Goal: Task Accomplishment & Management: Manage account settings

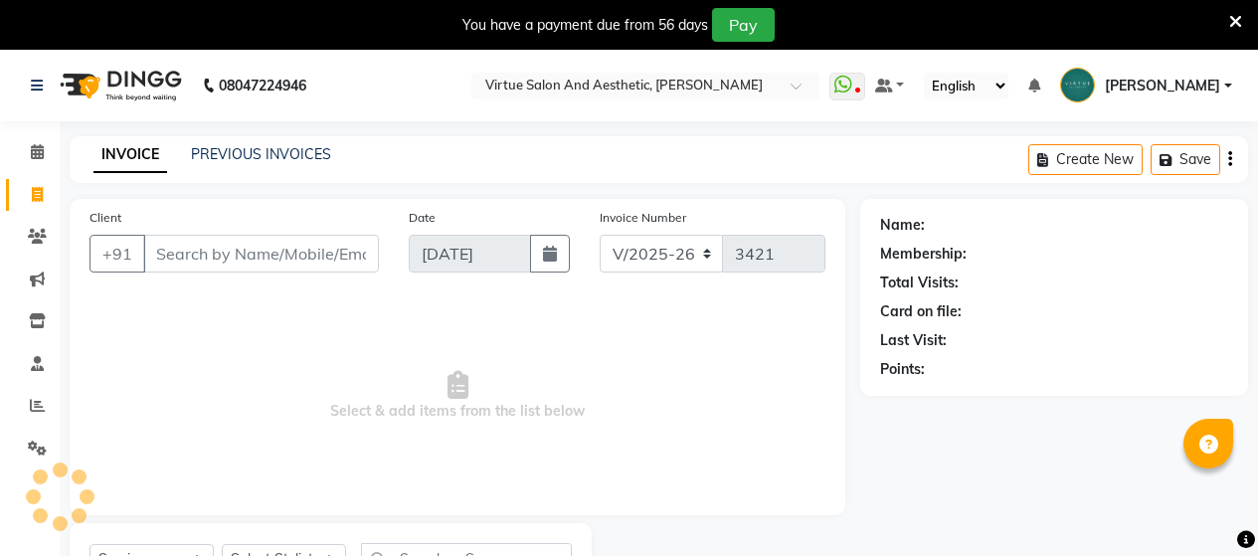
select select "4466"
select select "service"
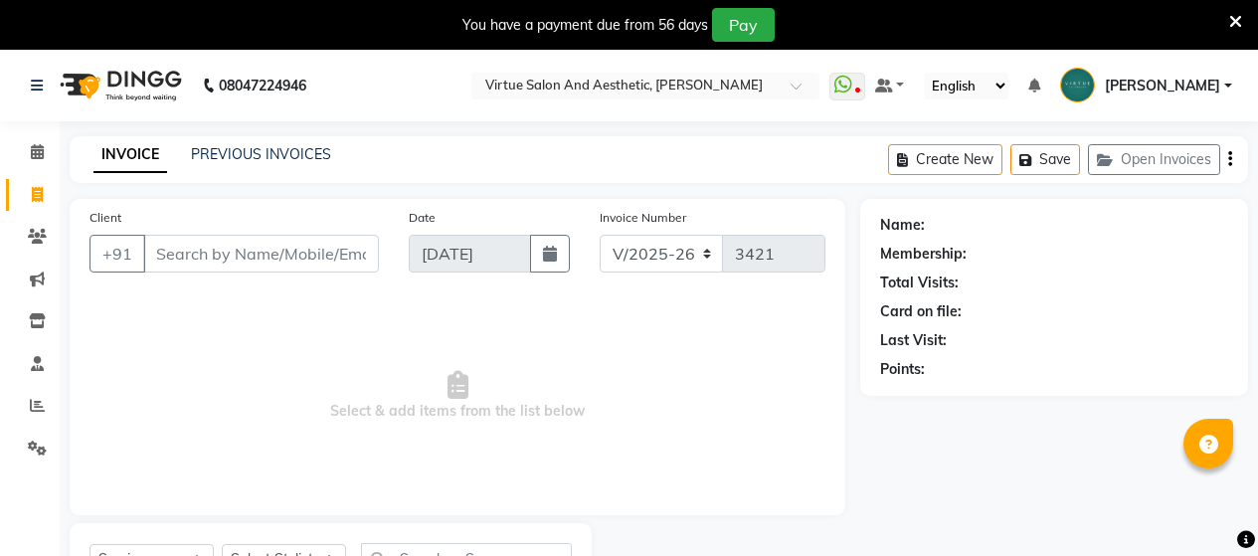
select select "4466"
select select "service"
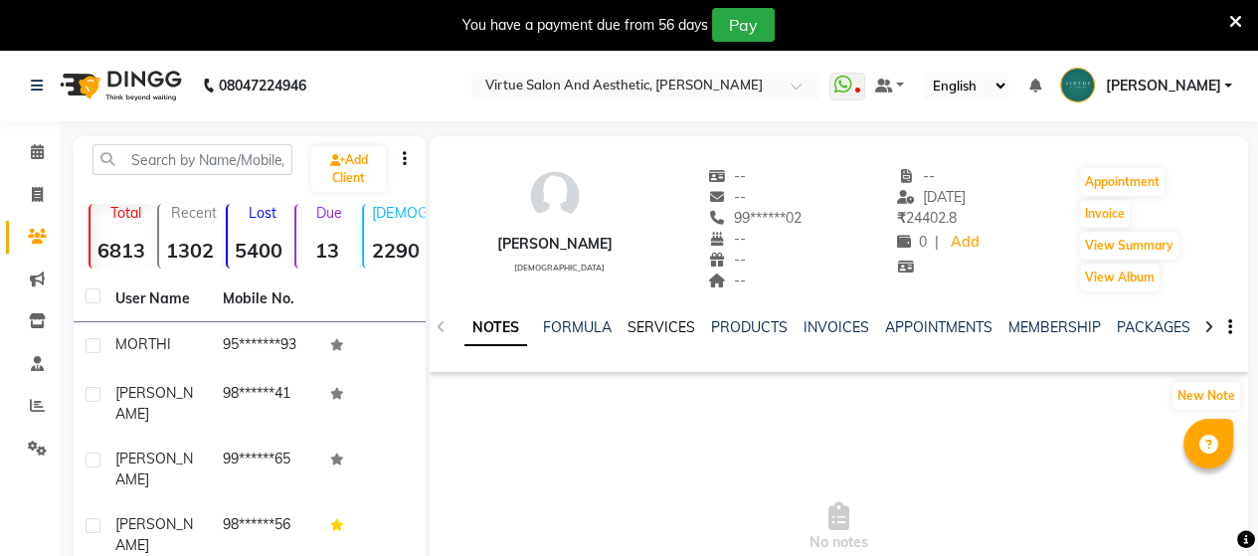
click at [669, 329] on link "SERVICES" at bounding box center [661, 327] width 68 height 18
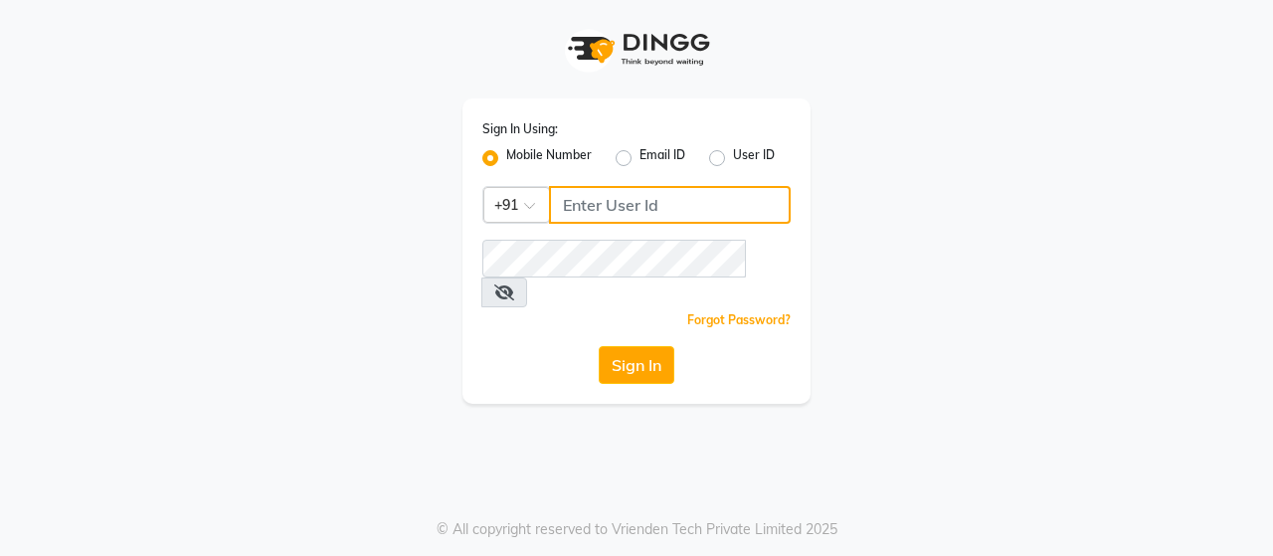
type input "8608087778"
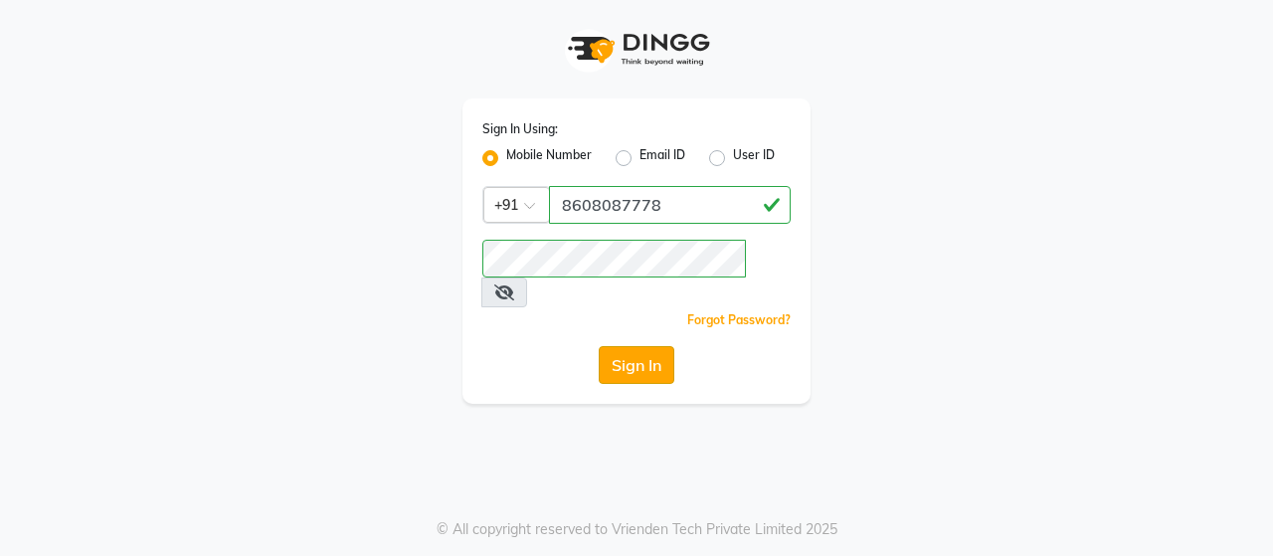
click at [624, 346] on button "Sign In" at bounding box center [637, 365] width 76 height 38
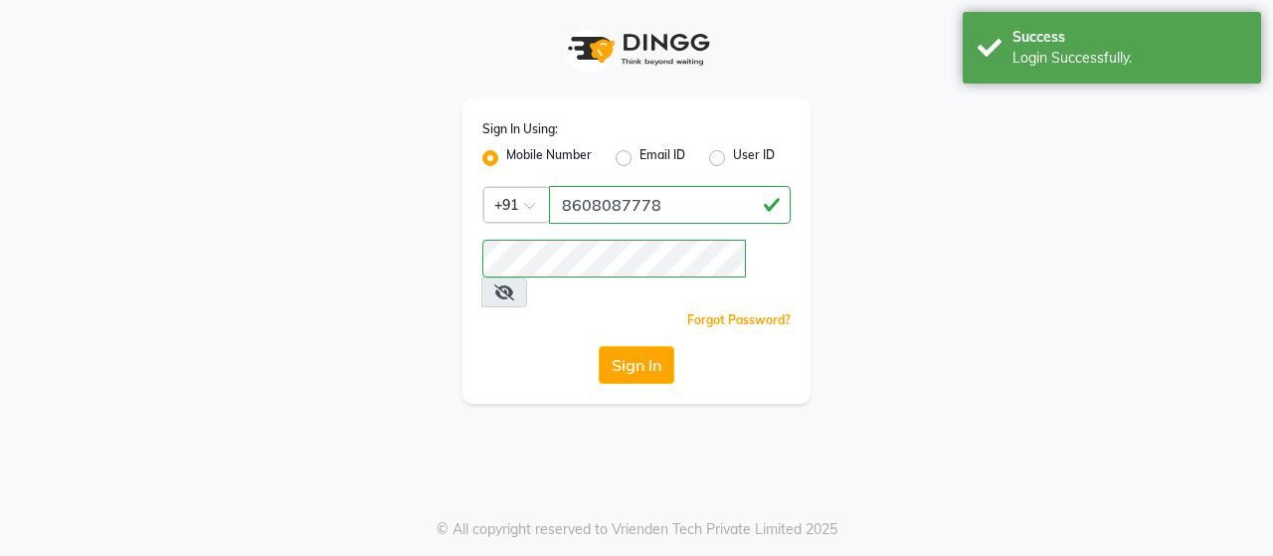
select select "service"
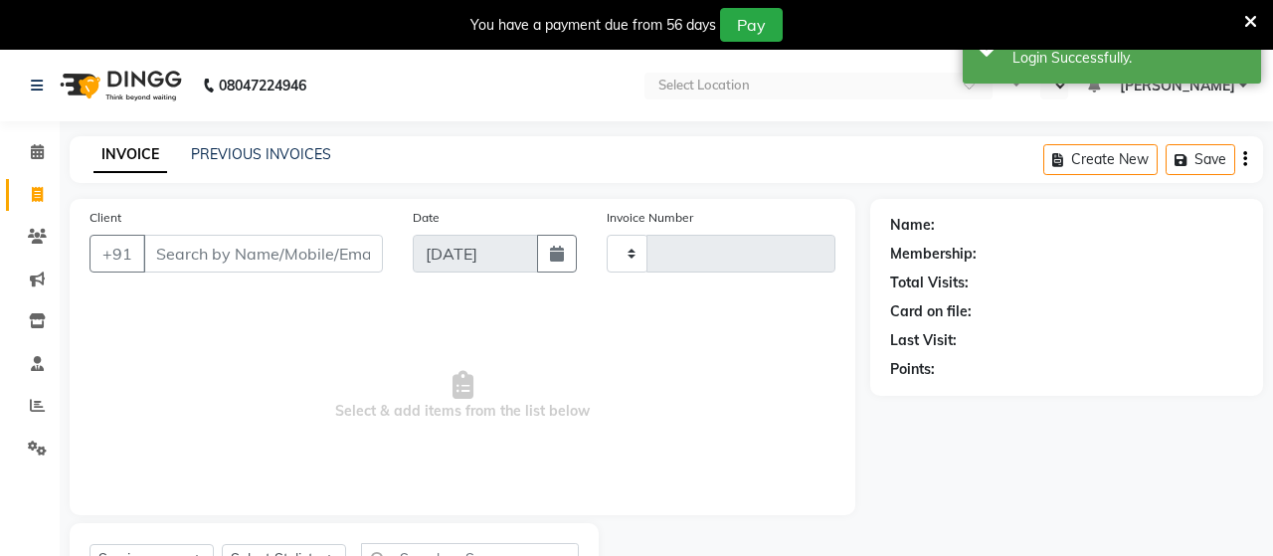
select select "en"
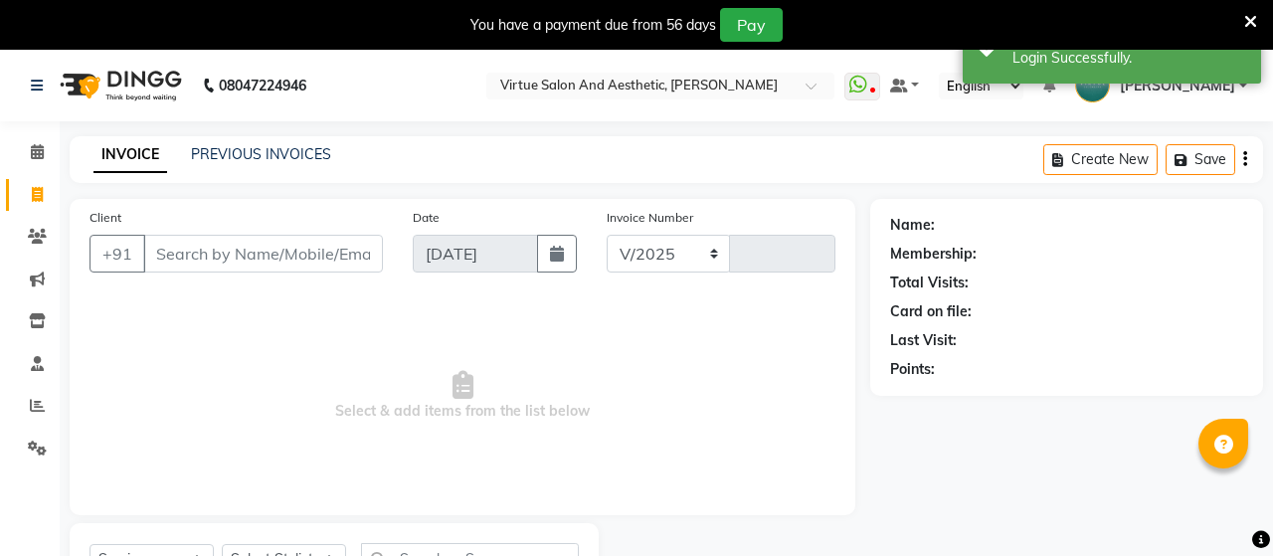
select select "4466"
type input "3423"
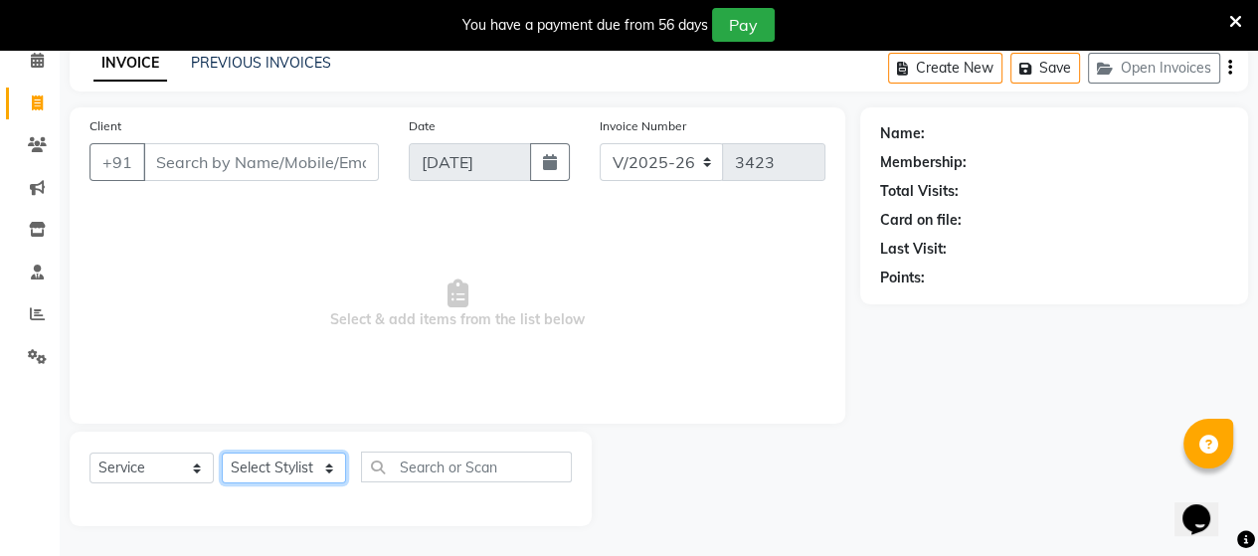
click at [284, 475] on select "Select Stylist Admin [PERSON_NAME] Apsu Auditor Ambattur [PERSON_NAME] Dingg - …" at bounding box center [284, 467] width 124 height 31
select select "25087"
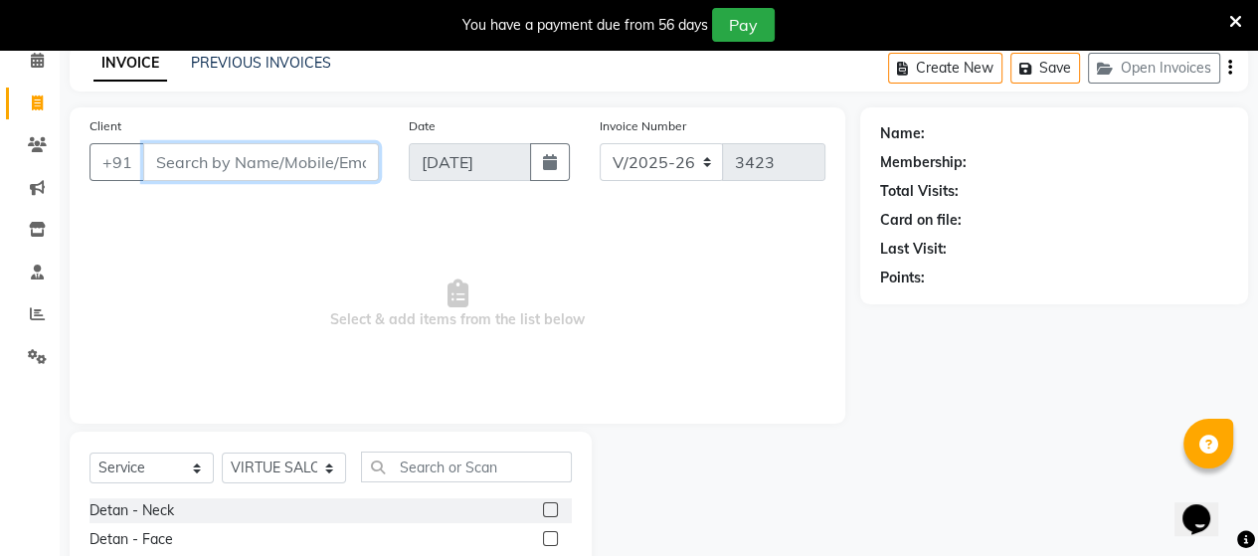
drag, startPoint x: 264, startPoint y: 155, endPoint x: 867, endPoint y: 155, distance: 602.6
click at [310, 155] on input "Client" at bounding box center [261, 162] width 236 height 38
type input "9944618243"
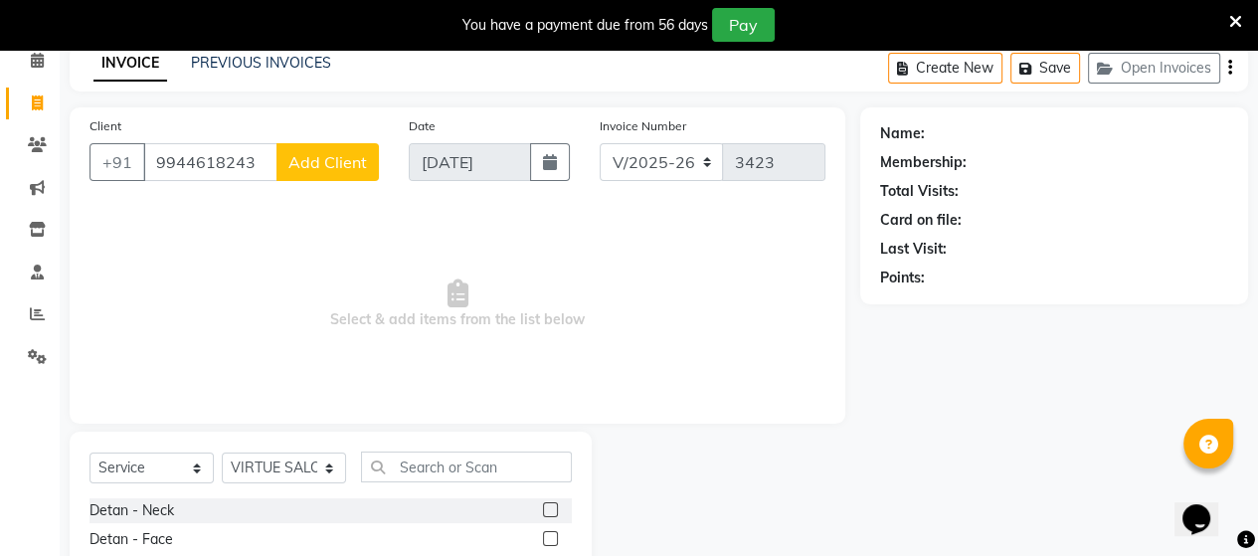
click at [336, 147] on button "Add Client" at bounding box center [327, 162] width 102 height 38
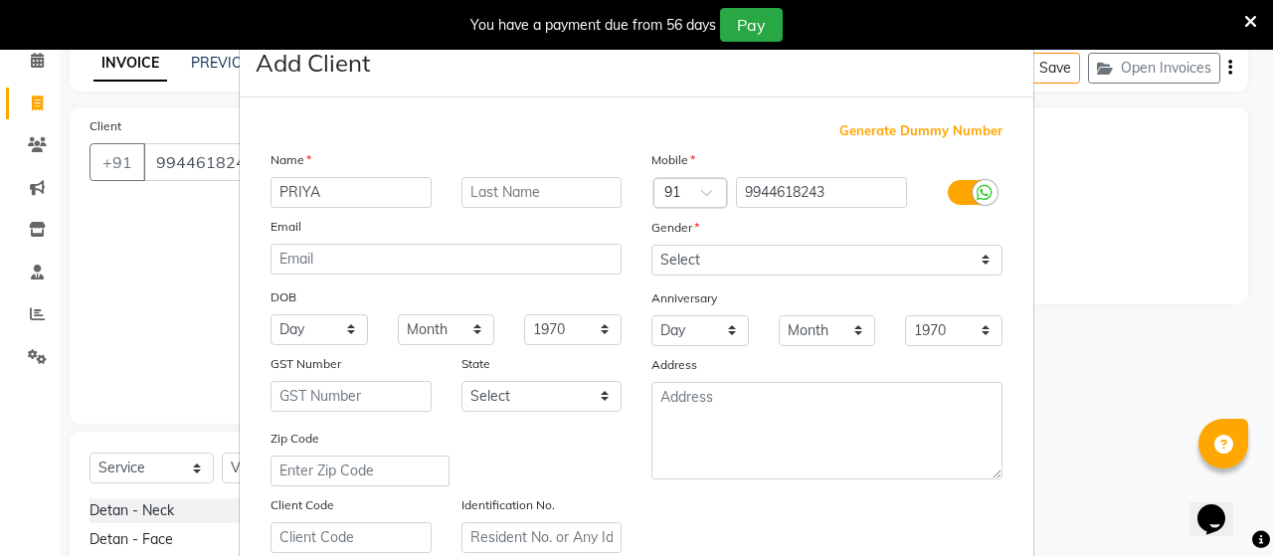
type input "PRIYA"
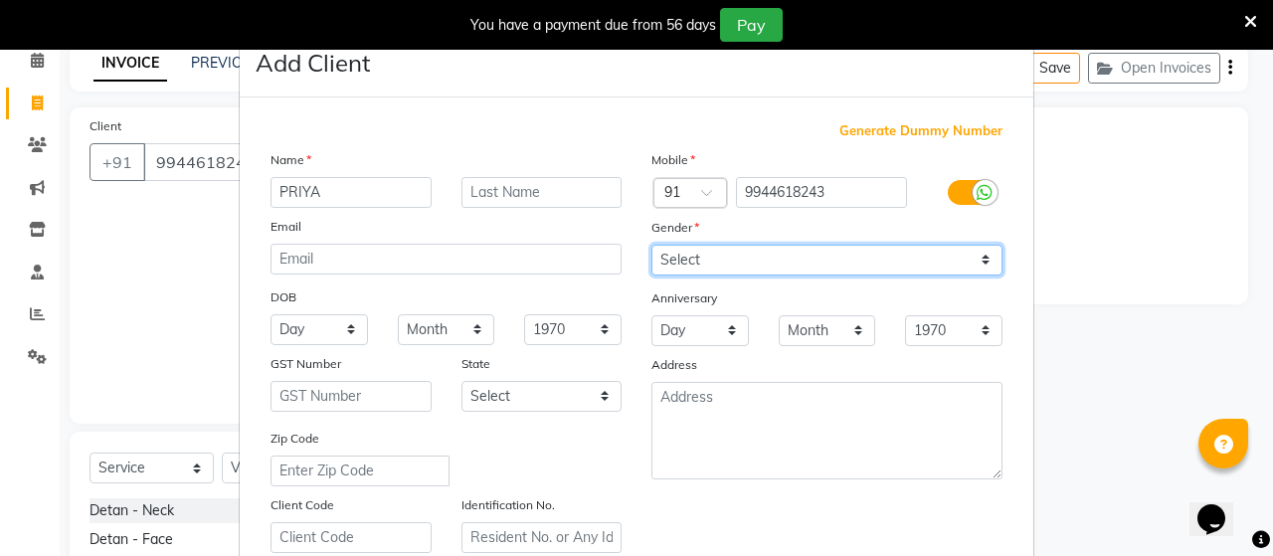
click at [744, 271] on select "Select Male Female Other Prefer Not To Say" at bounding box center [826, 260] width 351 height 31
select select "female"
click at [651, 246] on select "Select Male Female Other Prefer Not To Say" at bounding box center [826, 260] width 351 height 31
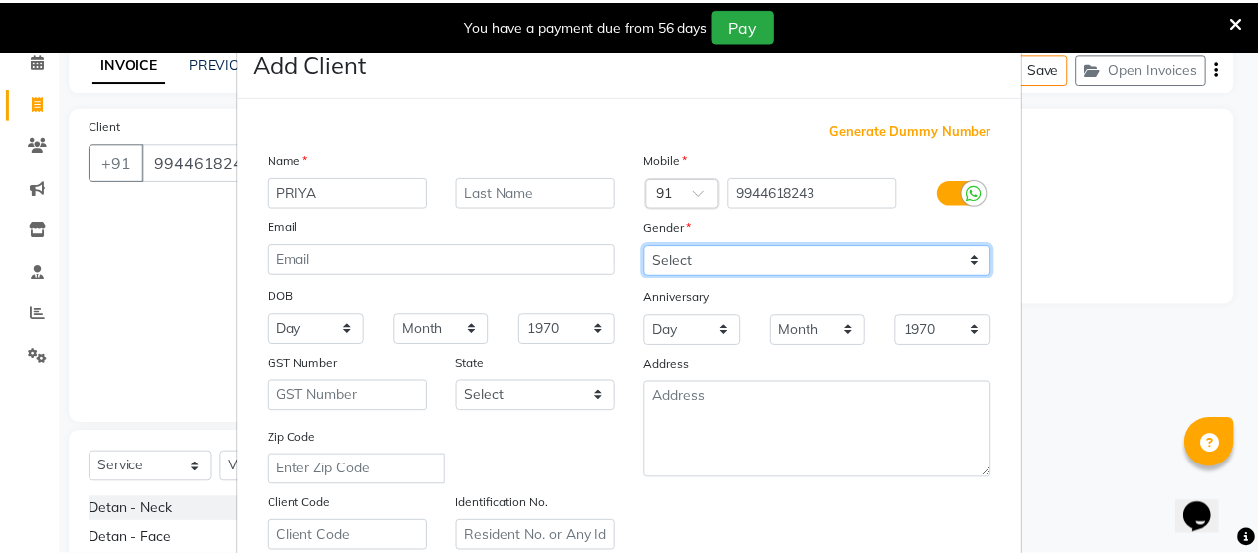
scroll to position [371, 0]
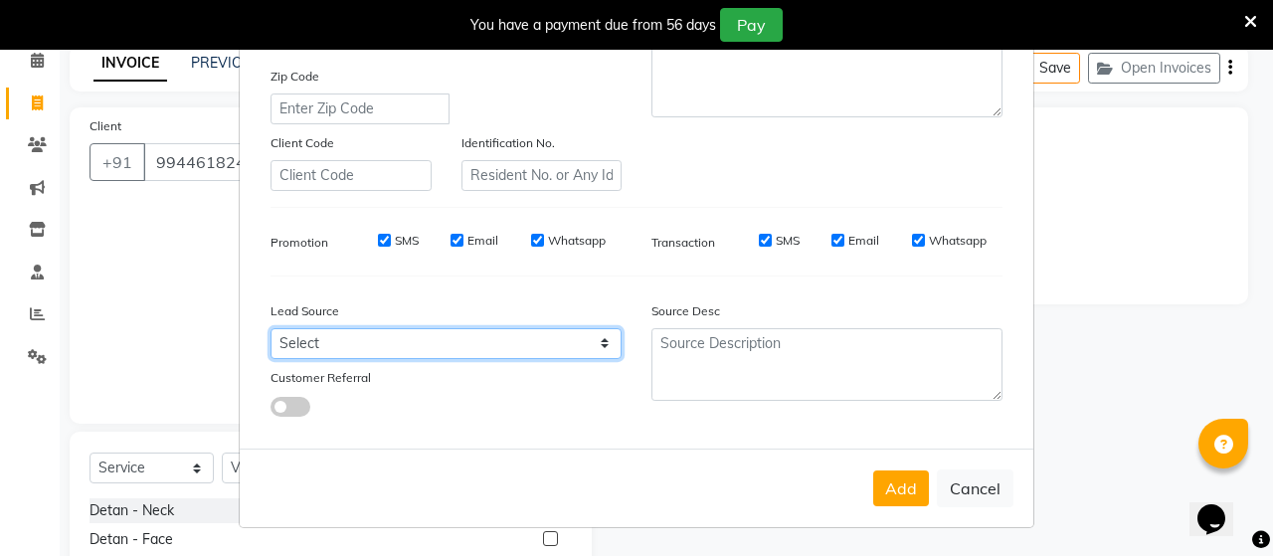
click at [381, 334] on select "Select Walk-in Referral Internet Friend Word of Mouth Advertisement Facebook Ju…" at bounding box center [445, 343] width 351 height 31
select select "30557"
click at [270, 328] on select "Select Walk-in Referral Internet Friend Word of Mouth Advertisement Facebook Ju…" at bounding box center [445, 343] width 351 height 31
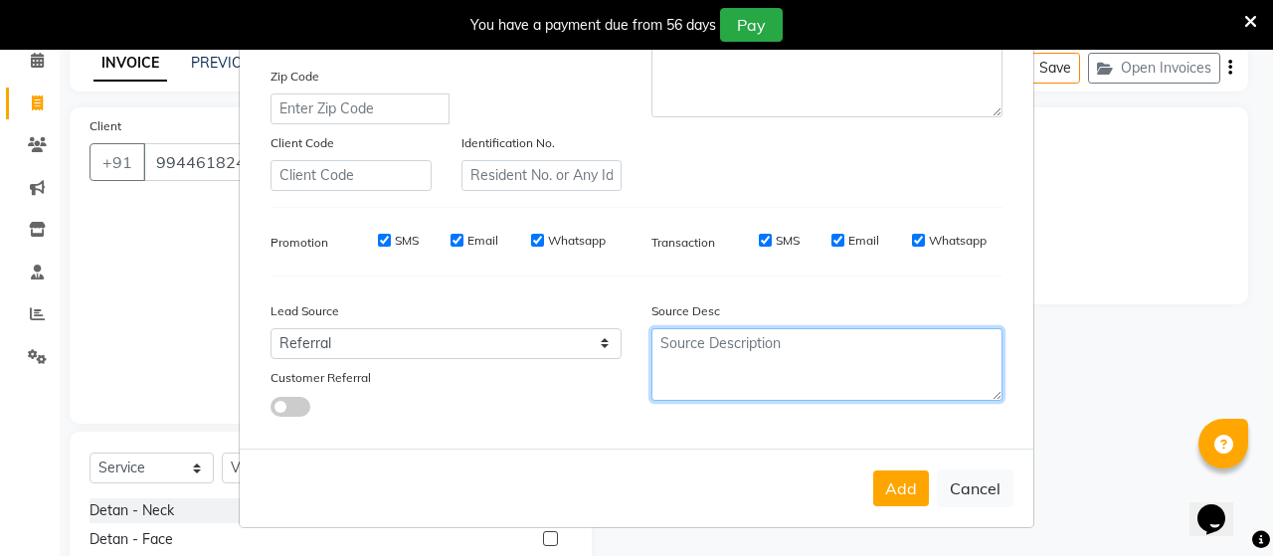
click at [744, 361] on textarea at bounding box center [826, 364] width 351 height 73
type textarea "NEW"
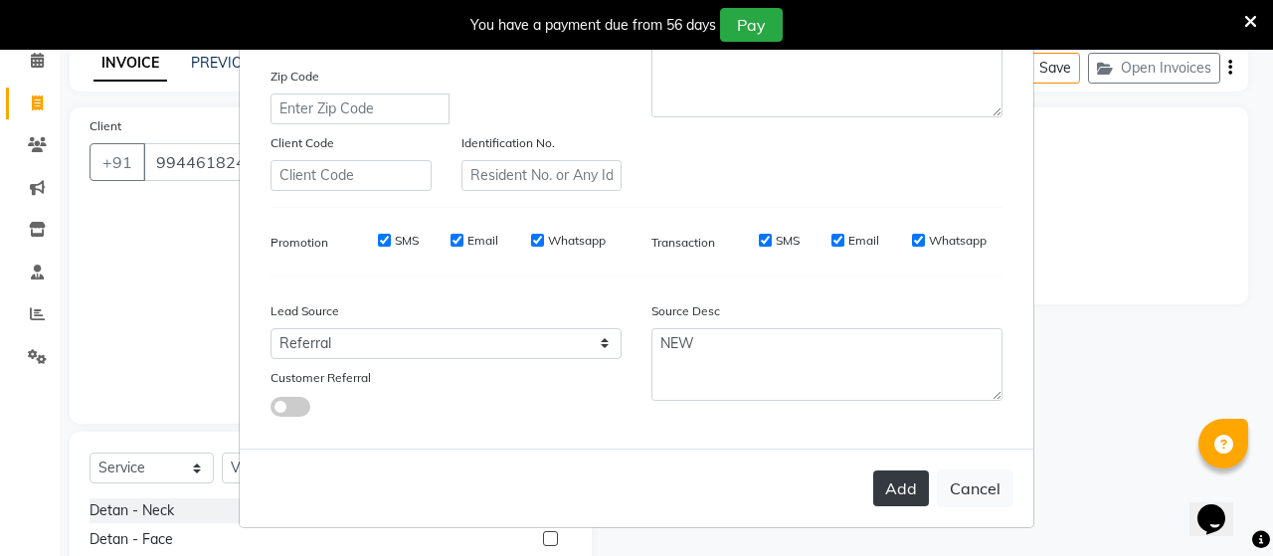
click at [886, 492] on button "Add" at bounding box center [901, 488] width 56 height 36
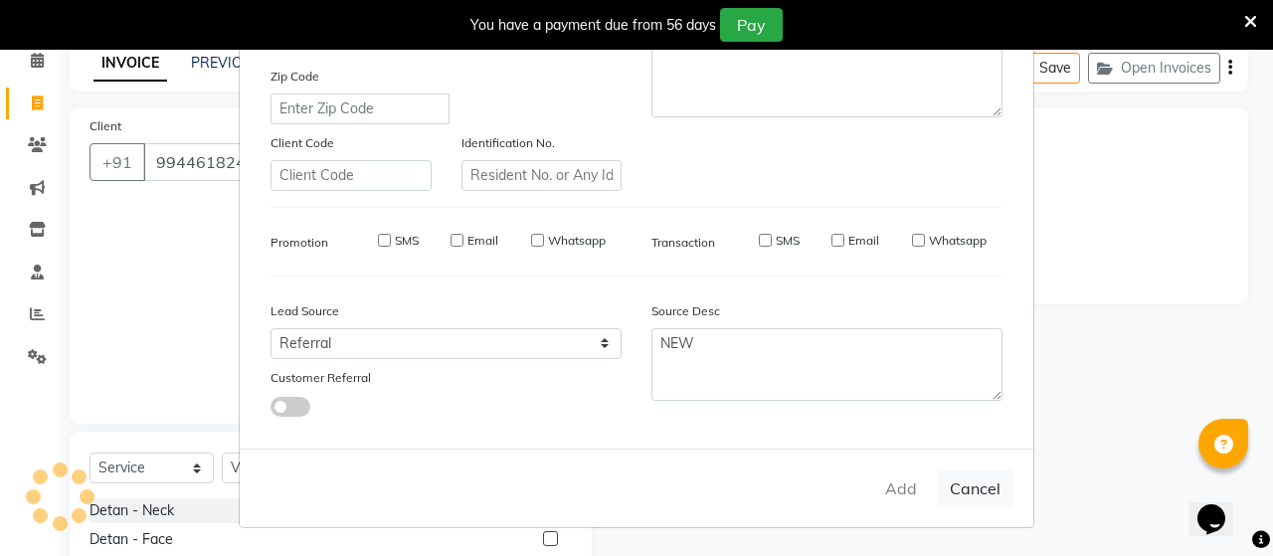
type input "99******43"
select select
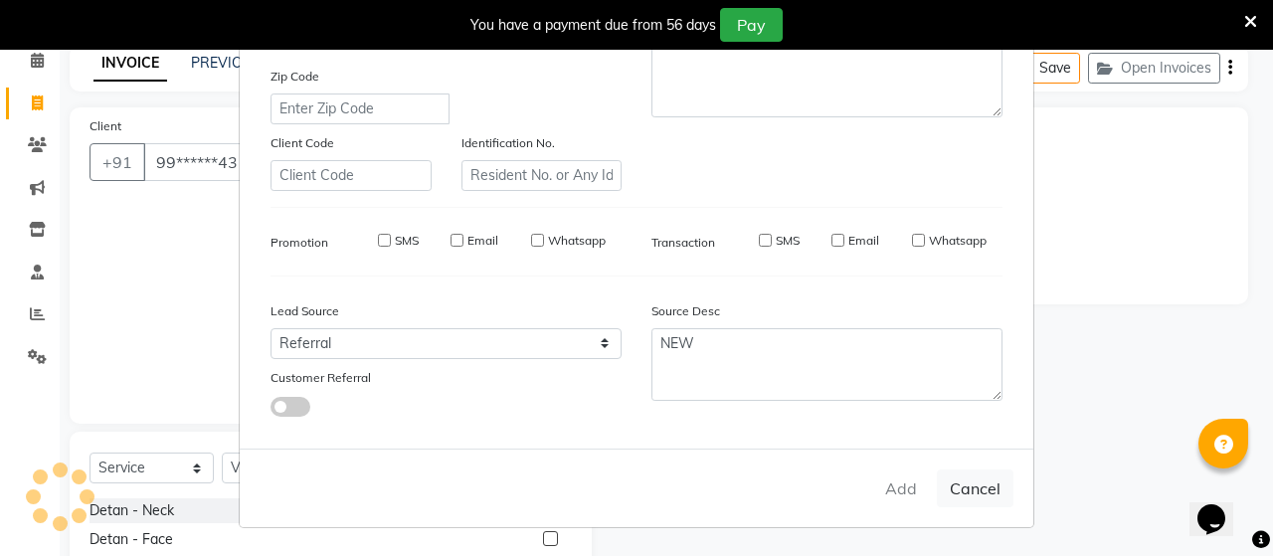
select select
checkbox input "false"
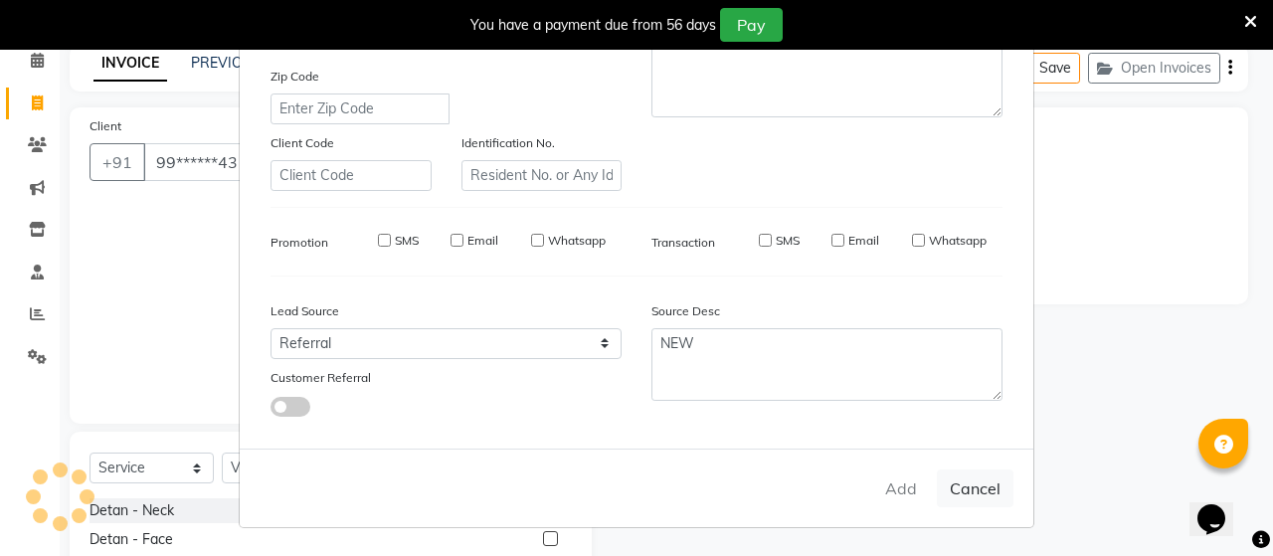
checkbox input "false"
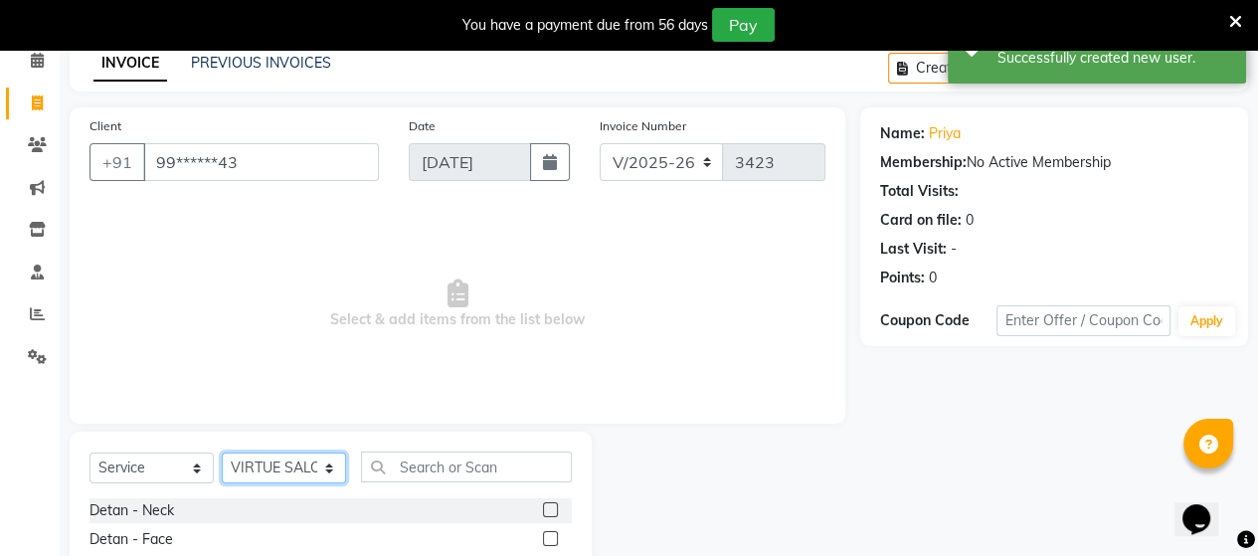
click at [276, 463] on select "Select Stylist Admin ANUSHA Apsu Auditor Ambattur Balaji BANUPRIYA Bharath Bhuv…" at bounding box center [284, 467] width 124 height 31
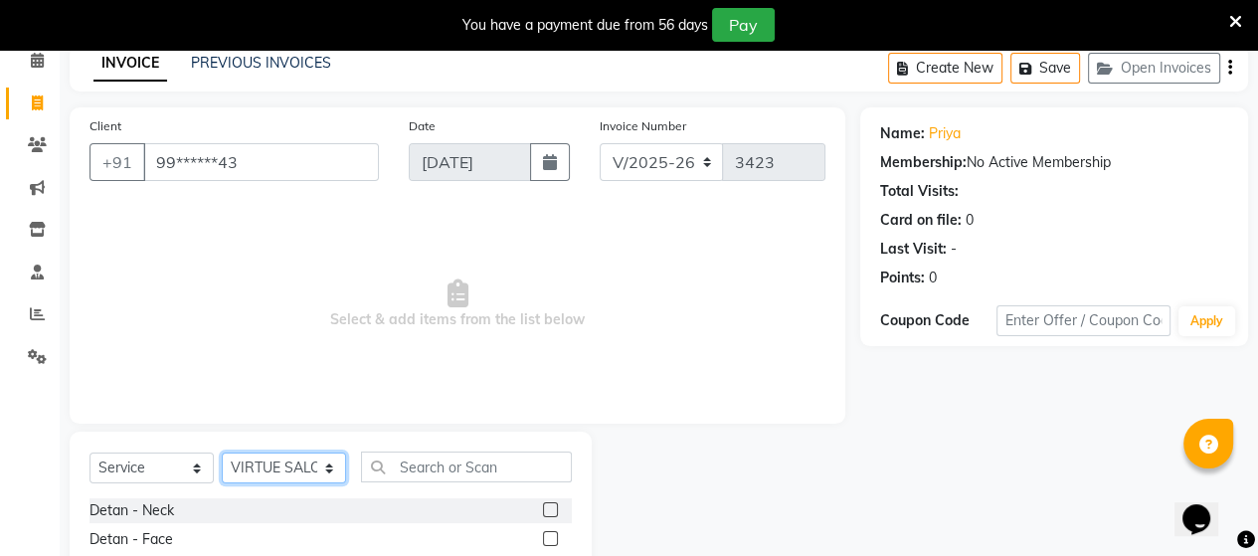
select select "25074"
click at [222, 453] on select "Select Stylist Admin ANUSHA Apsu Auditor Ambattur Balaji BANUPRIYA Bharath Bhuv…" at bounding box center [284, 467] width 124 height 31
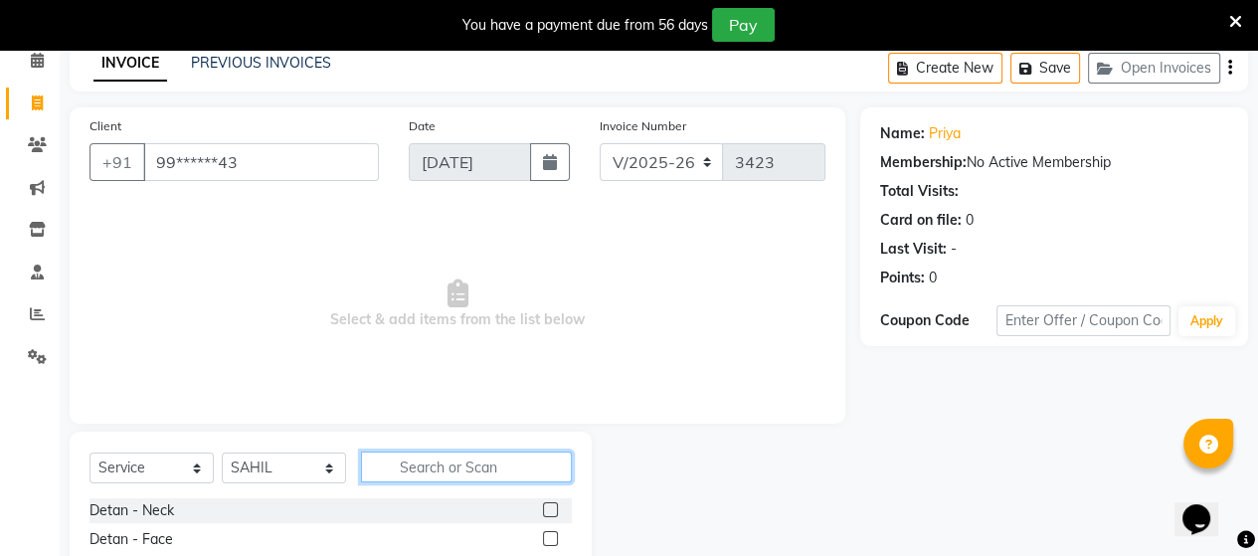
click at [411, 465] on input "text" at bounding box center [466, 466] width 211 height 31
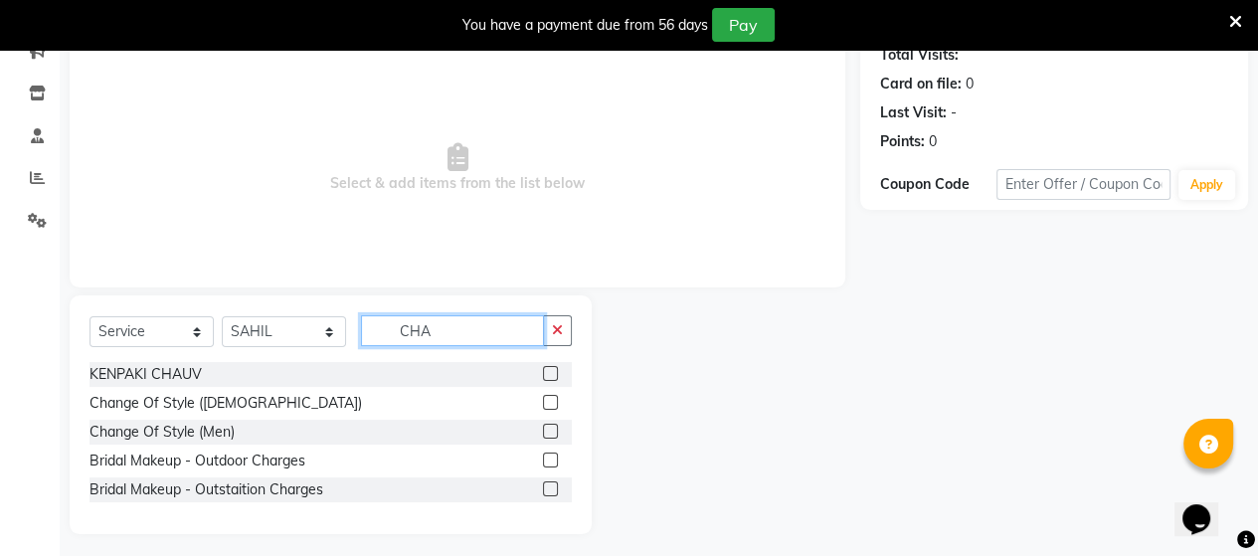
scroll to position [236, 0]
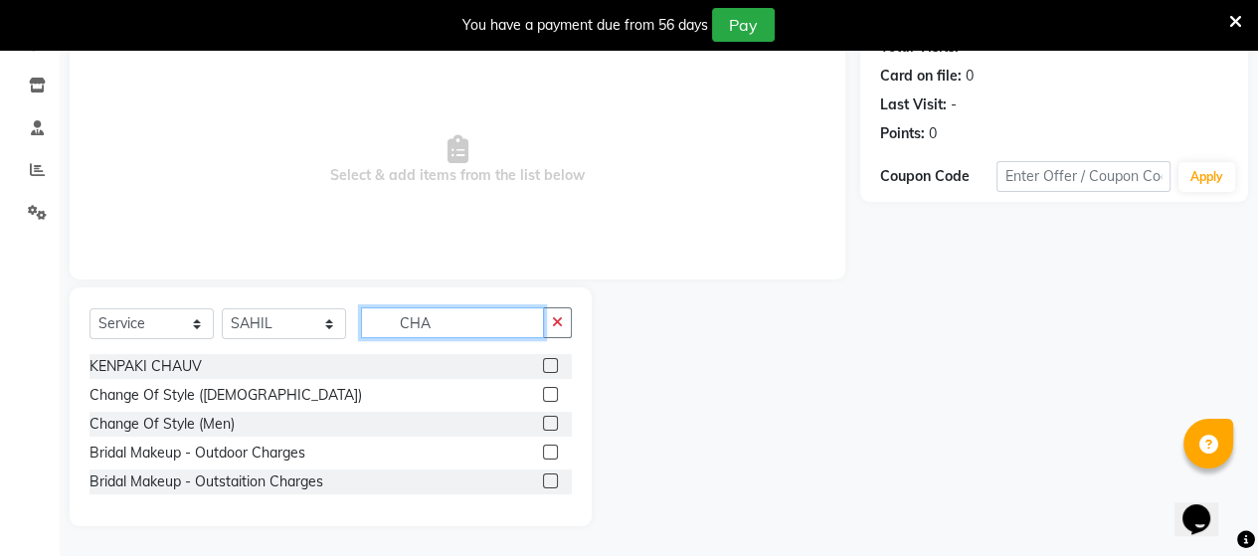
type input "CHA"
click at [547, 395] on label at bounding box center [550, 394] width 15 height 15
click at [547, 395] on input "checkbox" at bounding box center [549, 395] width 13 height 13
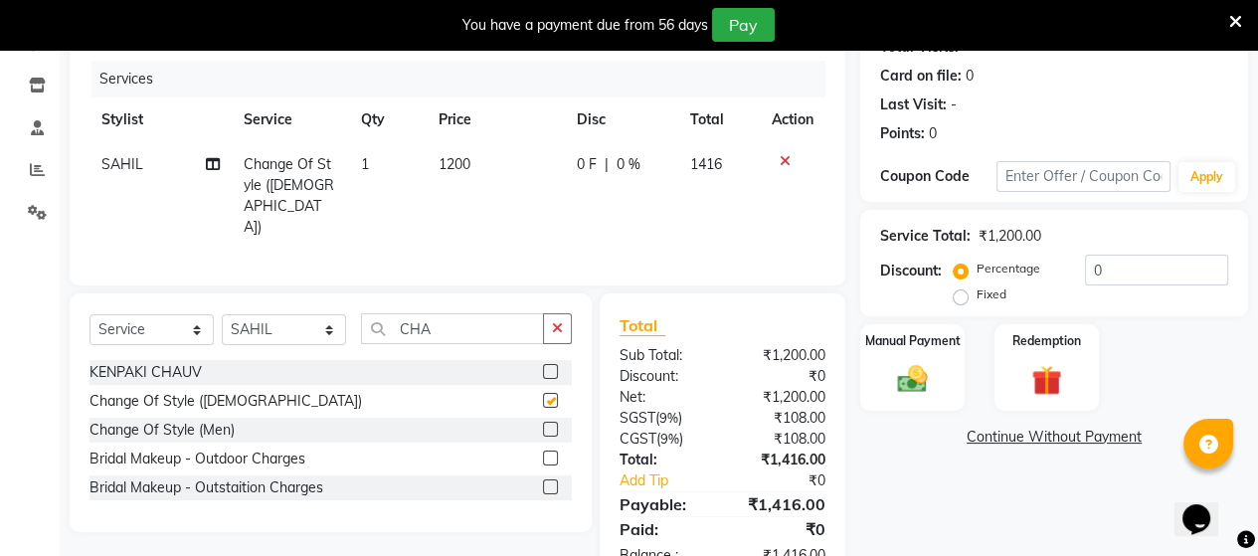
checkbox input "false"
click at [915, 377] on img at bounding box center [912, 379] width 51 height 36
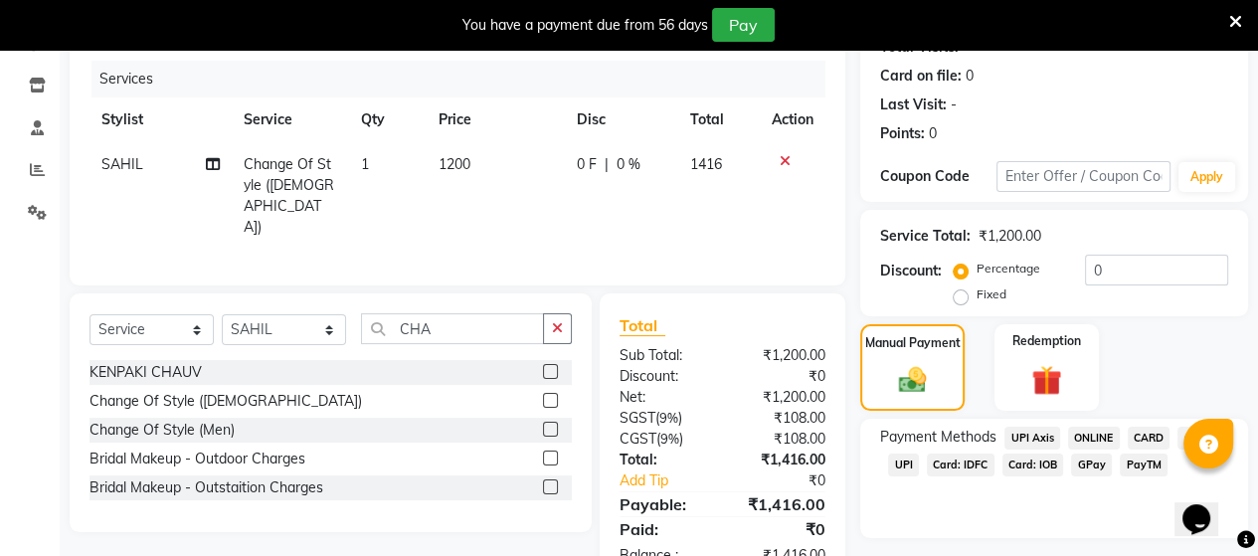
click at [896, 463] on span "UPI" at bounding box center [903, 464] width 31 height 23
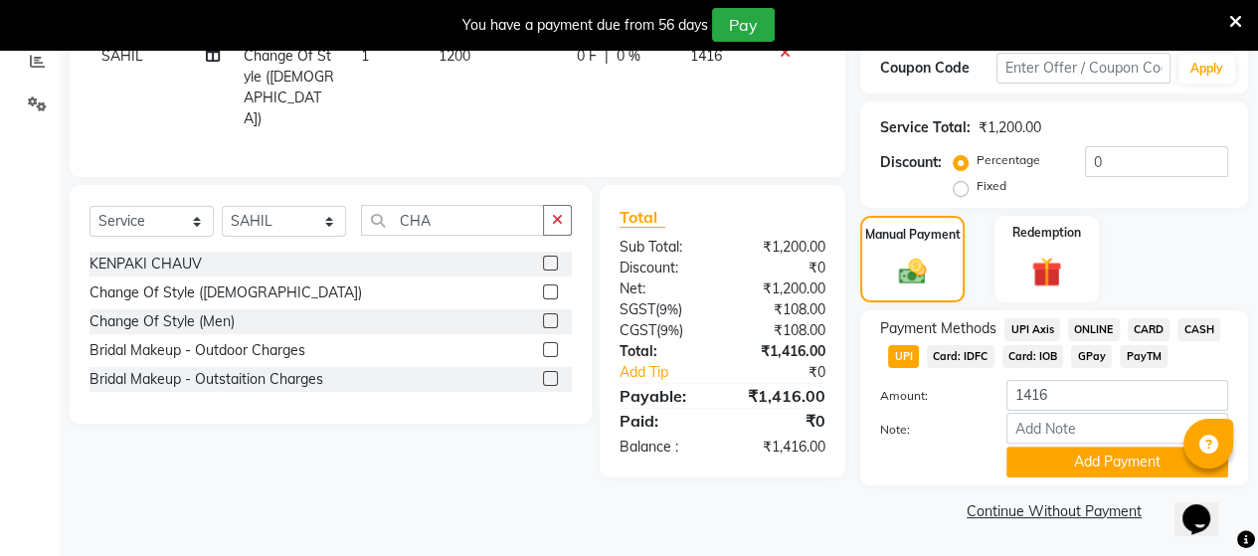
scroll to position [346, 0]
click at [1030, 473] on button "Add Payment" at bounding box center [1117, 461] width 222 height 31
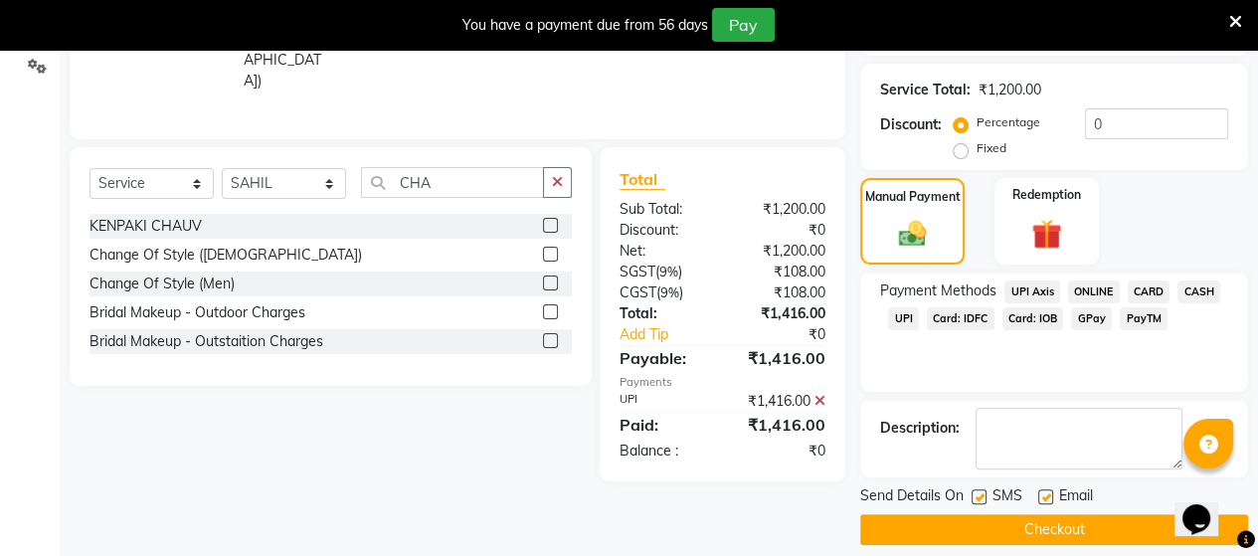
scroll to position [400, 0]
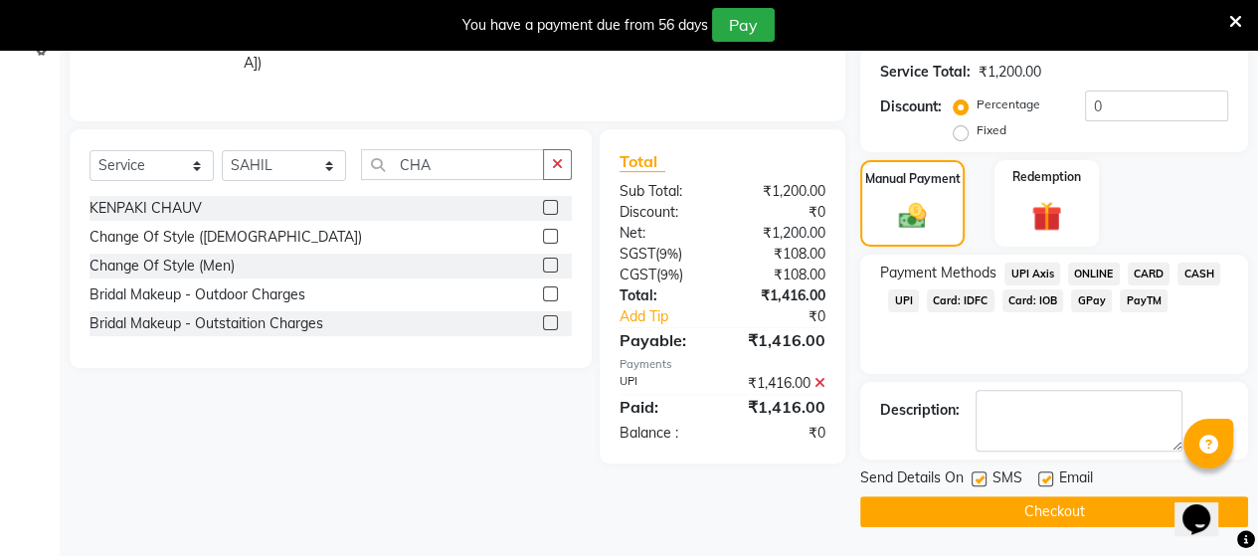
click at [966, 511] on button "Checkout" at bounding box center [1054, 511] width 388 height 31
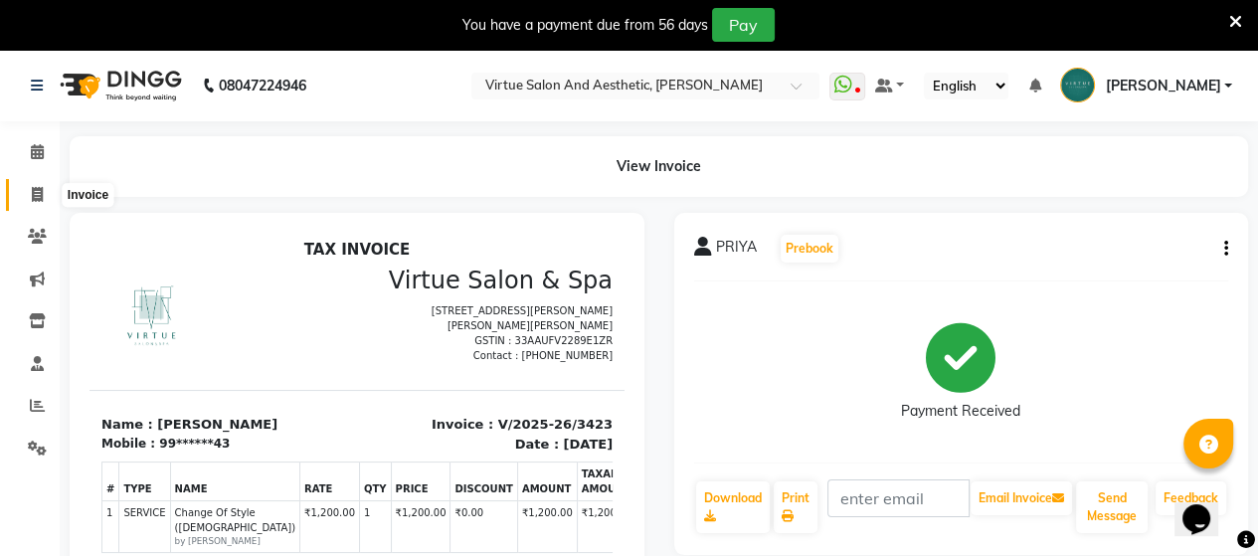
click at [40, 187] on icon at bounding box center [37, 194] width 11 height 15
select select "service"
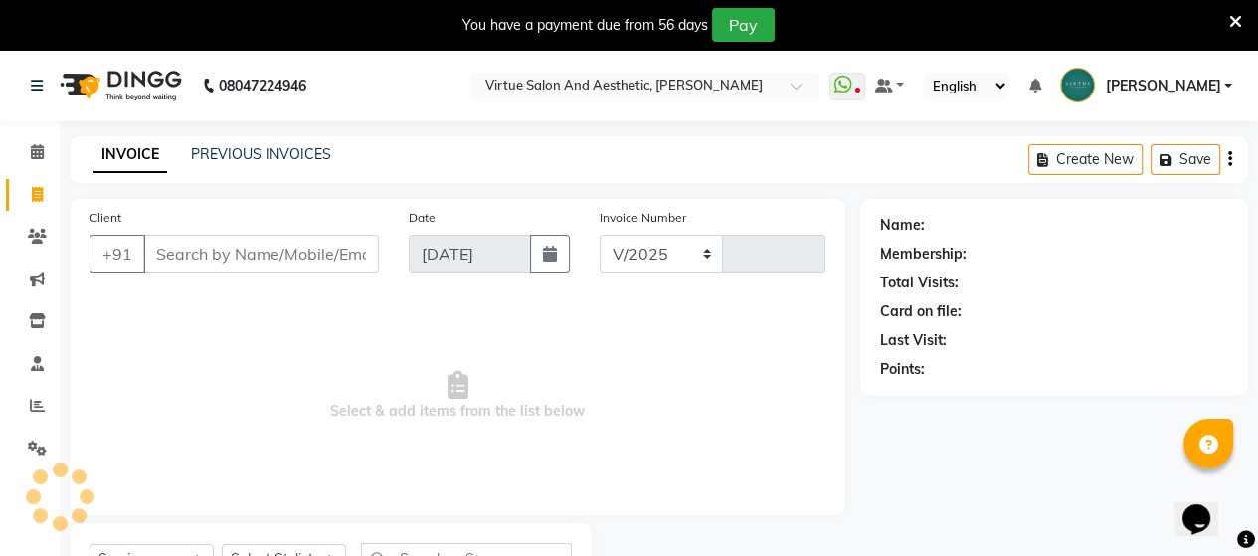
select select "4466"
type input "3424"
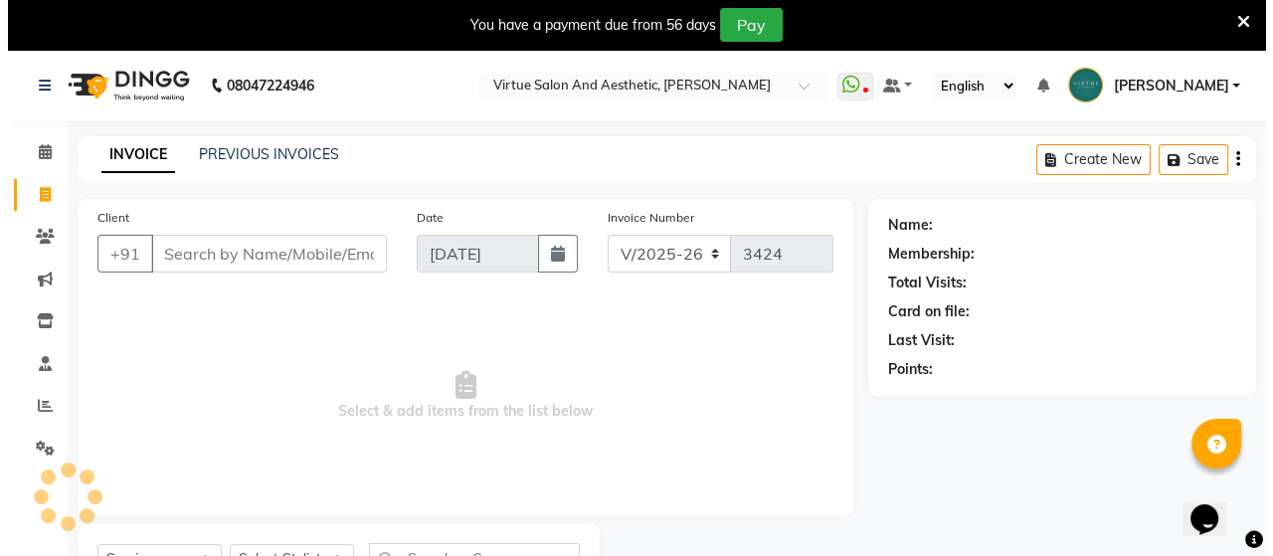
scroll to position [91, 0]
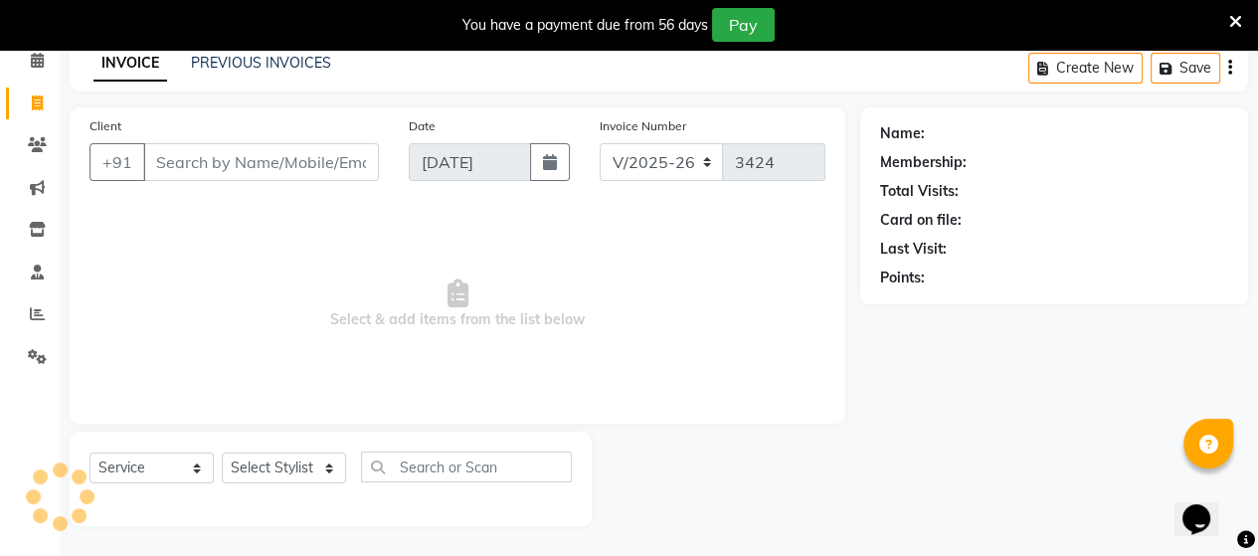
click at [211, 162] on input "Client" at bounding box center [261, 162] width 236 height 38
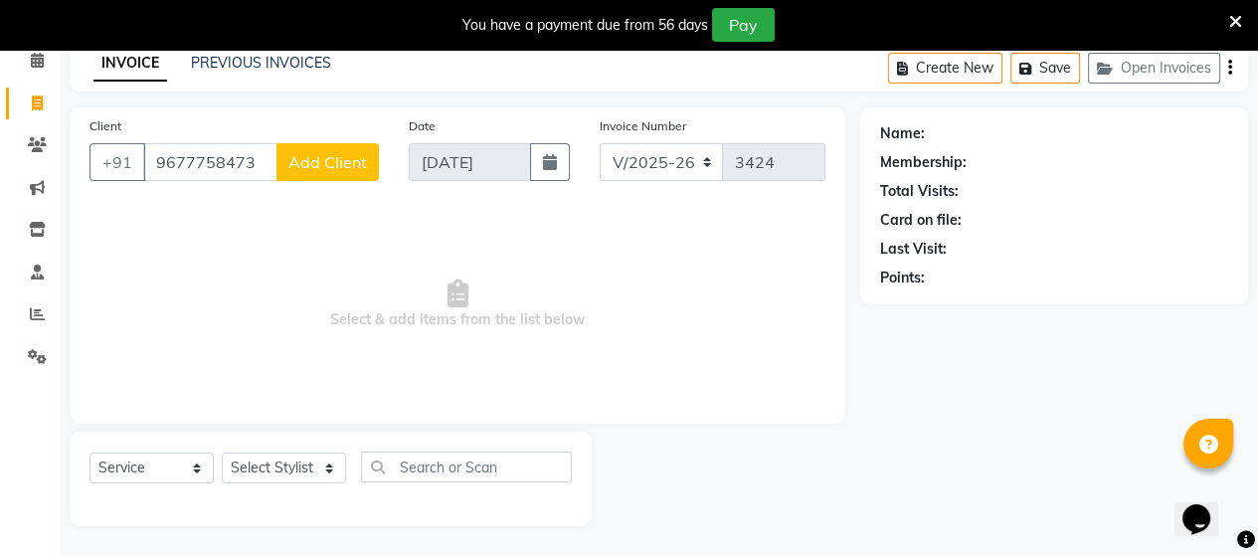
type input "9677758473"
click at [310, 166] on span "Add Client" at bounding box center [327, 162] width 79 height 20
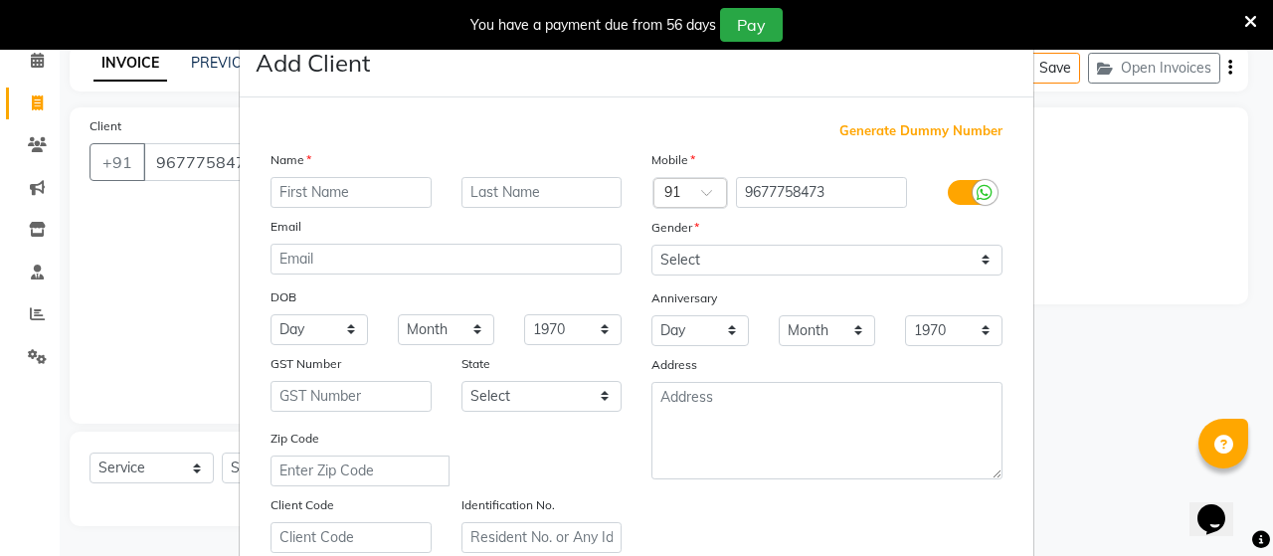
click at [394, 186] on input "text" at bounding box center [350, 192] width 161 height 31
type input "KARTHI"
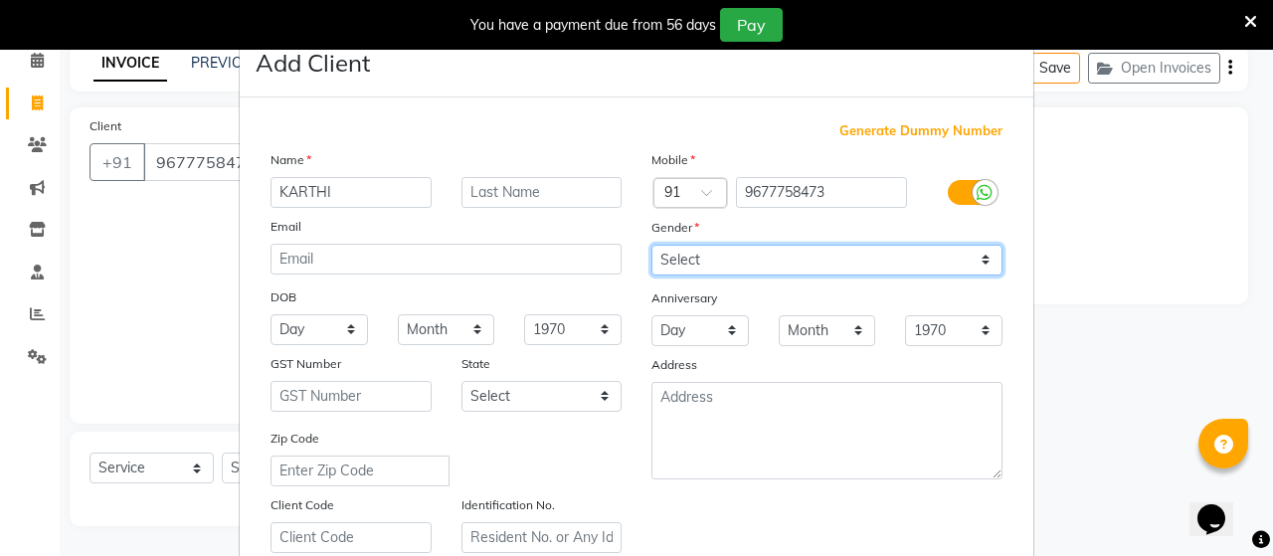
click at [677, 269] on select "Select Male Female Other Prefer Not To Say" at bounding box center [826, 260] width 351 height 31
select select "male"
click at [651, 246] on select "Select Male Female Other Prefer Not To Say" at bounding box center [826, 260] width 351 height 31
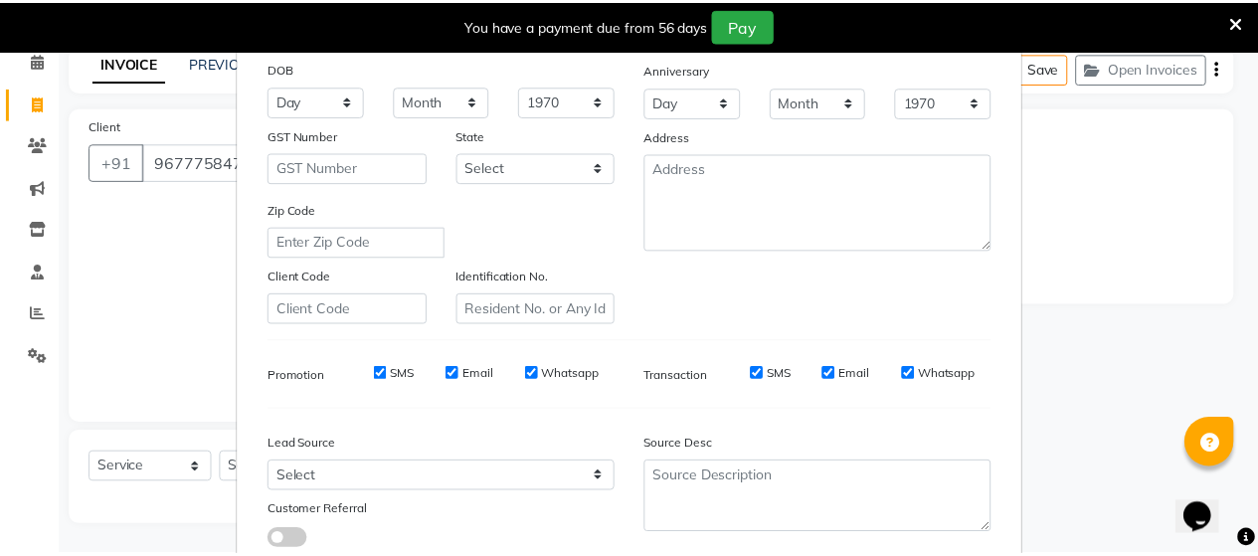
scroll to position [371, 0]
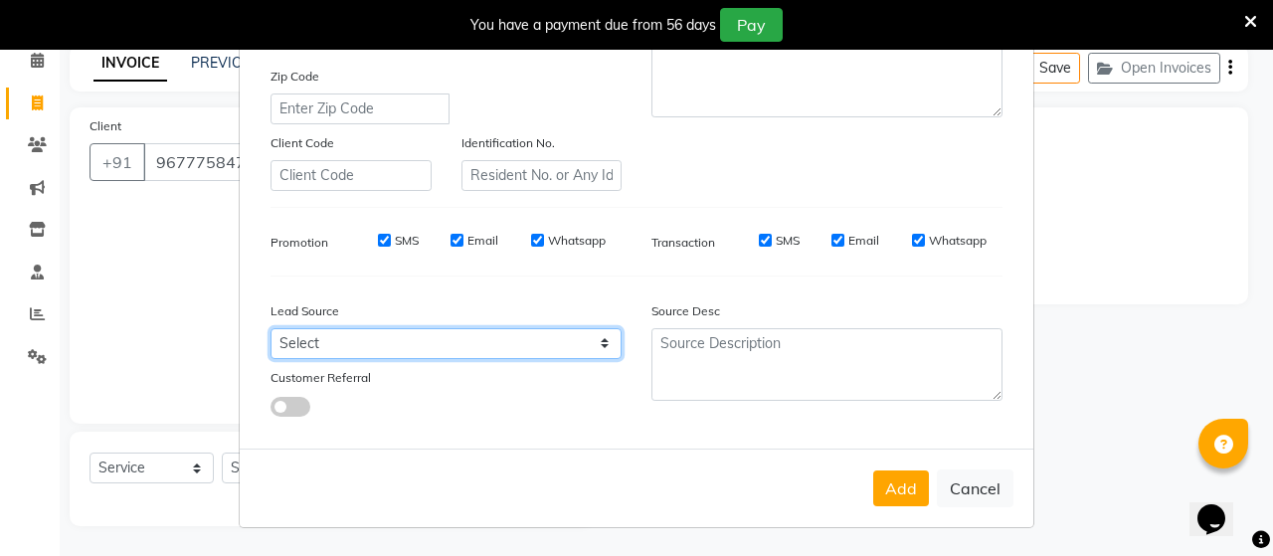
click at [330, 346] on select "Select Walk-in Referral Internet Friend Word of Mouth Advertisement Facebook Ju…" at bounding box center [445, 343] width 351 height 31
select select "30564"
click at [270, 328] on select "Select Walk-in Referral Internet Friend Word of Mouth Advertisement Facebook Ju…" at bounding box center [445, 343] width 351 height 31
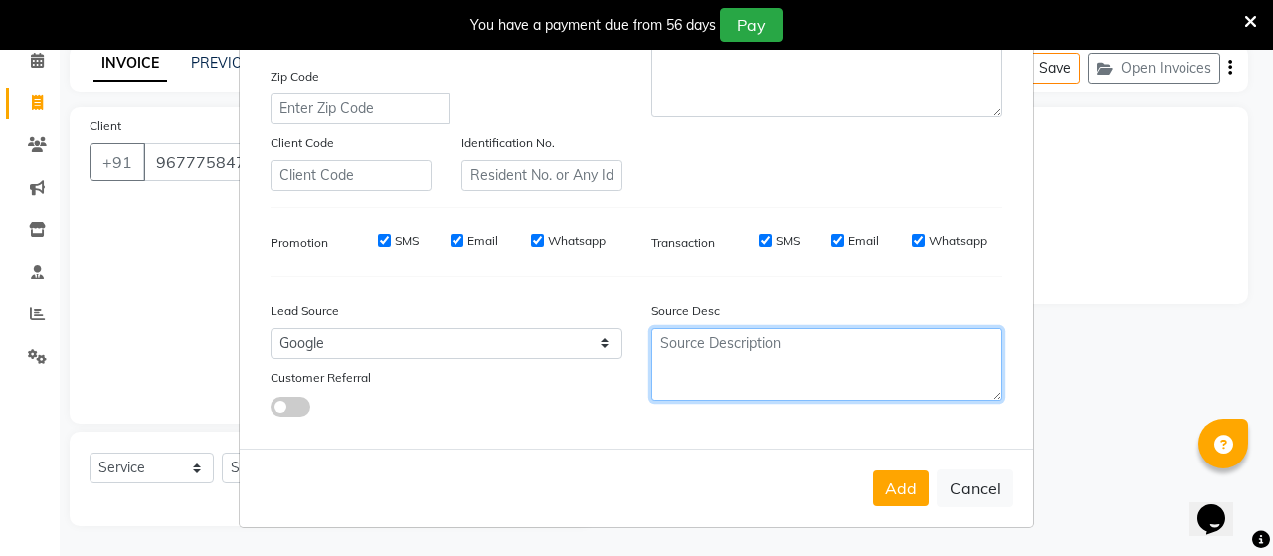
click at [723, 369] on textarea at bounding box center [826, 364] width 351 height 73
type textarea "NEW"
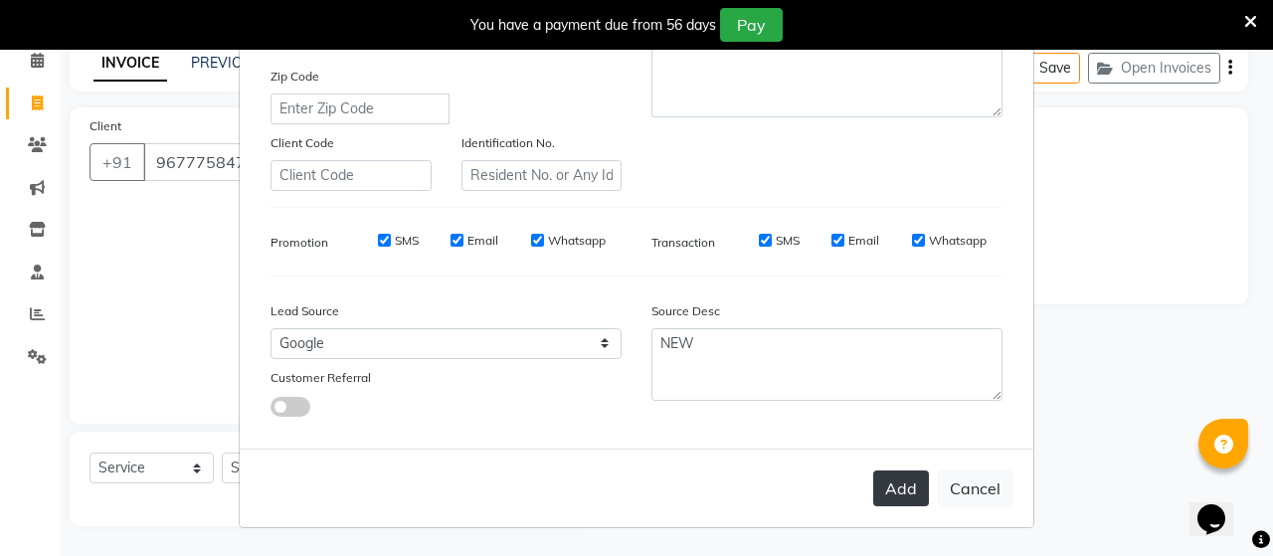
click at [899, 491] on button "Add" at bounding box center [901, 488] width 56 height 36
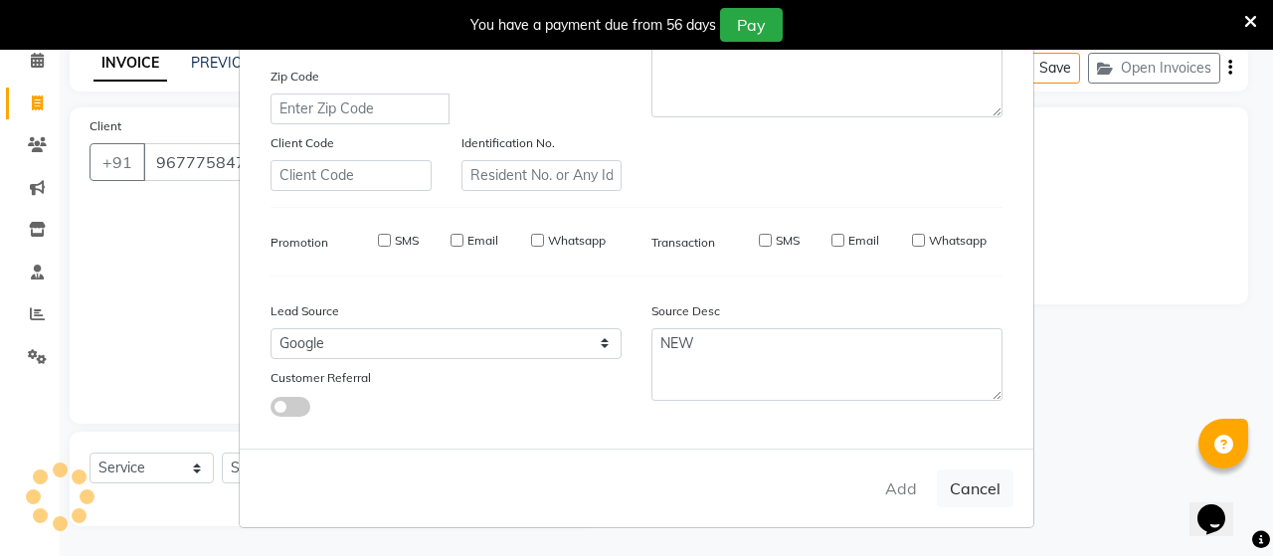
type input "96******73"
select select
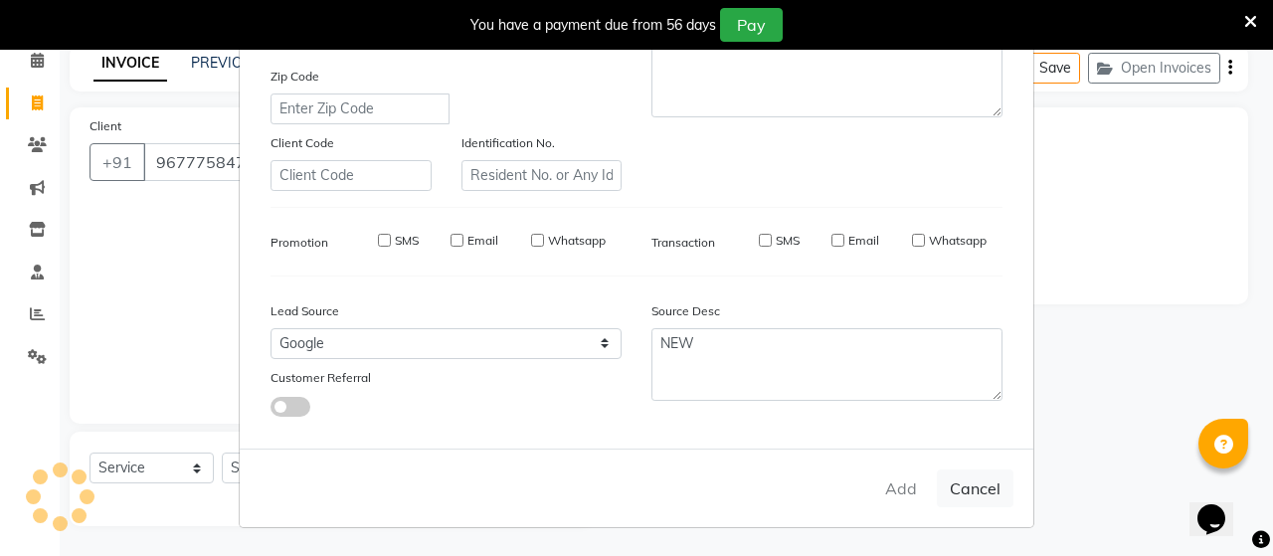
select select
checkbox input "false"
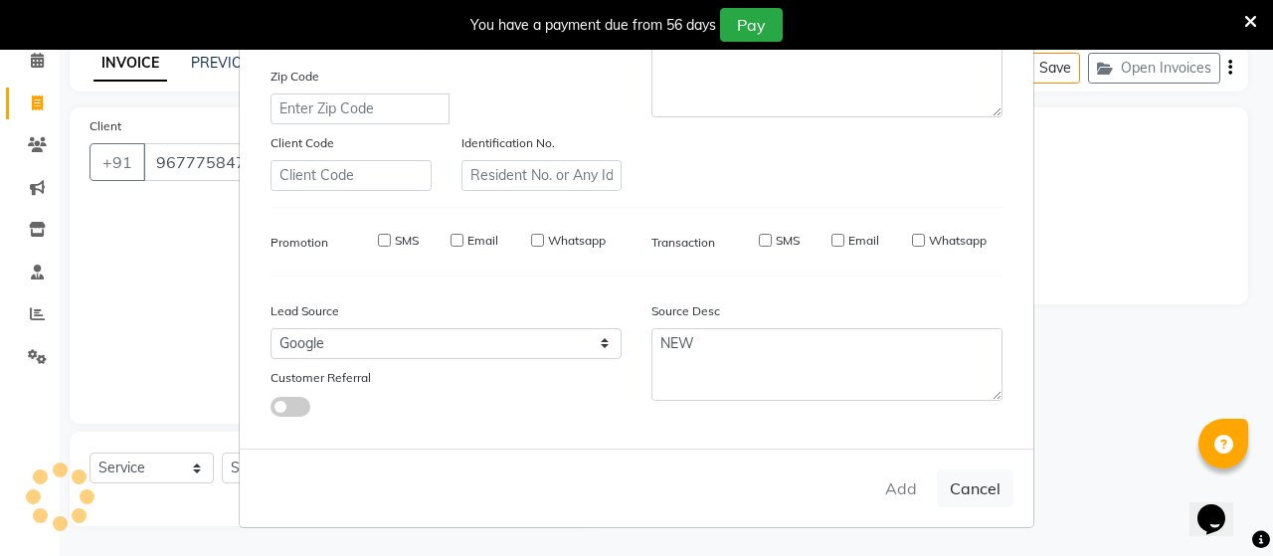
checkbox input "false"
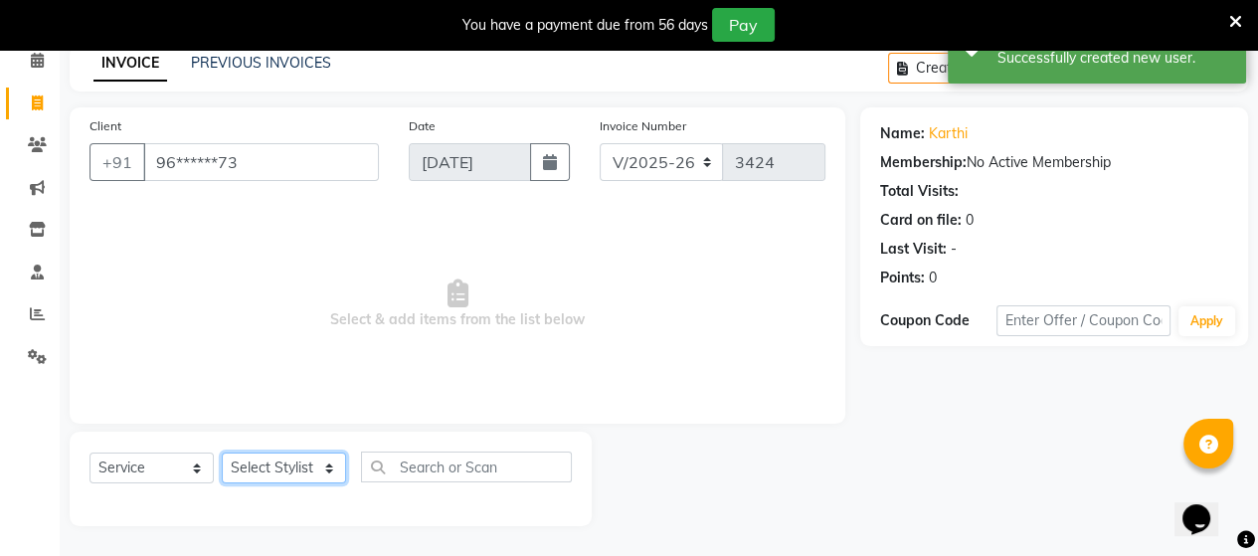
click at [272, 472] on select "Select Stylist Admin ANUSHA Apsu Auditor Ambattur Balaji BANUPRIYA Bharath Bhuv…" at bounding box center [284, 467] width 124 height 31
select select "59088"
click at [222, 453] on select "Select Stylist Admin ANUSHA Apsu Auditor Ambattur Balaji BANUPRIYA Bharath Bhuv…" at bounding box center [284, 467] width 124 height 31
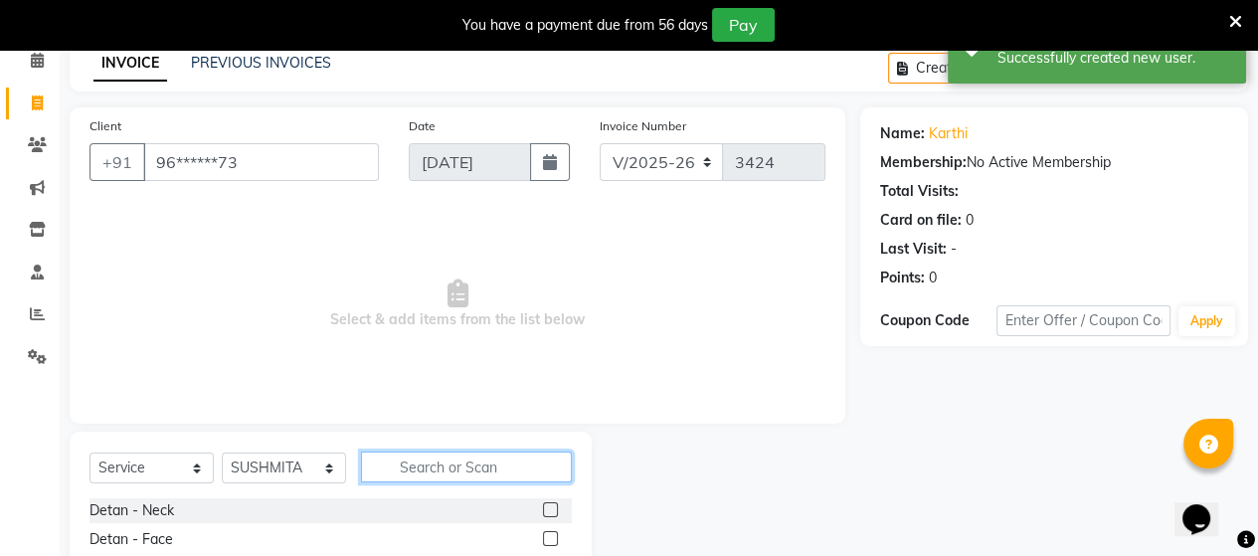
click at [507, 464] on input "text" at bounding box center [466, 466] width 211 height 31
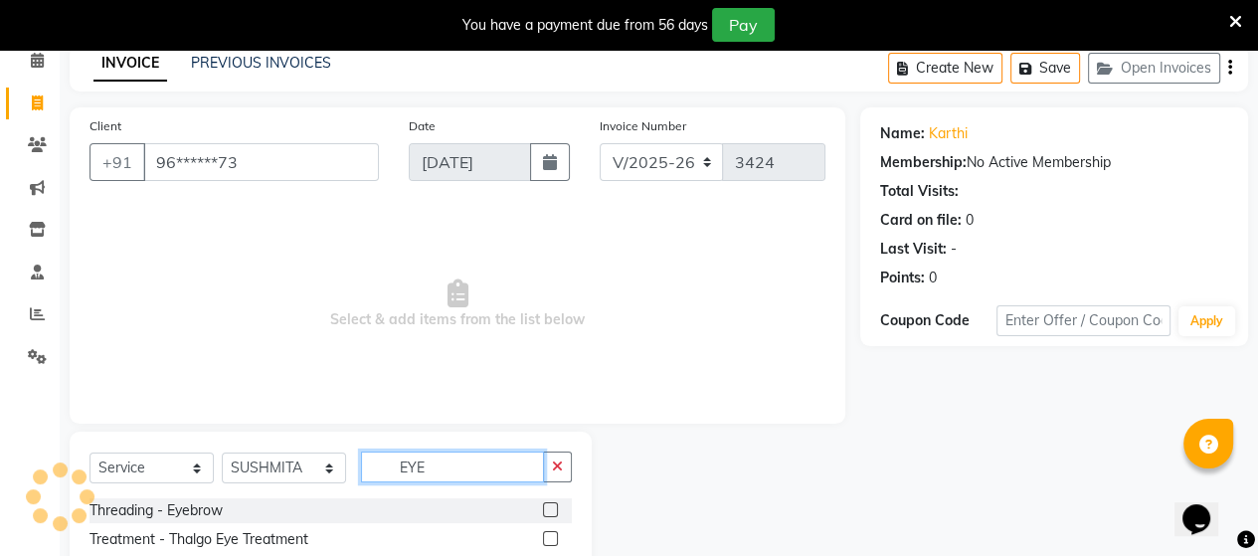
type input "EYE"
click at [549, 505] on label at bounding box center [550, 509] width 15 height 15
click at [549, 505] on input "checkbox" at bounding box center [549, 510] width 13 height 13
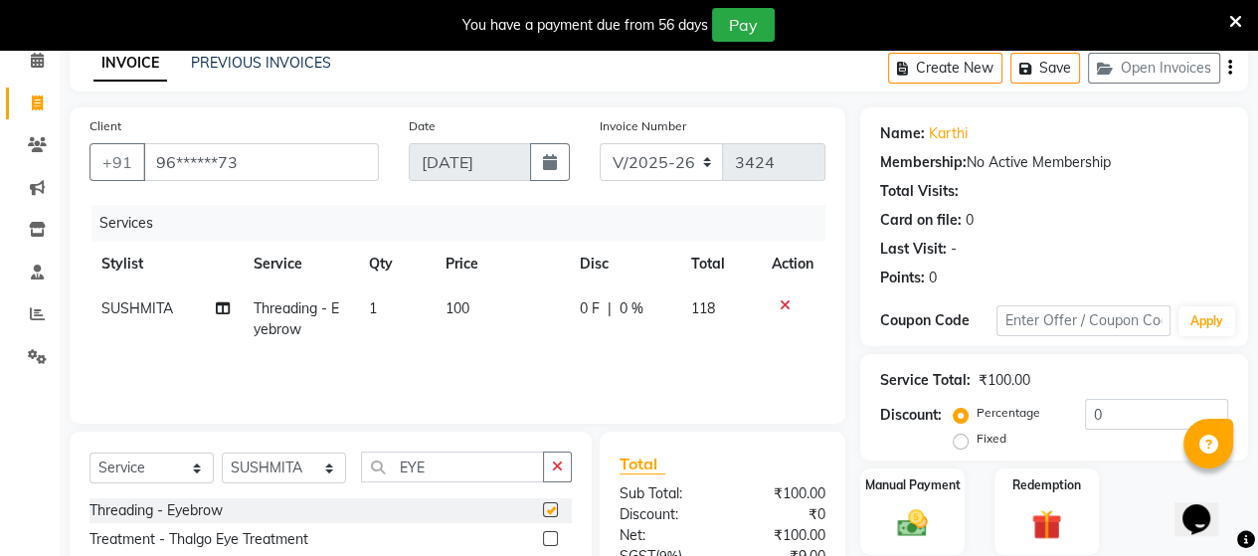
checkbox input "false"
click at [491, 329] on td "100" at bounding box center [501, 319] width 135 height 66
select select "59088"
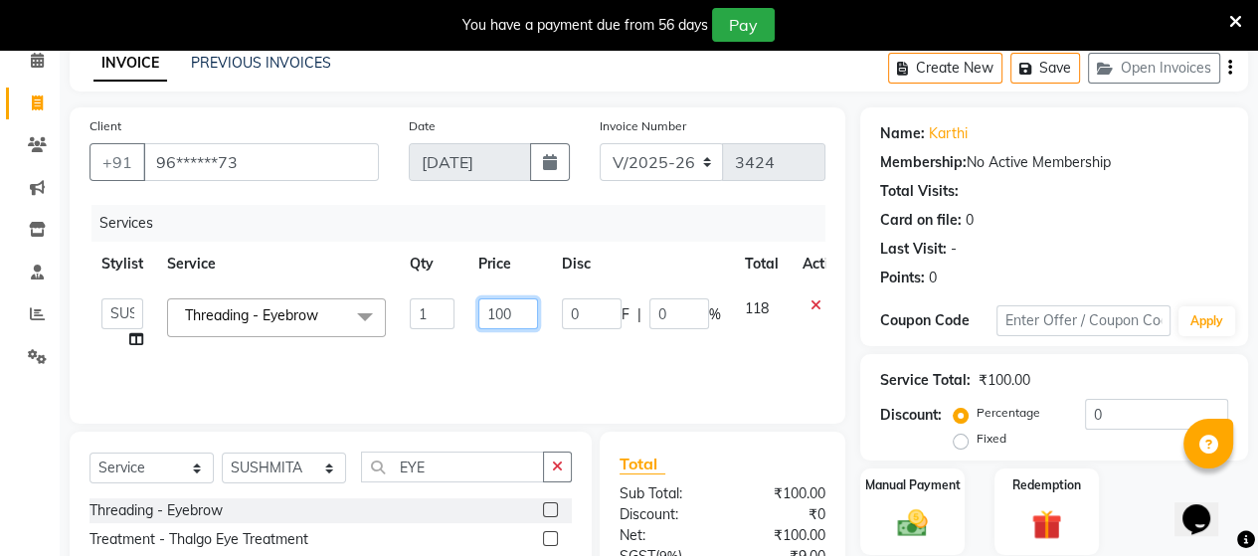
click at [497, 313] on input "100" at bounding box center [508, 313] width 60 height 31
type input "200"
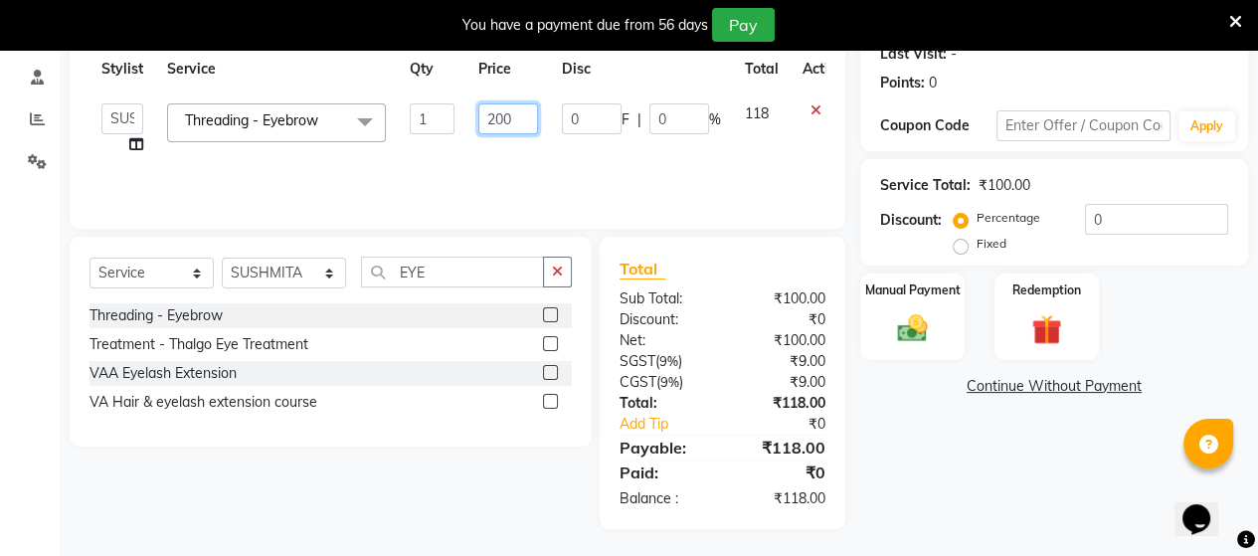
scroll to position [289, 0]
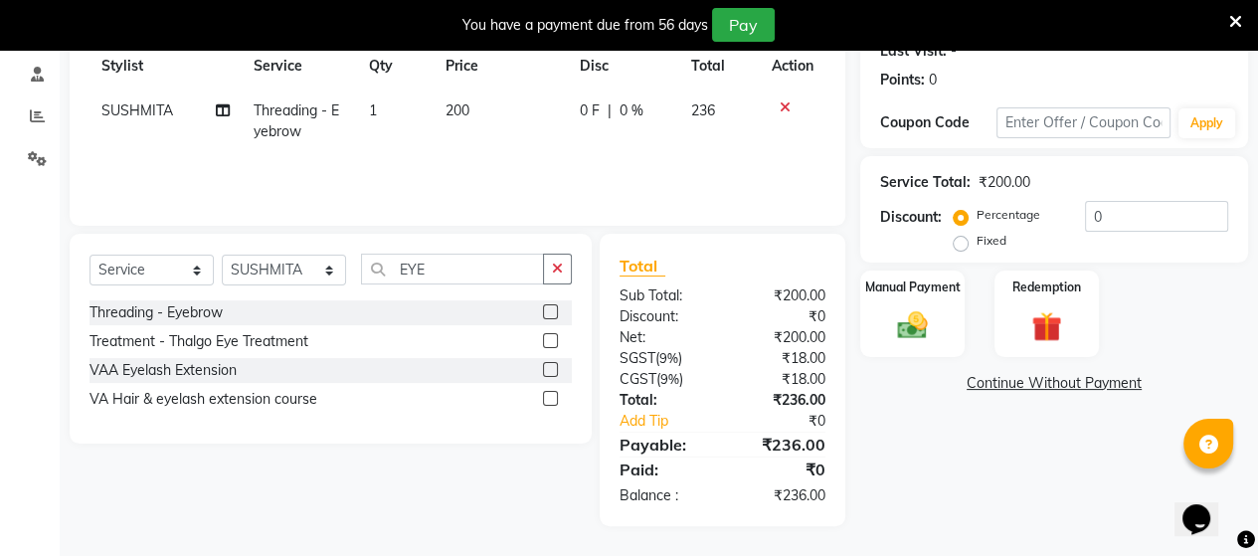
click at [729, 438] on div "₹236.00" at bounding box center [781, 445] width 118 height 24
click at [908, 328] on img at bounding box center [912, 325] width 51 height 36
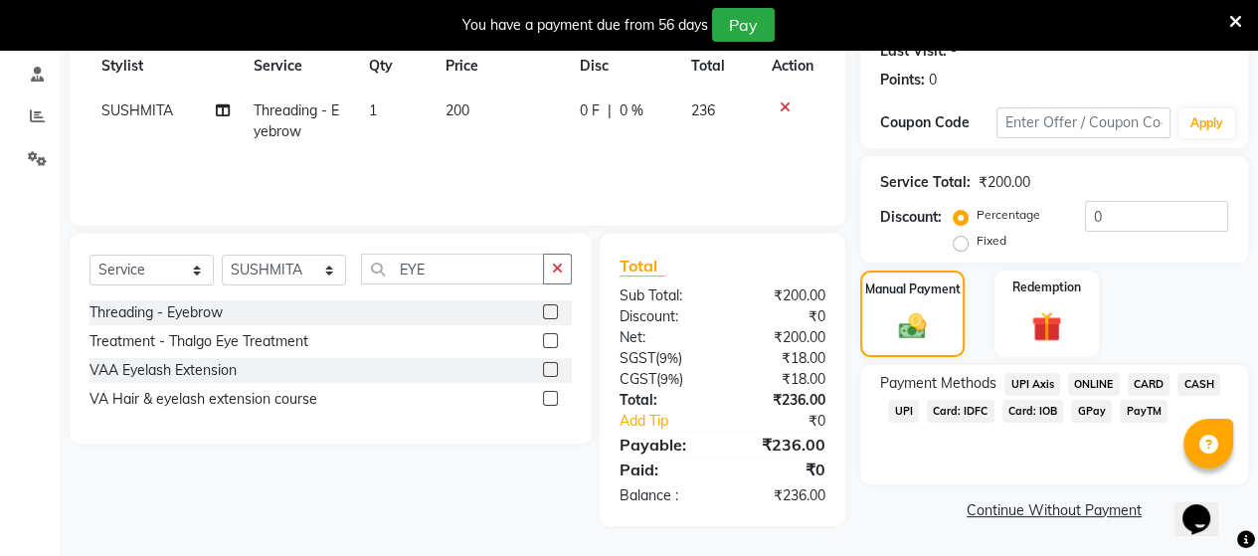
click at [899, 408] on span "UPI" at bounding box center [903, 411] width 31 height 23
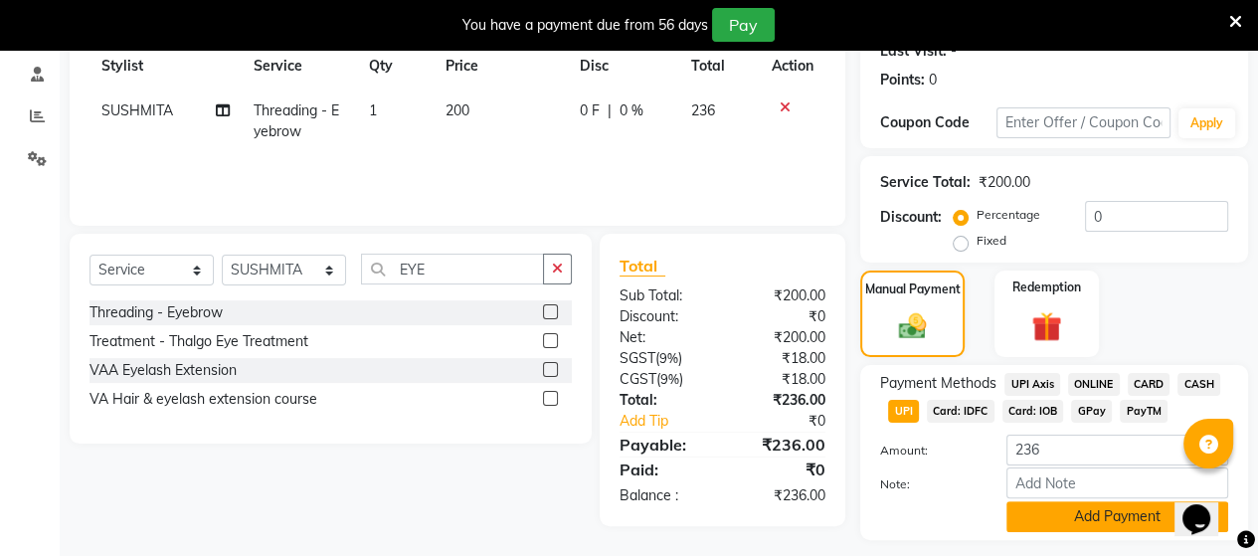
click at [1034, 518] on button "Add Payment" at bounding box center [1117, 516] width 222 height 31
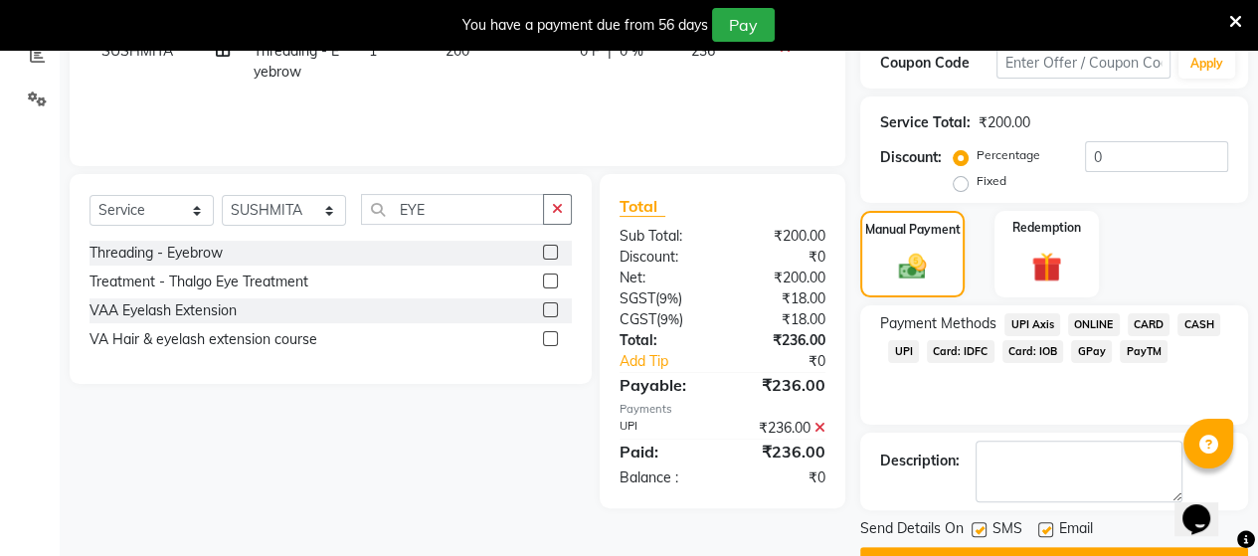
scroll to position [400, 0]
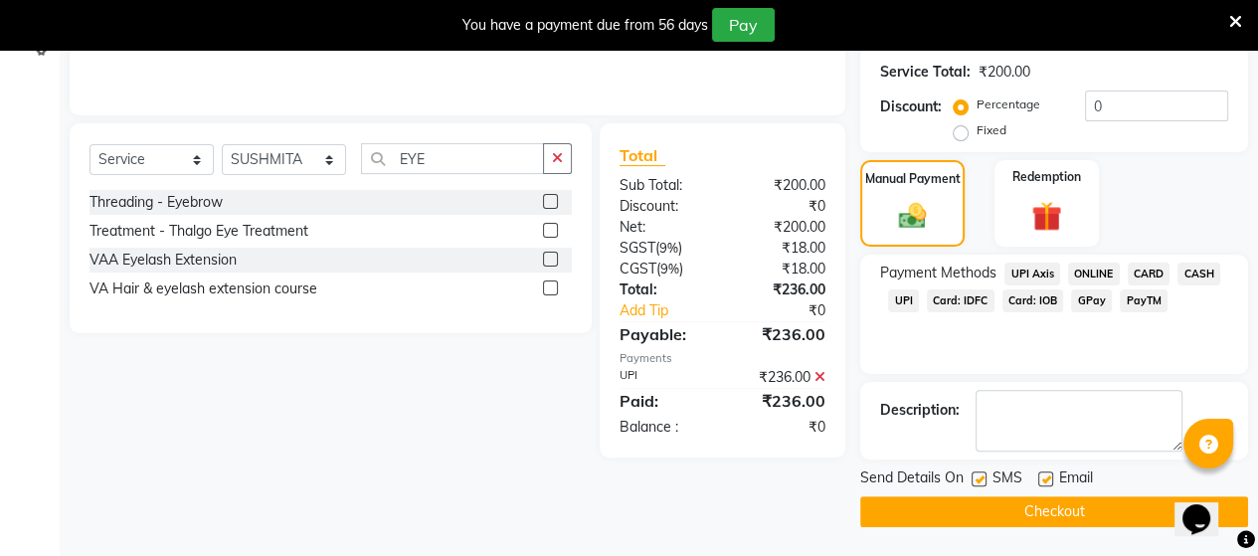
click at [1033, 498] on button "Checkout" at bounding box center [1054, 511] width 388 height 31
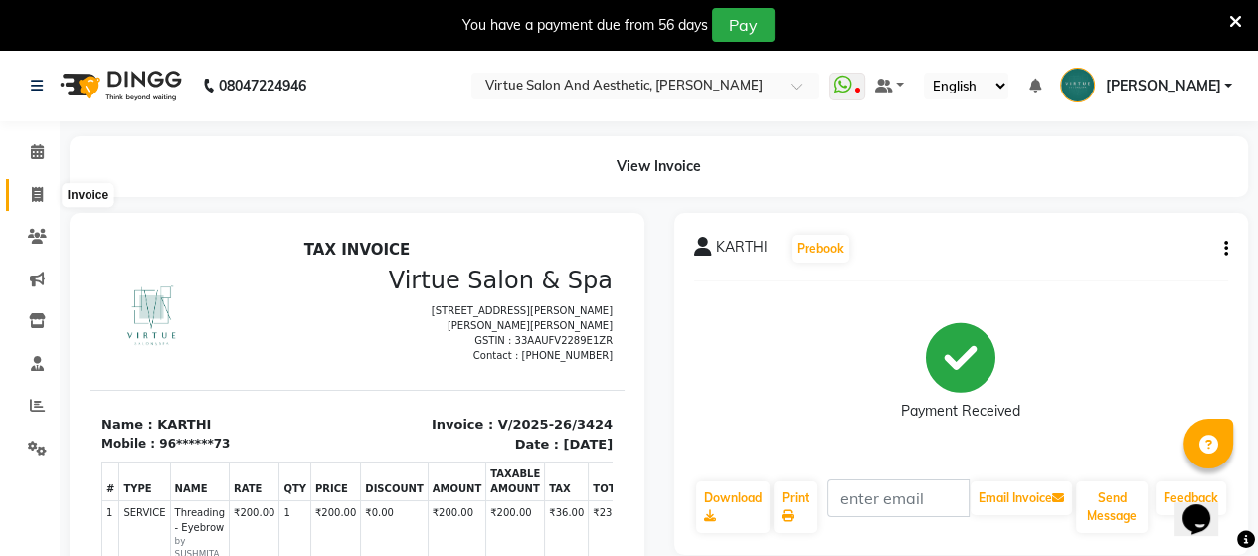
click at [34, 192] on icon at bounding box center [37, 194] width 11 height 15
select select "4466"
select select "service"
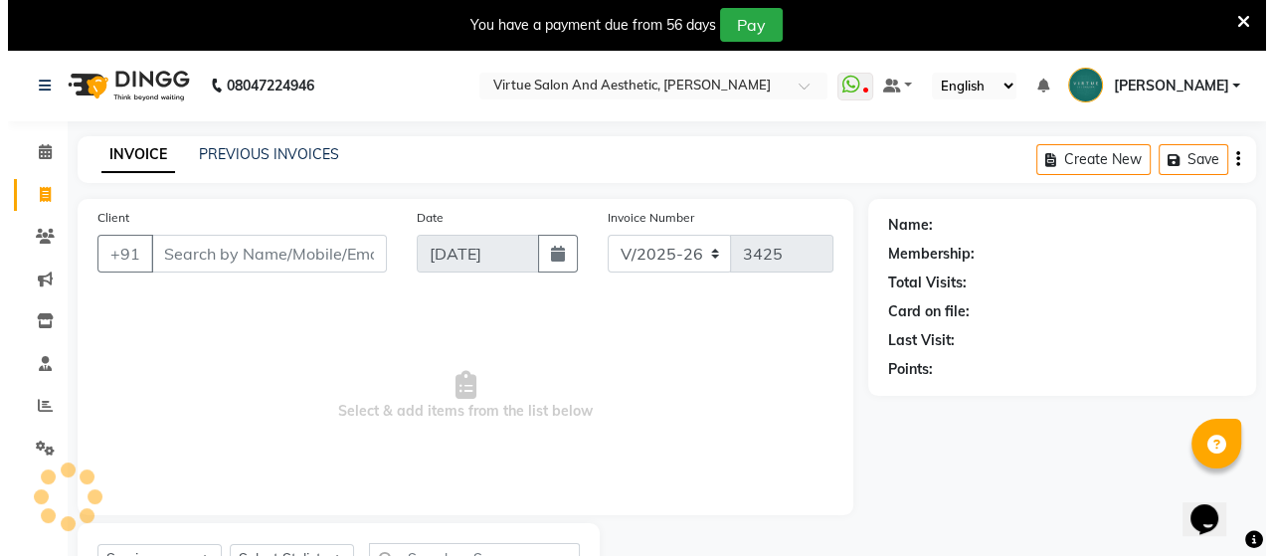
scroll to position [91, 0]
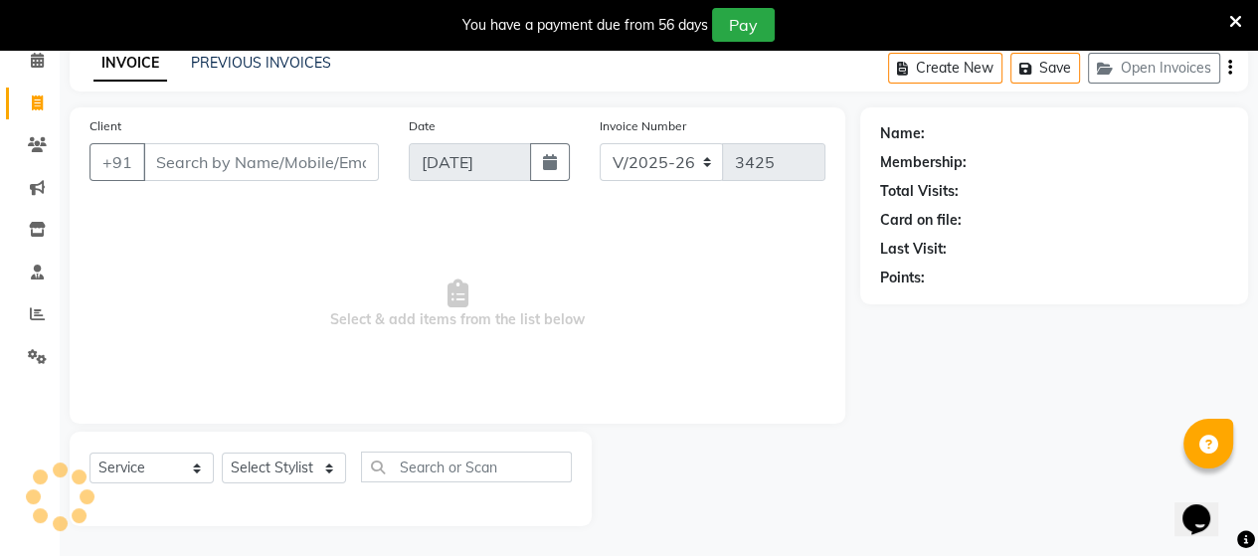
click at [233, 163] on input "Client" at bounding box center [261, 162] width 236 height 38
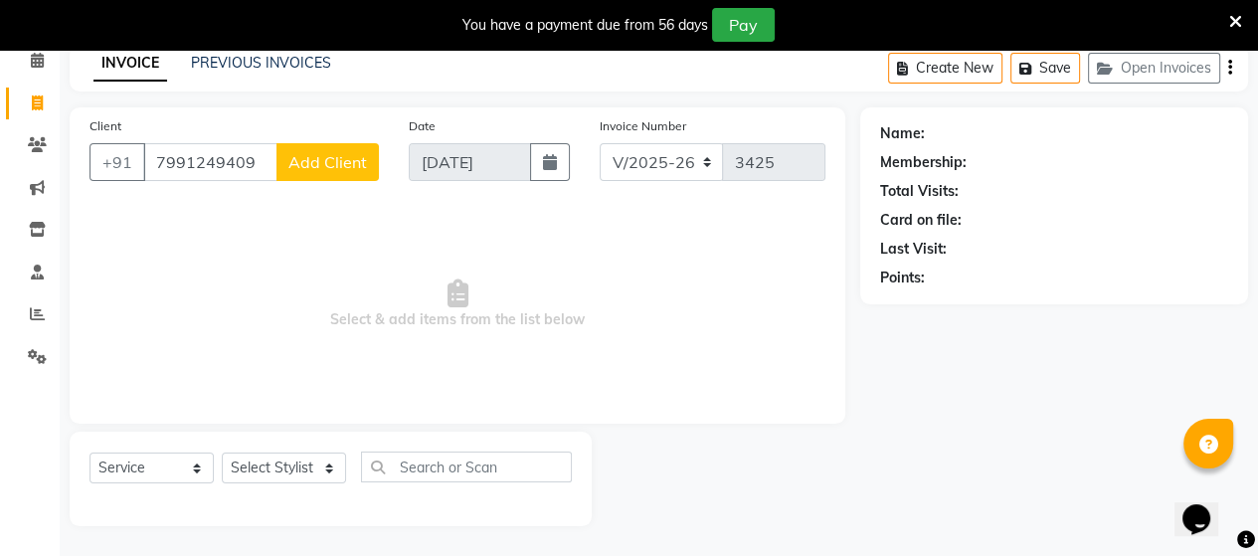
type input "7991249409"
click at [330, 166] on span "Add Client" at bounding box center [327, 162] width 79 height 20
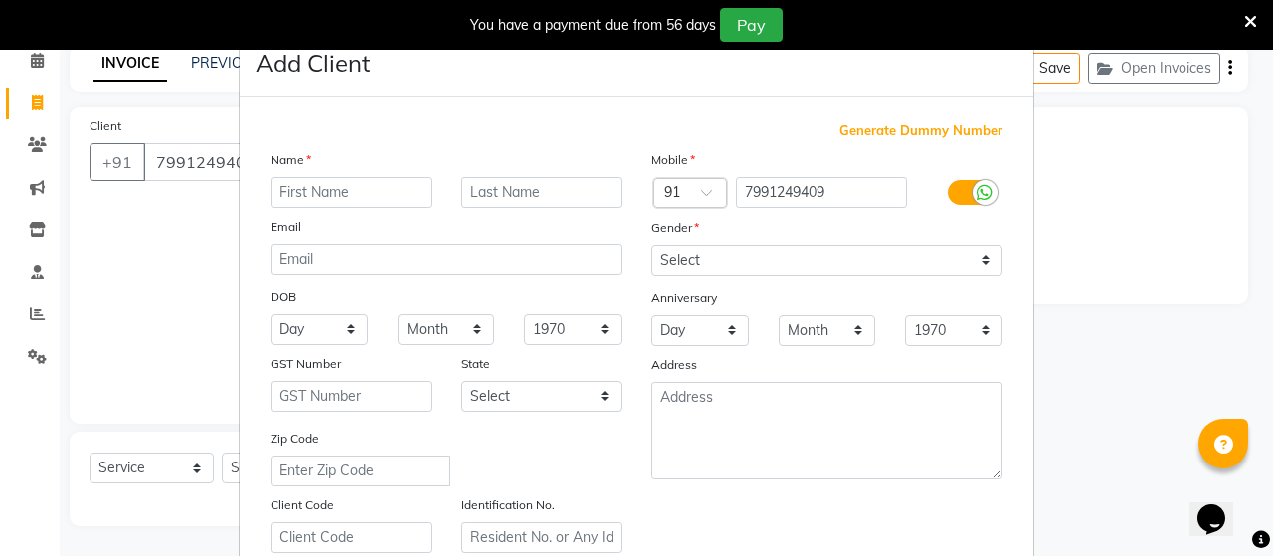
click at [331, 192] on input "text" at bounding box center [350, 192] width 161 height 31
type input "NISTESHWAR"
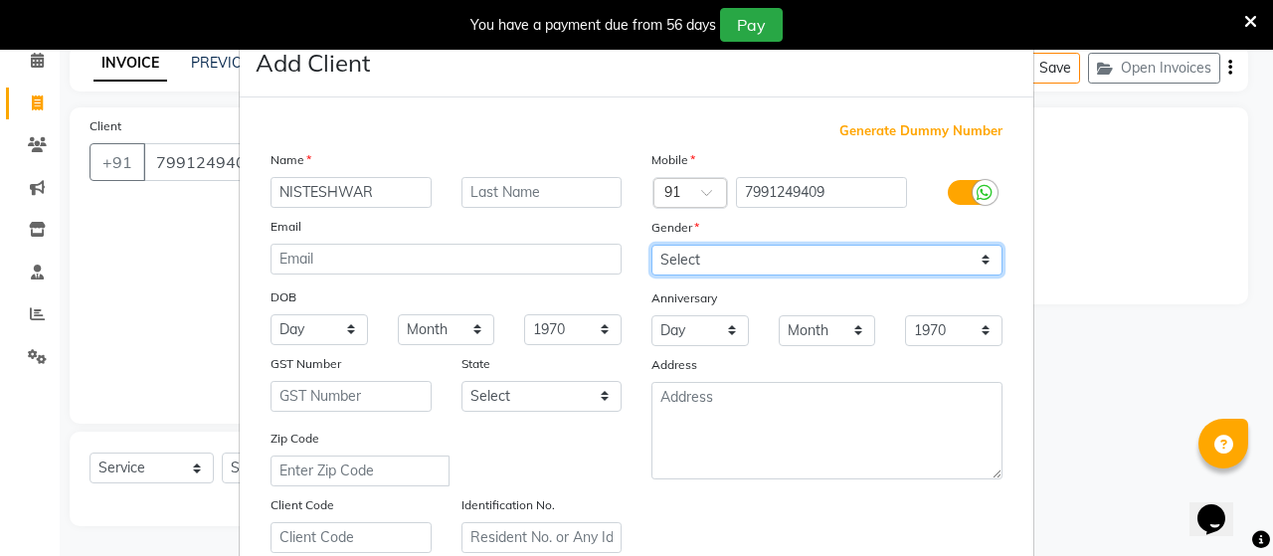
click at [700, 265] on select "Select Male Female Other Prefer Not To Say" at bounding box center [826, 260] width 351 height 31
select select "male"
click at [651, 246] on select "Select Male Female Other Prefer Not To Say" at bounding box center [826, 260] width 351 height 31
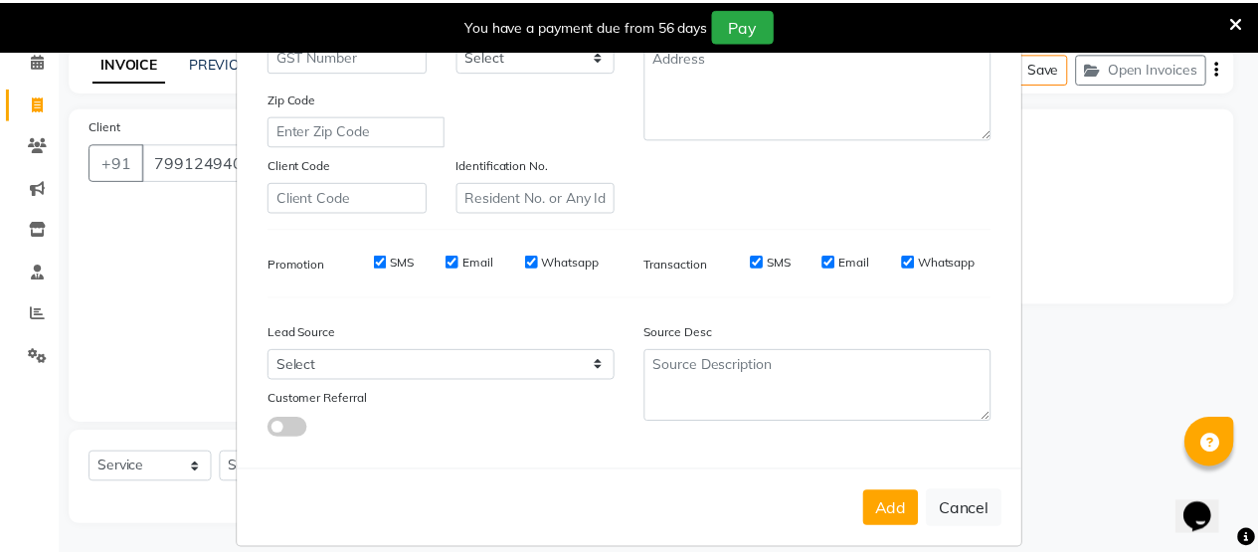
scroll to position [371, 0]
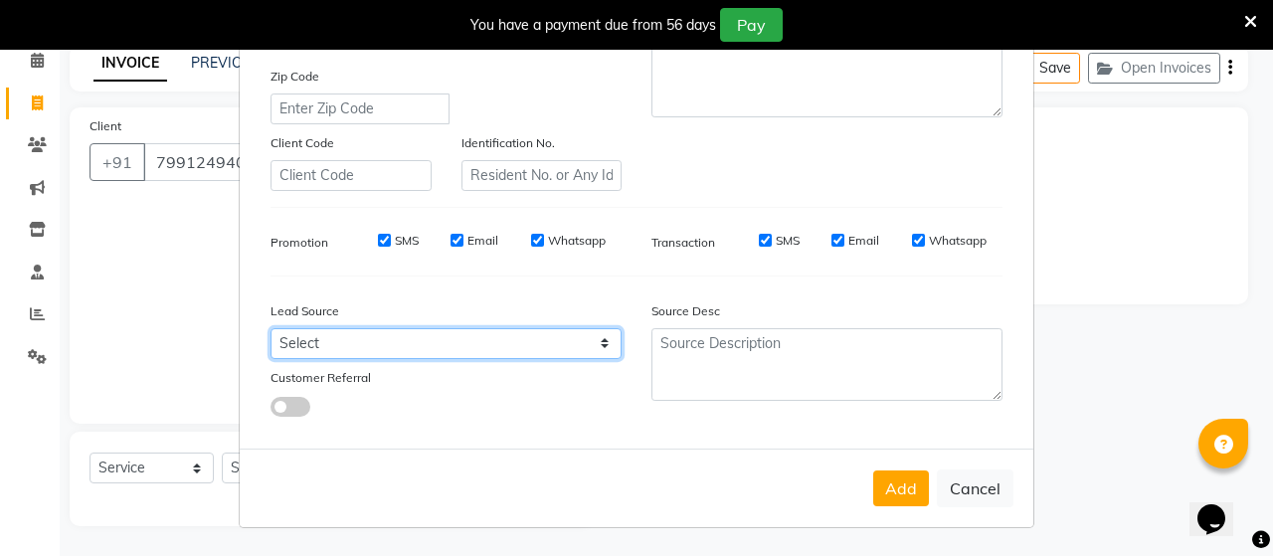
click at [345, 345] on select "Select Walk-in Referral Internet Friend Word of Mouth Advertisement Facebook Ju…" at bounding box center [445, 343] width 351 height 31
select select "30556"
click at [270, 328] on select "Select Walk-in Referral Internet Friend Word of Mouth Advertisement Facebook Ju…" at bounding box center [445, 343] width 351 height 31
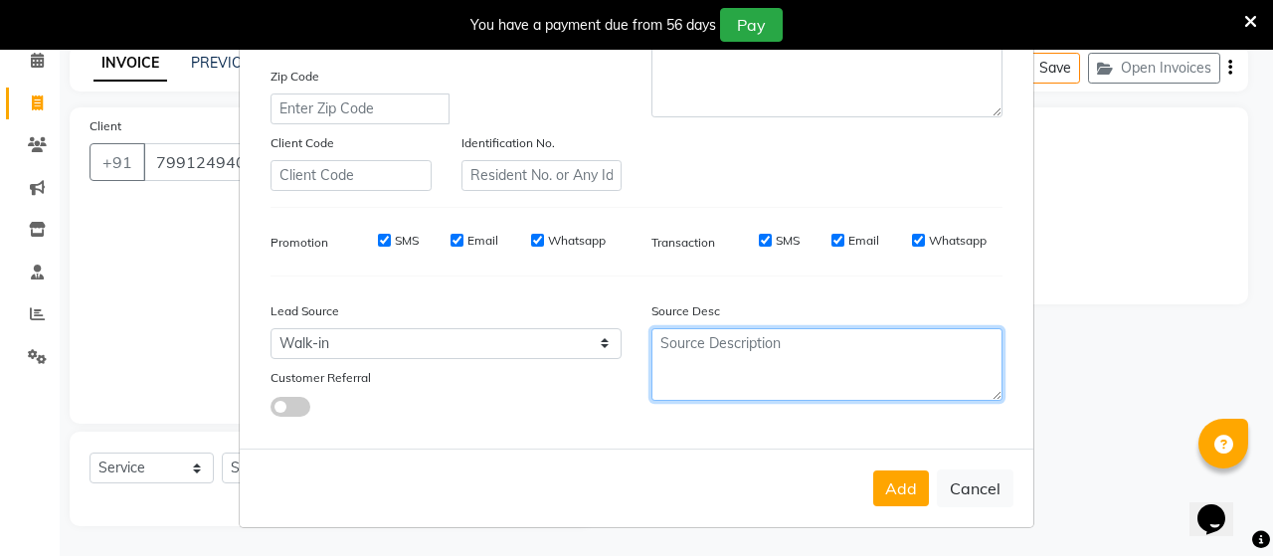
click at [760, 357] on textarea at bounding box center [826, 364] width 351 height 73
type textarea "NEW"
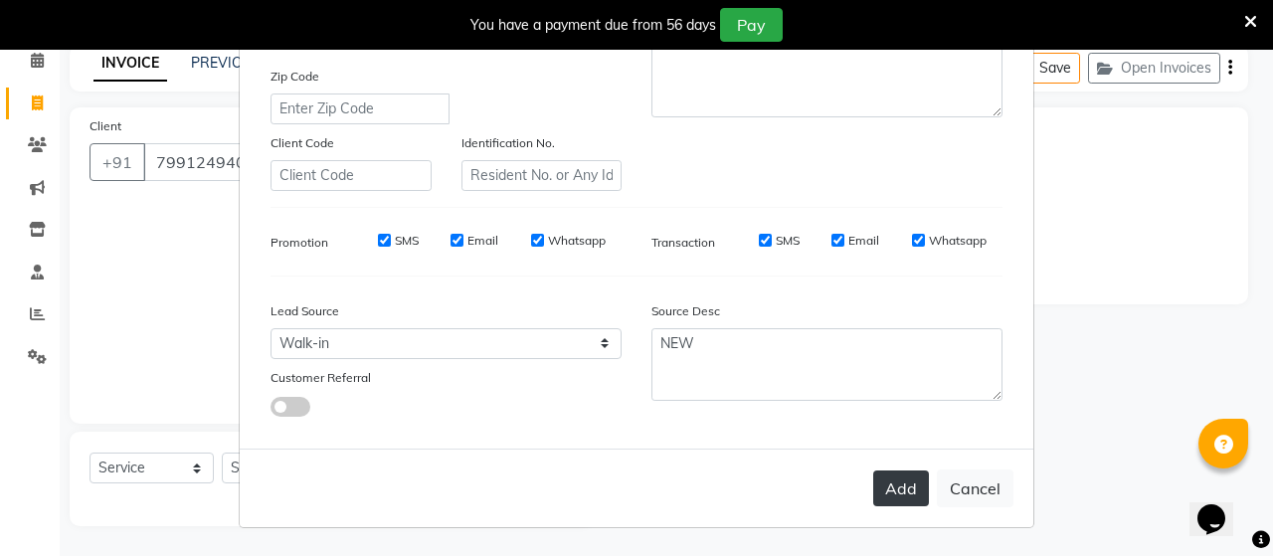
click at [880, 497] on button "Add" at bounding box center [901, 488] width 56 height 36
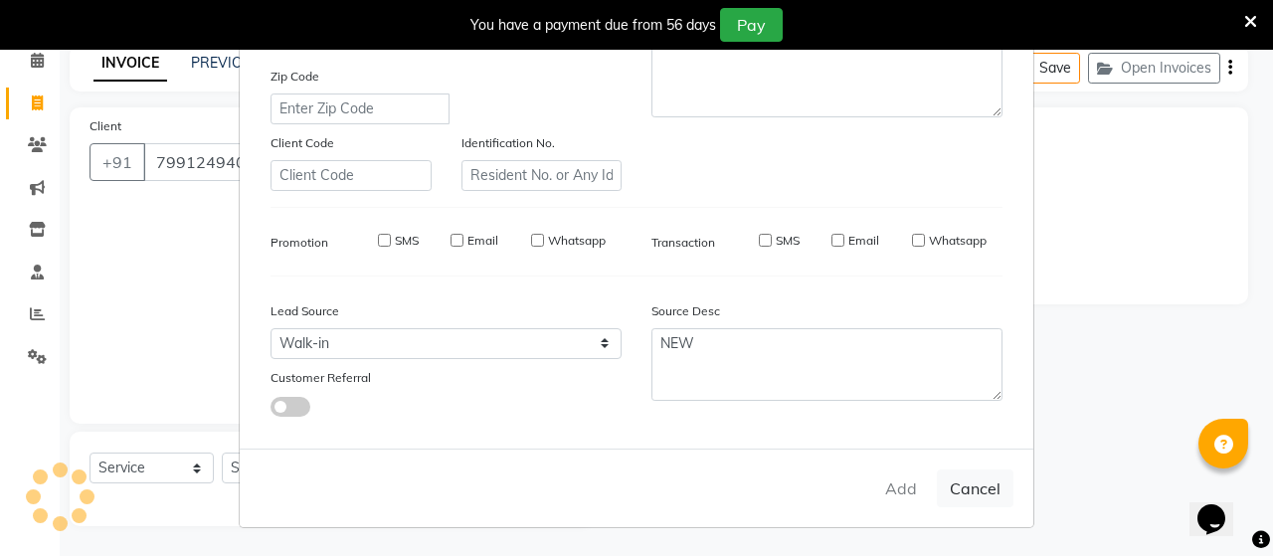
type input "79******09"
select select
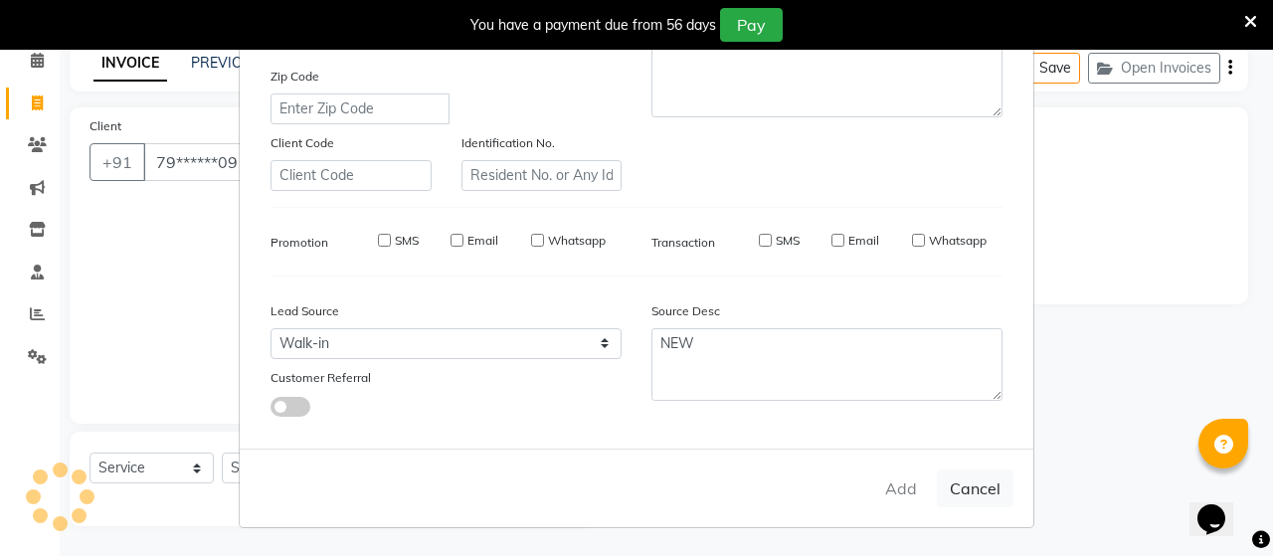
select select
checkbox input "false"
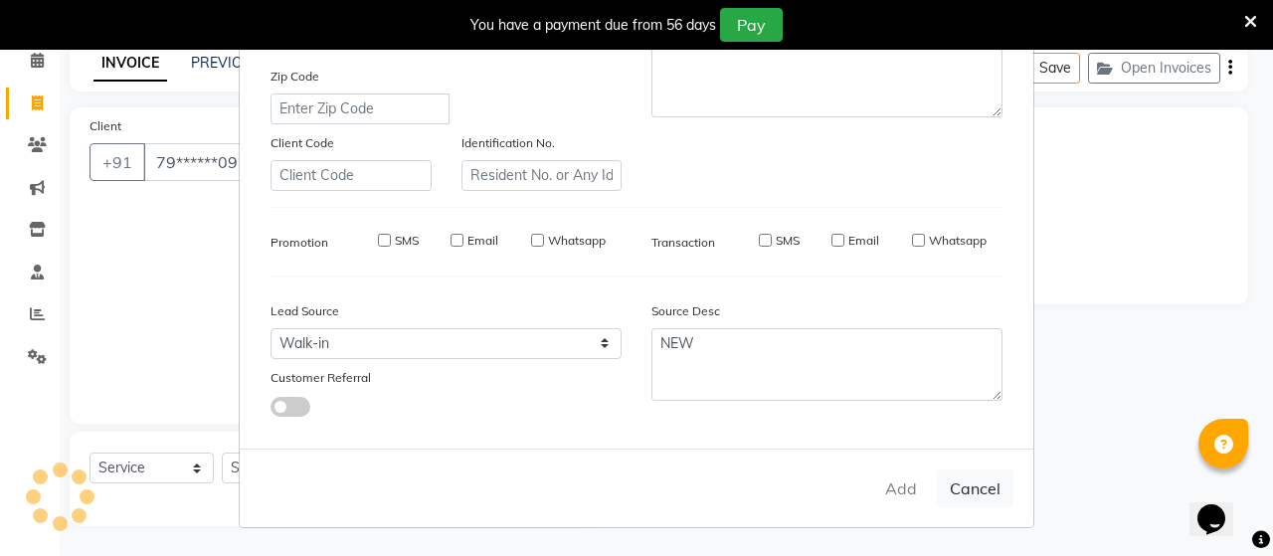
checkbox input "false"
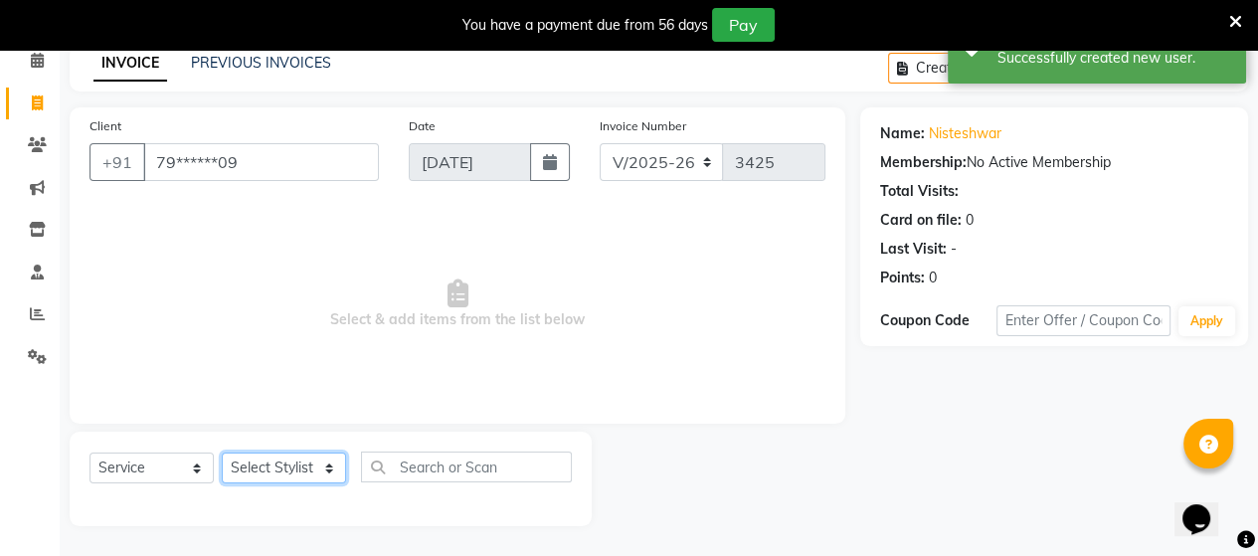
click at [262, 471] on select "Select Stylist Admin ANUSHA Apsu Auditor Ambattur Balaji BANUPRIYA Bharath Bhuv…" at bounding box center [284, 467] width 124 height 31
select select "73417"
click at [222, 453] on select "Select Stylist Admin ANUSHA Apsu Auditor Ambattur Balaji BANUPRIYA Bharath Bhuv…" at bounding box center [284, 467] width 124 height 31
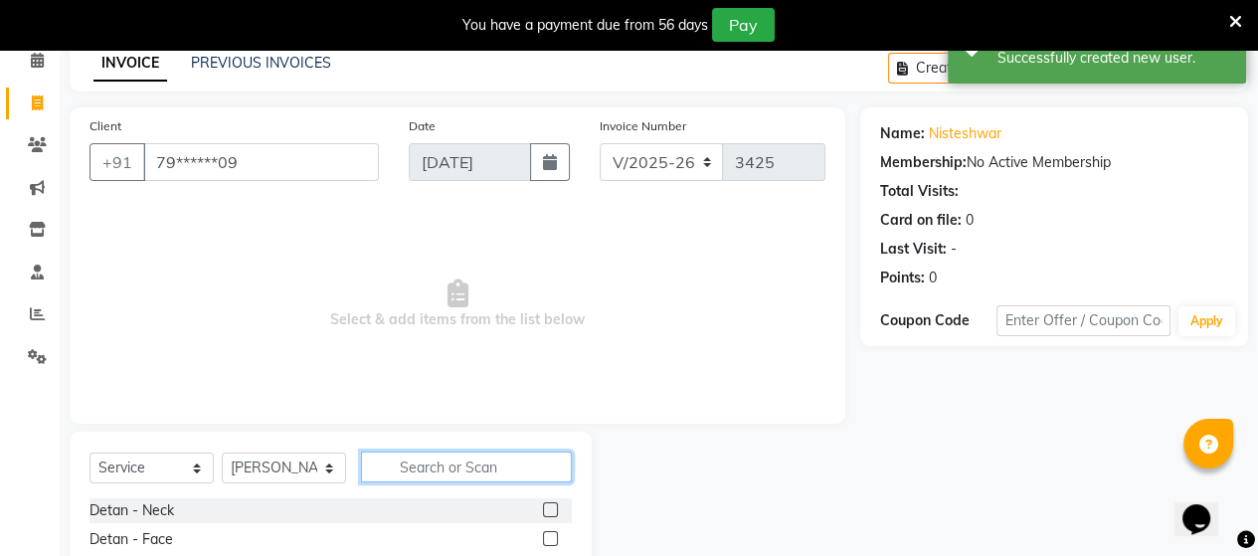
click at [473, 468] on input "text" at bounding box center [466, 466] width 211 height 31
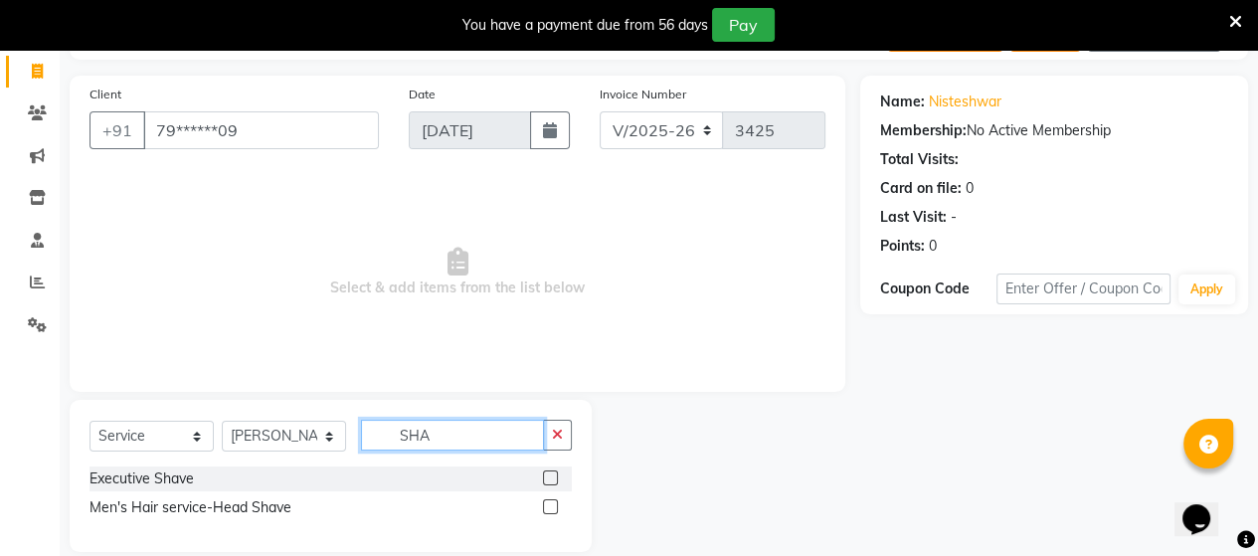
scroll to position [149, 0]
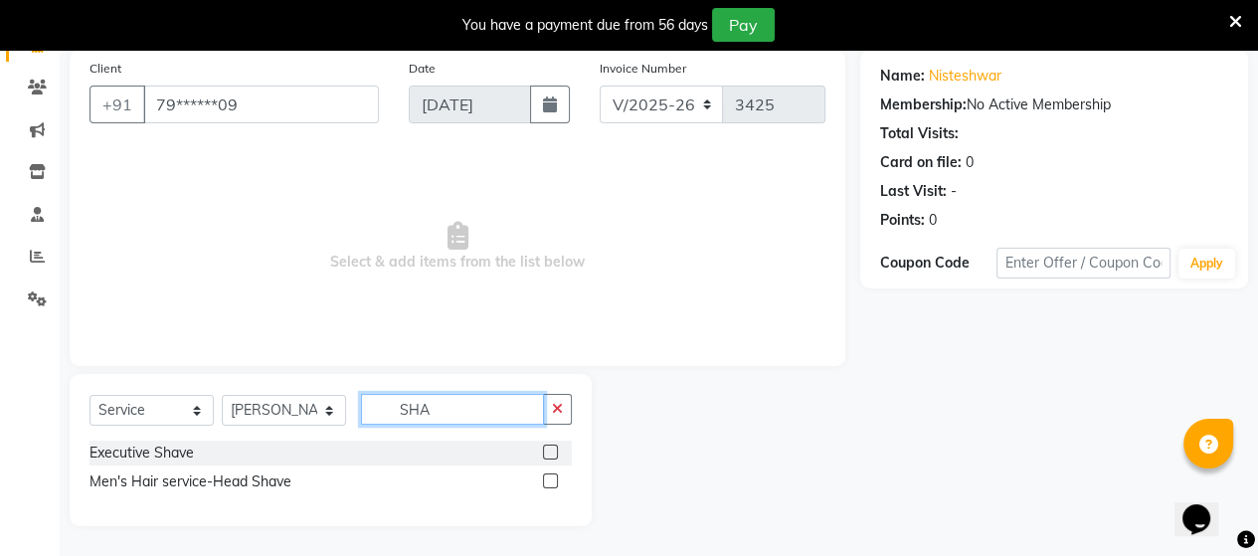
type input "SHA"
click at [551, 482] on label at bounding box center [550, 480] width 15 height 15
click at [551, 482] on input "checkbox" at bounding box center [549, 481] width 13 height 13
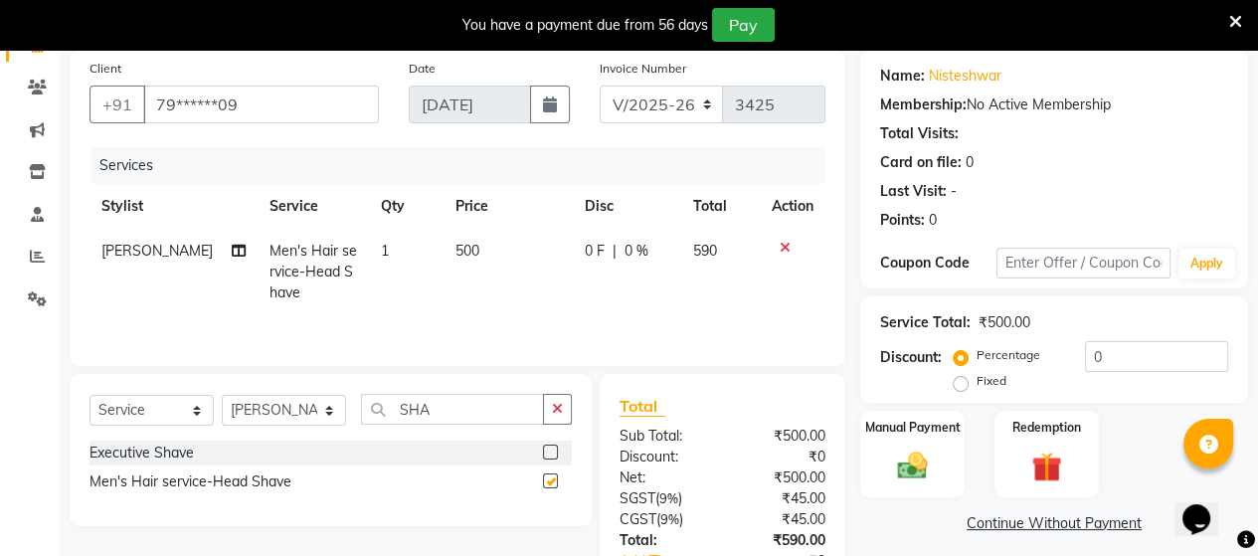
checkbox input "false"
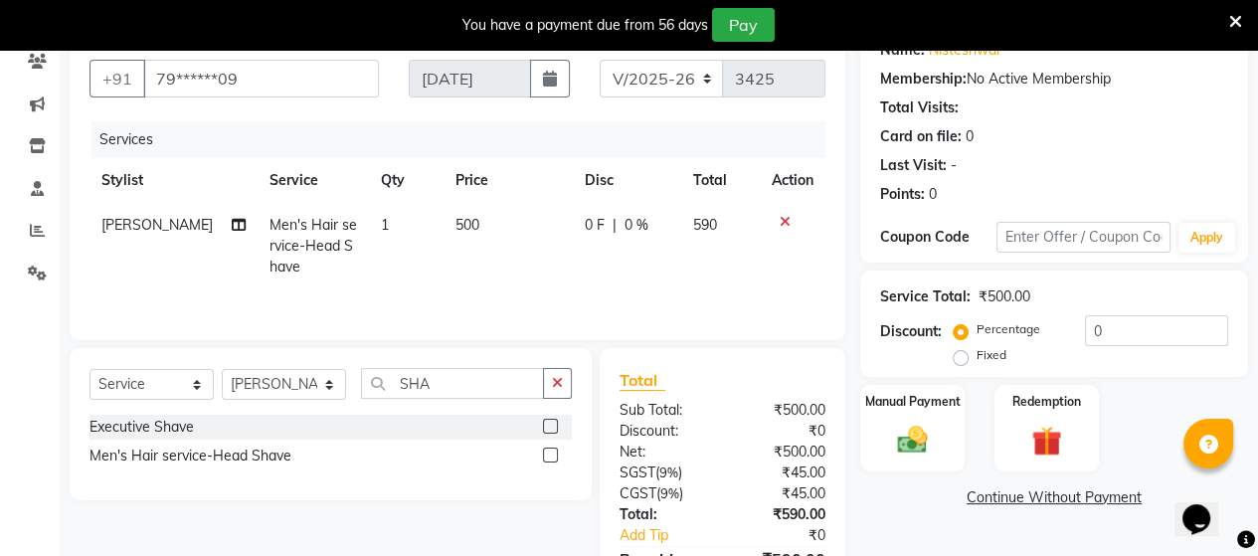
scroll to position [290, 0]
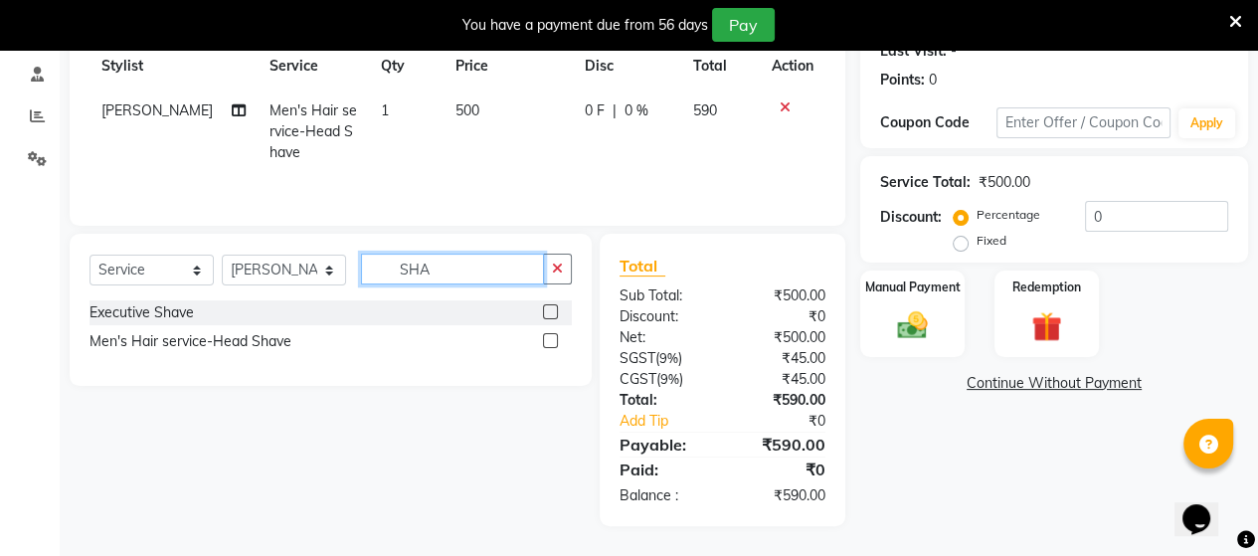
click at [472, 273] on input "SHA" at bounding box center [452, 269] width 183 height 31
click at [545, 311] on label at bounding box center [550, 311] width 15 height 15
click at [545, 311] on input "checkbox" at bounding box center [549, 312] width 13 height 13
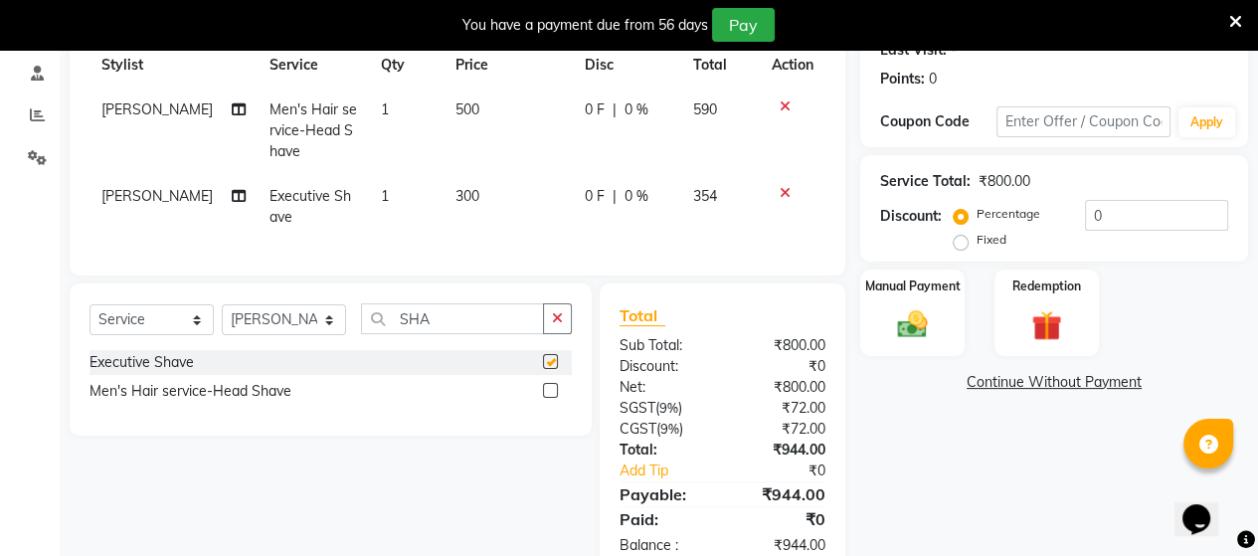
checkbox input "false"
click at [782, 102] on icon at bounding box center [785, 106] width 11 height 14
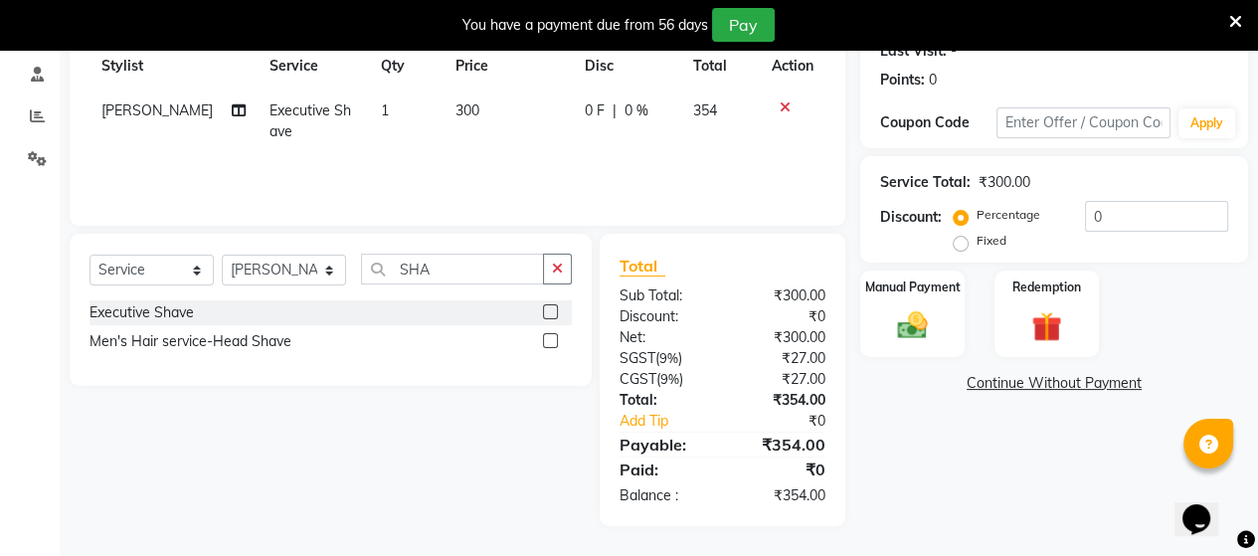
scroll to position [289, 0]
click at [1100, 211] on input "0" at bounding box center [1156, 216] width 143 height 31
click at [914, 333] on img at bounding box center [912, 325] width 51 height 36
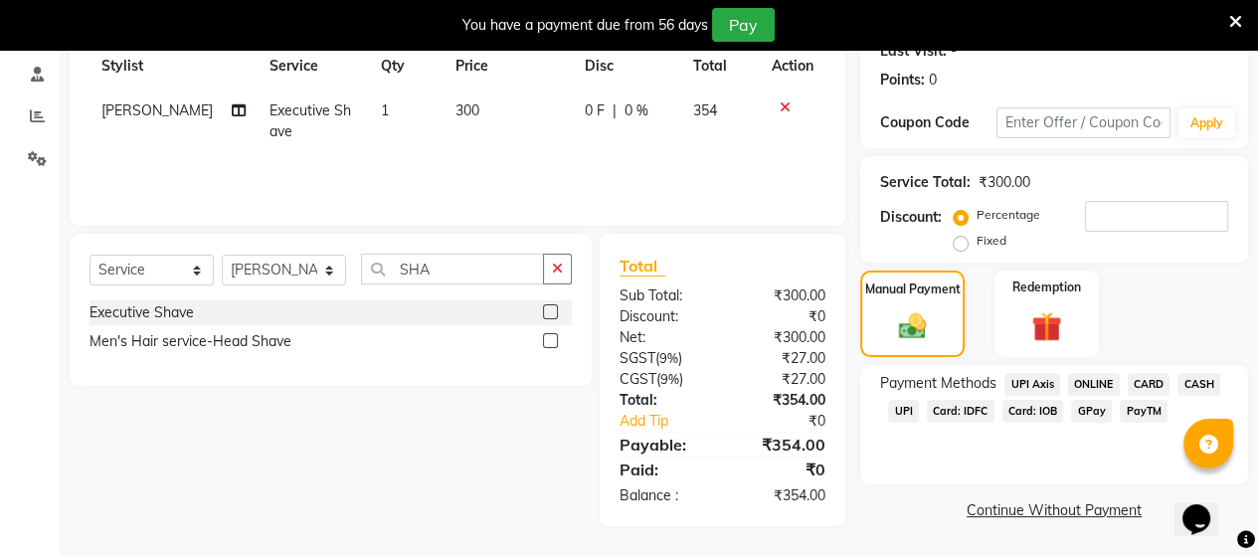
click at [894, 415] on span "UPI" at bounding box center [903, 411] width 31 height 23
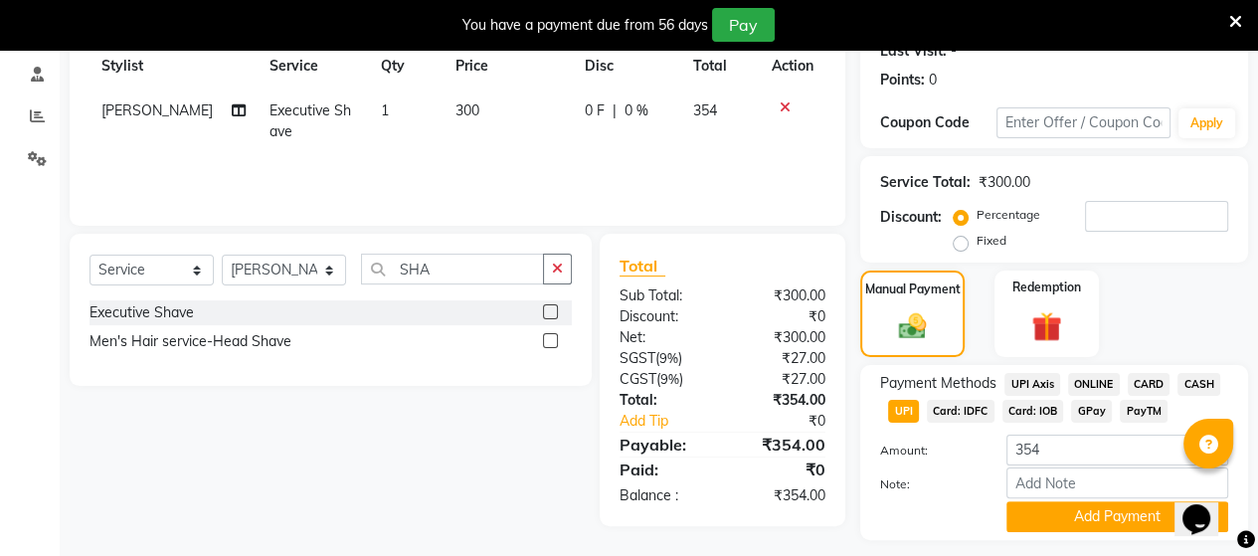
drag, startPoint x: 1065, startPoint y: 514, endPoint x: 1078, endPoint y: 489, distance: 28.0
click at [1074, 492] on div "Amount: 354 Note: Add Payment" at bounding box center [1054, 483] width 348 height 97
click at [1037, 539] on div "Payment Methods UPI Axis ONLINE CARD CASH UPI Card: IDFC Card: IOB GPay PayTM A…" at bounding box center [1054, 452] width 388 height 175
click at [1041, 527] on button "Add Payment" at bounding box center [1117, 516] width 222 height 31
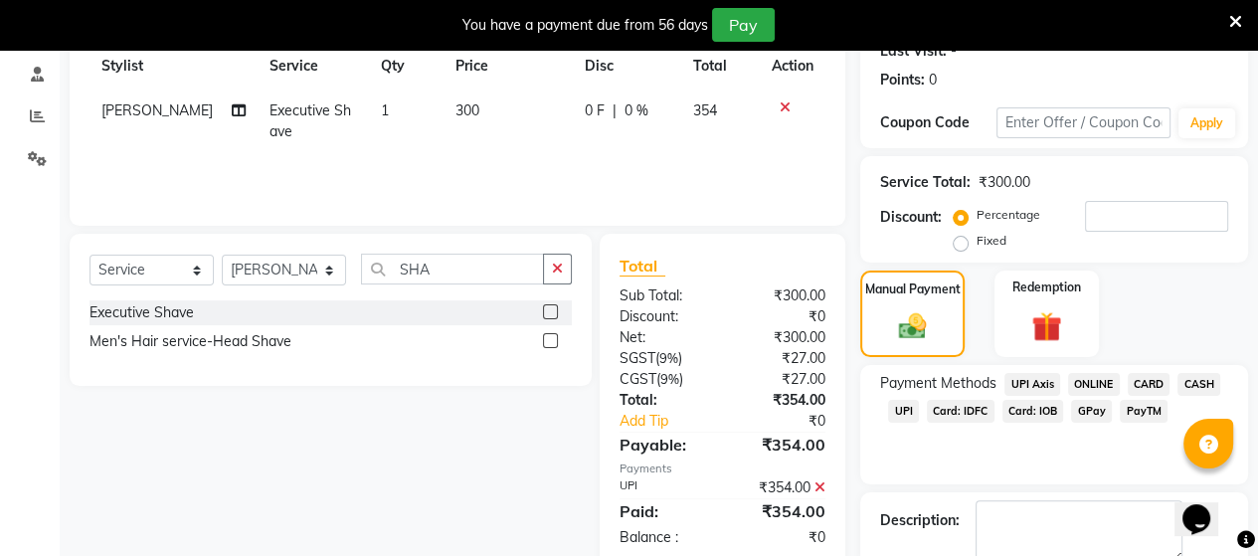
scroll to position [400, 0]
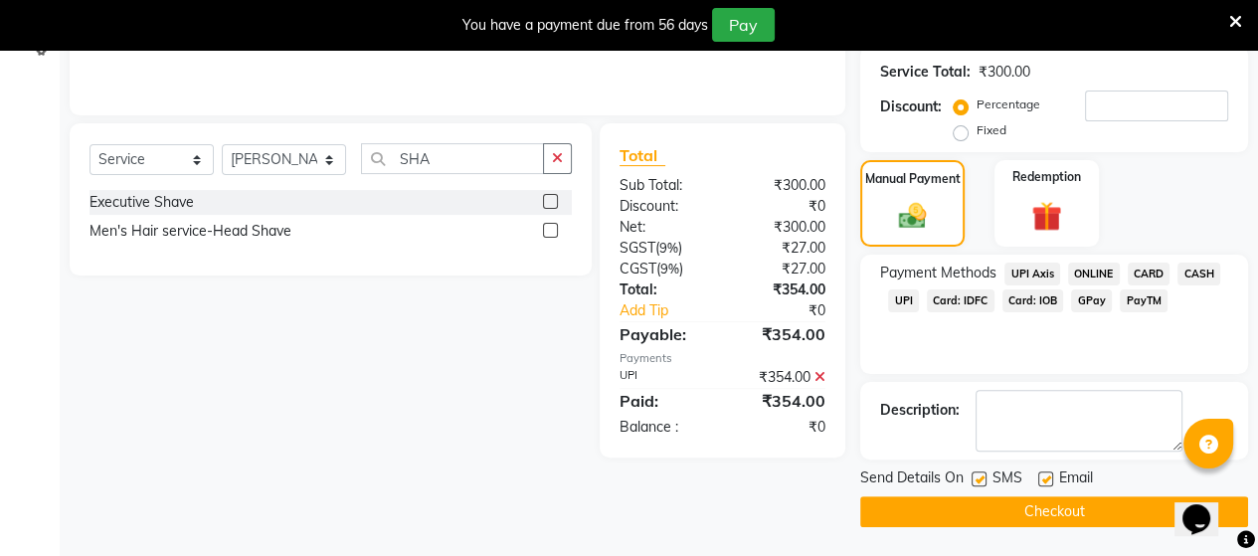
click at [997, 513] on button "Checkout" at bounding box center [1054, 511] width 388 height 31
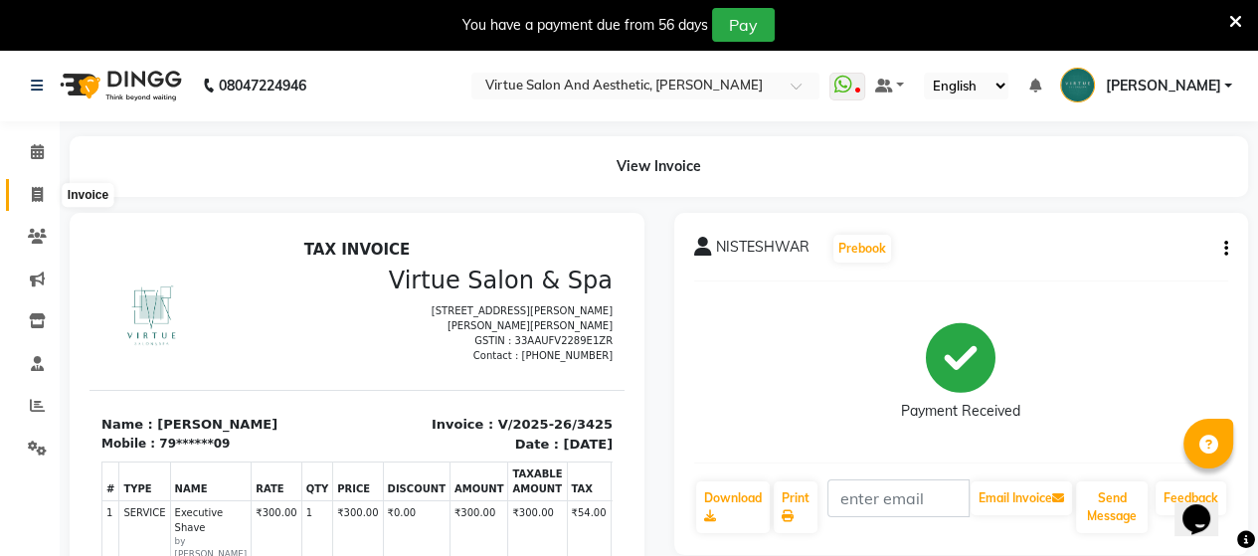
click at [22, 198] on span at bounding box center [37, 195] width 35 height 23
select select "4466"
select select "service"
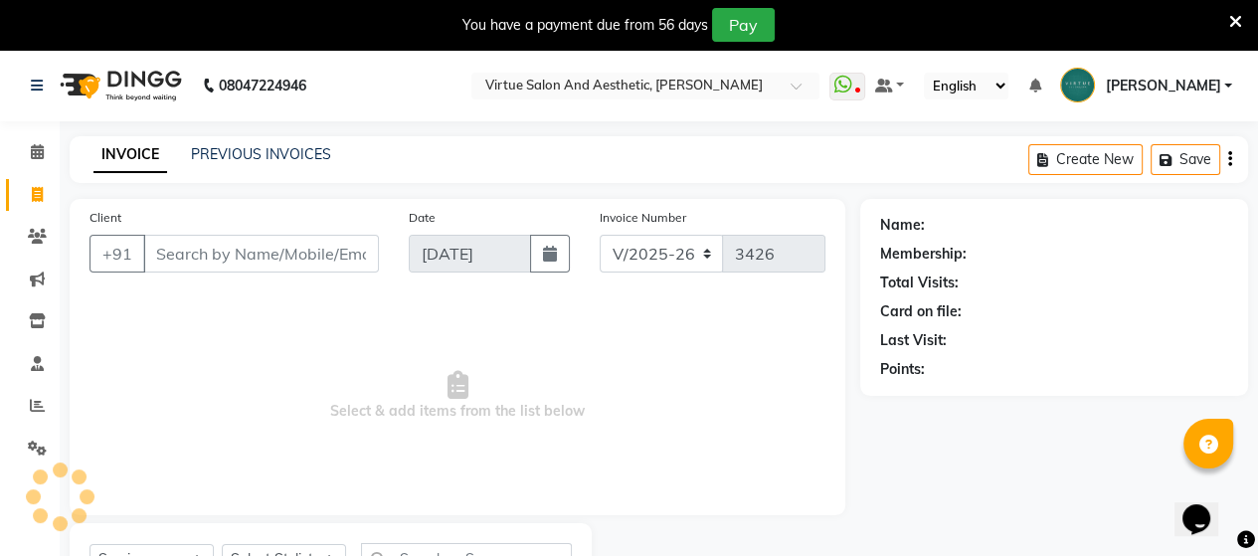
scroll to position [91, 0]
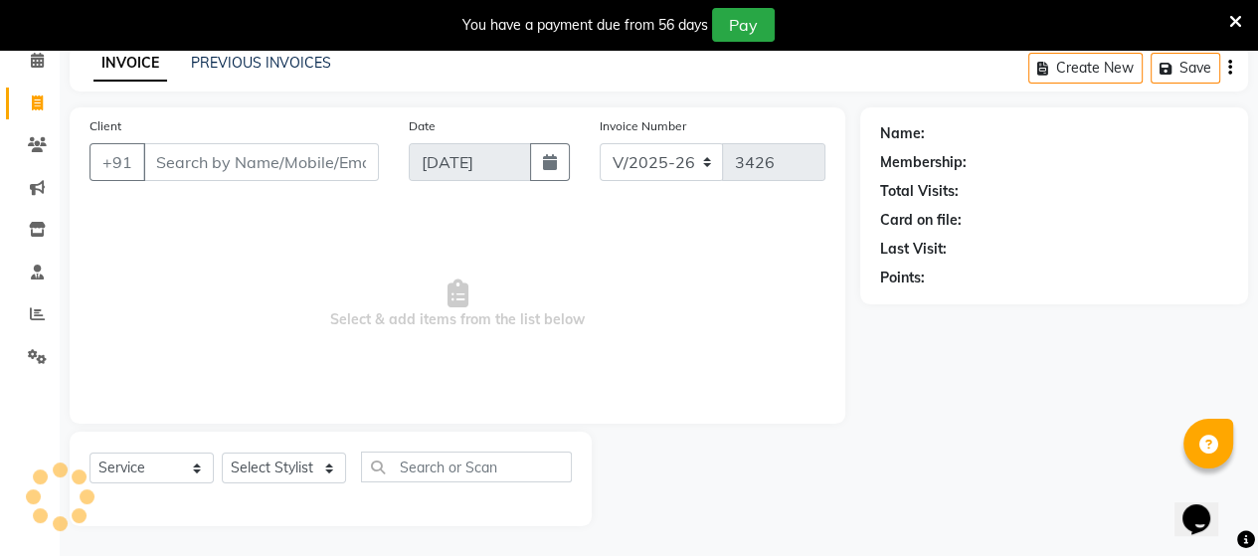
click at [271, 150] on input "Client" at bounding box center [261, 162] width 236 height 38
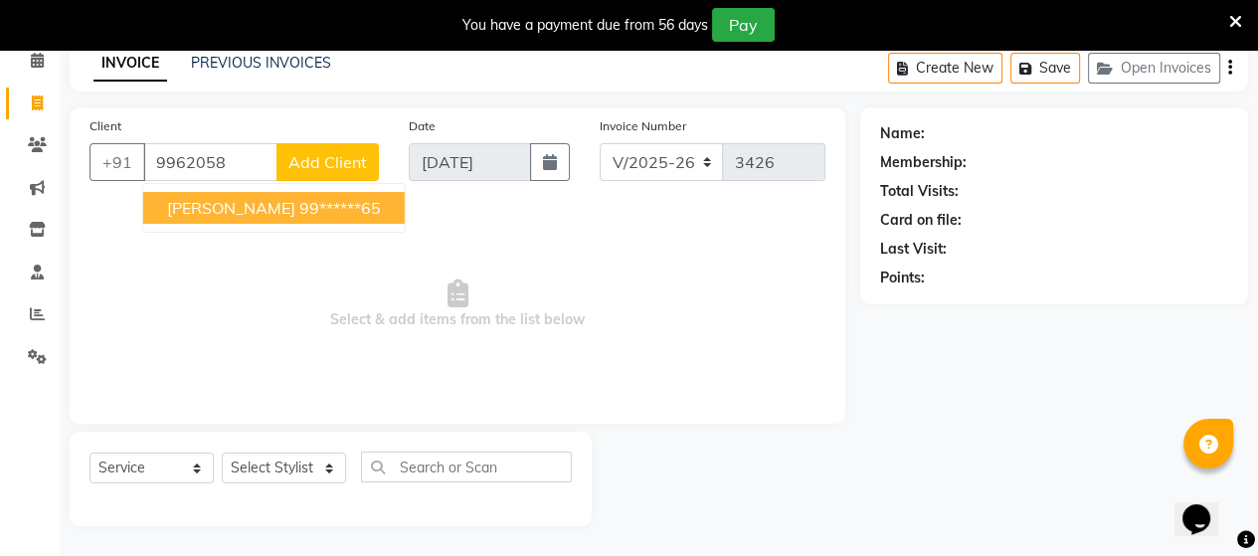
click at [327, 210] on ngb-highlight "99******65" at bounding box center [340, 208] width 82 height 20
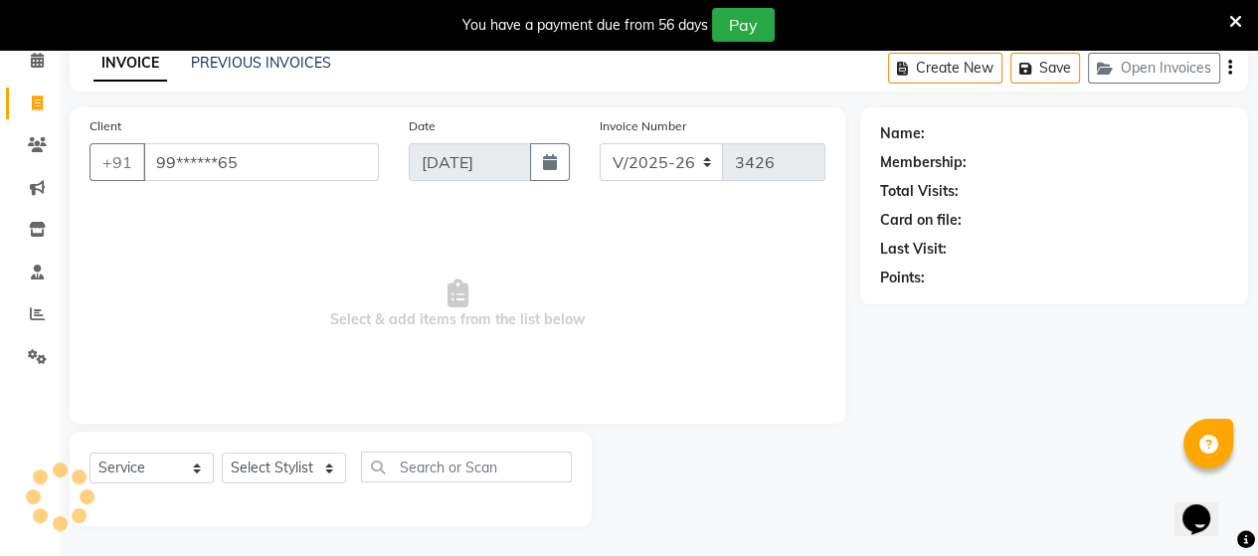
type input "99******65"
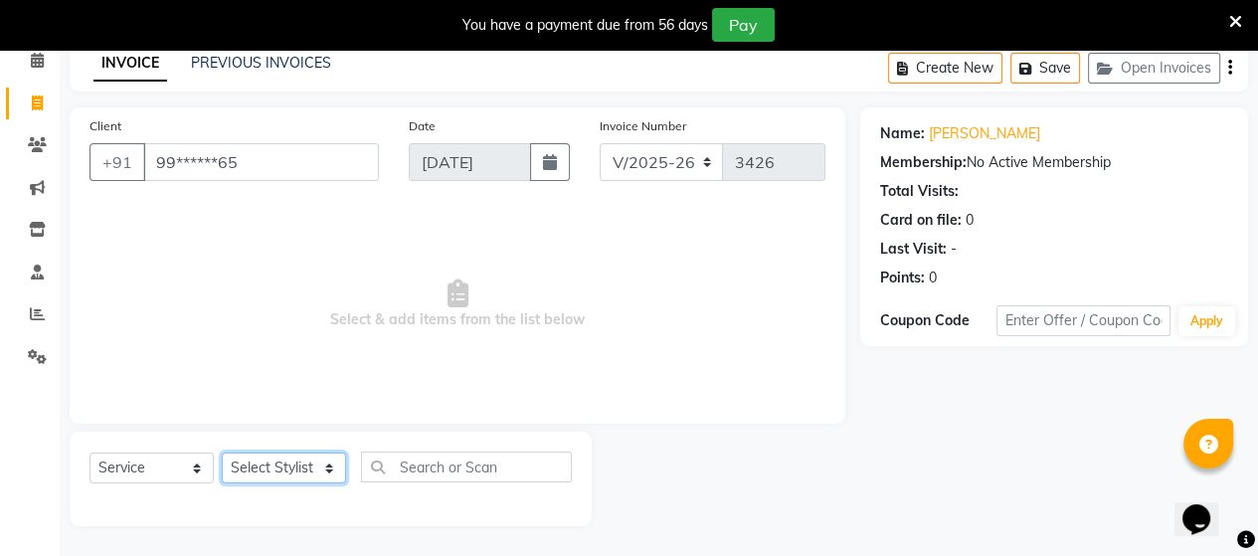
click at [282, 466] on select "Select Stylist Admin ANUSHA Apsu Auditor Ambattur Balaji BANUPRIYA Bharath Bhuv…" at bounding box center [284, 467] width 124 height 31
select select "30103"
click at [222, 453] on select "Select Stylist Admin ANUSHA Apsu Auditor Ambattur Balaji BANUPRIYA Bharath Bhuv…" at bounding box center [284, 467] width 124 height 31
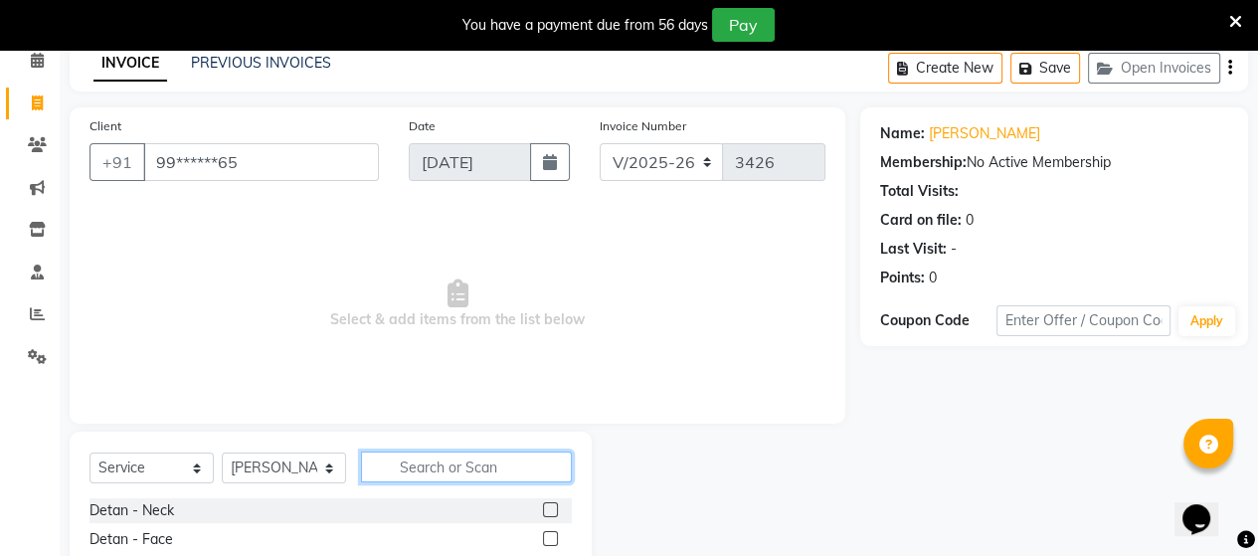
click at [436, 464] on input "text" at bounding box center [466, 466] width 211 height 31
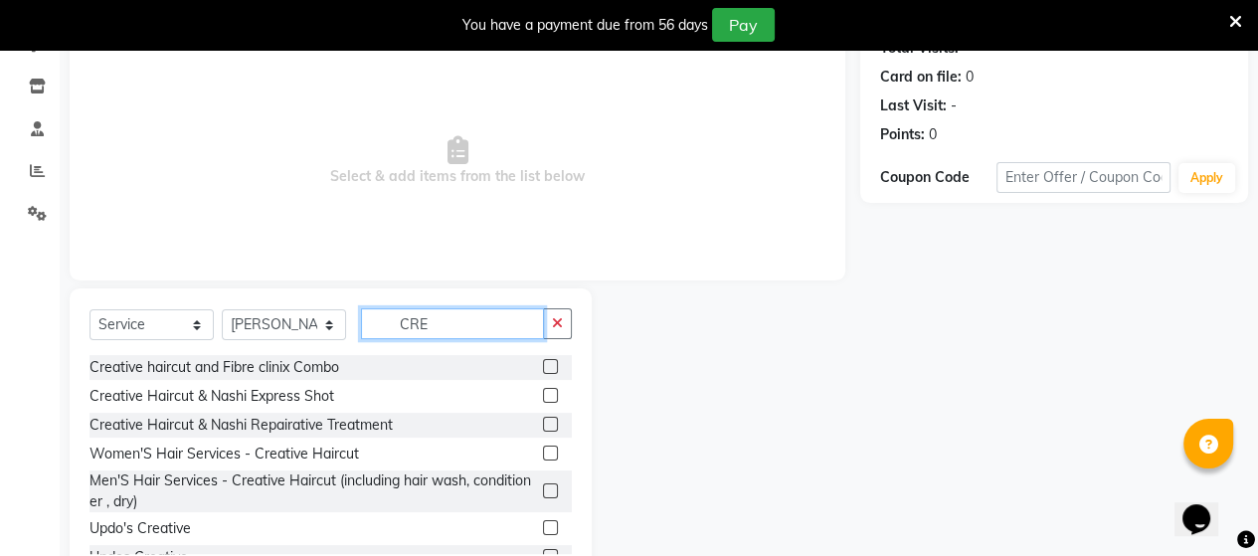
scroll to position [290, 0]
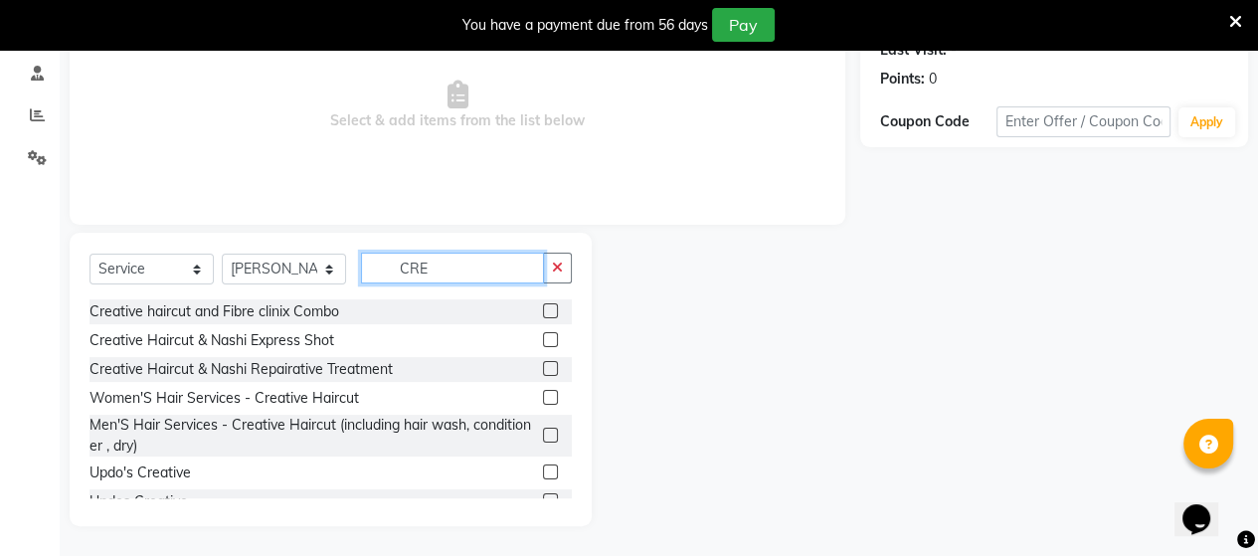
type input "CRE"
click at [543, 397] on label at bounding box center [550, 397] width 15 height 15
click at [543, 397] on input "checkbox" at bounding box center [549, 398] width 13 height 13
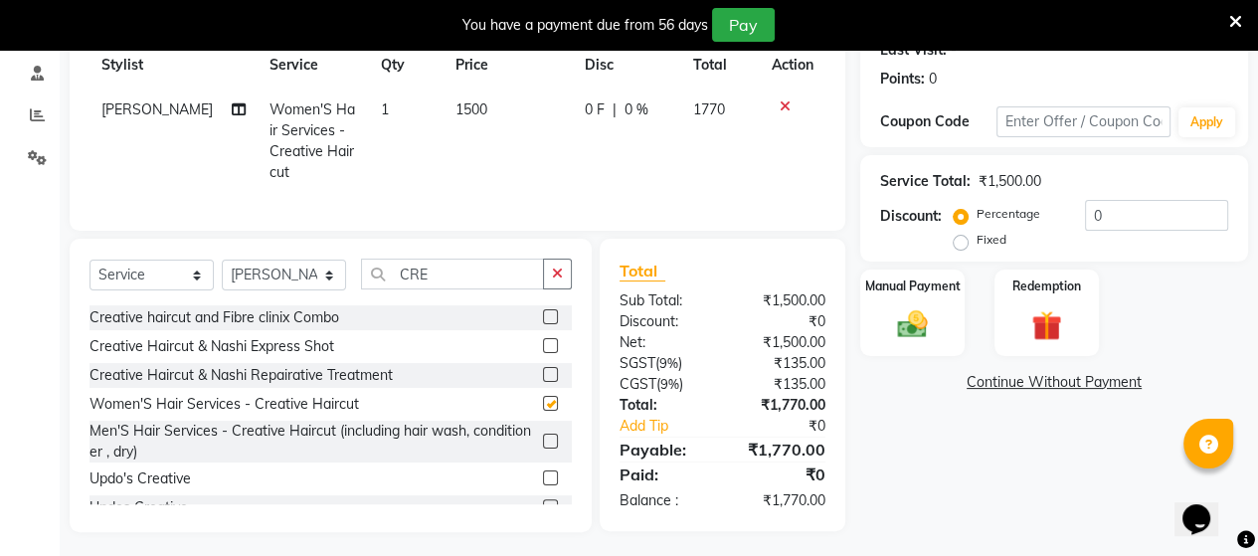
checkbox input "false"
click at [445, 267] on input "CRE" at bounding box center [452, 274] width 183 height 31
type input "C"
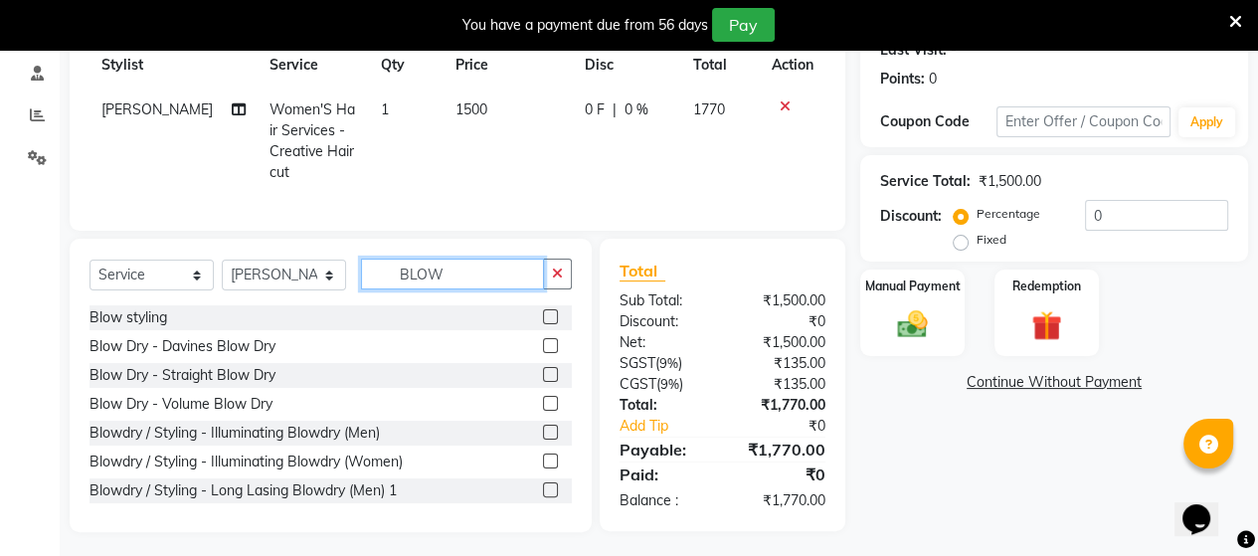
type input "BLOW"
click at [543, 310] on label at bounding box center [550, 316] width 15 height 15
click at [543, 311] on input "checkbox" at bounding box center [549, 317] width 13 height 13
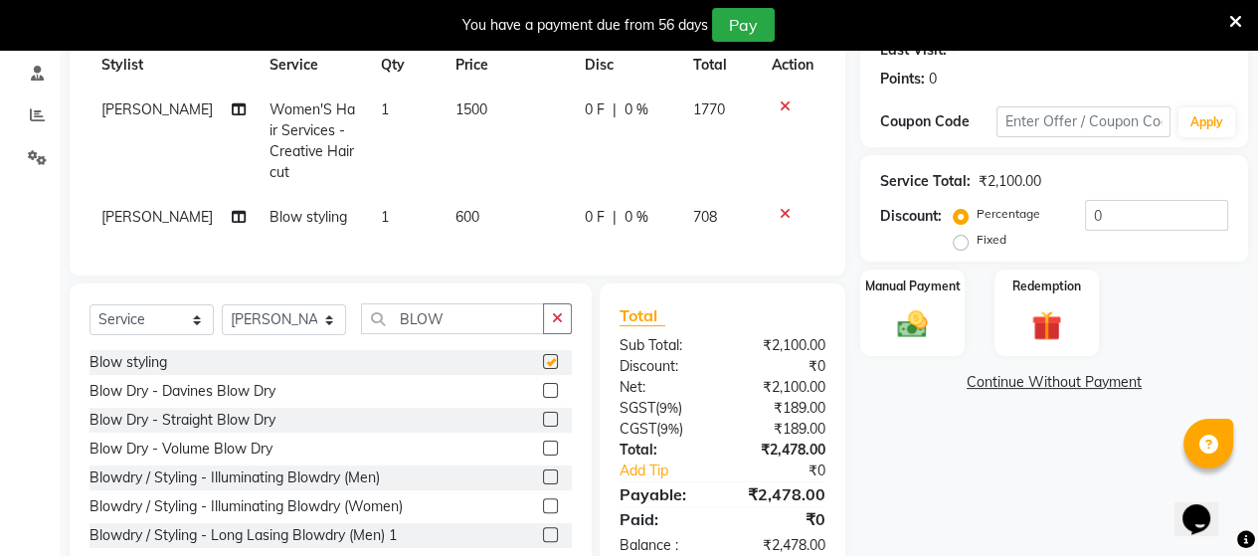
checkbox input "false"
click at [461, 195] on td "600" at bounding box center [507, 217] width 129 height 45
select select "30103"
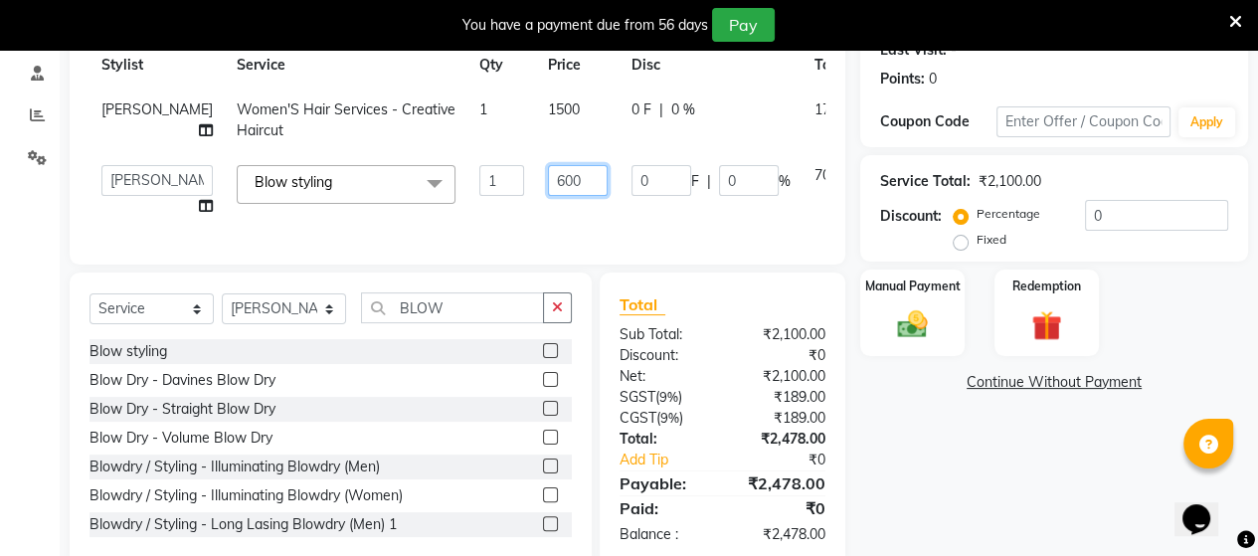
click at [548, 177] on input "600" at bounding box center [578, 180] width 60 height 31
type input "500"
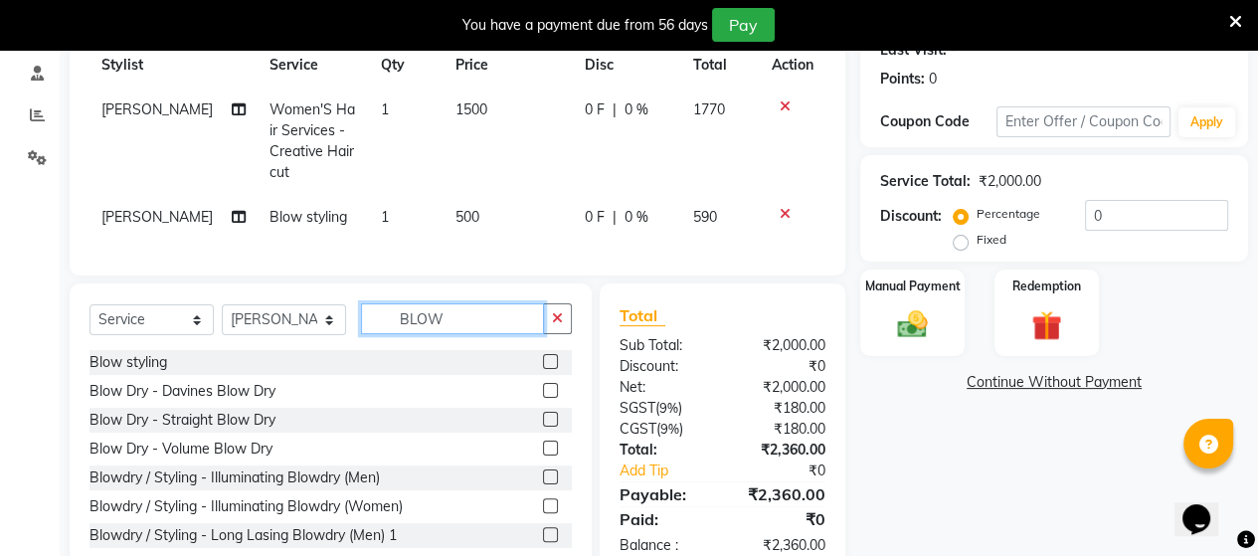
click at [480, 320] on input "BLOW" at bounding box center [452, 318] width 183 height 31
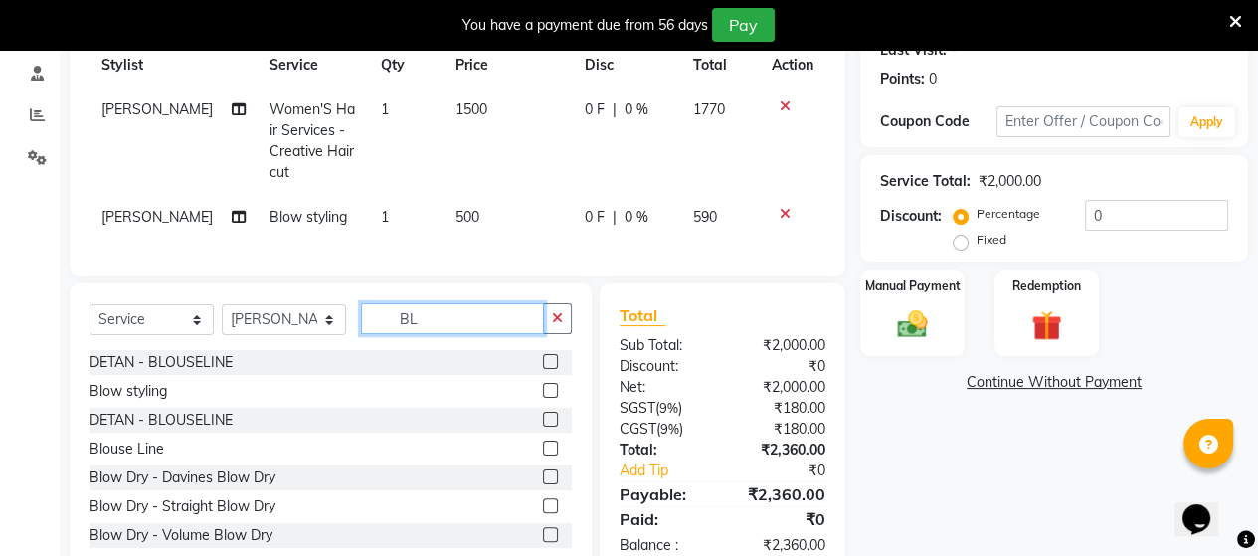
type input "B"
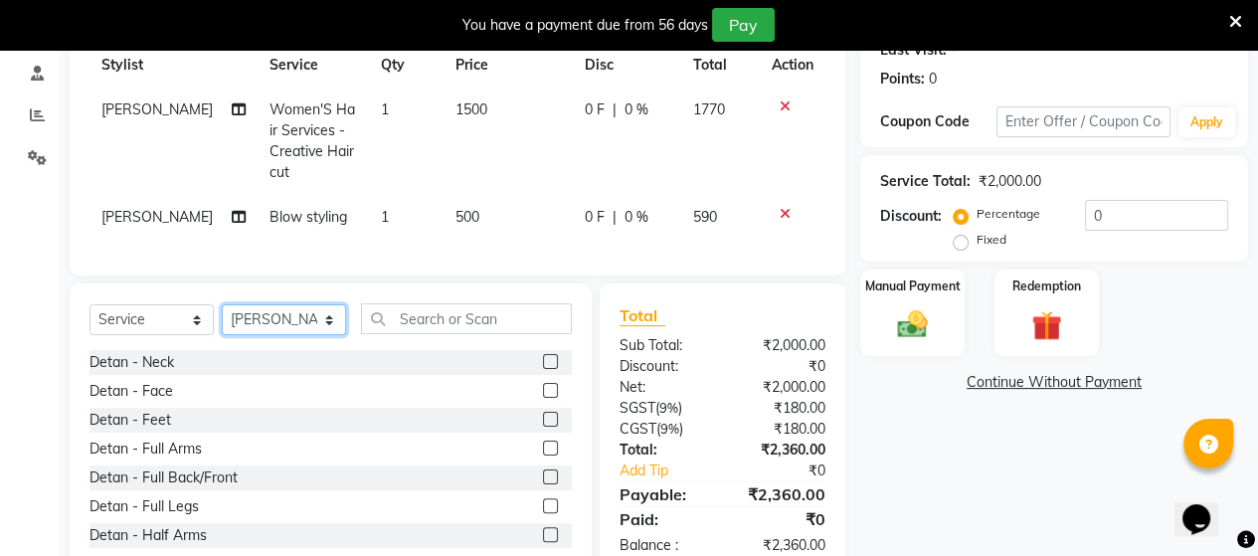
click at [300, 321] on select "Select Stylist Admin ANUSHA Apsu Auditor Ambattur Balaji BANUPRIYA Bharath Bhuv…" at bounding box center [284, 319] width 124 height 31
select select "73417"
click at [222, 304] on select "Select Stylist Admin ANUSHA Apsu Auditor Ambattur Balaji BANUPRIYA Bharath Bhuv…" at bounding box center [284, 319] width 124 height 31
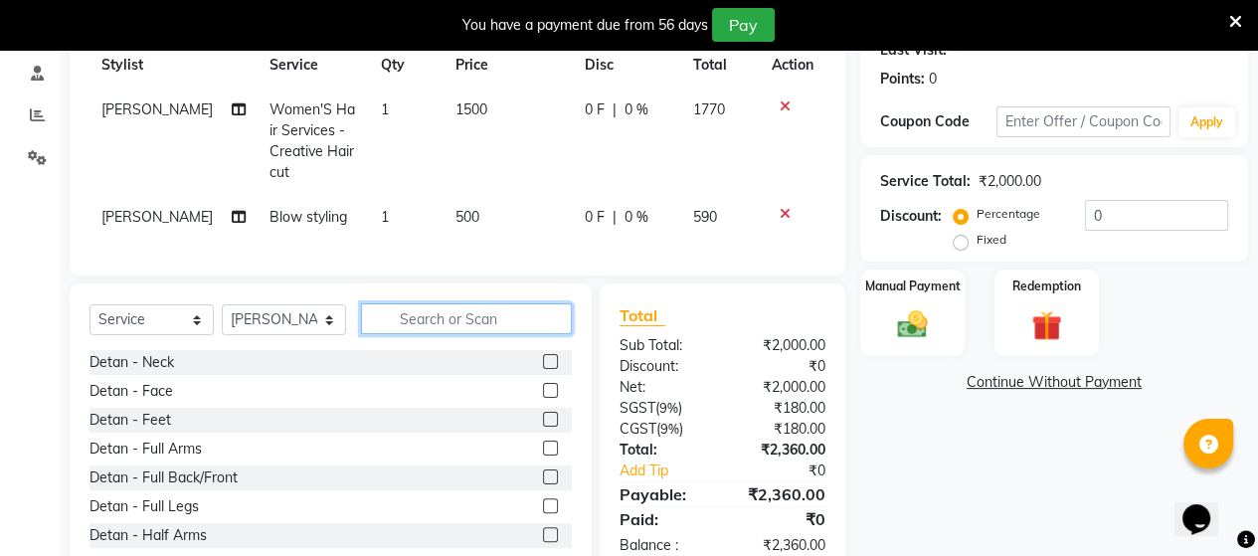
click at [469, 313] on input "text" at bounding box center [466, 318] width 211 height 31
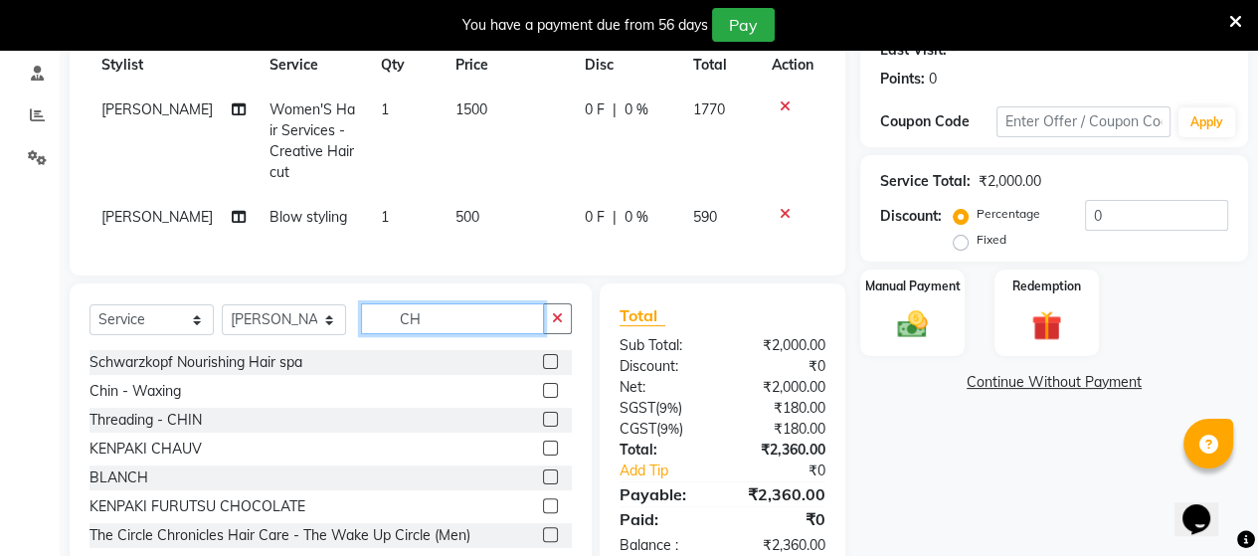
type input "C"
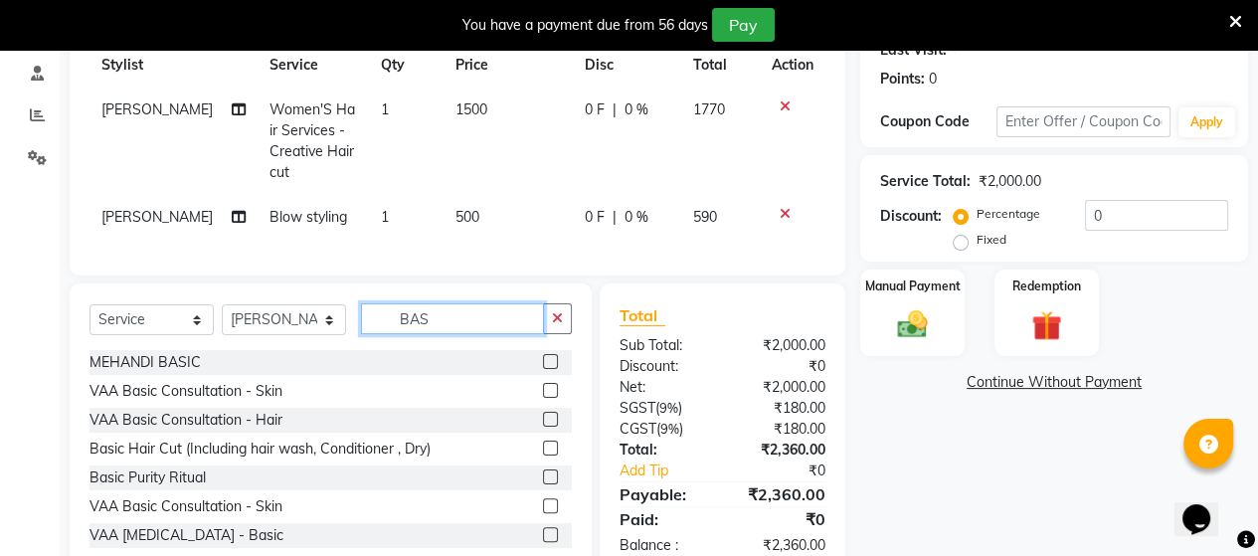
type input "BAS"
click at [543, 441] on label at bounding box center [550, 447] width 15 height 15
click at [543, 442] on input "checkbox" at bounding box center [549, 448] width 13 height 13
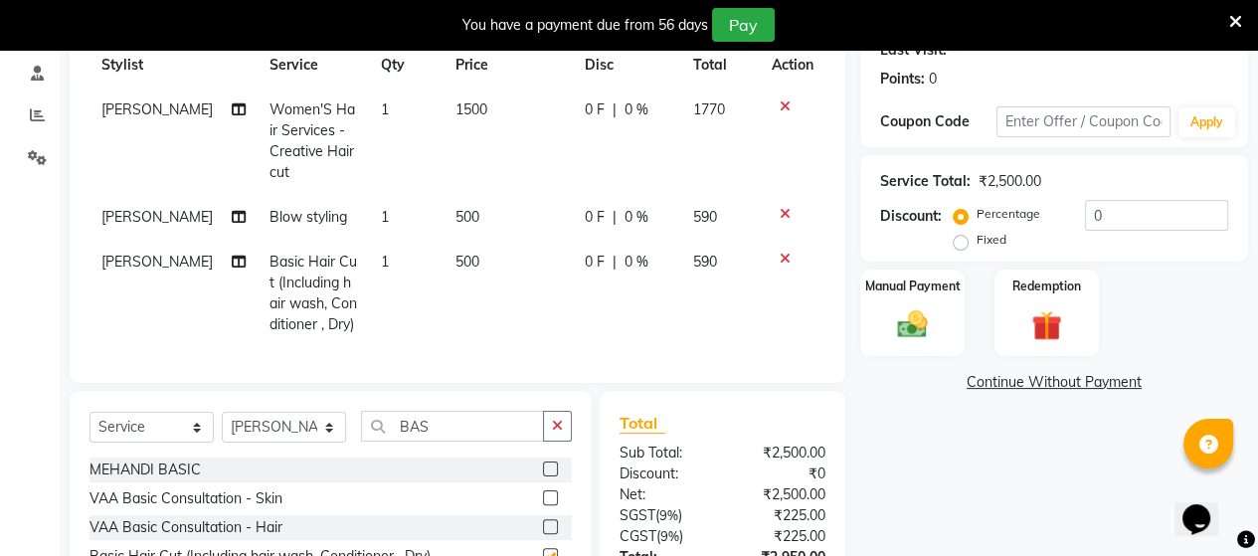
checkbox input "false"
click at [454, 424] on input "BAS" at bounding box center [452, 426] width 183 height 31
type input "B"
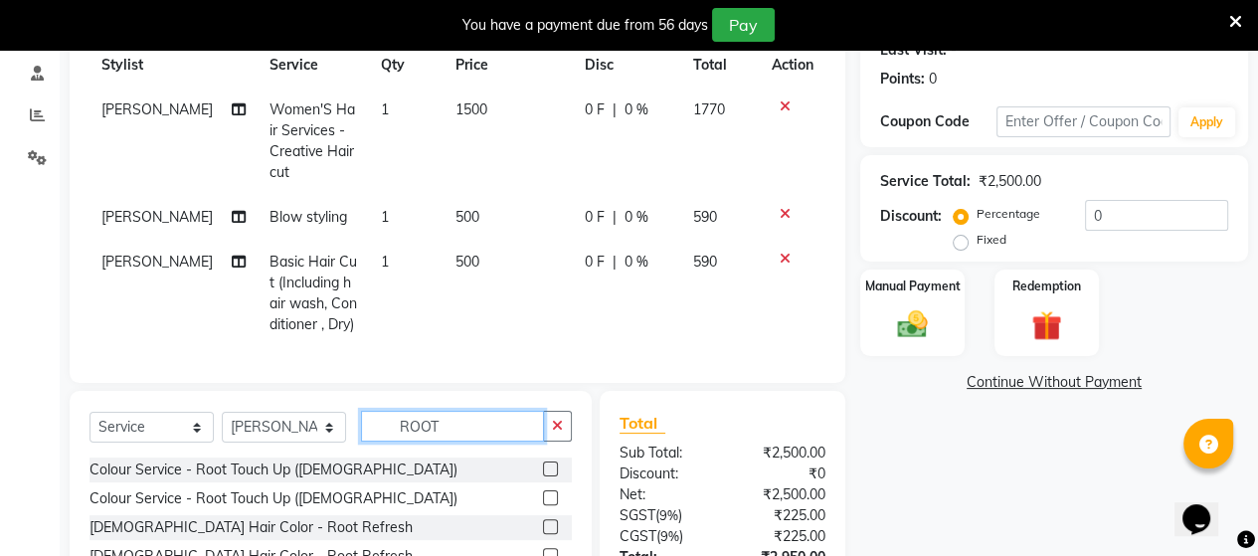
type input "ROOT"
click at [552, 492] on label at bounding box center [550, 497] width 15 height 15
click at [552, 492] on input "checkbox" at bounding box center [549, 498] width 13 height 13
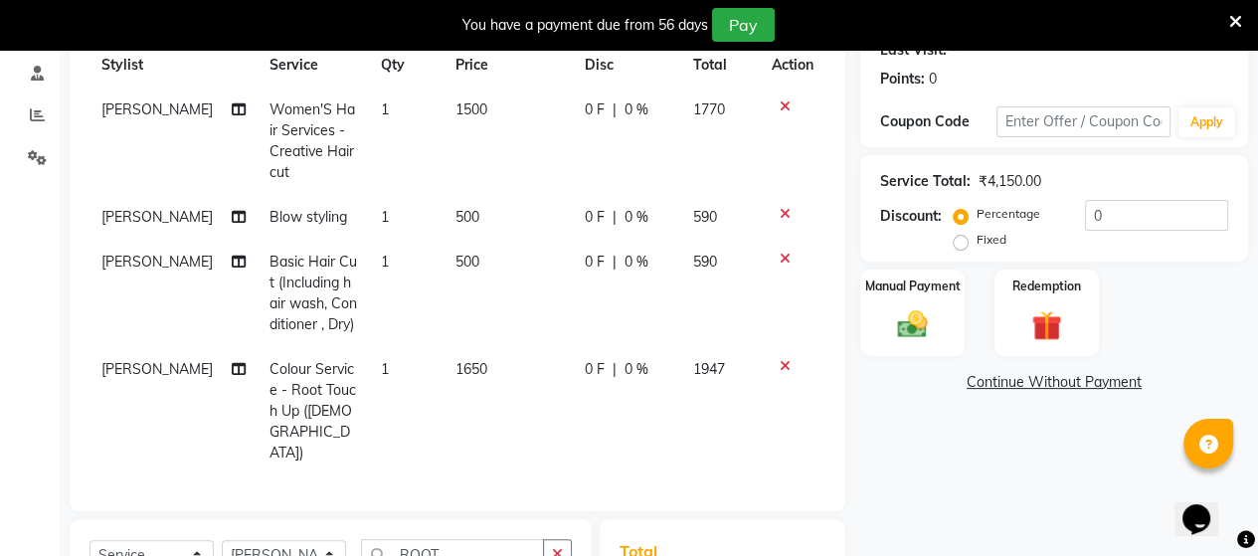
checkbox input "false"
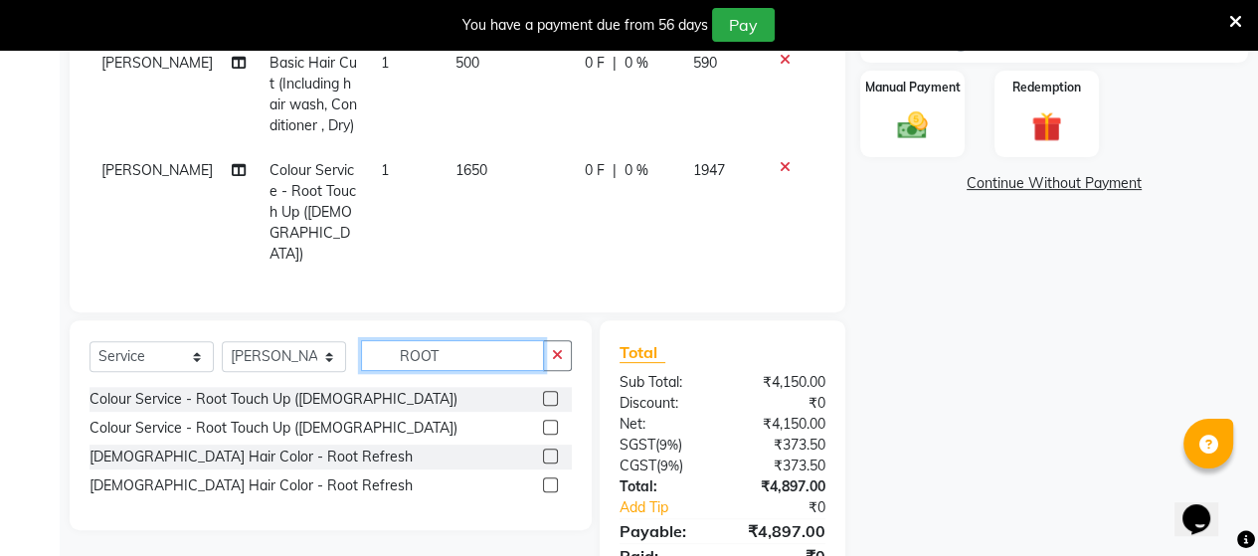
click at [483, 340] on input "ROOT" at bounding box center [452, 355] width 183 height 31
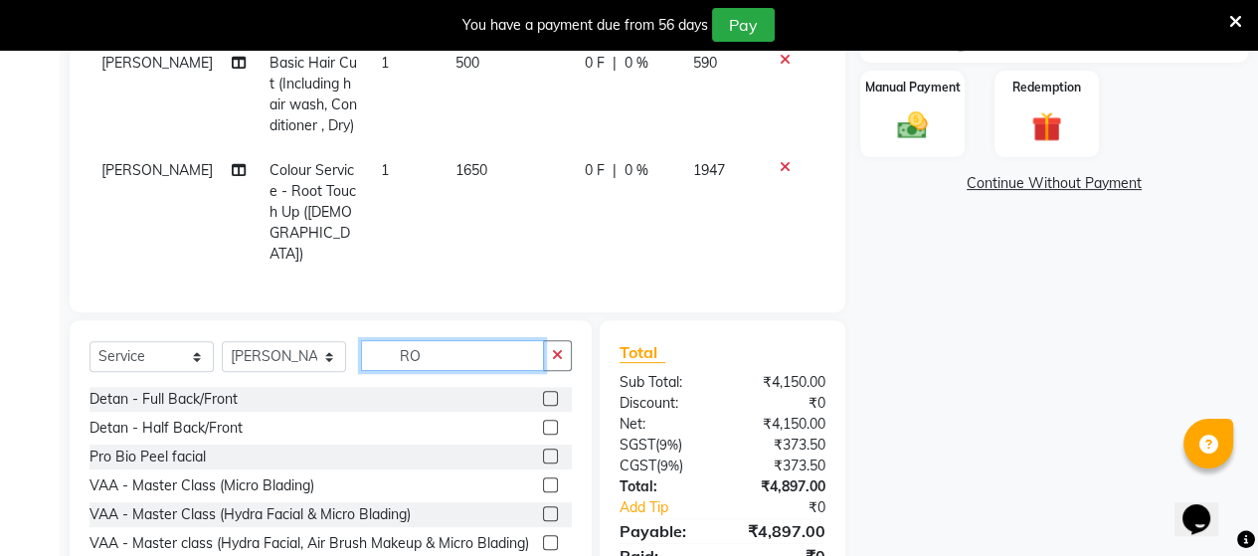
type input "R"
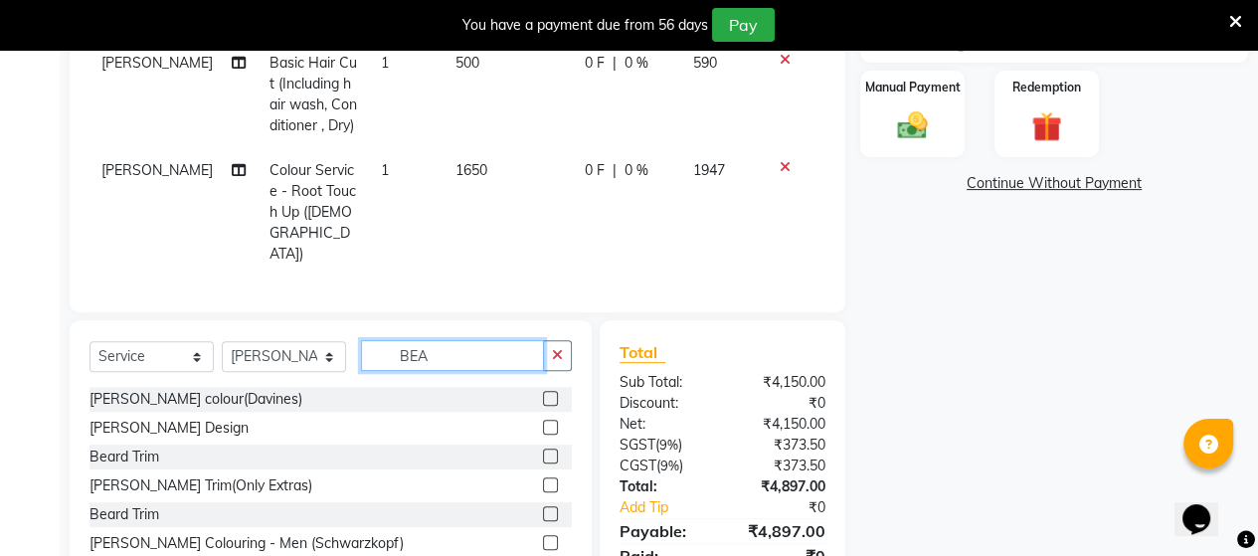
type input "BEA"
click at [543, 420] on label at bounding box center [550, 427] width 15 height 15
click at [543, 422] on input "checkbox" at bounding box center [549, 428] width 13 height 13
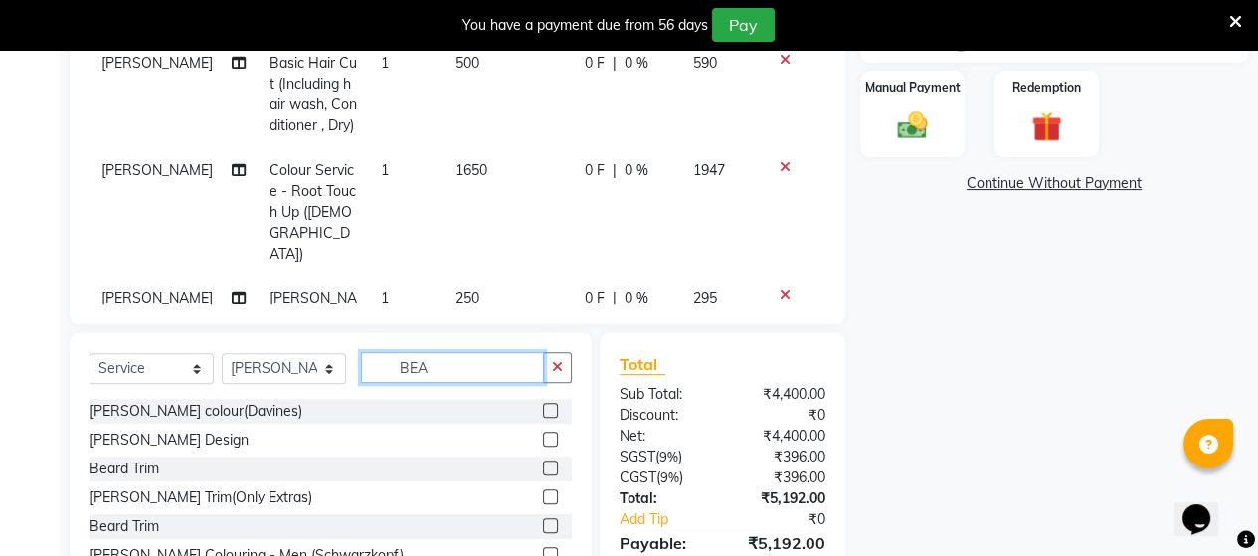
checkbox input "false"
click at [491, 352] on input "BEA" at bounding box center [452, 367] width 183 height 31
click at [543, 403] on label at bounding box center [550, 410] width 15 height 15
click at [543, 405] on input "checkbox" at bounding box center [549, 411] width 13 height 13
checkbox input "false"
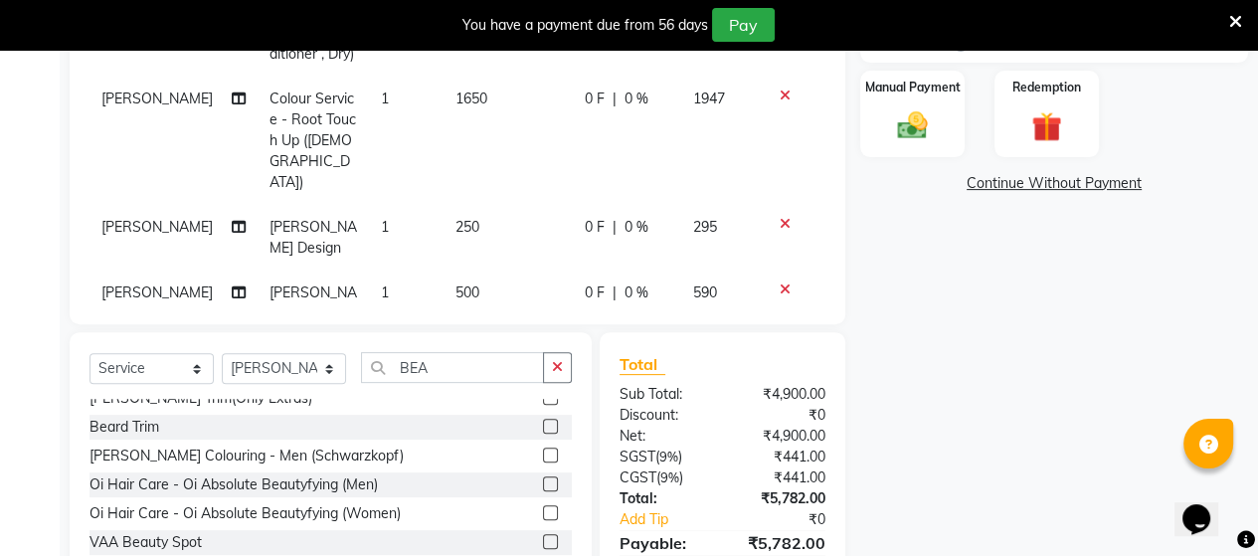
scroll to position [0, 0]
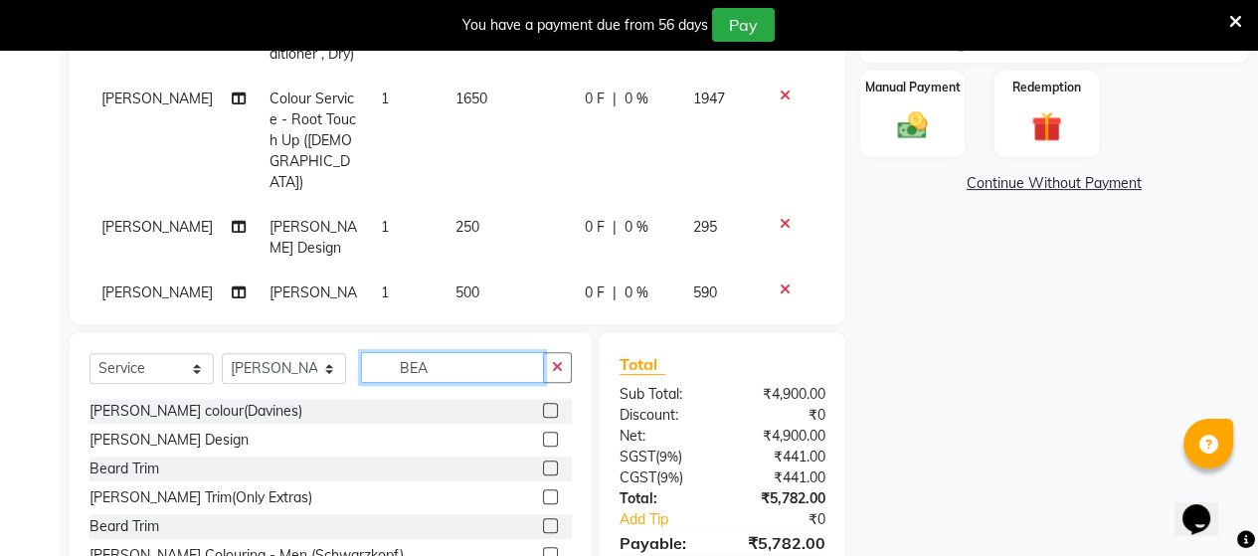
click at [456, 368] on input "BEA" at bounding box center [452, 367] width 183 height 31
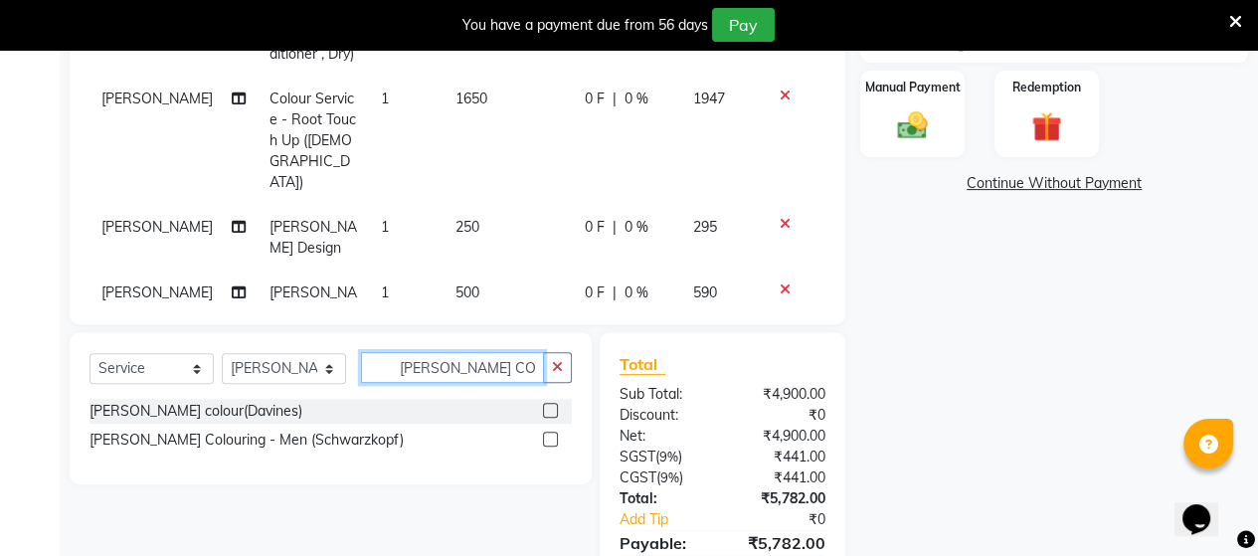
type input "BEARD COL"
click at [545, 444] on label at bounding box center [550, 439] width 15 height 15
click at [545, 444] on input "checkbox" at bounding box center [549, 440] width 13 height 13
checkbox input "false"
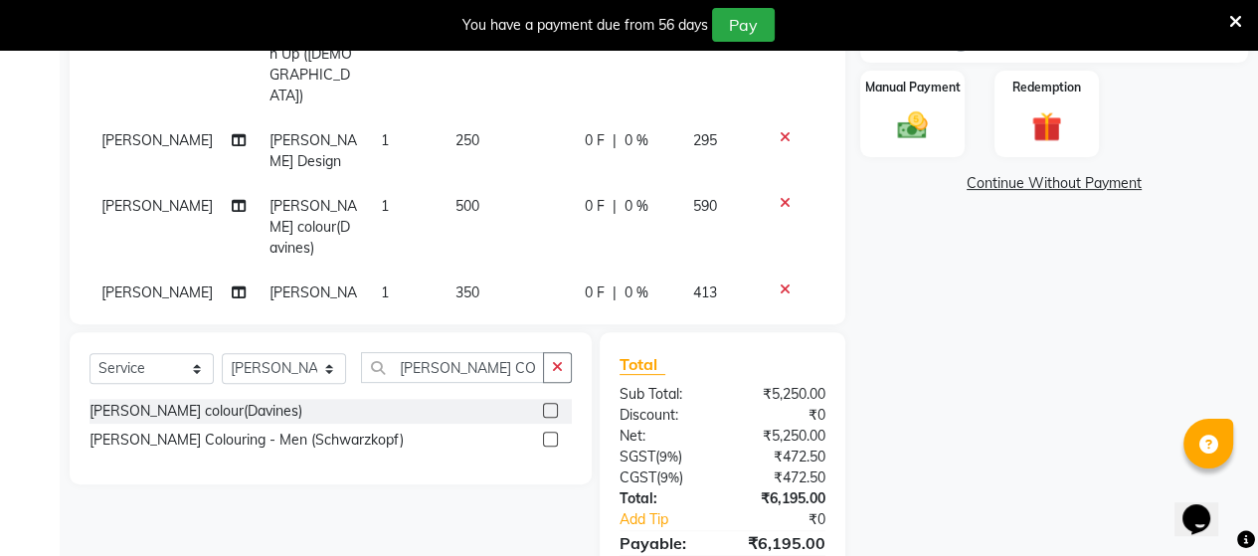
click at [780, 196] on icon at bounding box center [785, 203] width 11 height 14
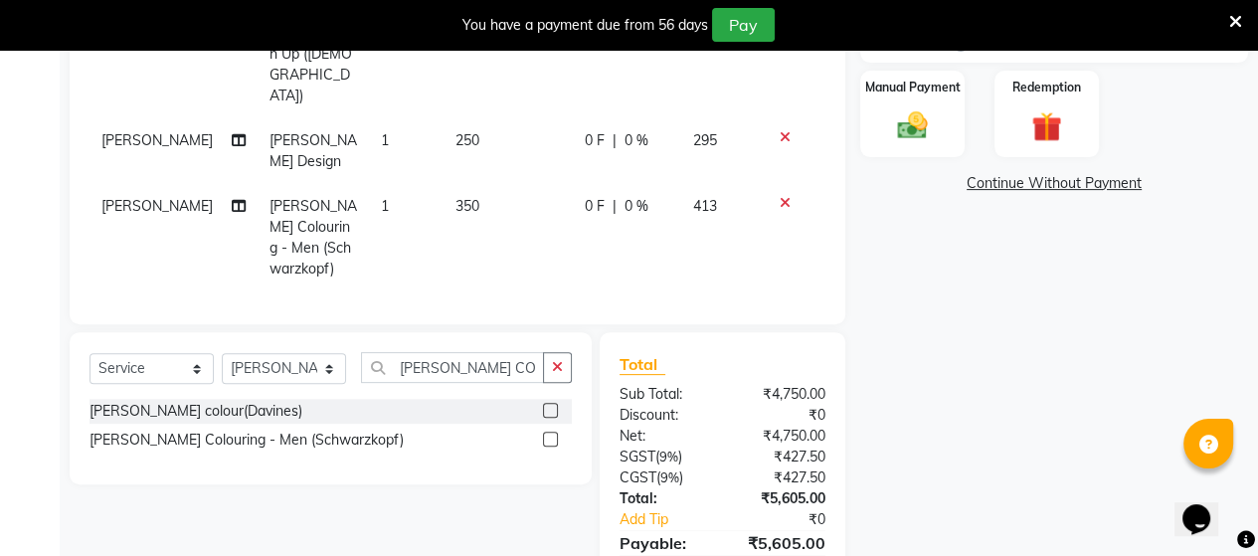
scroll to position [92, 0]
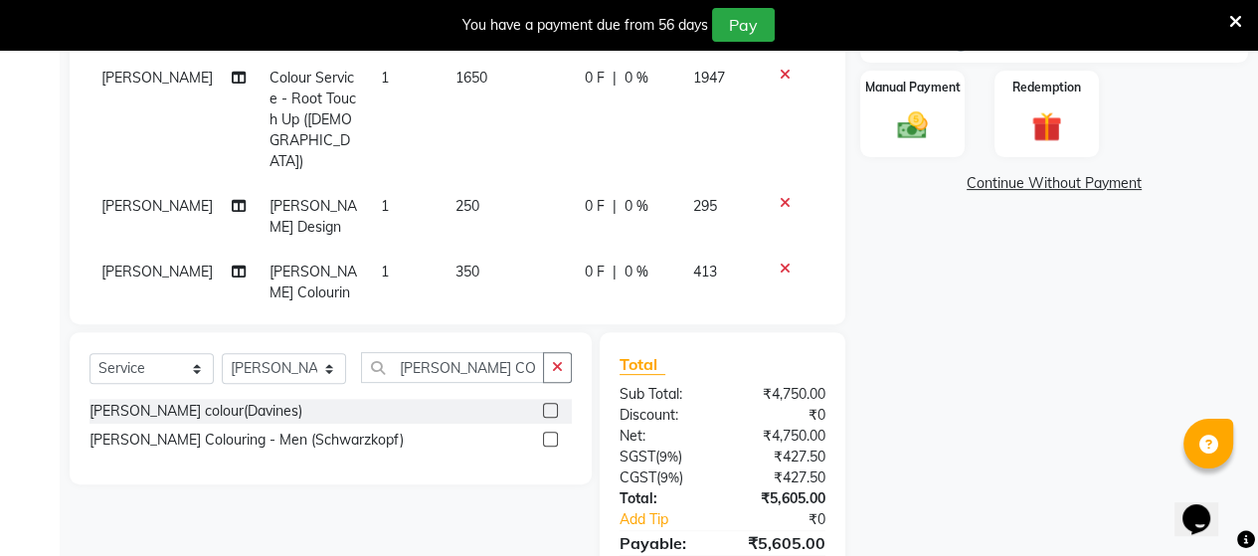
click at [473, 250] on td "350" at bounding box center [507, 303] width 129 height 107
select select "73417"
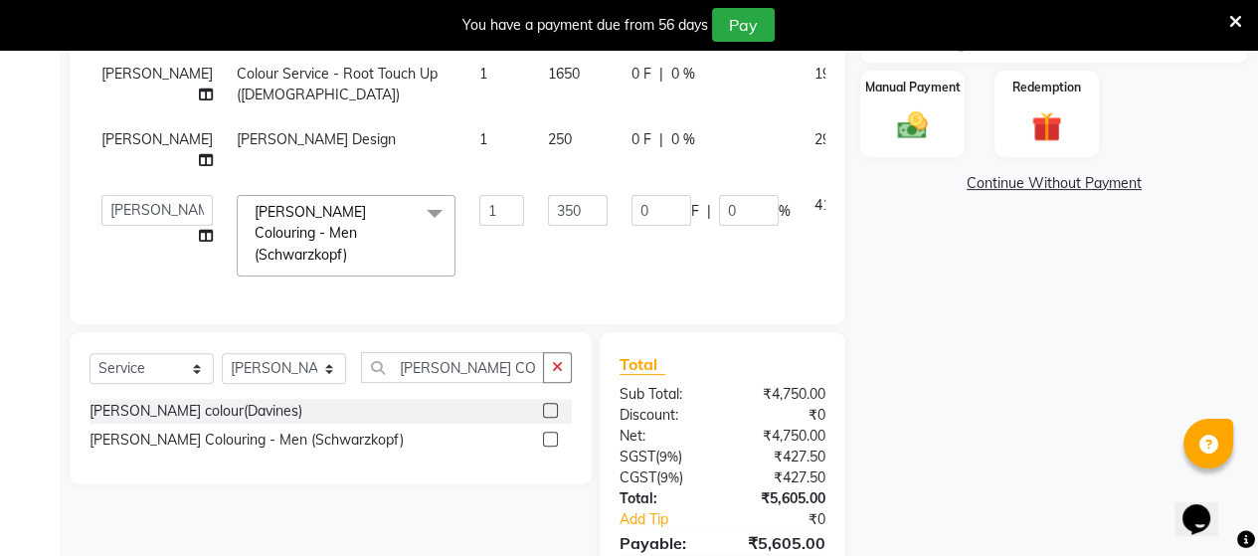
scroll to position [28, 0]
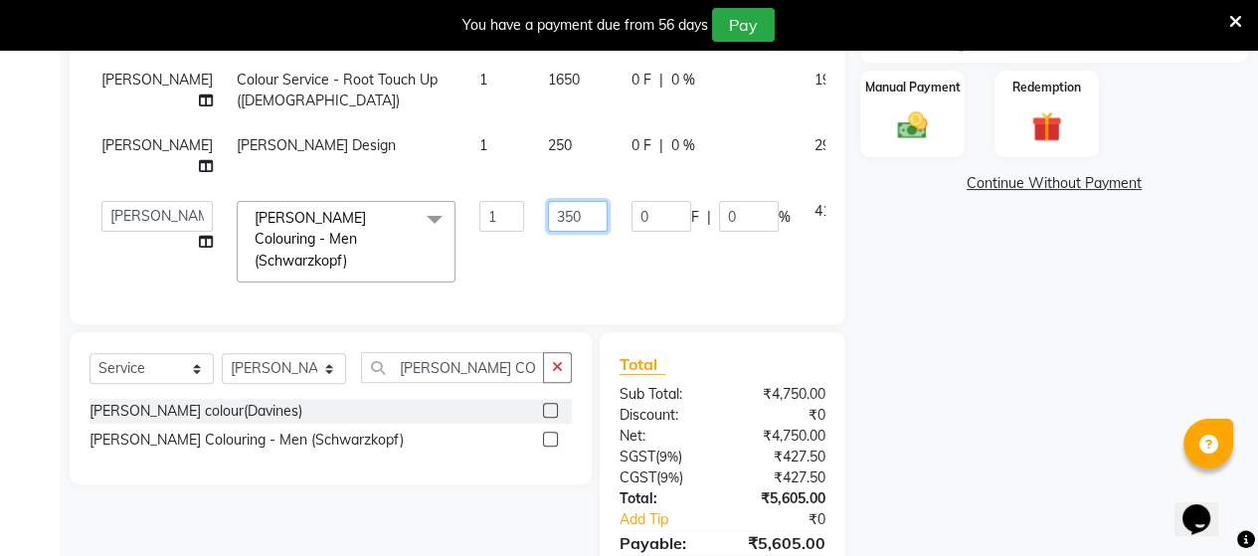
click at [551, 214] on input "350" at bounding box center [578, 216] width 60 height 31
type input "3"
type input "500"
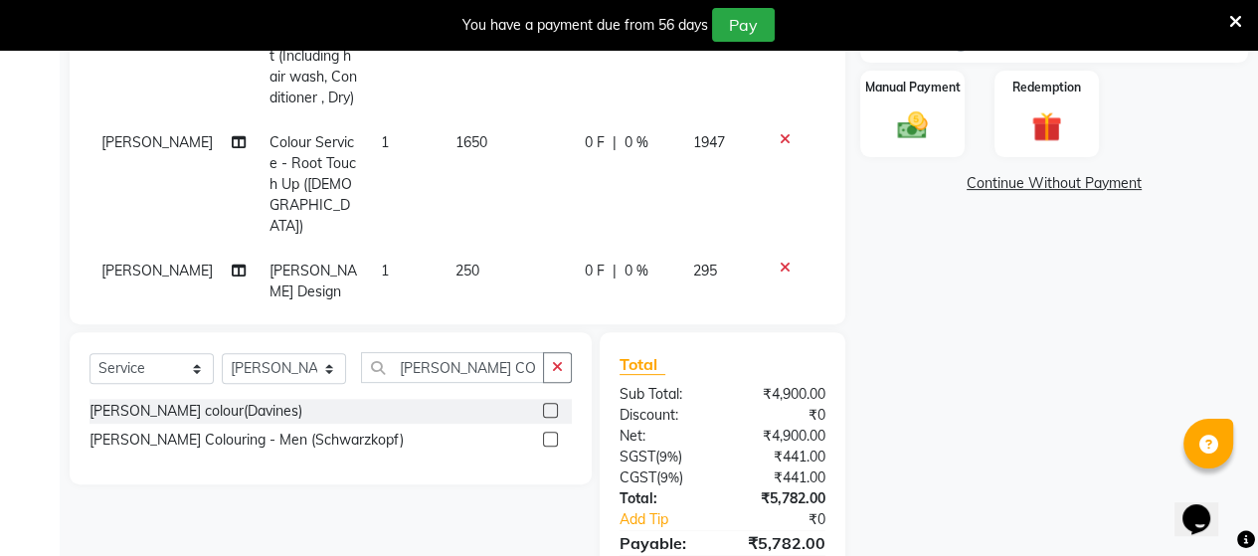
click at [728, 429] on div "₹4,900.00" at bounding box center [781, 436] width 118 height 21
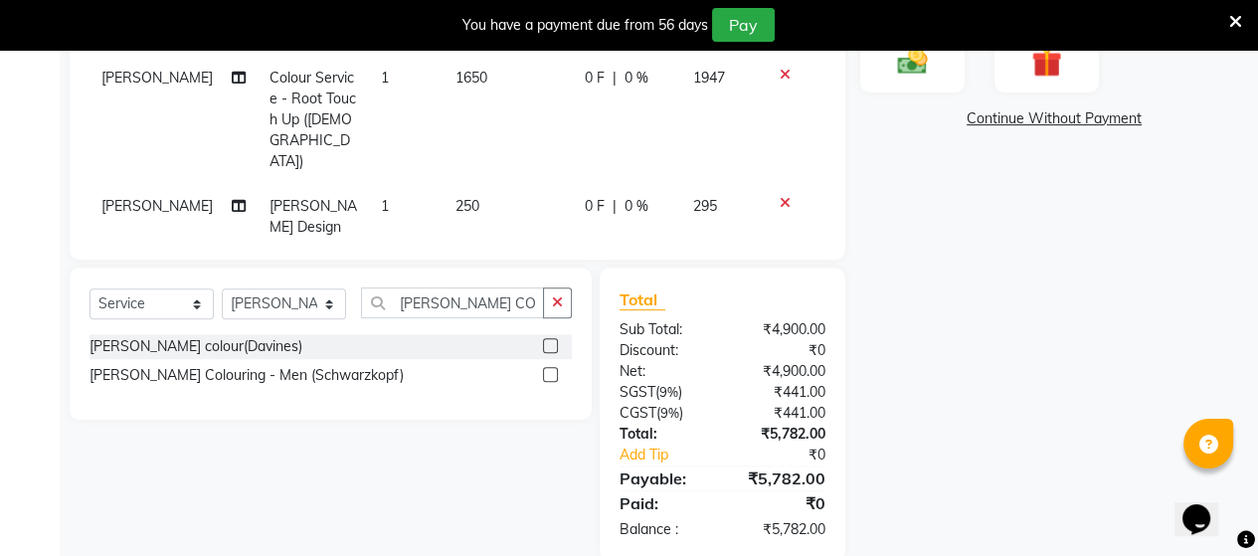
scroll to position [588, 0]
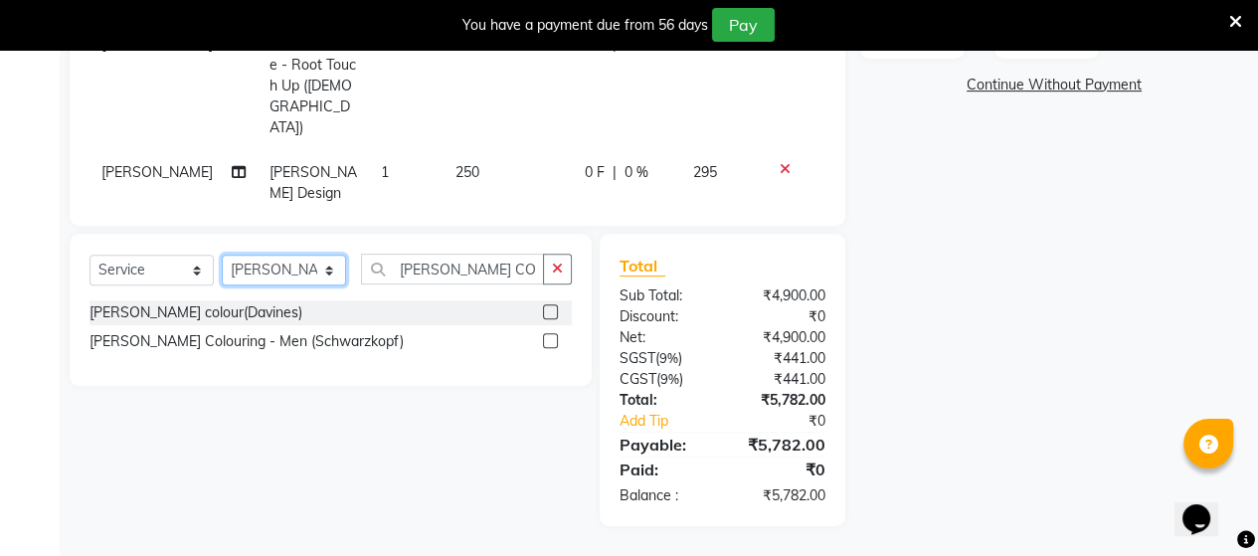
click at [306, 276] on select "Select Stylist Admin ANUSHA Apsu Auditor Ambattur Balaji BANUPRIYA Bharath Bhuv…" at bounding box center [284, 270] width 124 height 31
select select "25071"
click at [222, 256] on select "Select Stylist Admin ANUSHA Apsu Auditor Ambattur Balaji BANUPRIYA Bharath Bhuv…" at bounding box center [284, 270] width 124 height 31
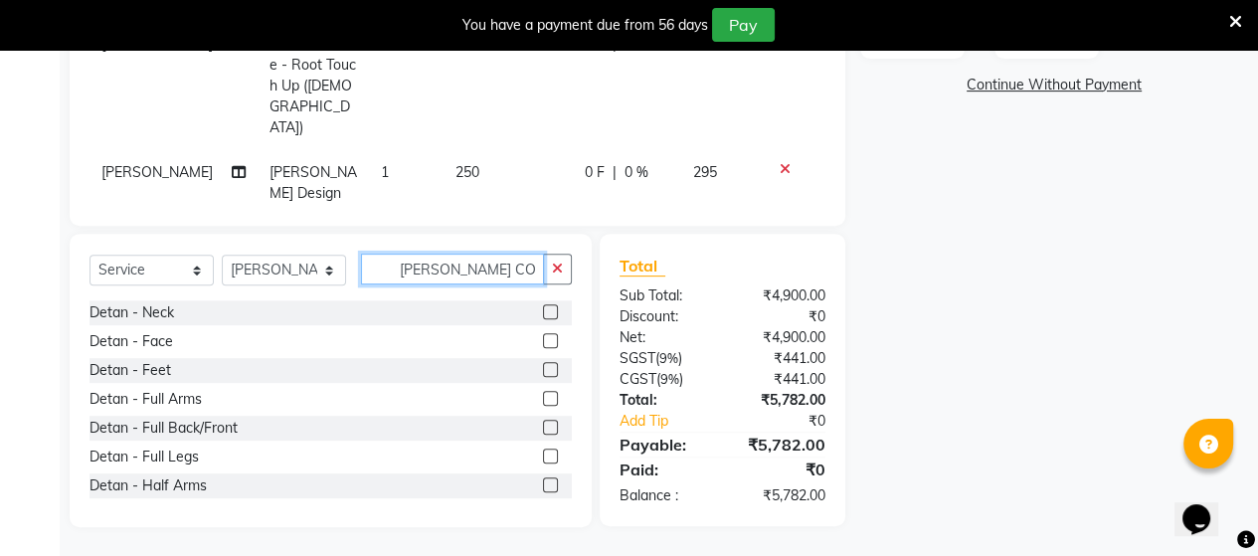
click at [506, 265] on input "BEARD COL" at bounding box center [452, 269] width 183 height 31
type input "B"
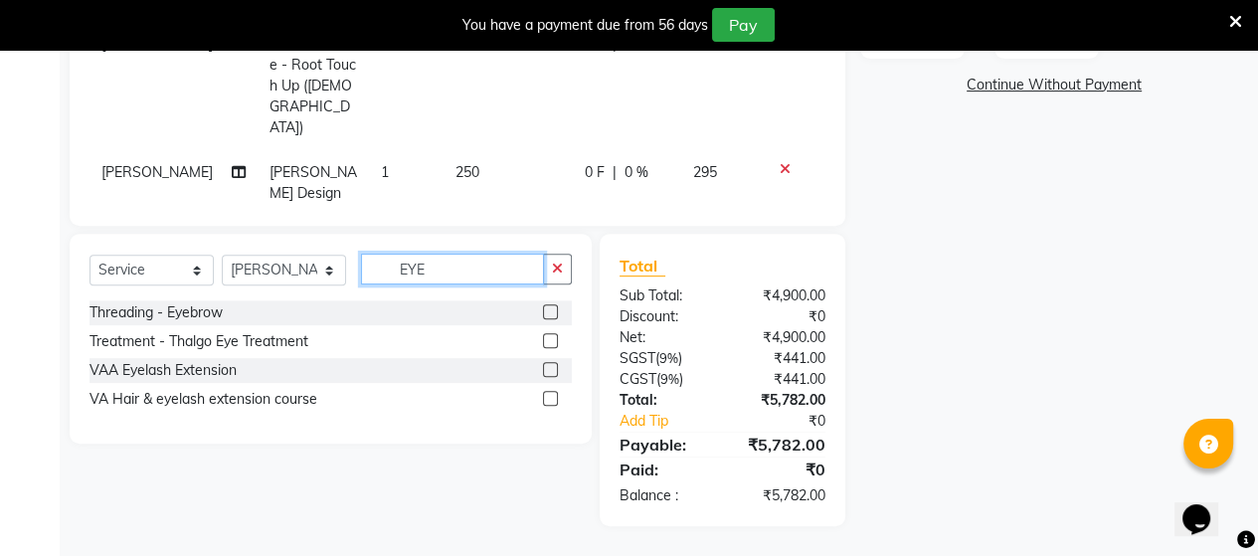
type input "EYE"
click at [552, 316] on label at bounding box center [550, 311] width 15 height 15
click at [552, 316] on input "checkbox" at bounding box center [549, 312] width 13 height 13
checkbox input "false"
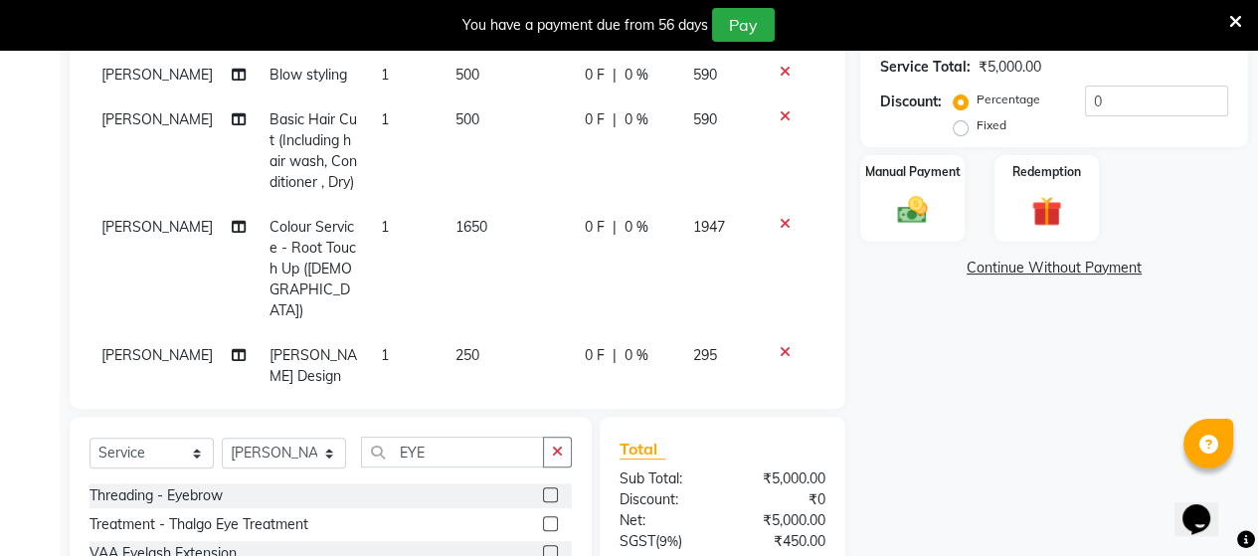
scroll to position [389, 0]
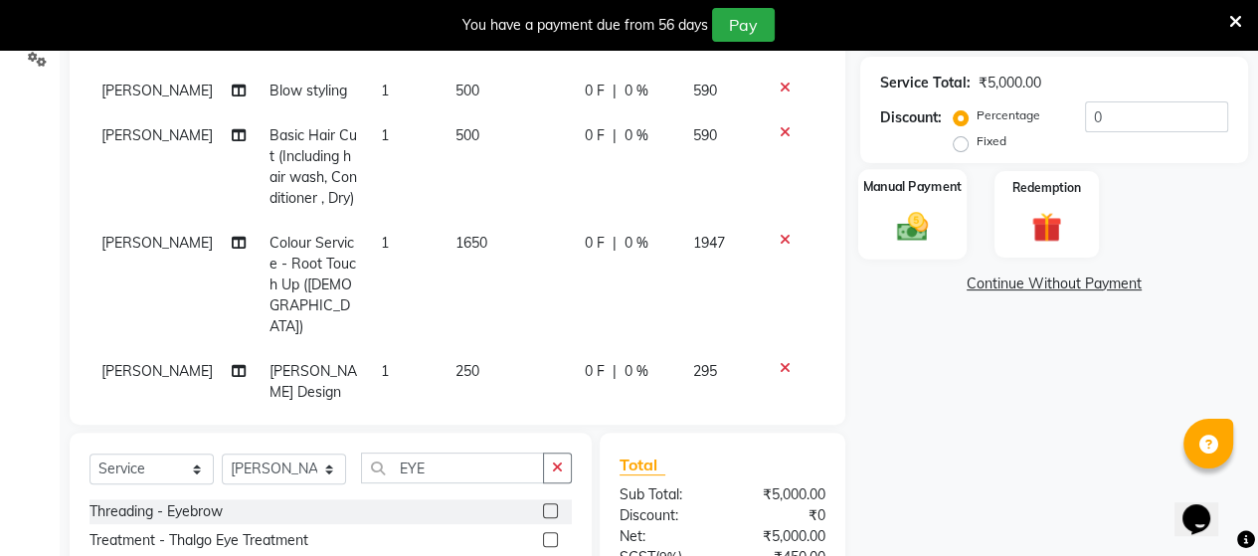
click at [917, 237] on img at bounding box center [912, 226] width 51 height 36
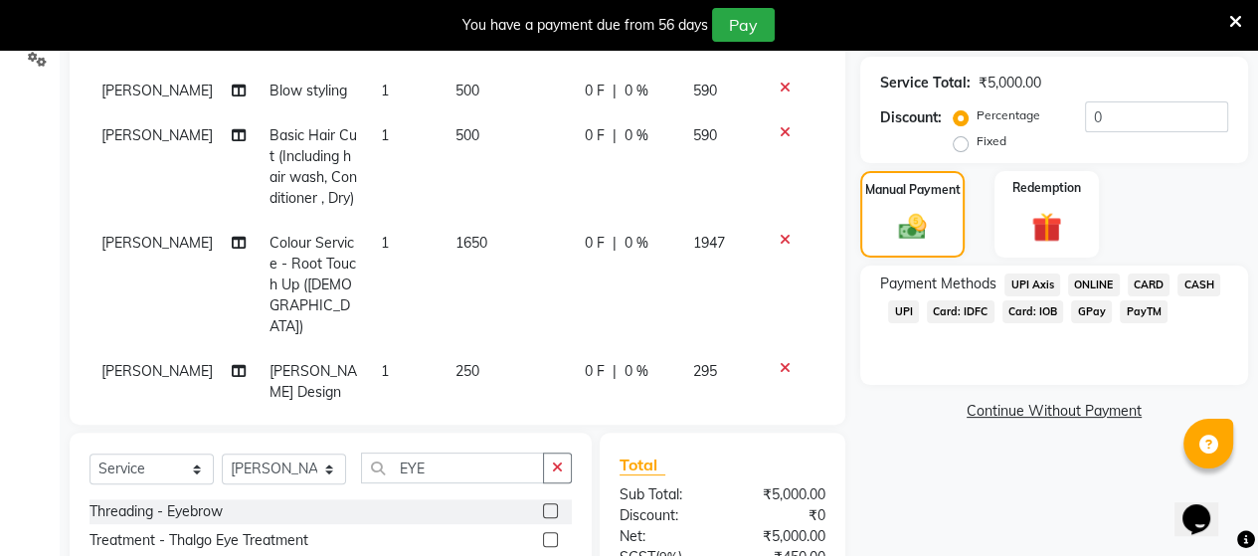
click at [900, 308] on span "UPI" at bounding box center [903, 311] width 31 height 23
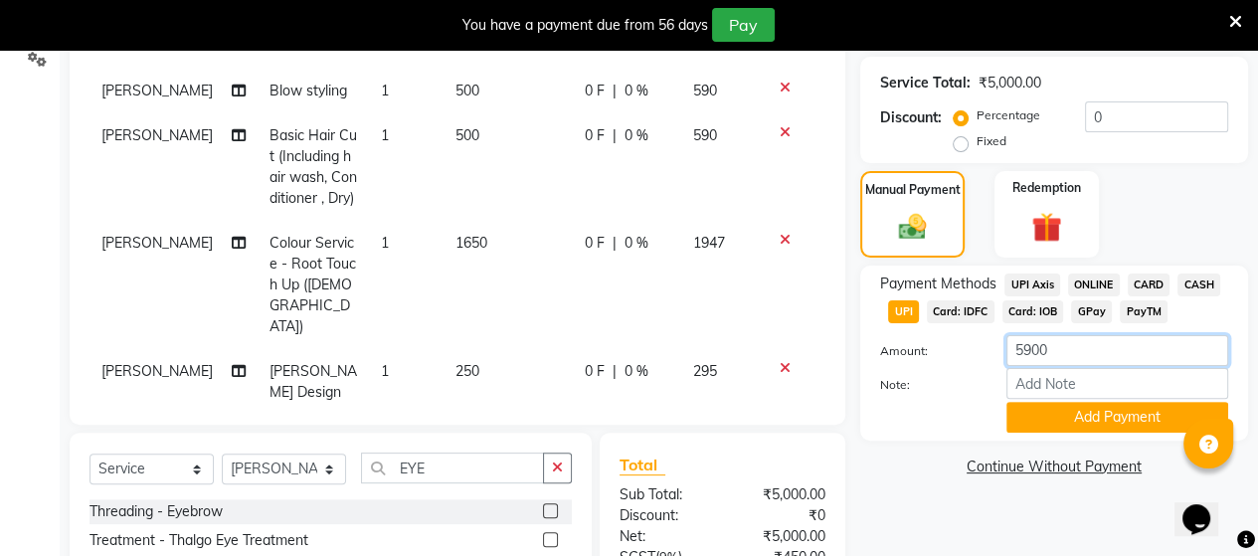
click at [1070, 356] on input "5900" at bounding box center [1117, 350] width 222 height 31
type input "5"
type input "118"
click at [1046, 420] on button "Add Payment" at bounding box center [1117, 417] width 222 height 31
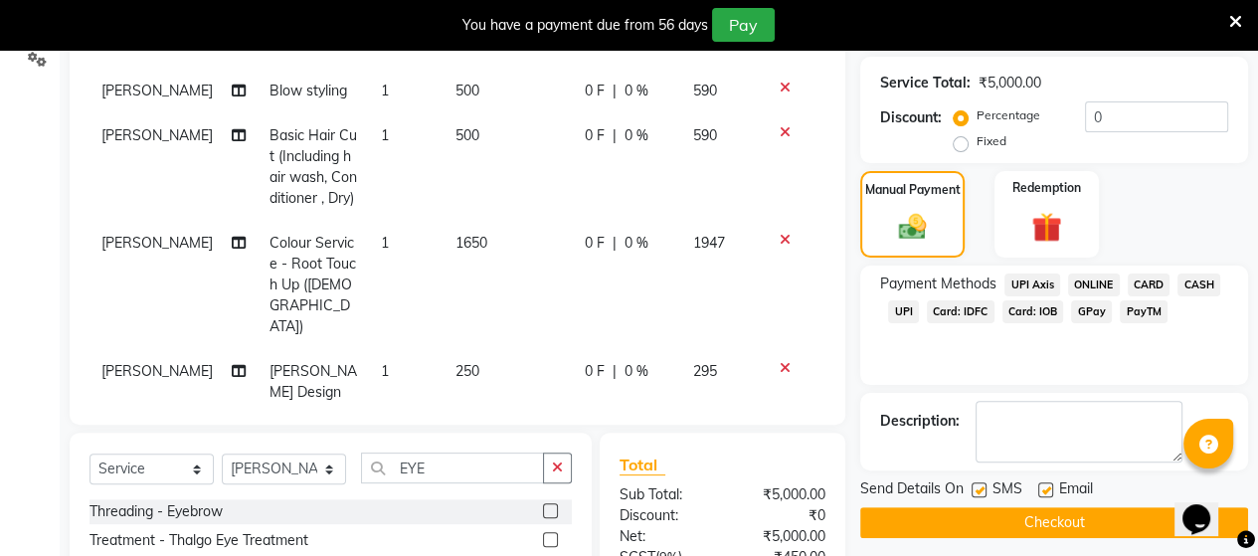
click at [1040, 312] on span "Card: IOB" at bounding box center [1033, 311] width 62 height 23
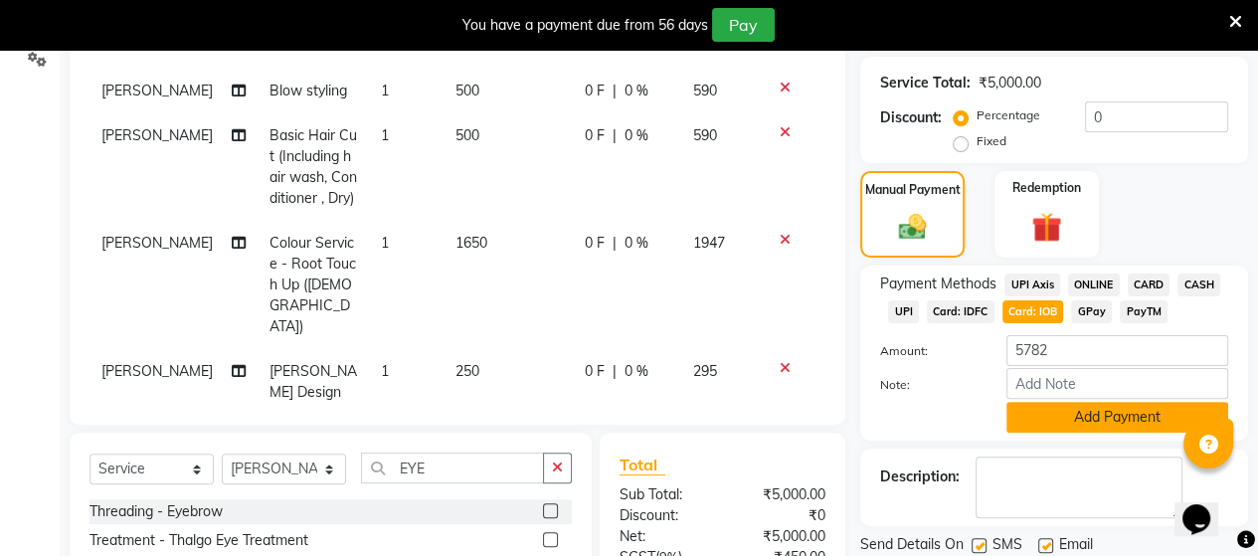
click at [1030, 413] on button "Add Payment" at bounding box center [1117, 417] width 222 height 31
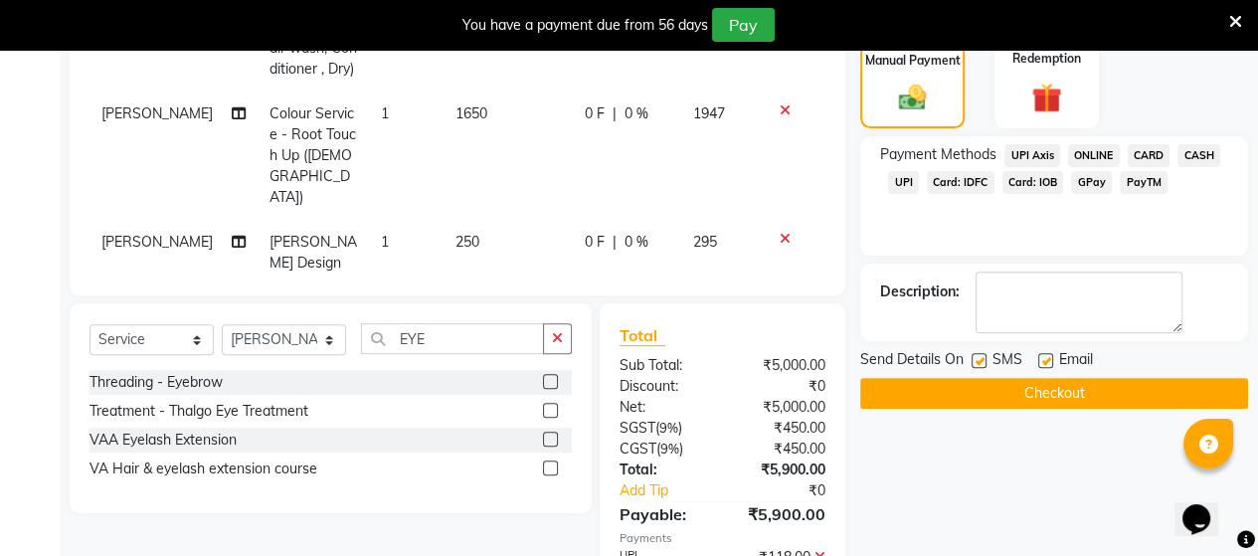
scroll to position [650, 0]
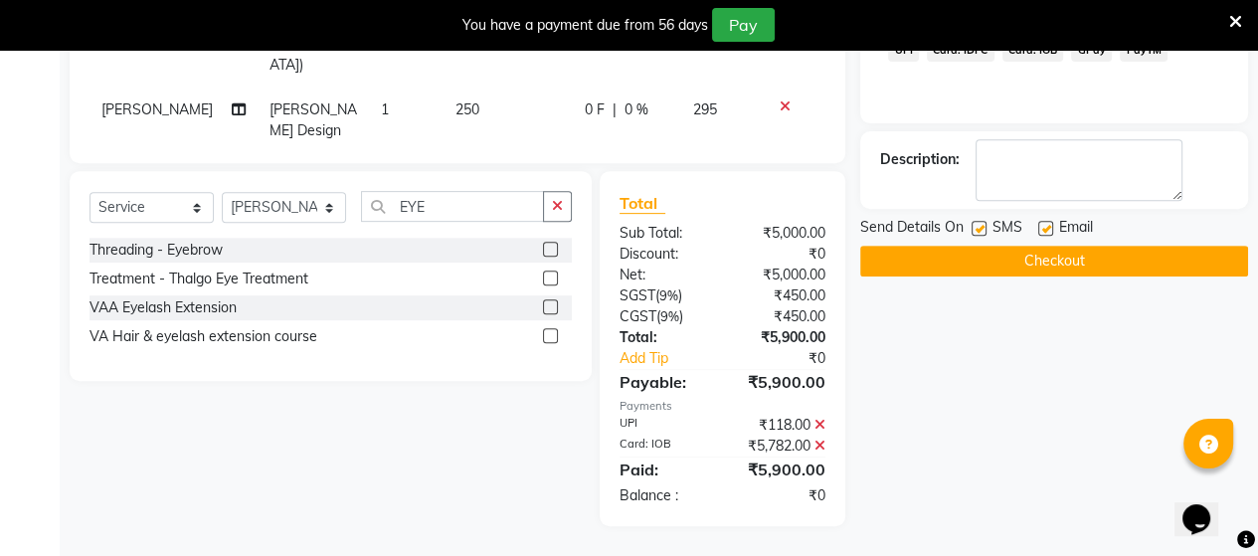
click at [943, 261] on button "Checkout" at bounding box center [1054, 261] width 388 height 31
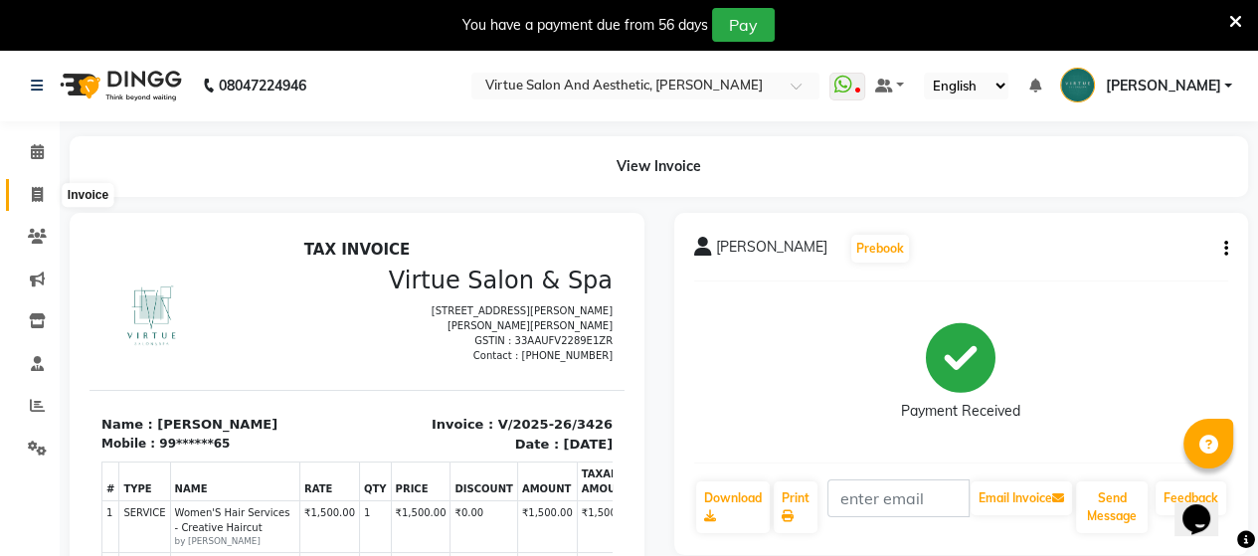
click at [36, 198] on icon at bounding box center [37, 194] width 11 height 15
select select "4466"
select select "service"
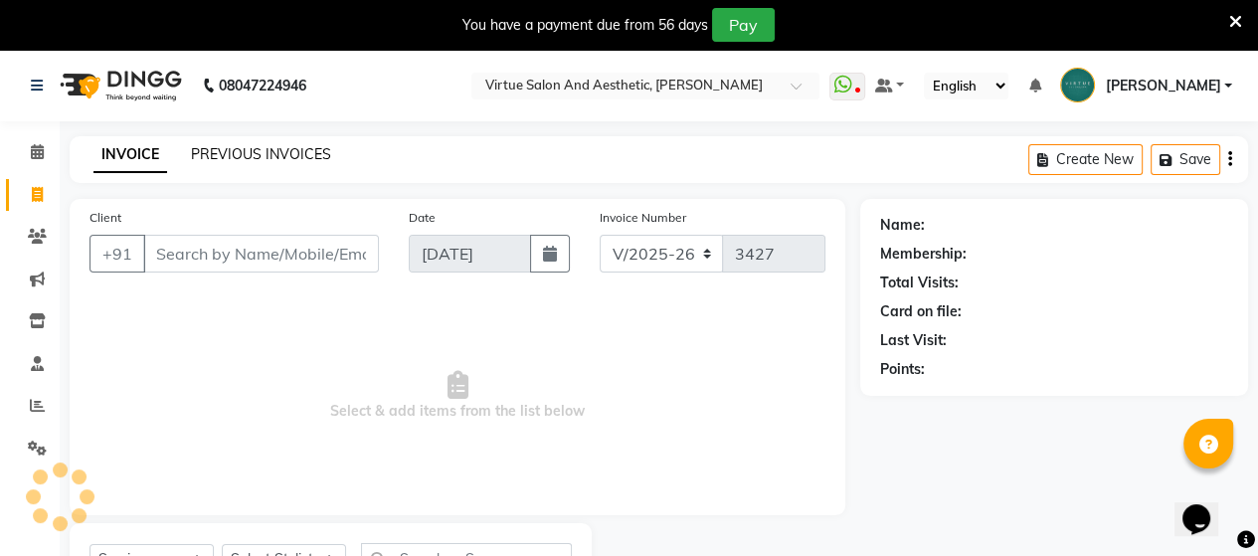
scroll to position [91, 0]
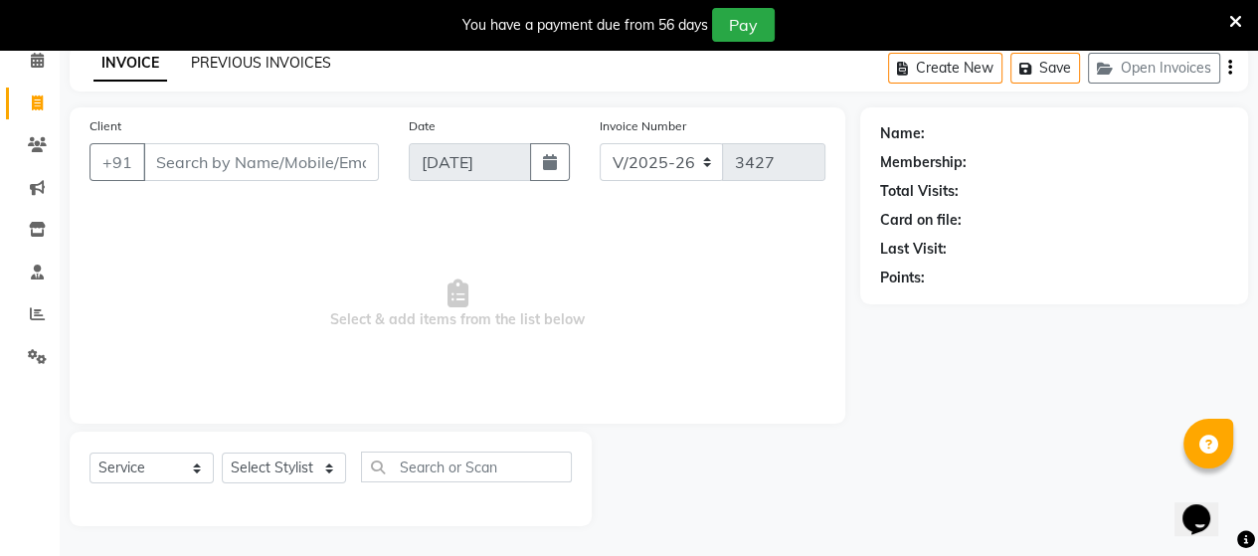
click at [267, 63] on link "PREVIOUS INVOICES" at bounding box center [261, 63] width 140 height 18
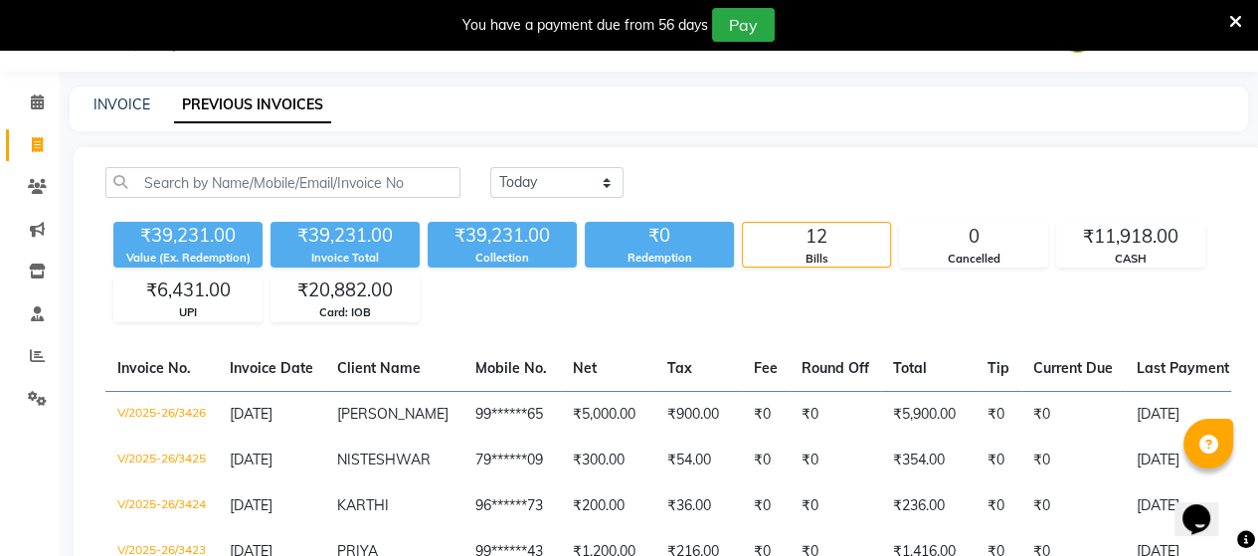
scroll to position [91, 0]
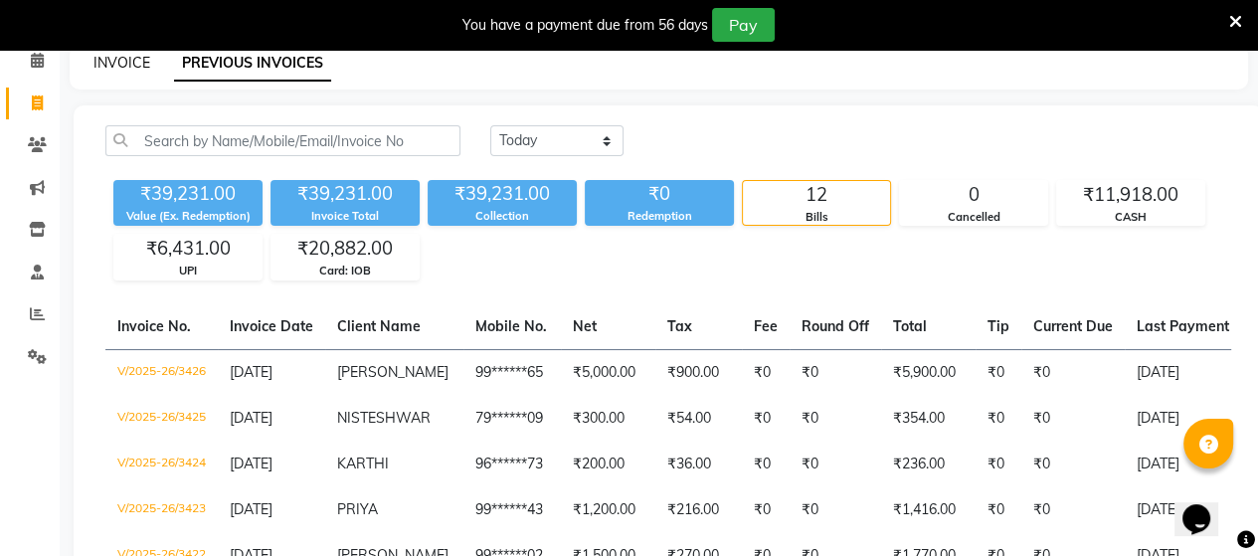
click at [118, 60] on link "INVOICE" at bounding box center [121, 63] width 57 height 18
select select "4466"
select select "service"
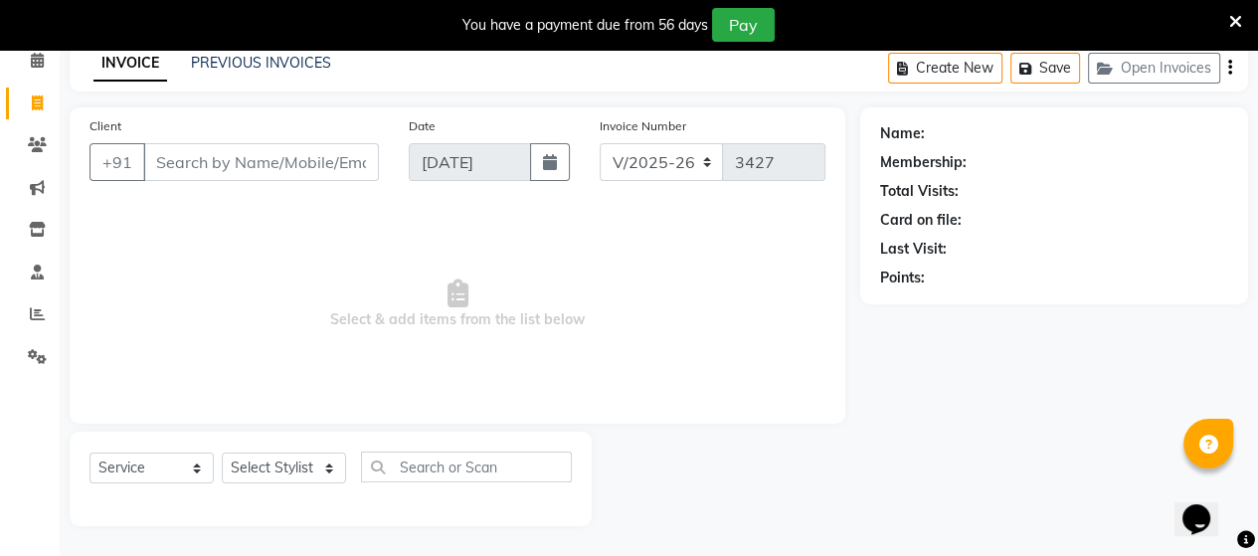
click at [1233, 67] on div "Create New Save Open Invoices" at bounding box center [1068, 68] width 360 height 47
click at [1151, 487] on div "Name: Membership: Total Visits: Card on file: Last Visit: Points:" at bounding box center [1061, 316] width 403 height 419
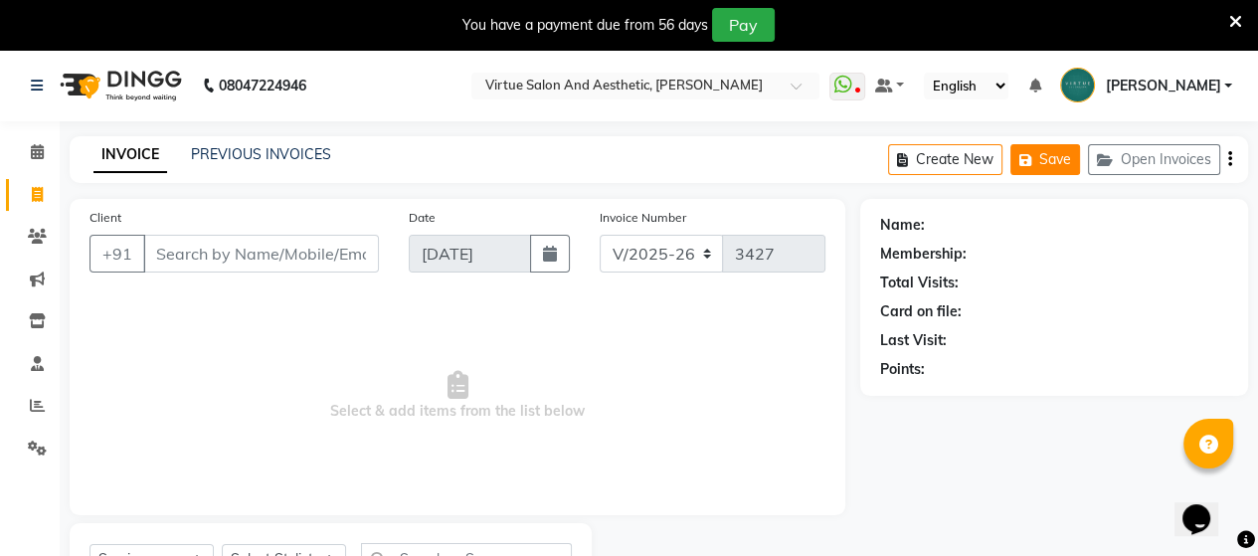
click at [1041, 162] on button "Save" at bounding box center [1045, 159] width 70 height 31
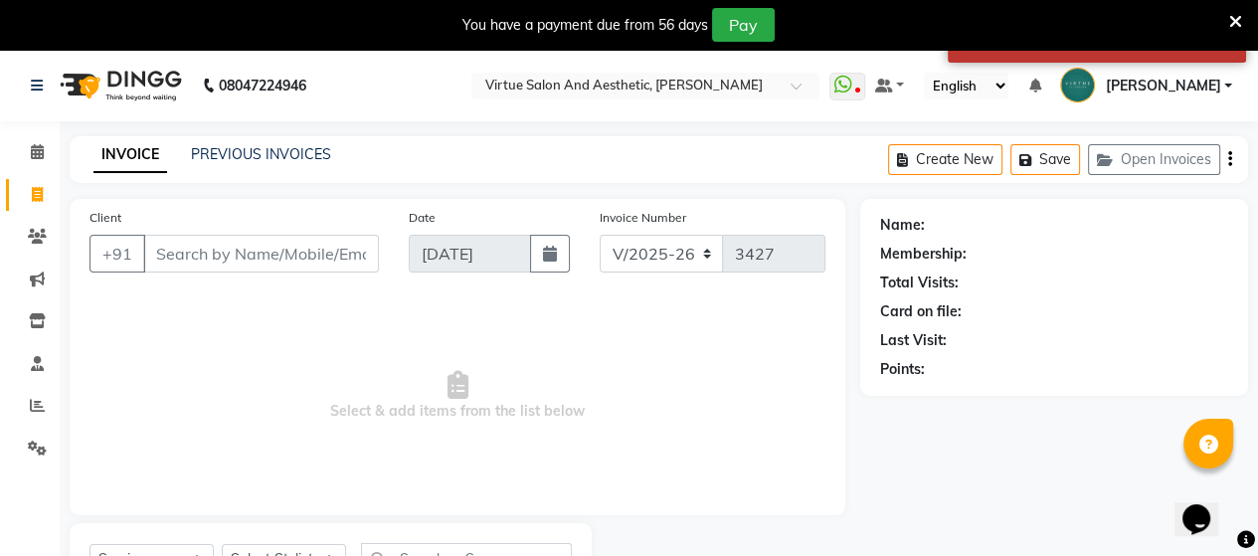
click at [1229, 159] on icon "button" at bounding box center [1230, 159] width 4 height 1
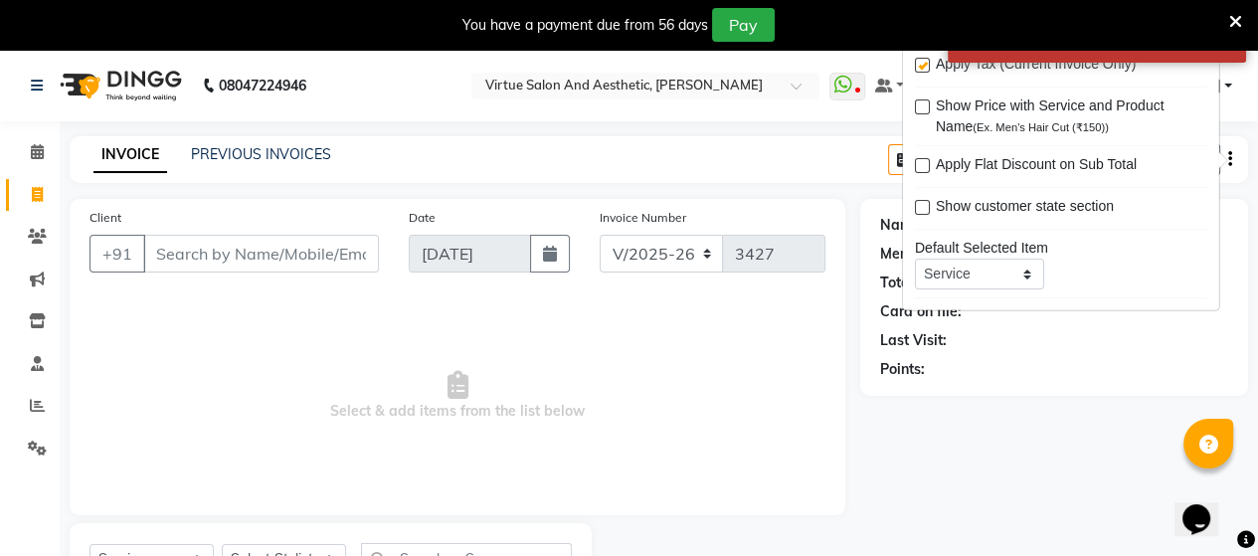
click at [816, 139] on div "INVOICE PREVIOUS INVOICES Create New Save Open Invoices" at bounding box center [659, 159] width 1178 height 47
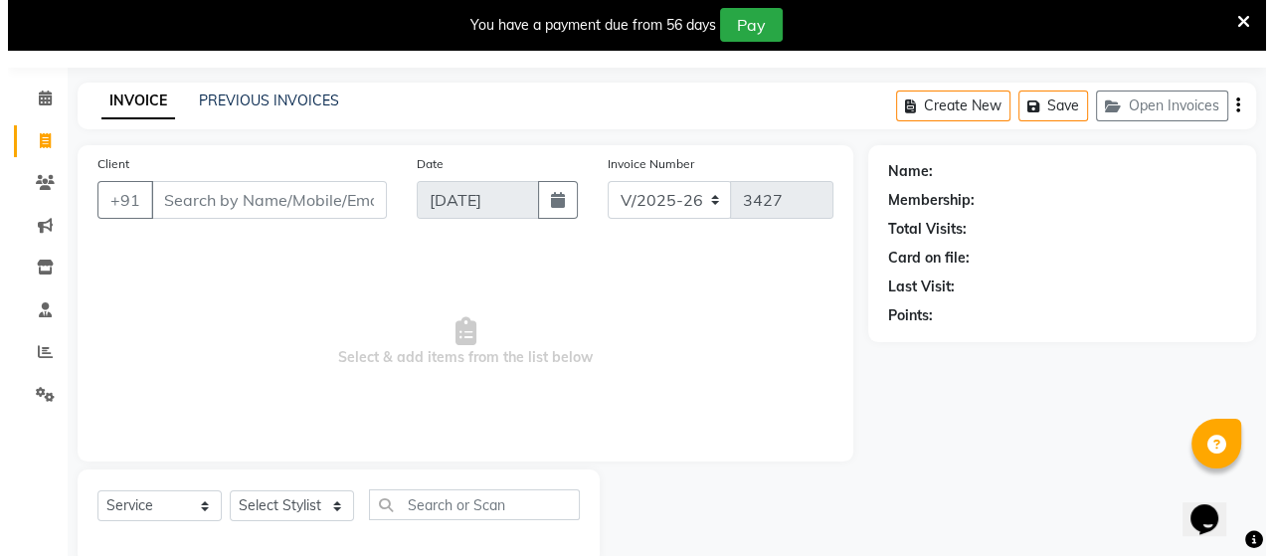
scroll to position [91, 0]
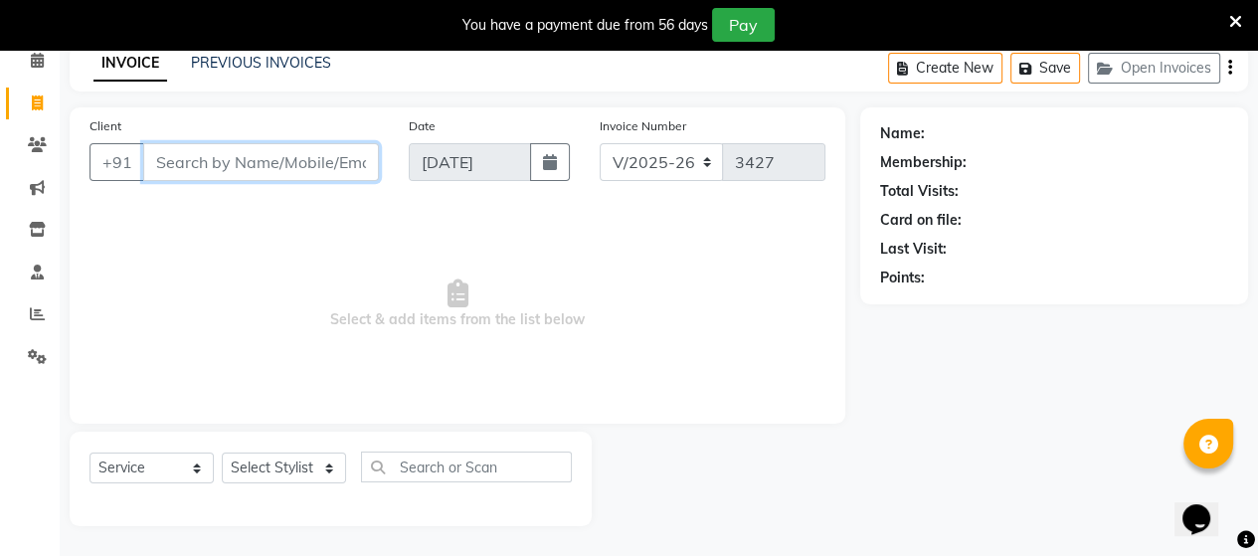
click at [249, 170] on input "Client" at bounding box center [261, 162] width 236 height 38
click at [260, 159] on input "Client" at bounding box center [261, 162] width 236 height 38
type input "9790760709"
click at [312, 167] on span "Add Client" at bounding box center [327, 162] width 79 height 20
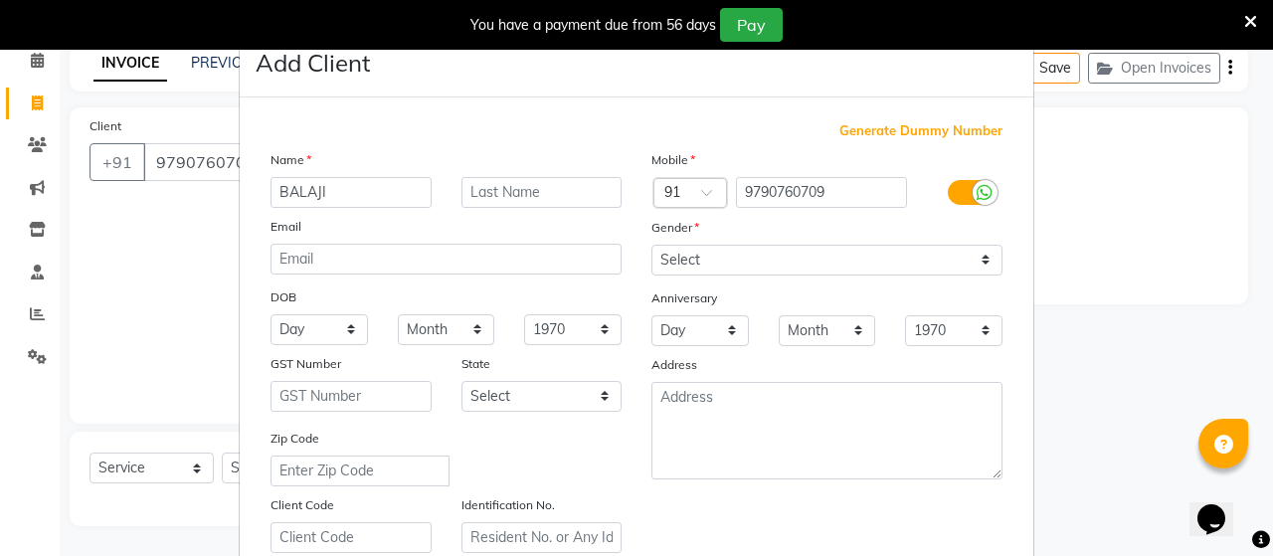
type input "BALAJI"
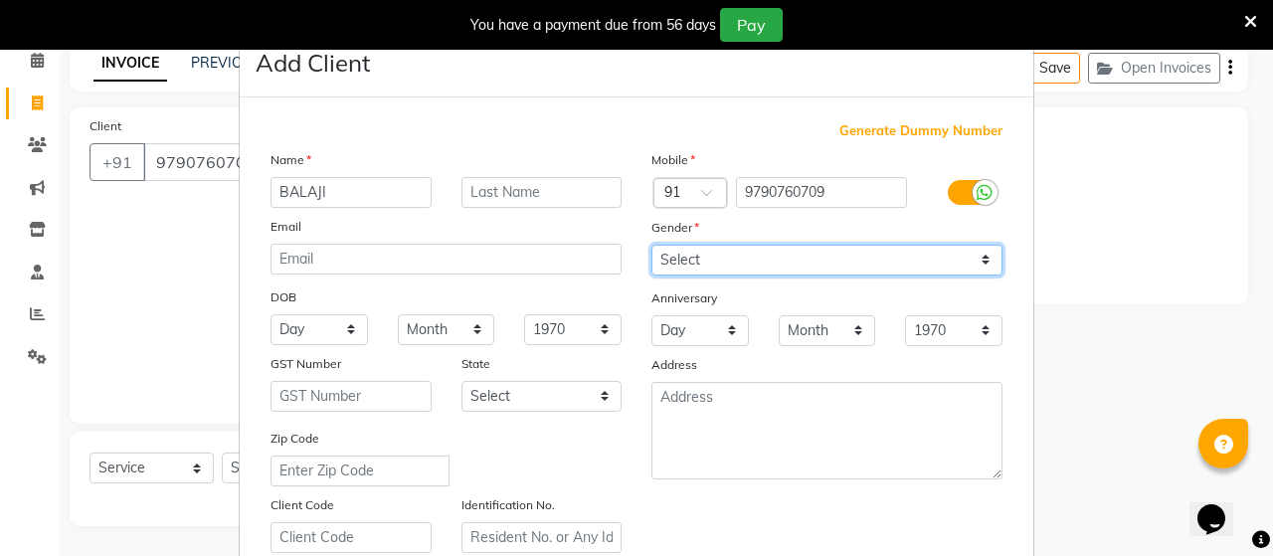
click at [716, 264] on select "Select Male Female Other Prefer Not To Say" at bounding box center [826, 260] width 351 height 31
select select "male"
click at [651, 246] on select "Select Male Female Other Prefer Not To Say" at bounding box center [826, 260] width 351 height 31
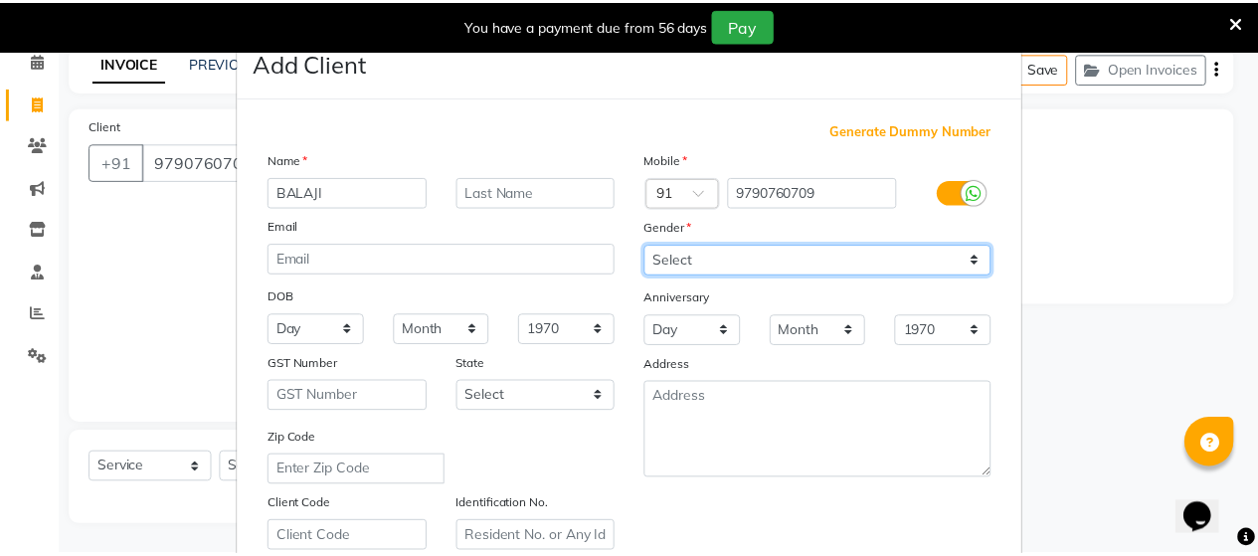
scroll to position [371, 0]
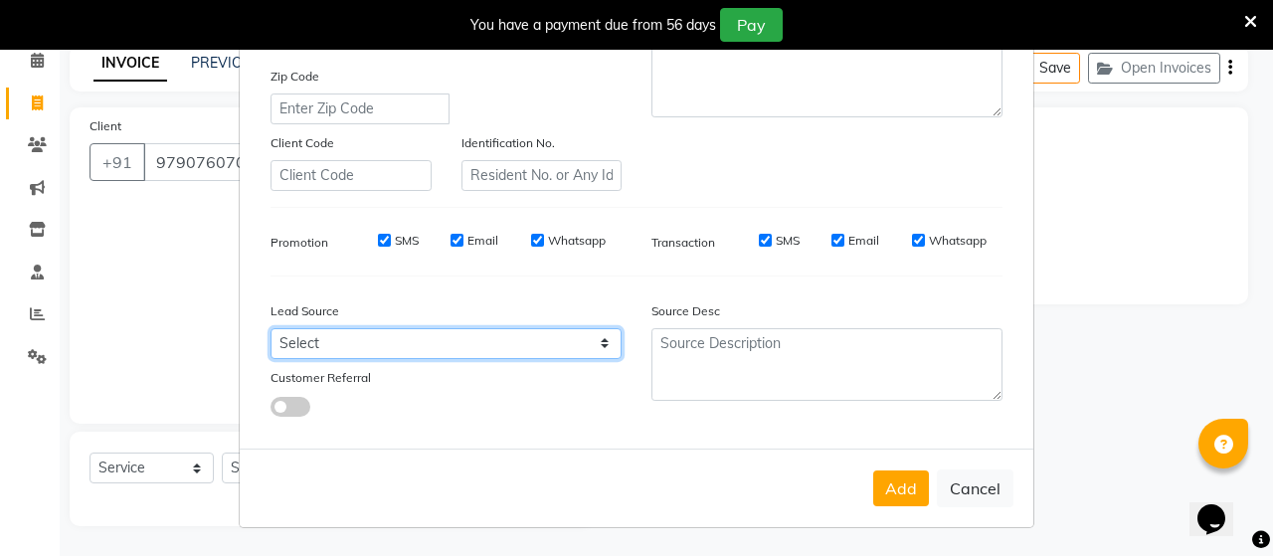
click at [400, 337] on select "Select Walk-in Referral Internet Friend Word of Mouth Advertisement Facebook Ju…" at bounding box center [445, 343] width 351 height 31
select select "30564"
click at [270, 328] on select "Select Walk-in Referral Internet Friend Word of Mouth Advertisement Facebook Ju…" at bounding box center [445, 343] width 351 height 31
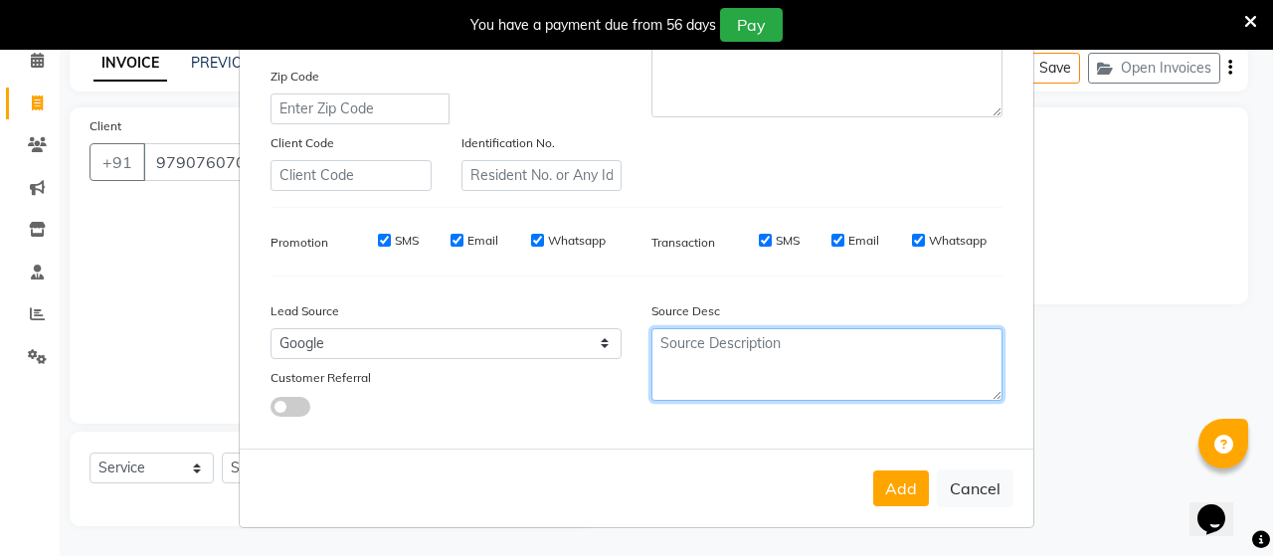
click at [793, 367] on textarea at bounding box center [826, 364] width 351 height 73
type textarea "NEW"
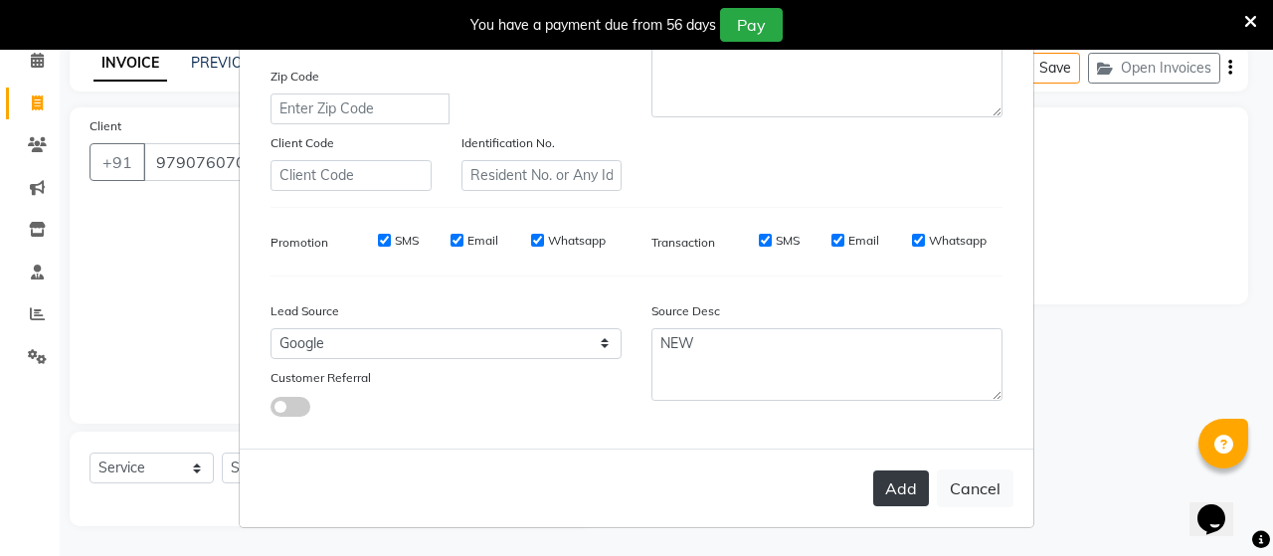
click at [899, 495] on button "Add" at bounding box center [901, 488] width 56 height 36
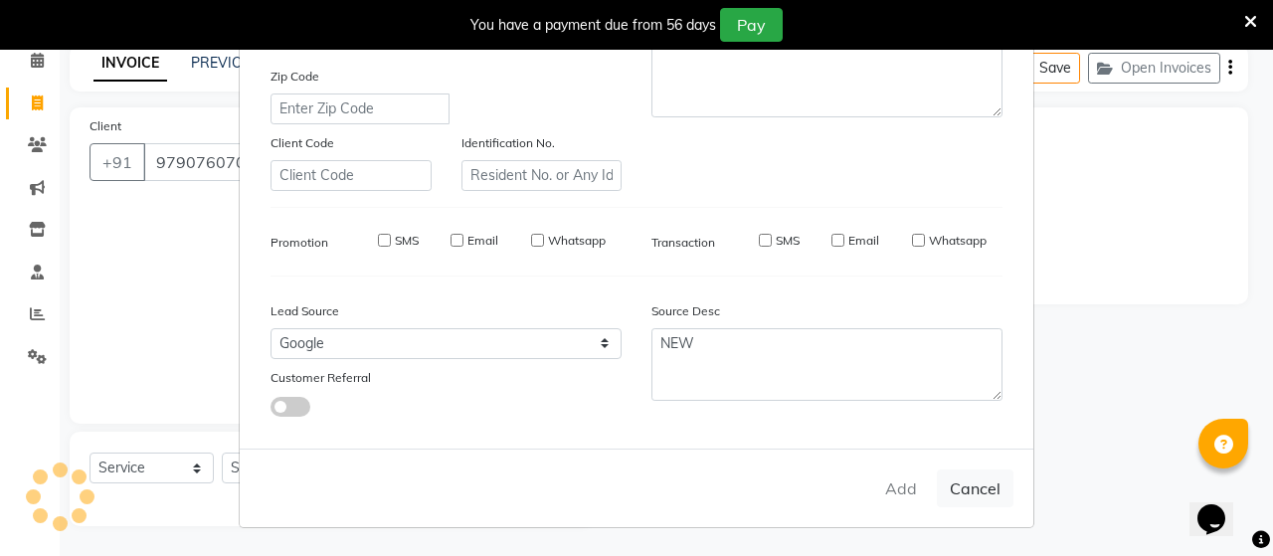
type input "97******09"
select select
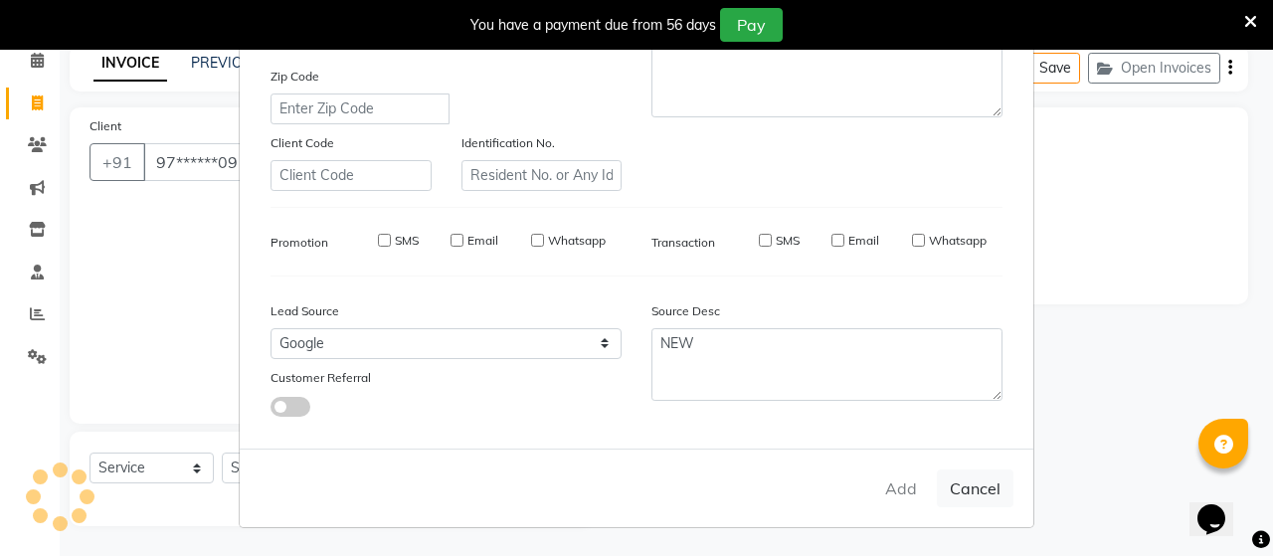
select select
checkbox input "false"
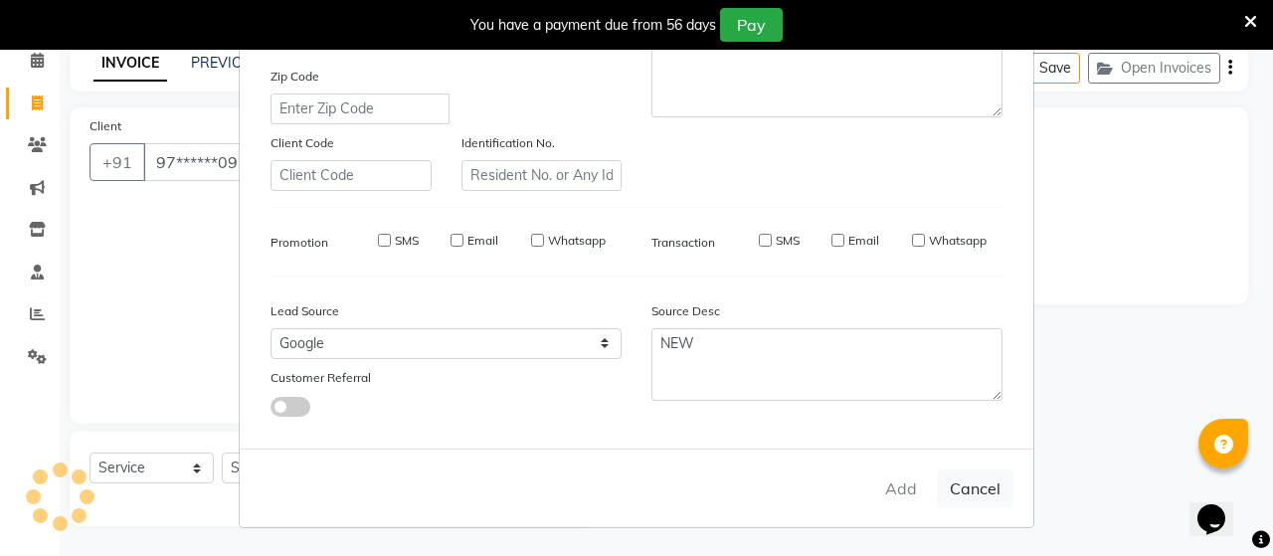
checkbox input "false"
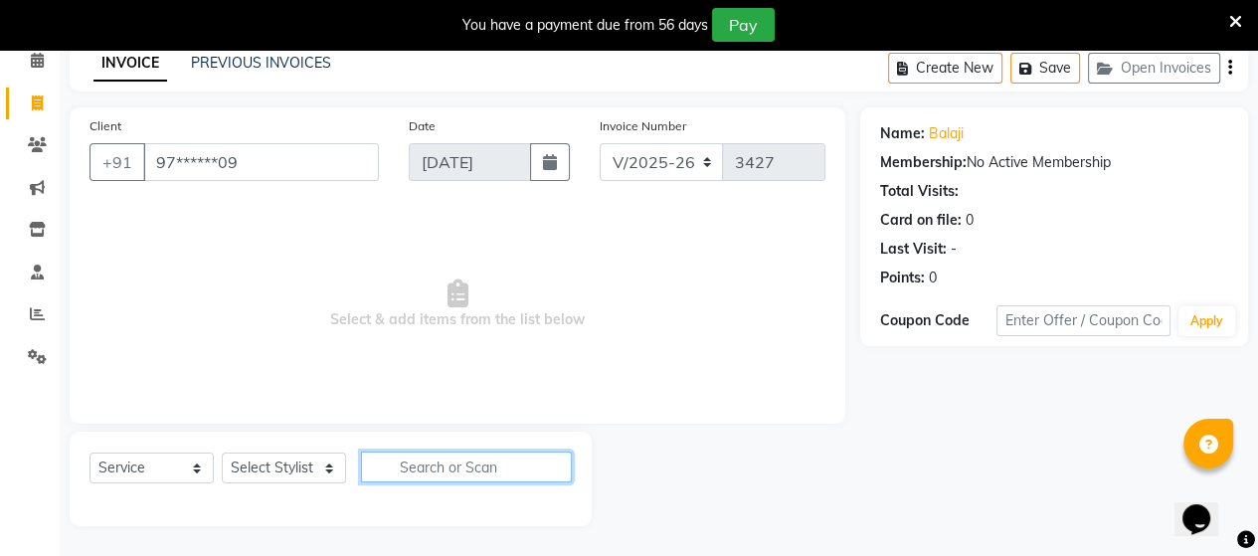
click at [455, 469] on input "text" at bounding box center [466, 466] width 211 height 31
type input "POWE"
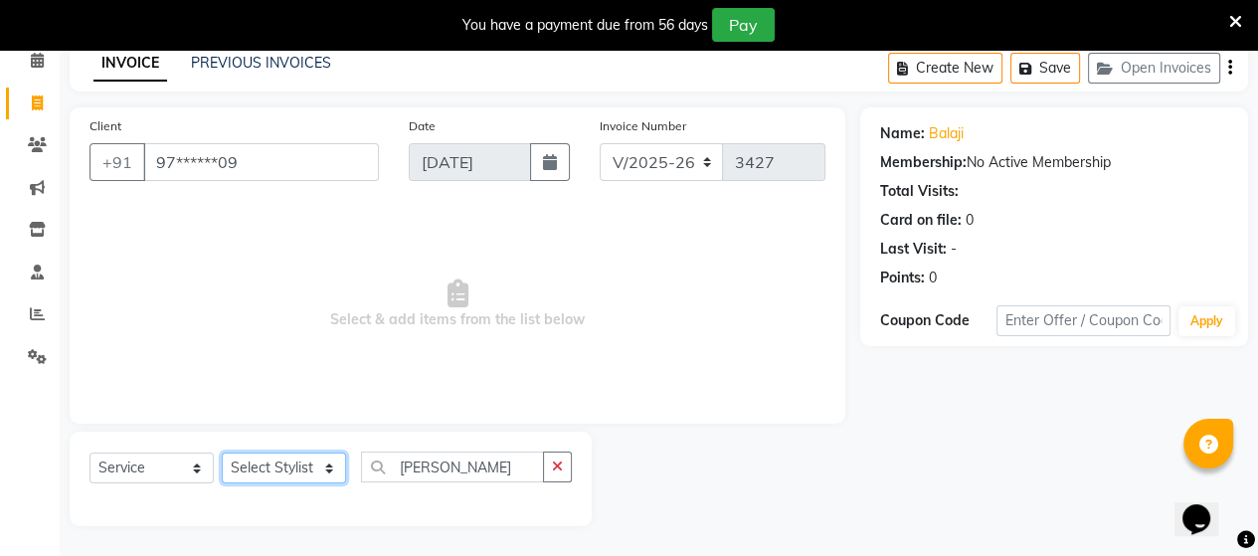
click at [257, 468] on select "Select Stylist Admin ANUSHA Apsu Auditor Ambattur Balaji BANUPRIYA Bharath Bhuv…" at bounding box center [284, 467] width 124 height 31
select select "47999"
click at [222, 453] on select "Select Stylist Admin ANUSHA Apsu Auditor Ambattur Balaji BANUPRIYA Bharath Bhuv…" at bounding box center [284, 467] width 124 height 31
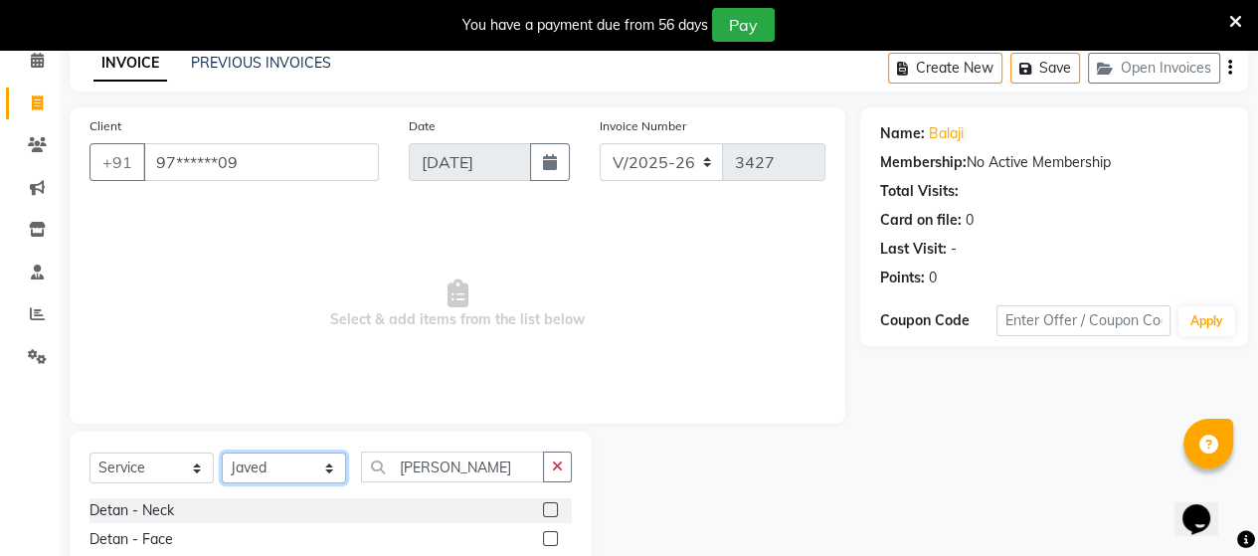
scroll to position [290, 0]
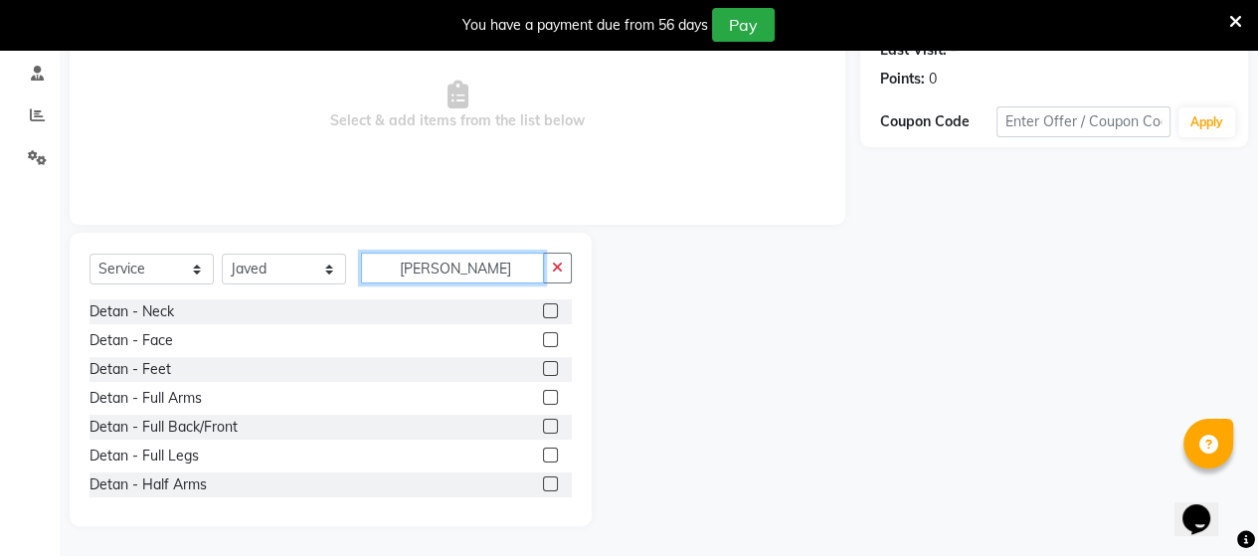
click at [487, 271] on input "POWE" at bounding box center [452, 268] width 183 height 31
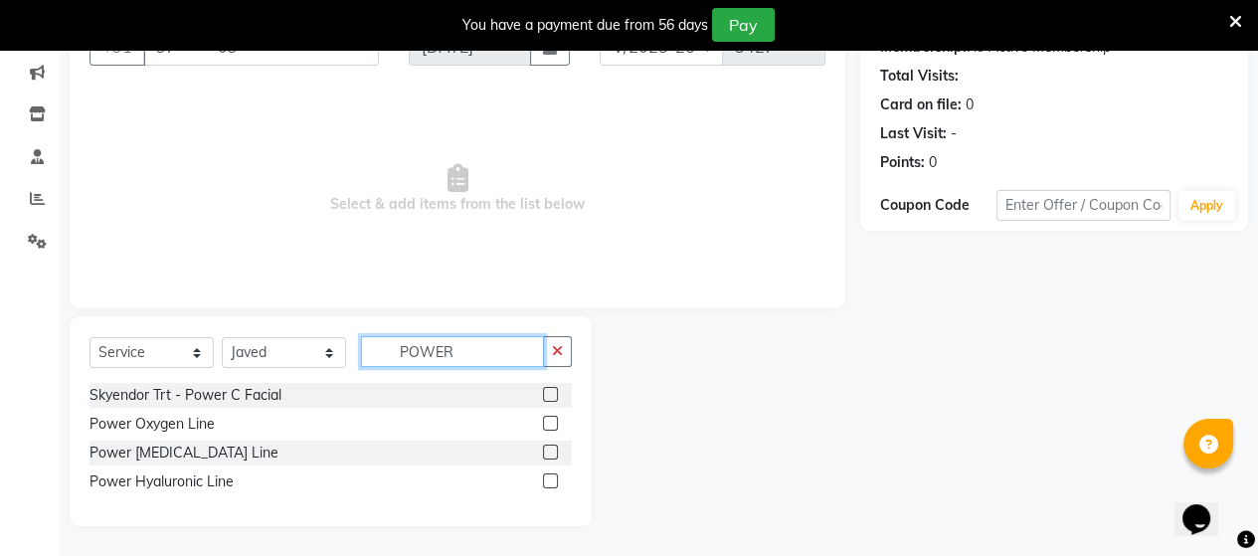
scroll to position [207, 0]
type input "POWER"
click at [546, 392] on label at bounding box center [550, 394] width 15 height 15
click at [546, 392] on input "checkbox" at bounding box center [549, 395] width 13 height 13
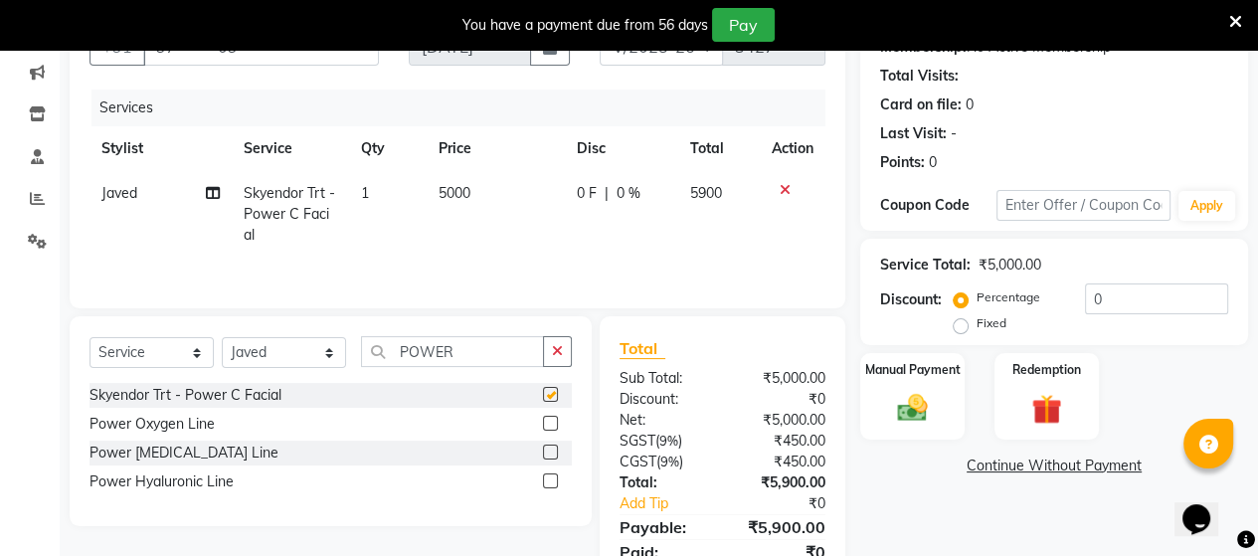
checkbox input "false"
click at [486, 346] on input "POWER" at bounding box center [452, 351] width 183 height 31
type input "P"
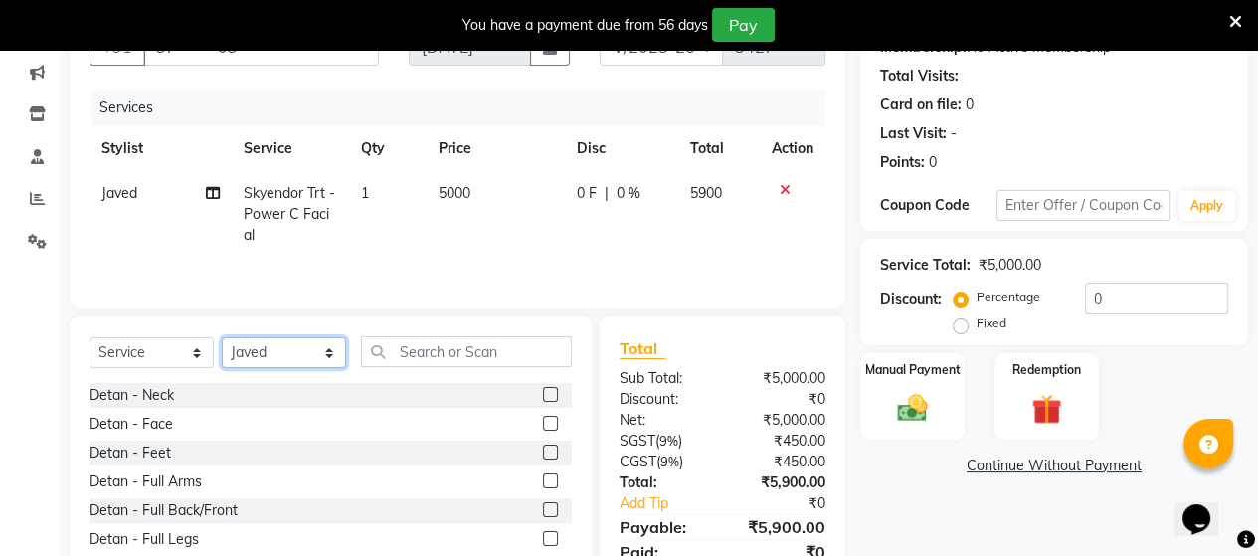
click at [274, 356] on select "Select Stylist Admin ANUSHA Apsu Auditor Ambattur Balaji BANUPRIYA Bharath Bhuv…" at bounding box center [284, 352] width 124 height 31
select select "25078"
click at [222, 338] on select "Select Stylist Admin ANUSHA Apsu Auditor Ambattur Balaji BANUPRIYA Bharath Bhuv…" at bounding box center [284, 352] width 124 height 31
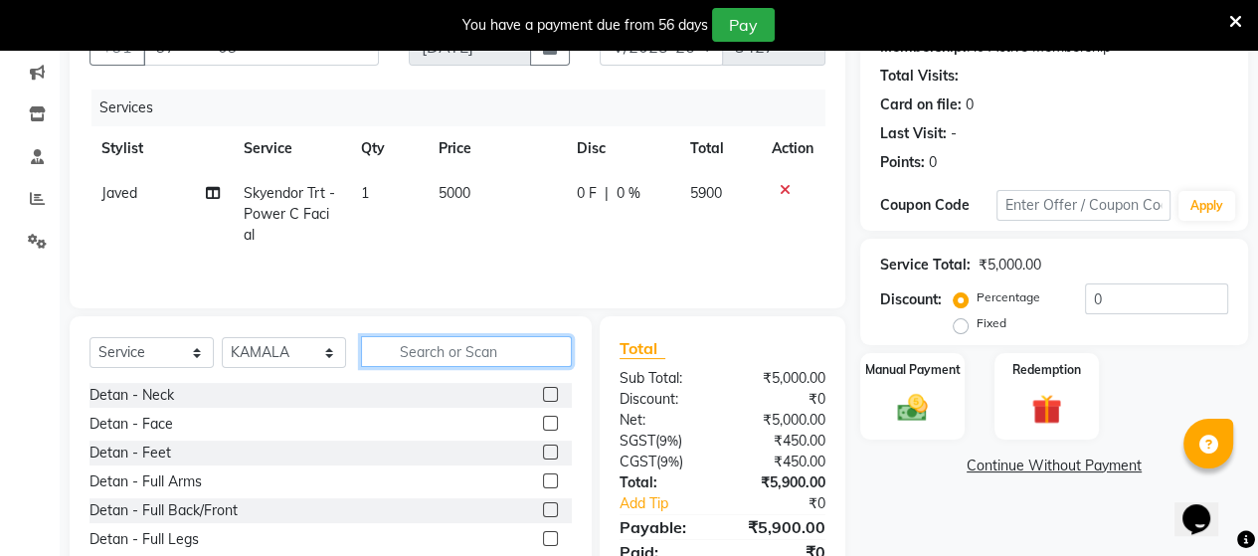
click at [418, 353] on input "text" at bounding box center [466, 351] width 211 height 31
click at [484, 357] on input "DE" at bounding box center [452, 351] width 183 height 31
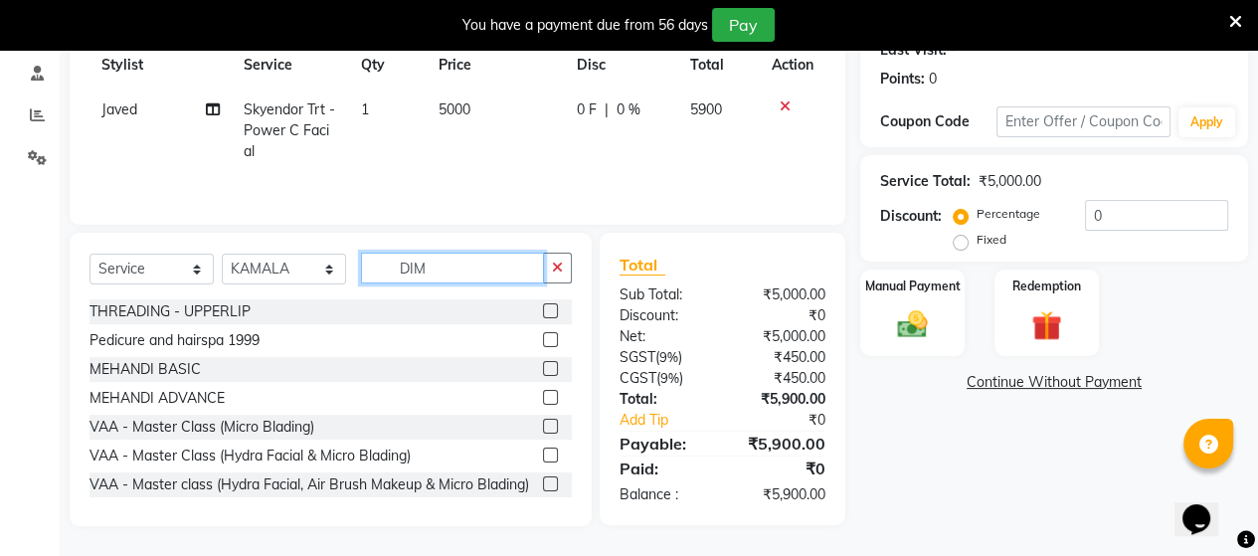
scroll to position [290, 0]
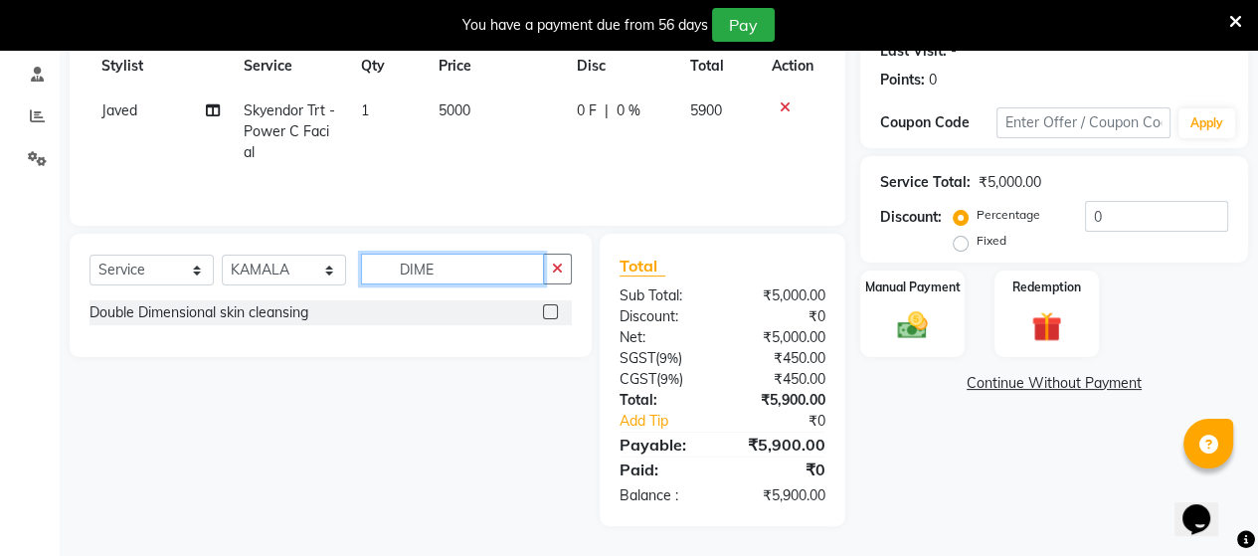
type input "DIME"
click at [549, 317] on label at bounding box center [550, 311] width 15 height 15
click at [549, 317] on input "checkbox" at bounding box center [549, 312] width 13 height 13
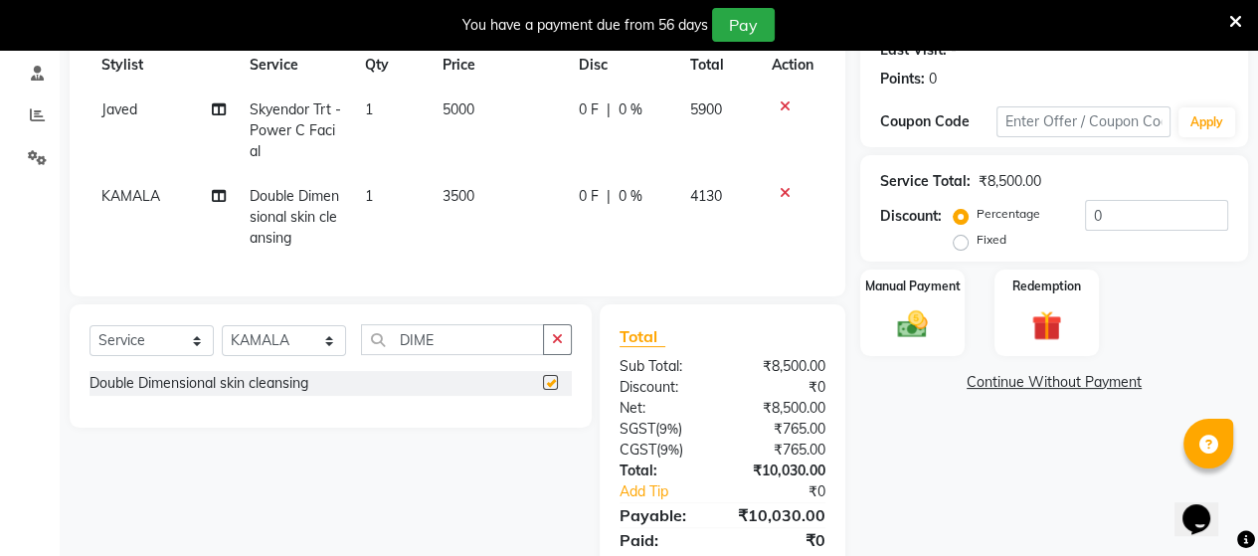
checkbox input "false"
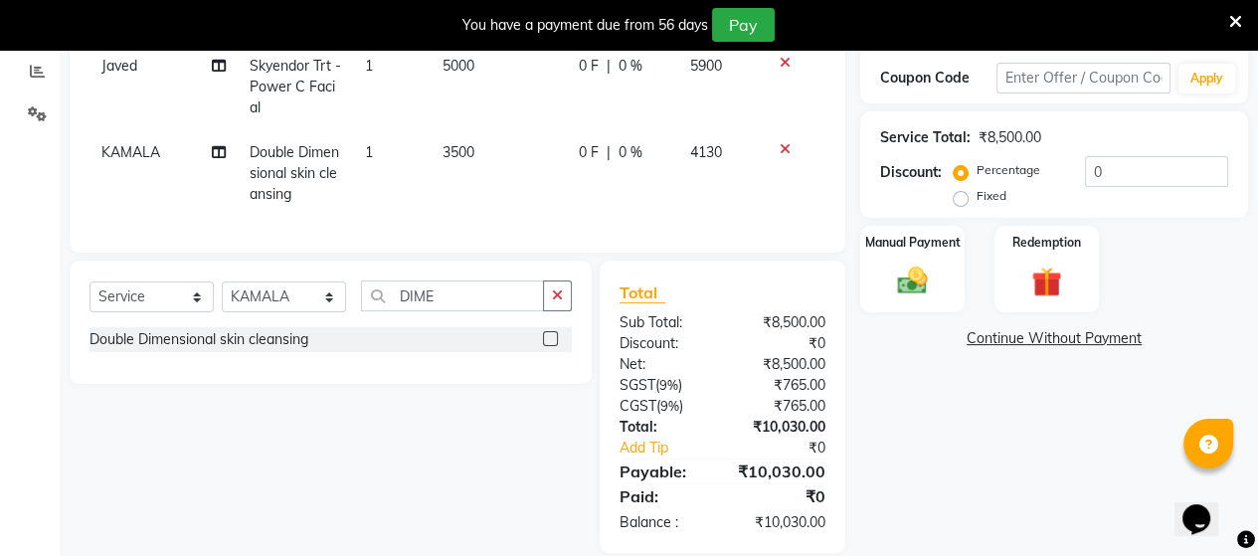
scroll to position [376, 0]
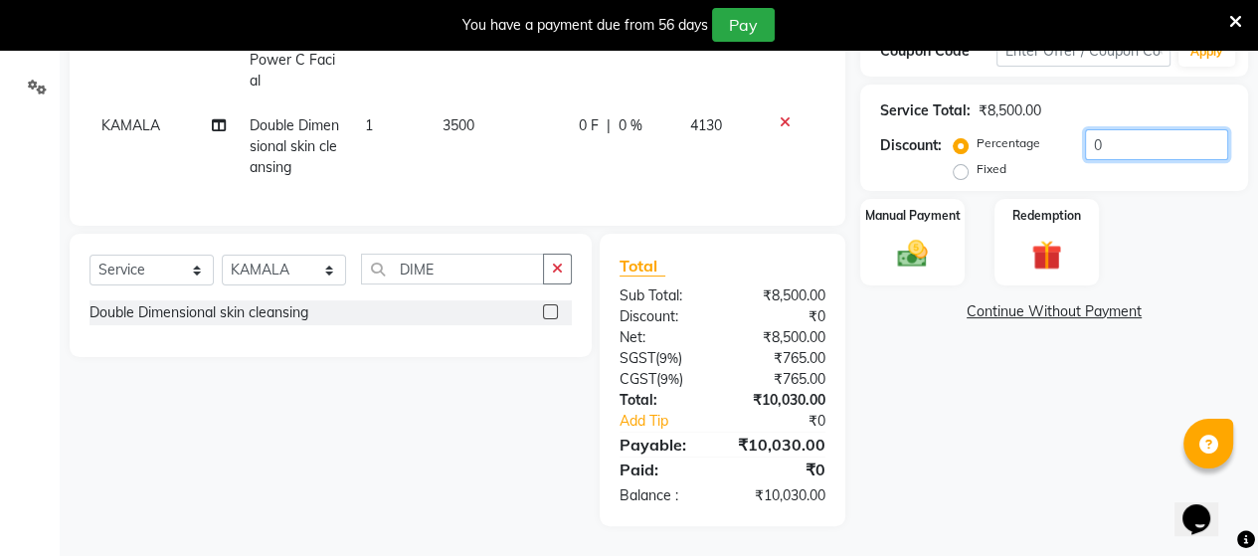
click at [1116, 138] on input "0" at bounding box center [1156, 144] width 143 height 31
type input "10"
click at [892, 246] on img at bounding box center [912, 254] width 51 height 36
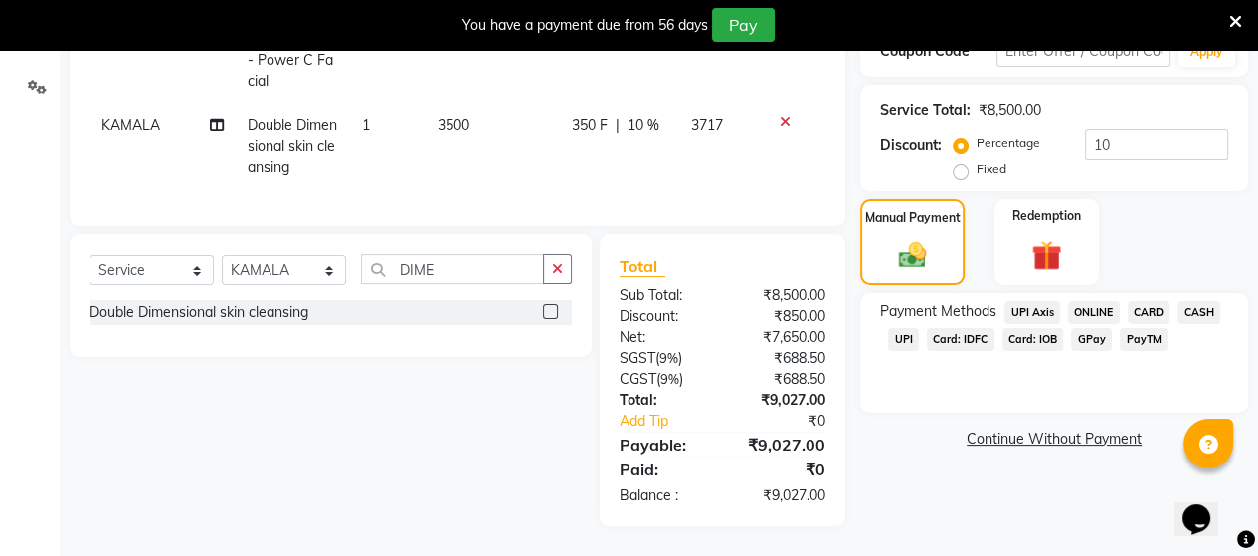
click at [898, 328] on span "UPI" at bounding box center [903, 339] width 31 height 23
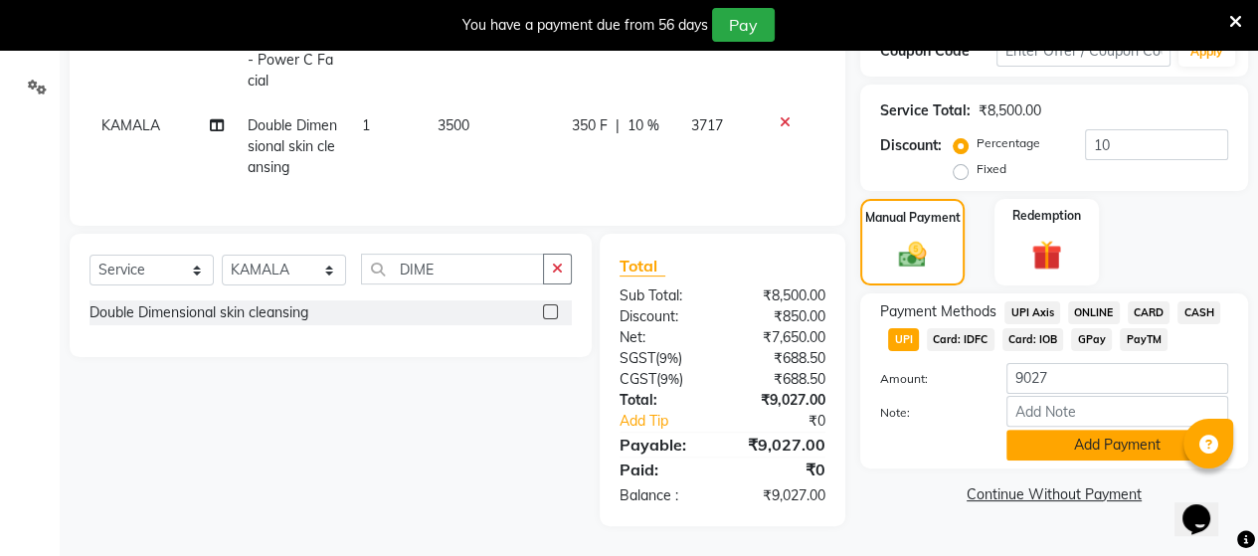
click at [1088, 434] on button "Add Payment" at bounding box center [1117, 445] width 222 height 31
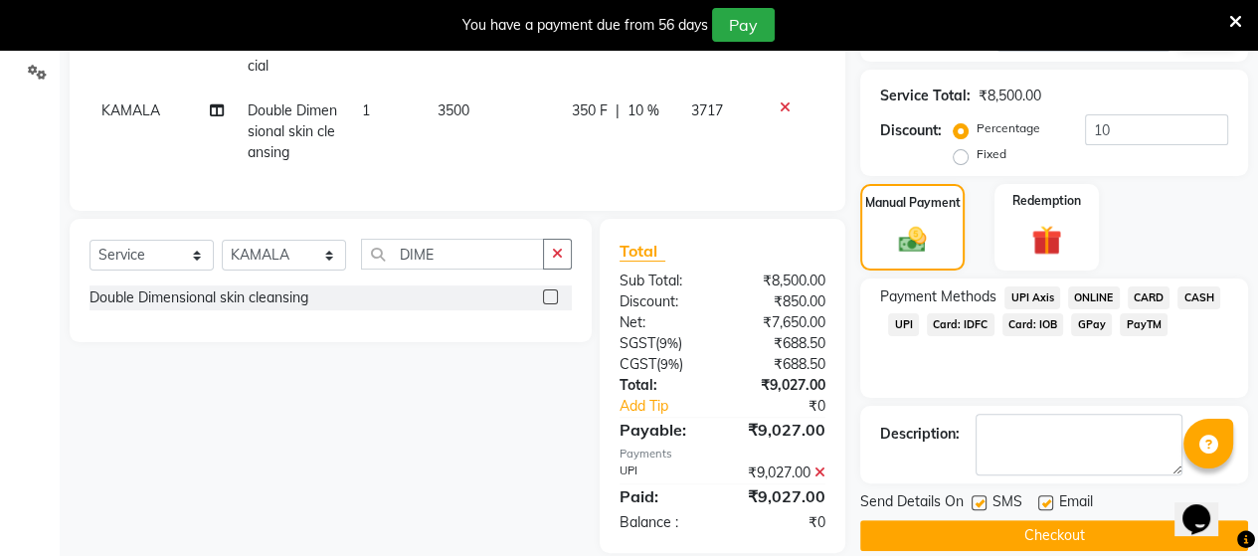
scroll to position [418, 0]
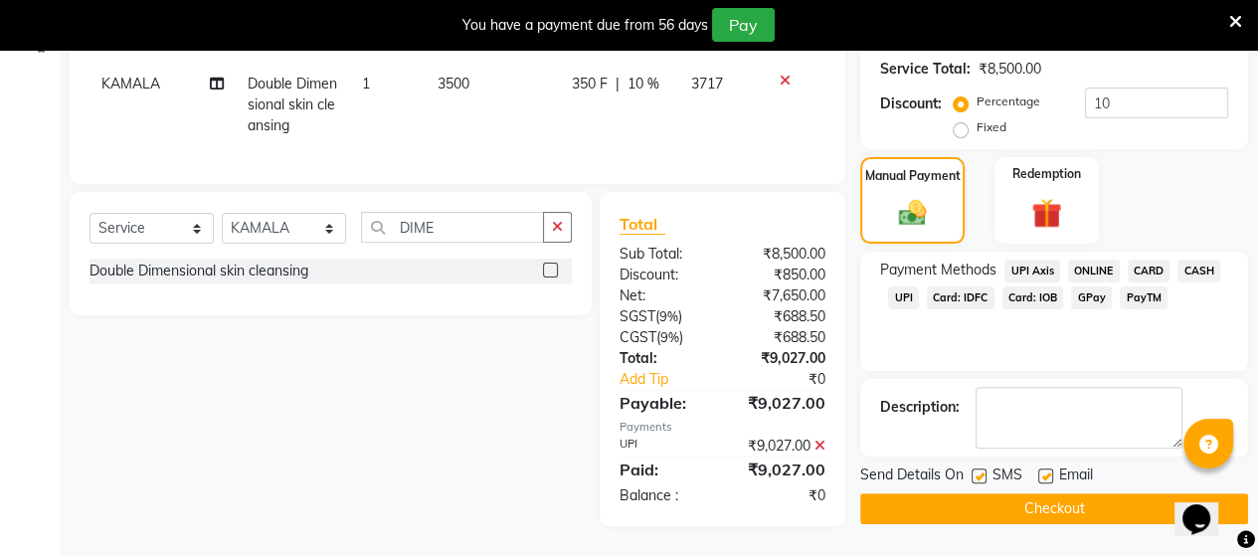
click at [1024, 493] on button "Checkout" at bounding box center [1054, 508] width 388 height 31
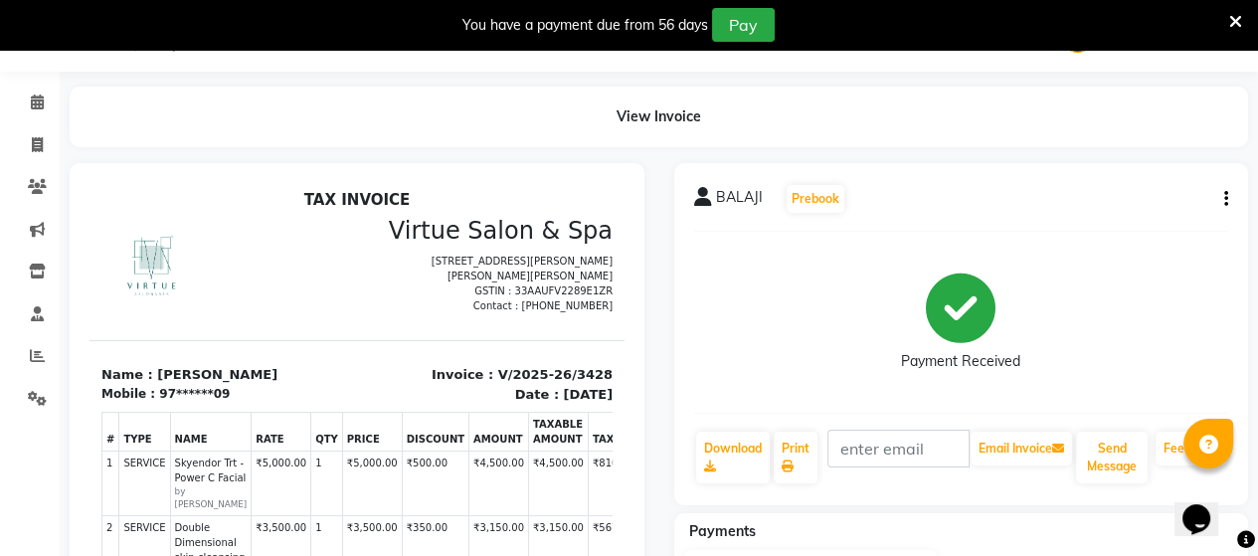
scroll to position [7, 0]
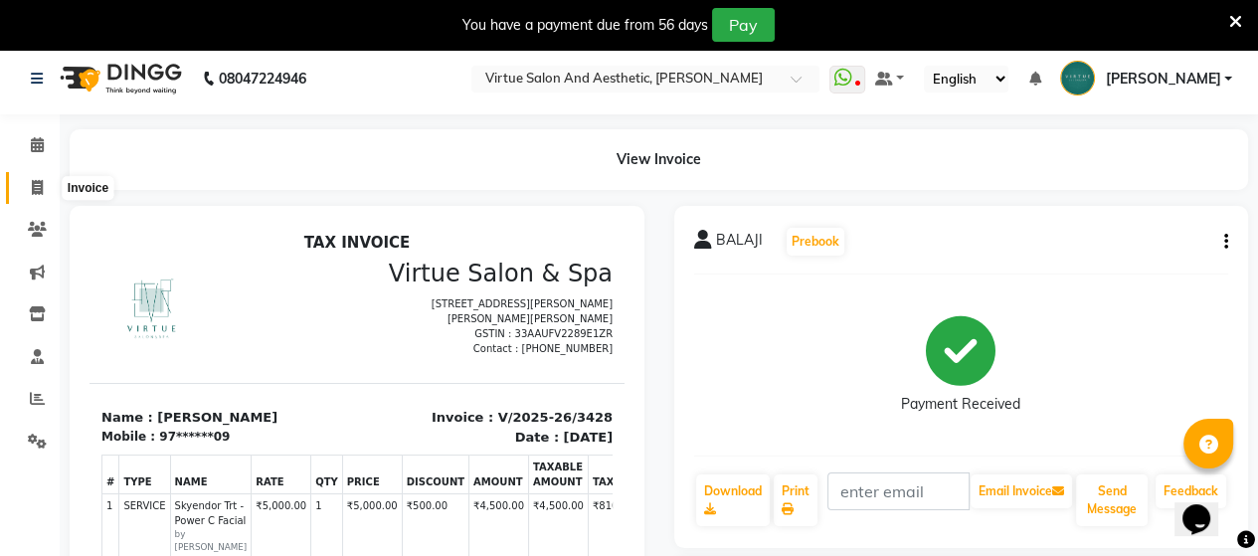
click at [36, 192] on icon at bounding box center [37, 187] width 11 height 15
select select "service"
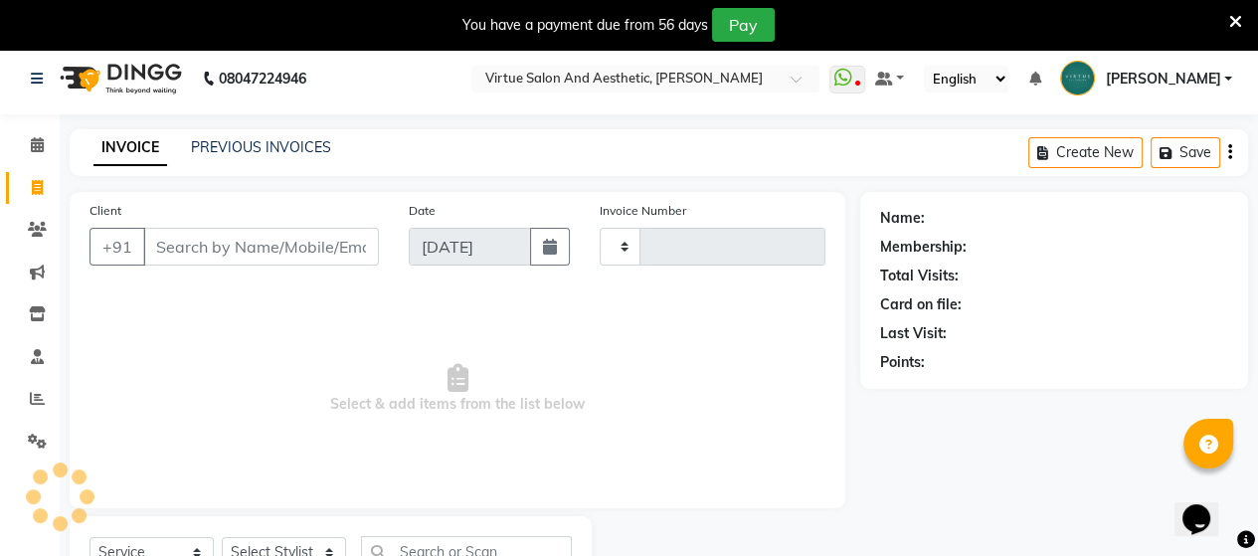
scroll to position [91, 0]
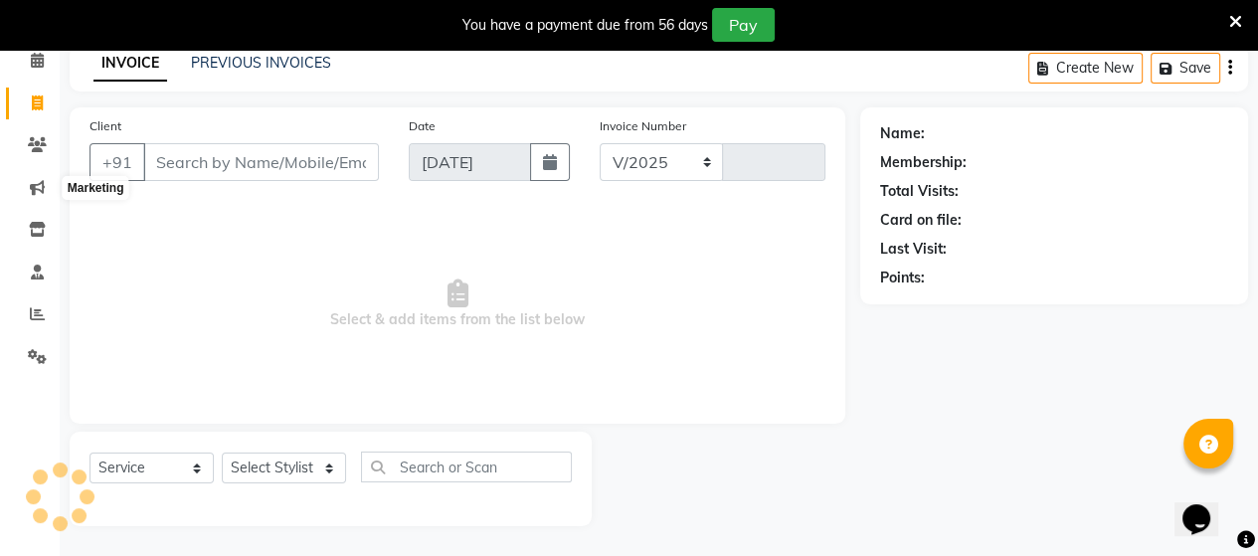
select select "4466"
type input "3429"
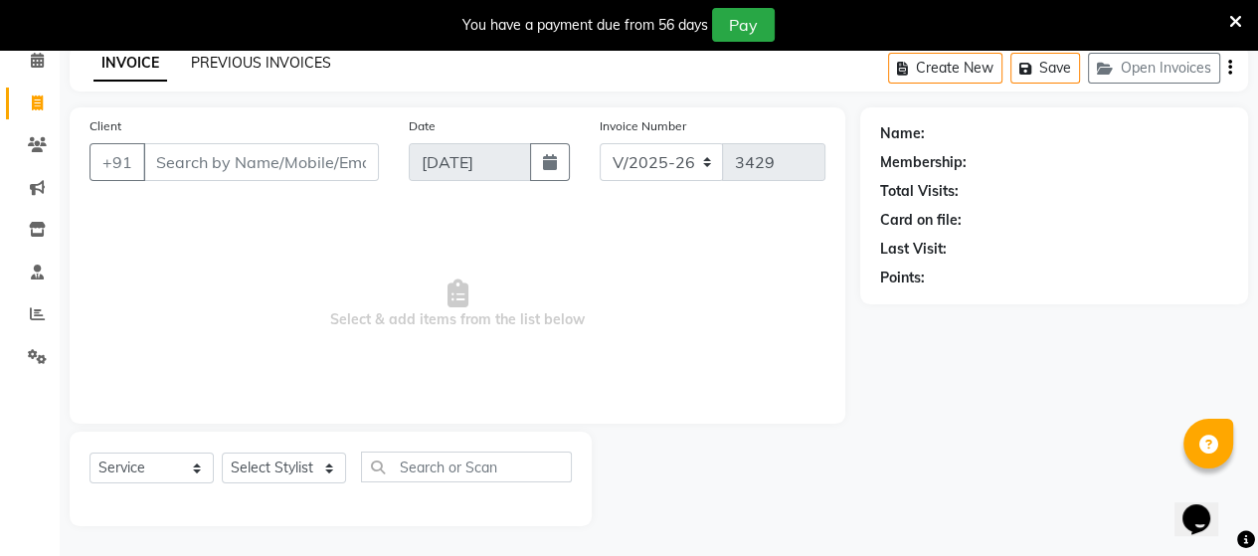
click at [267, 65] on link "PREVIOUS INVOICES" at bounding box center [261, 63] width 140 height 18
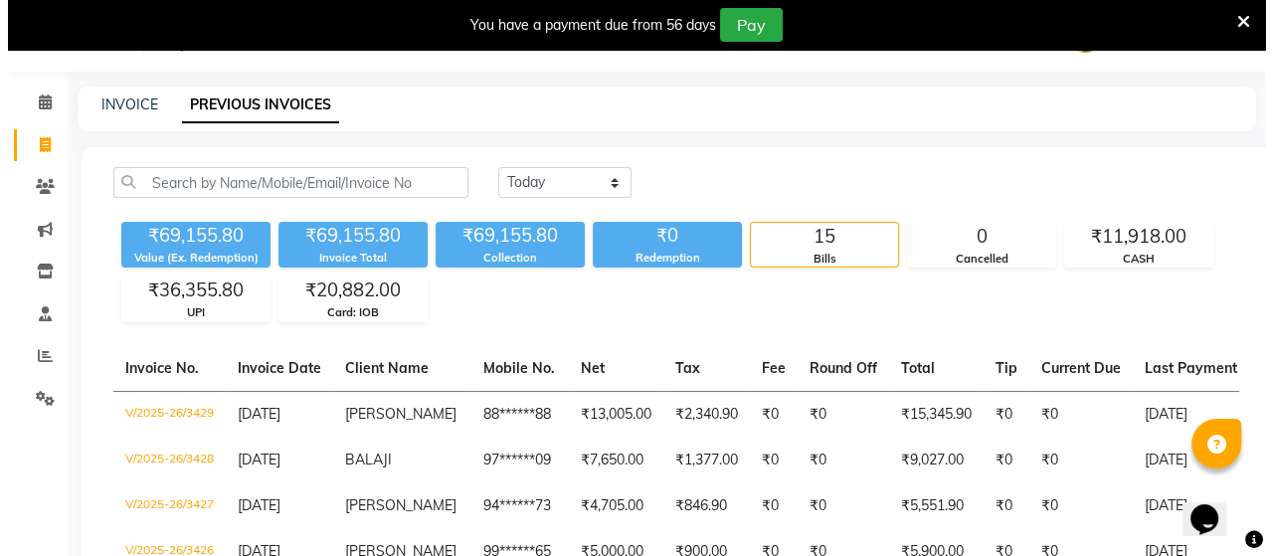
scroll to position [91, 0]
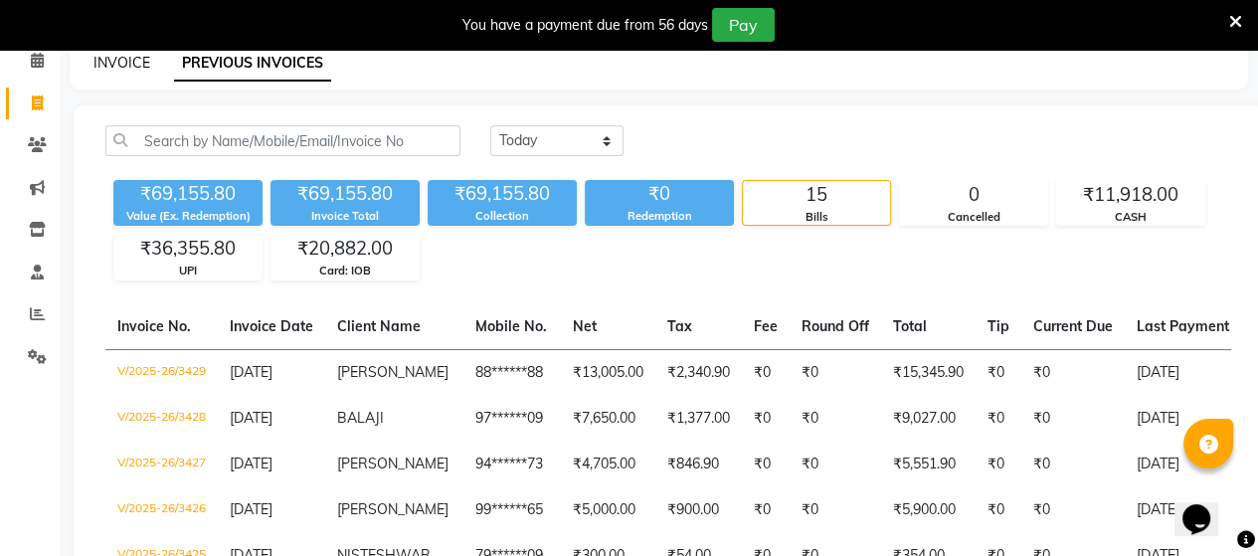
click at [121, 55] on link "INVOICE" at bounding box center [121, 63] width 57 height 18
select select "service"
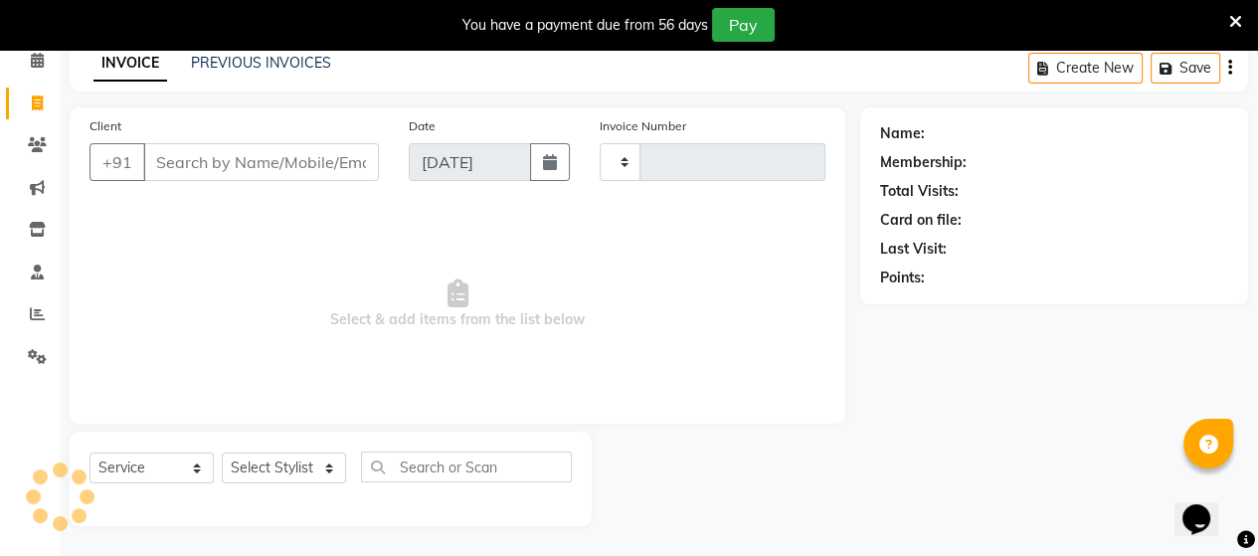
type input "3430"
select select "4466"
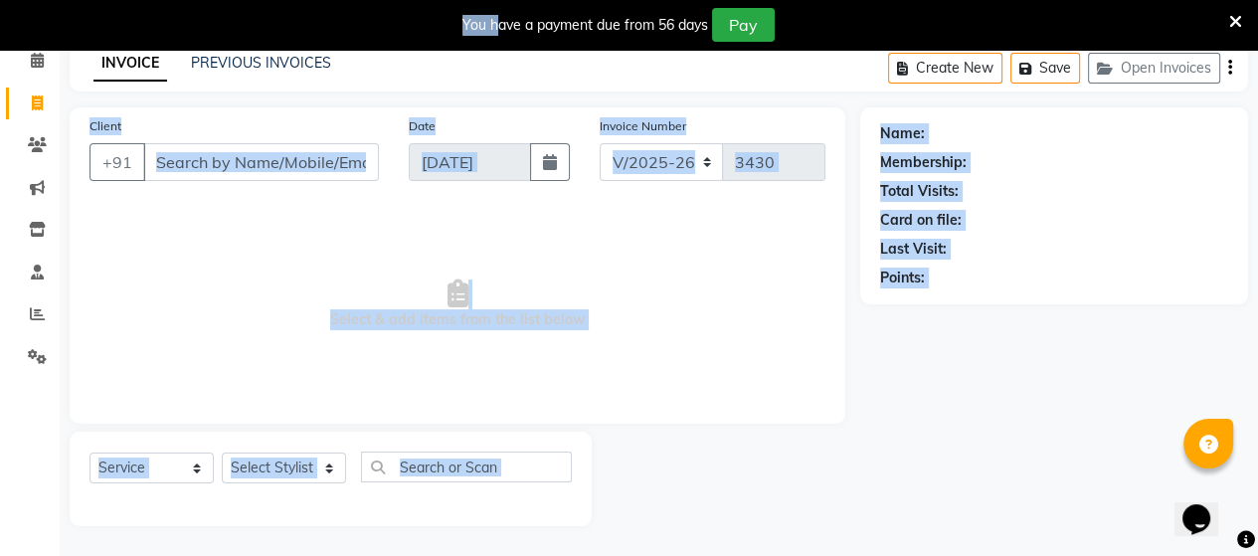
drag, startPoint x: 494, startPoint y: 11, endPoint x: 406, endPoint y: 103, distance: 128.0
click at [436, 97] on body "08047224946 Select Location × Virtue Salon And Aesthetic, Anna Nagar WhatsApp S…" at bounding box center [629, 236] width 1258 height 556
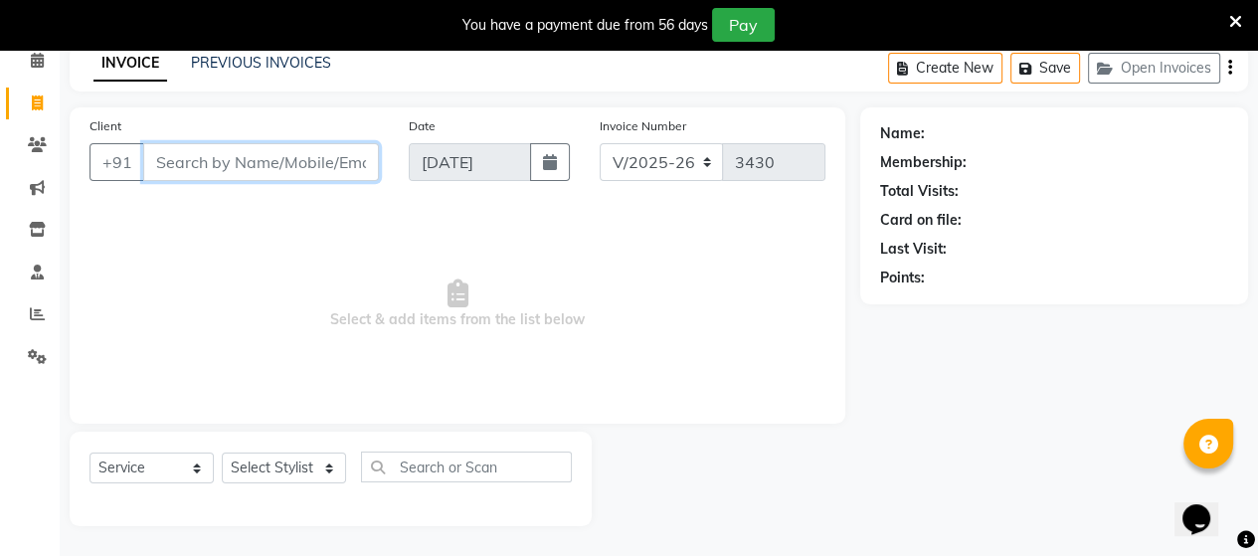
click at [264, 162] on input "Client" at bounding box center [261, 162] width 236 height 38
click at [206, 185] on div "Client +91" at bounding box center [234, 156] width 319 height 82
click at [265, 152] on input "Client" at bounding box center [261, 162] width 236 height 38
type input "9789049258"
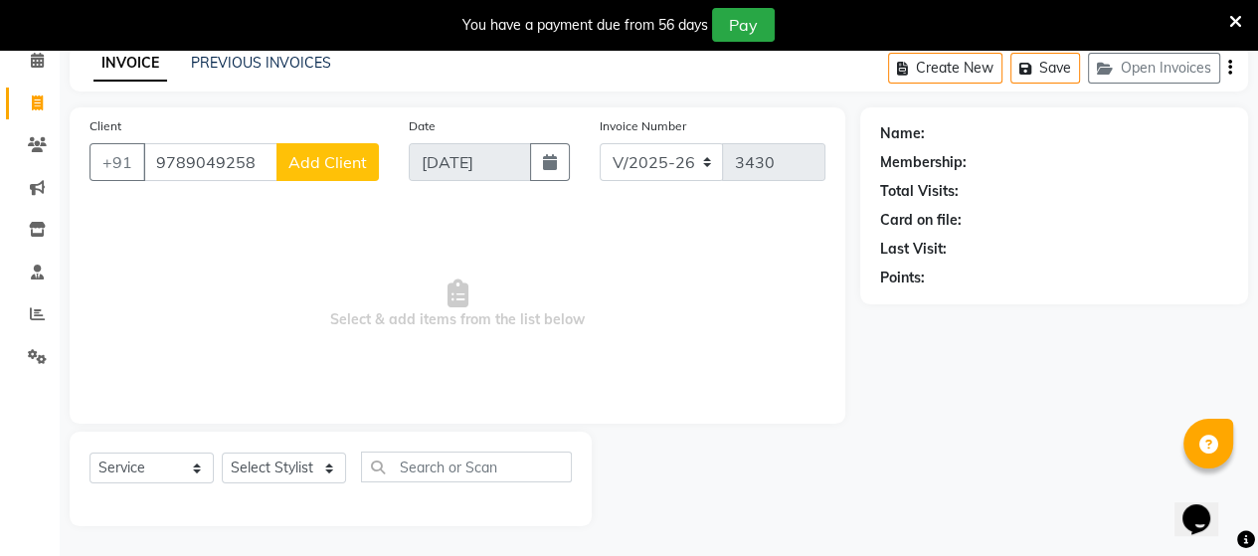
click at [332, 158] on span "Add Client" at bounding box center [327, 162] width 79 height 20
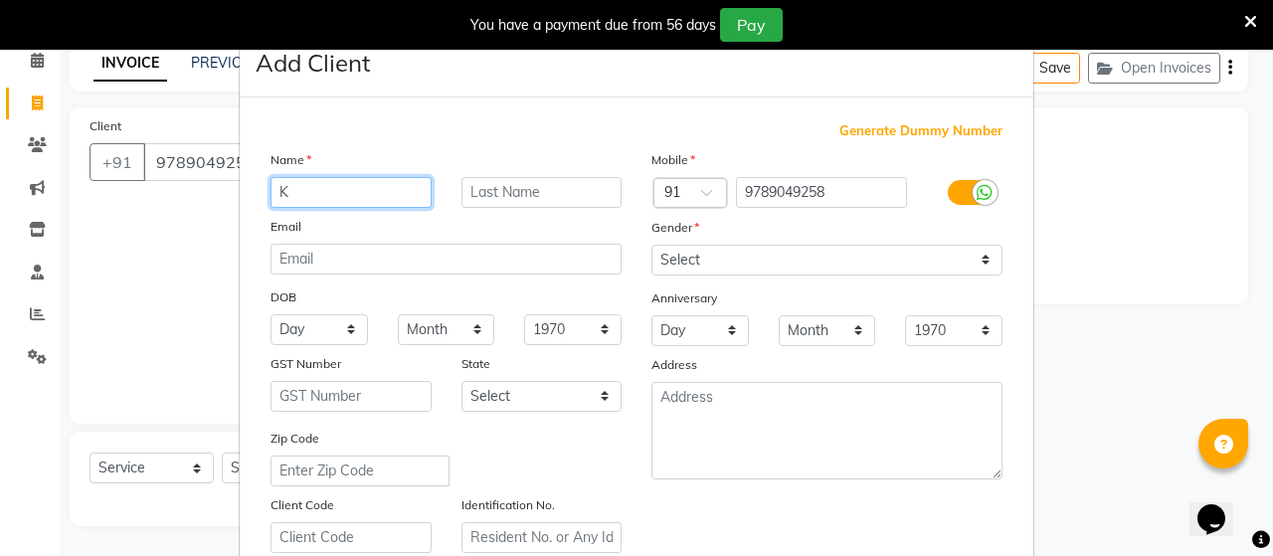
click at [368, 192] on input "K" at bounding box center [350, 192] width 161 height 31
type input "KAJOL"
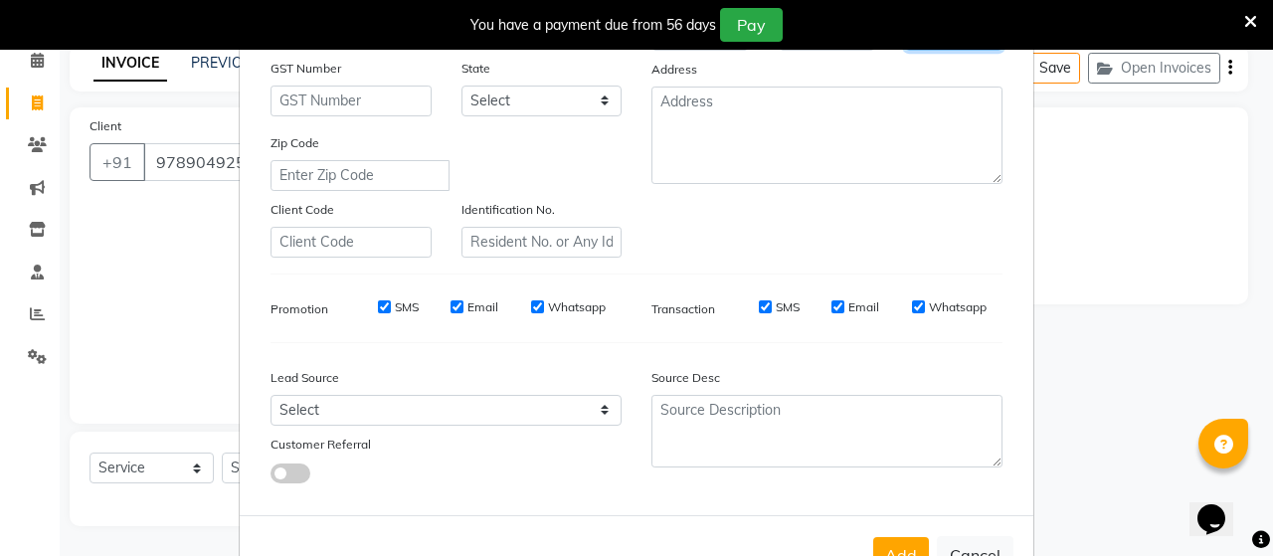
scroll to position [298, 0]
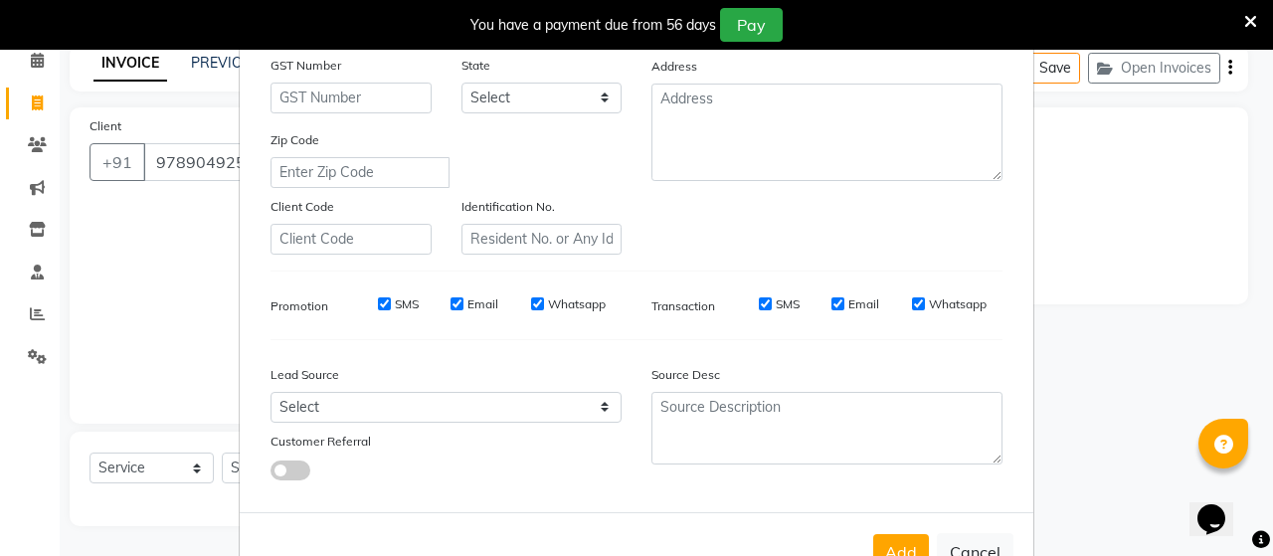
drag, startPoint x: 909, startPoint y: 337, endPoint x: 758, endPoint y: 295, distance: 156.8
click at [758, 295] on div "Transaction SMS Email Whatsapp" at bounding box center [826, 305] width 381 height 36
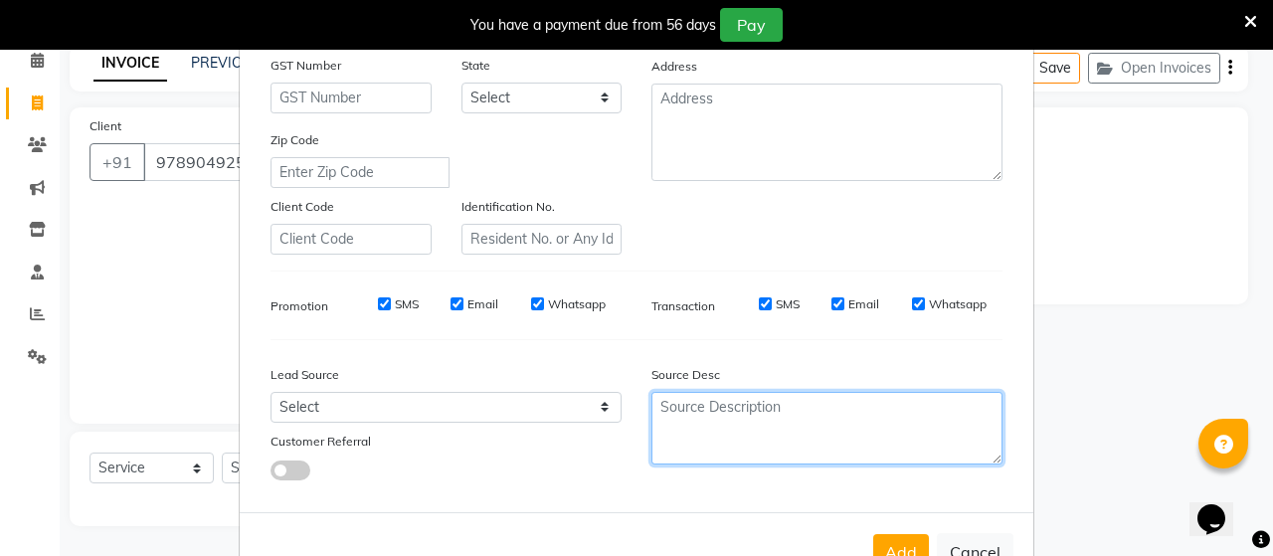
click at [734, 413] on textarea at bounding box center [826, 428] width 351 height 73
type textarea "NEW"
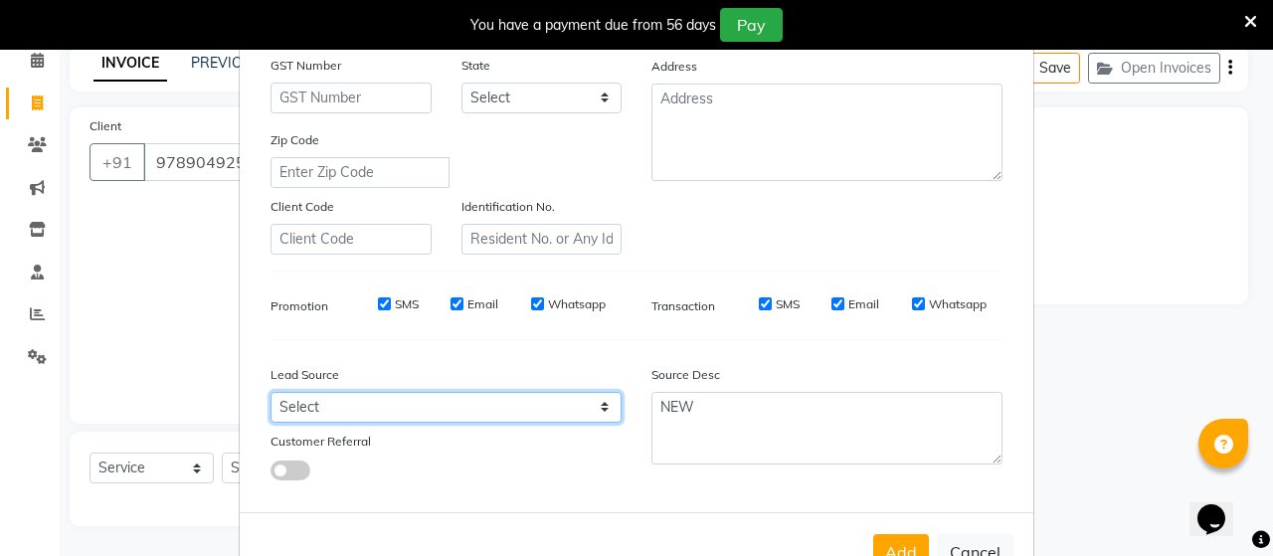
drag, startPoint x: 380, startPoint y: 413, endPoint x: 379, endPoint y: 401, distance: 12.0
click at [379, 401] on select "Select Walk-in Referral Internet Friend Word of Mouth Advertisement Facebook Ju…" at bounding box center [445, 407] width 351 height 31
select select "30556"
click at [270, 400] on select "Select Walk-in Referral Internet Friend Word of Mouth Advertisement Facebook Ju…" at bounding box center [445, 407] width 351 height 31
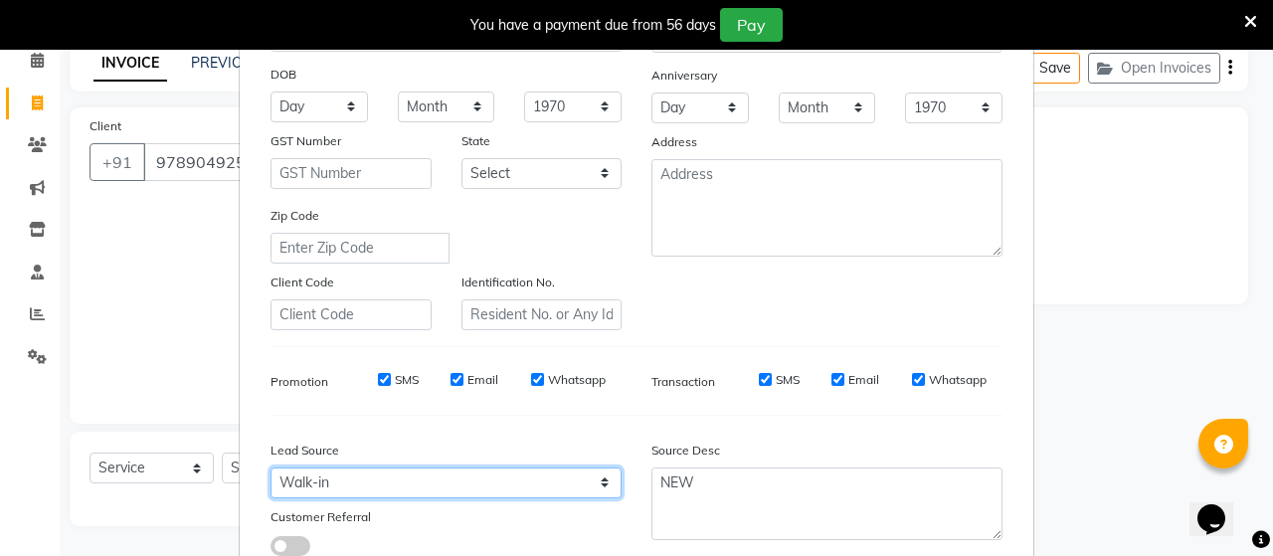
scroll to position [371, 0]
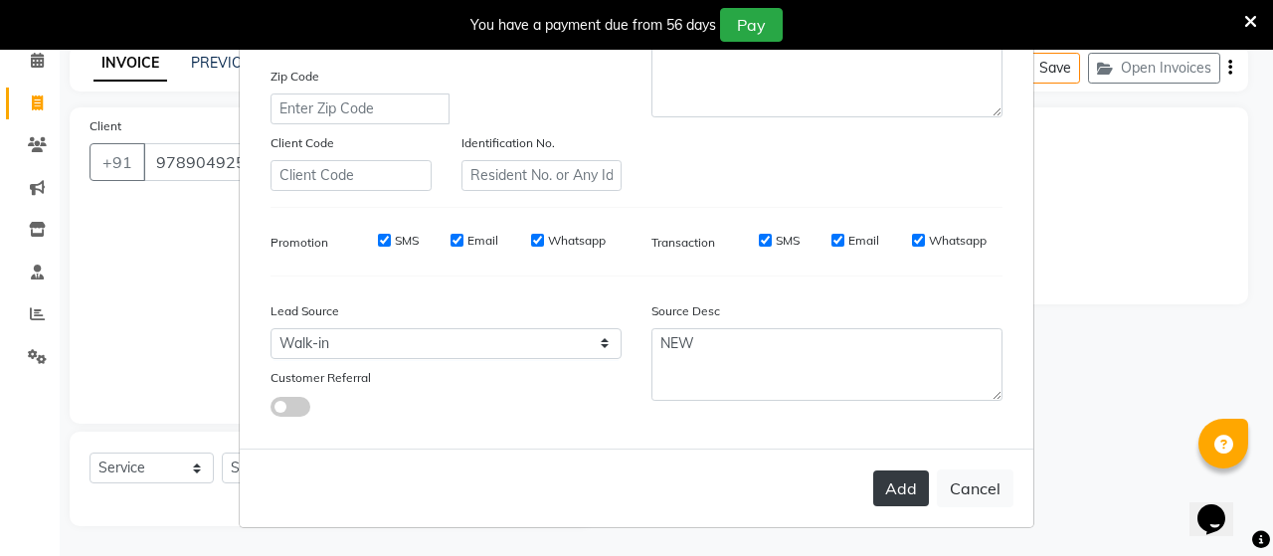
click at [904, 485] on button "Add" at bounding box center [901, 488] width 56 height 36
click at [914, 491] on button "Add" at bounding box center [901, 488] width 56 height 36
click at [911, 491] on button "Add" at bounding box center [901, 488] width 56 height 36
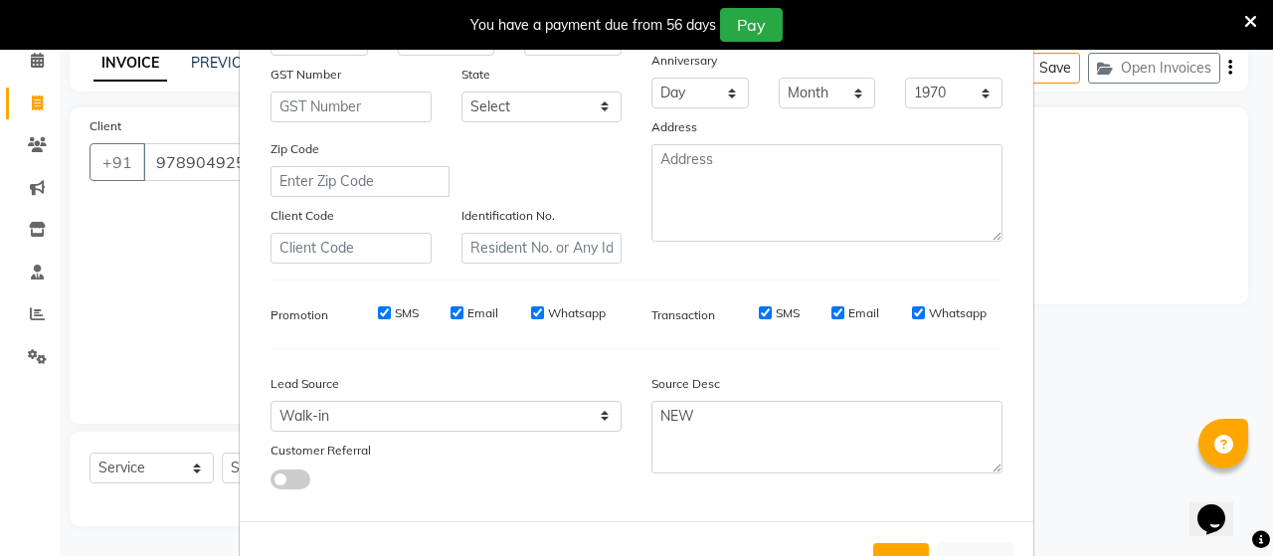
scroll to position [172, 0]
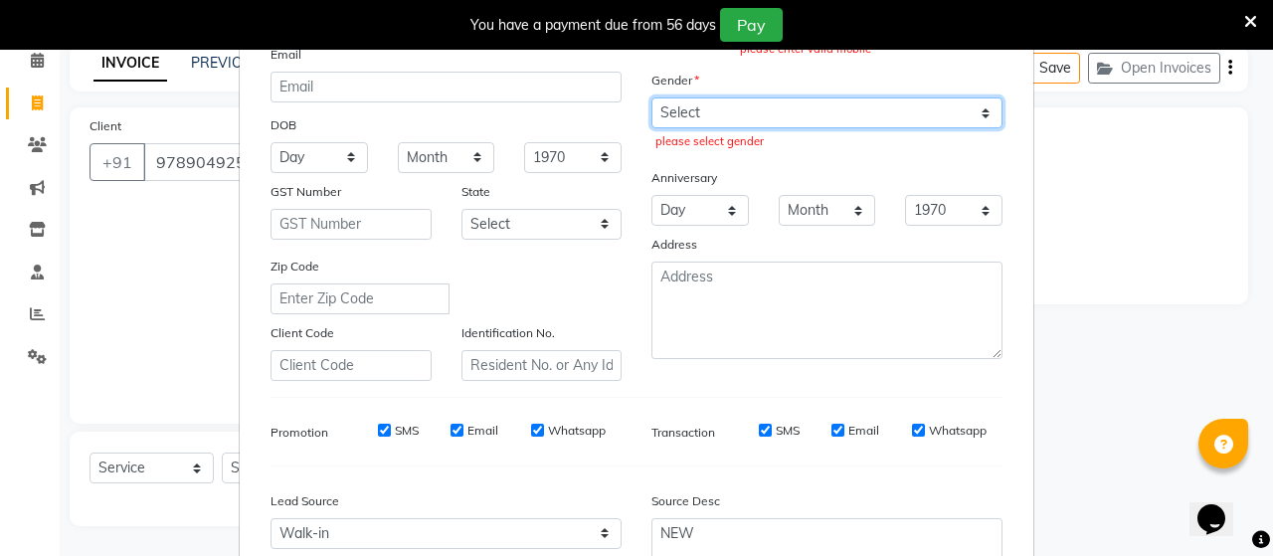
click at [799, 122] on select "Select Male Female Other Prefer Not To Say" at bounding box center [826, 112] width 351 height 31
select select "female"
click at [651, 98] on select "Select Male Female Other Prefer Not To Say" at bounding box center [826, 112] width 351 height 31
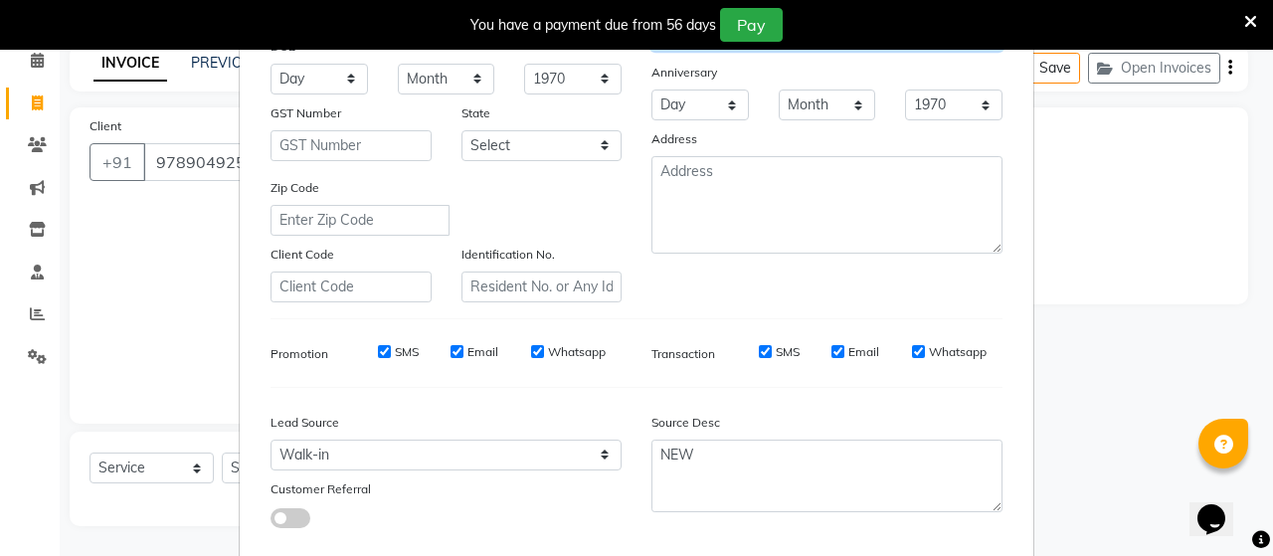
scroll to position [371, 0]
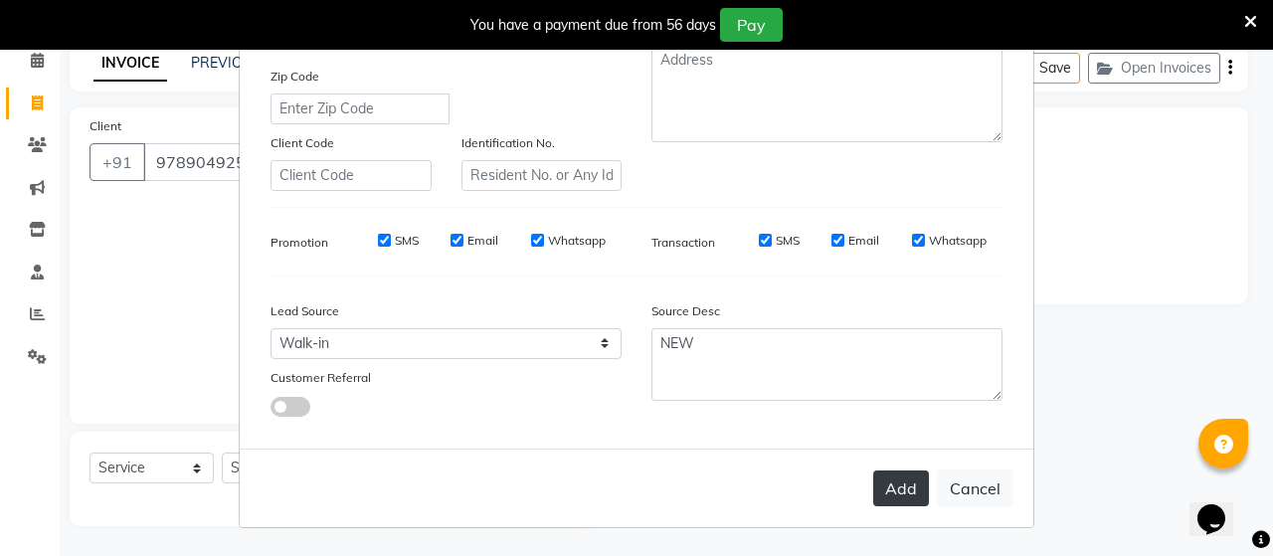
click at [895, 486] on button "Add" at bounding box center [901, 488] width 56 height 36
click at [882, 486] on button "Add" at bounding box center [901, 488] width 56 height 36
click at [891, 484] on button "Add" at bounding box center [901, 488] width 56 height 36
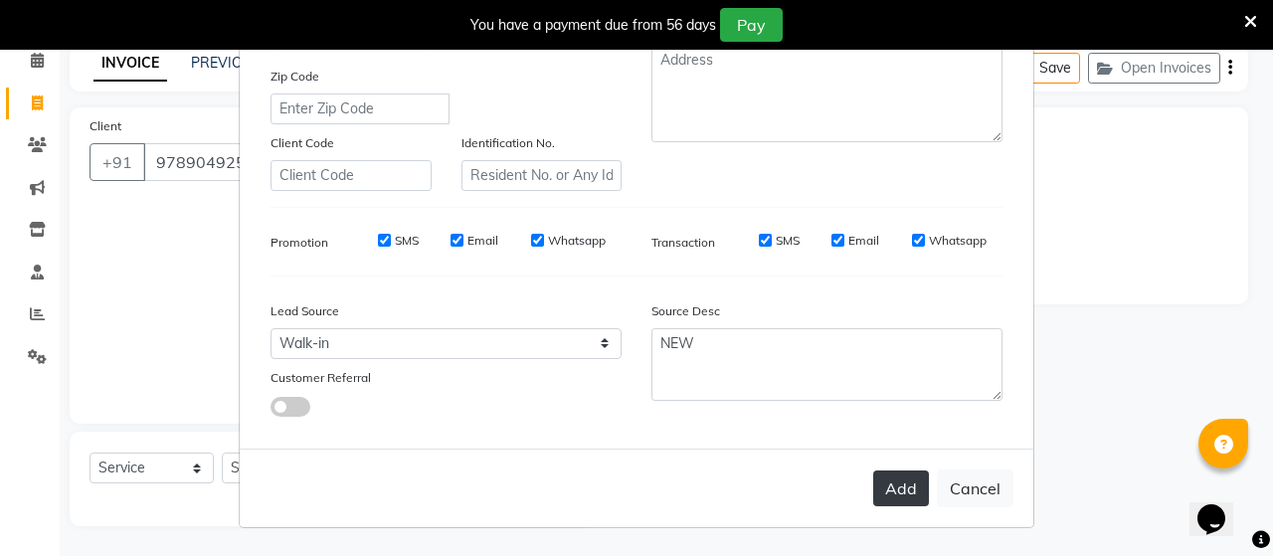
click at [891, 484] on button "Add" at bounding box center [901, 488] width 56 height 36
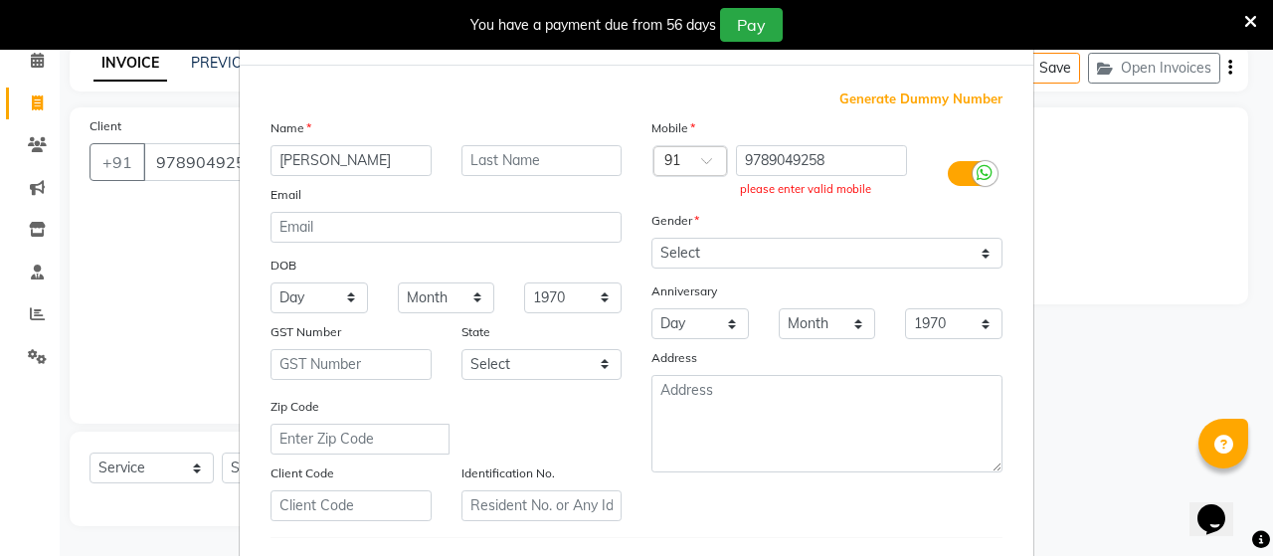
scroll to position [0, 0]
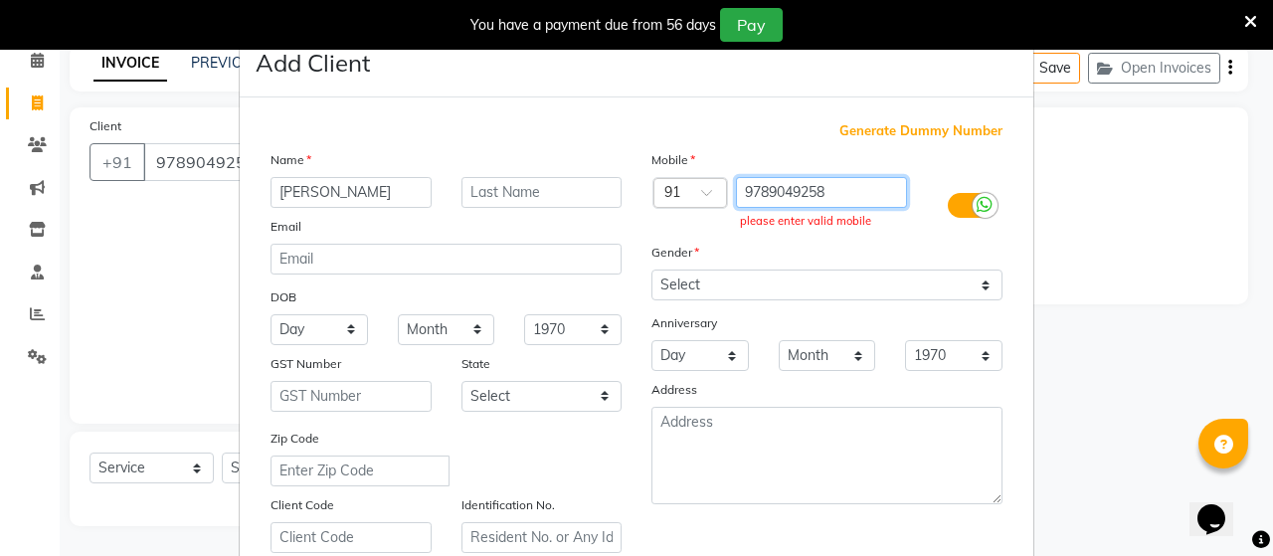
click at [825, 182] on input "9789049258" at bounding box center [822, 192] width 172 height 31
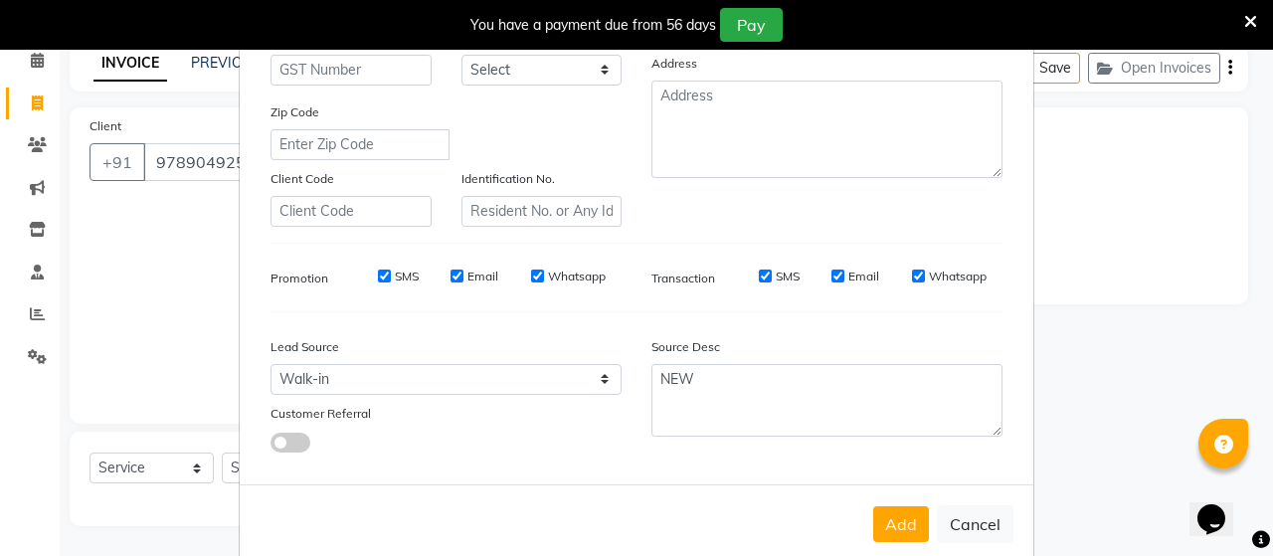
scroll to position [371, 0]
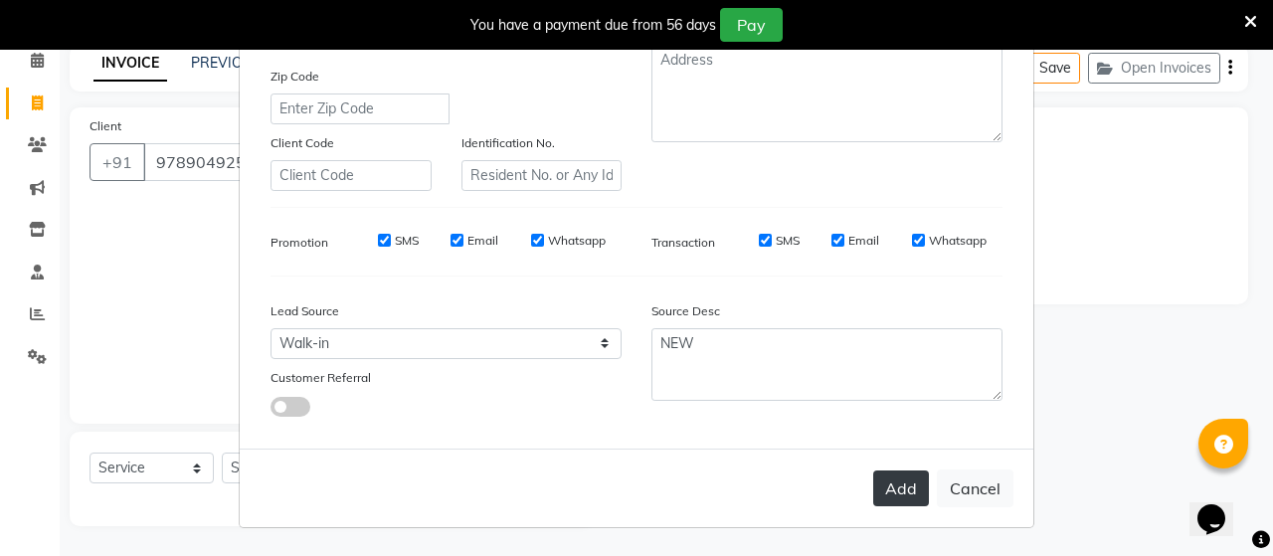
click at [879, 482] on button "Add" at bounding box center [901, 488] width 56 height 36
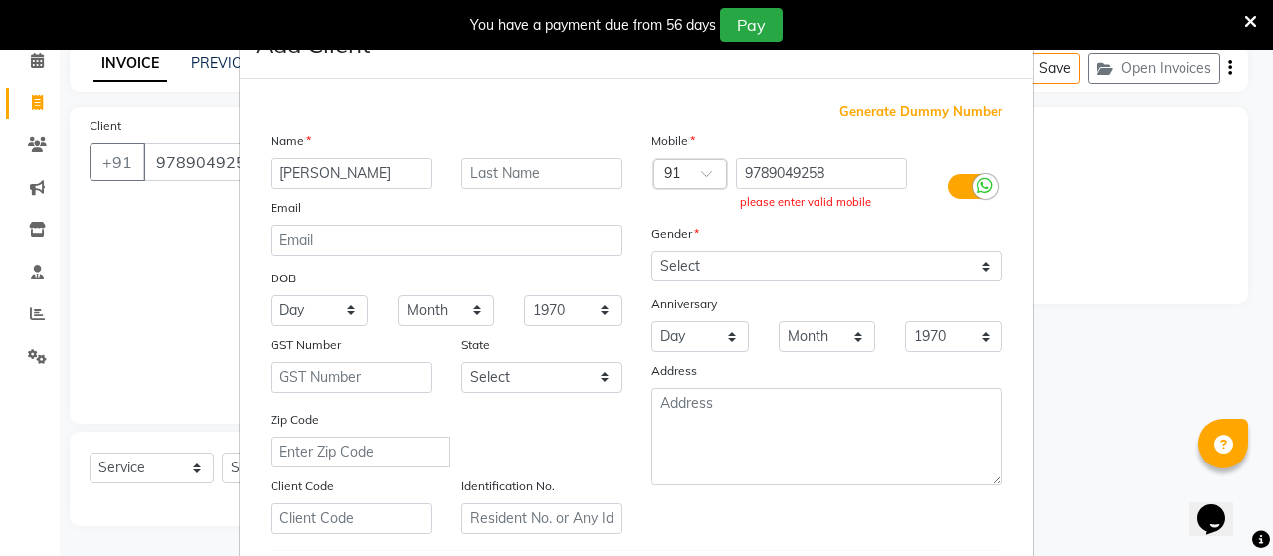
scroll to position [0, 0]
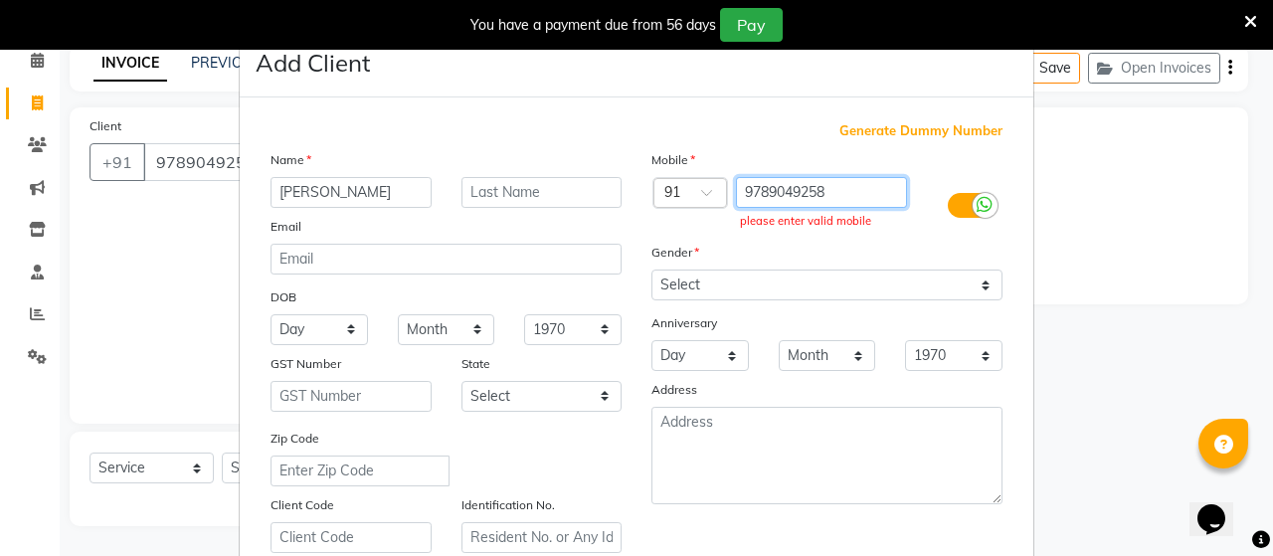
click at [861, 193] on input "9789049258" at bounding box center [822, 192] width 172 height 31
type input "9"
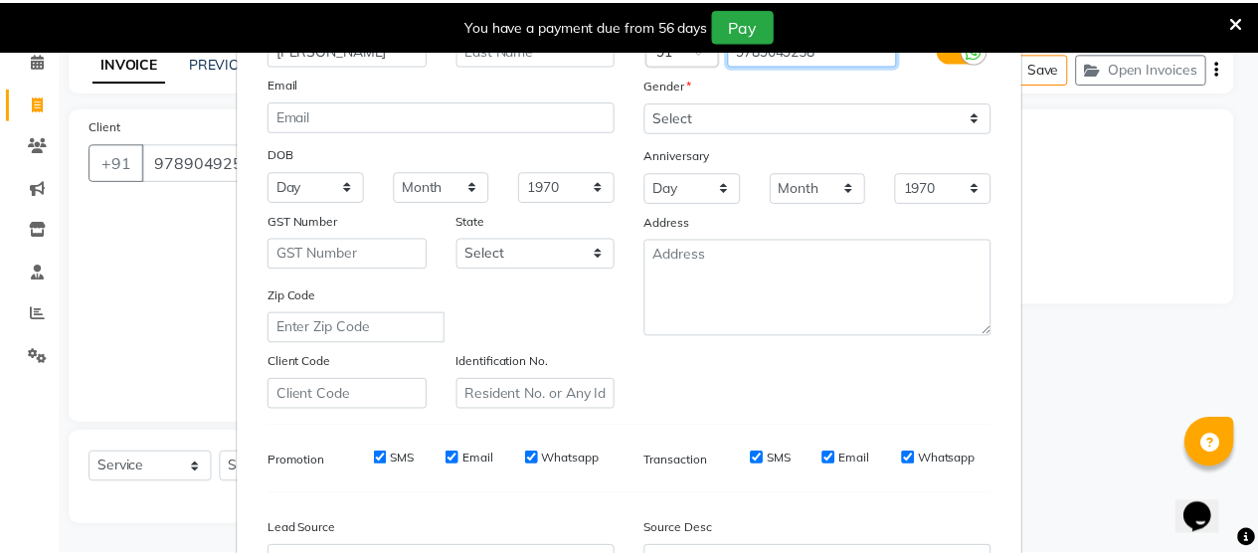
scroll to position [371, 0]
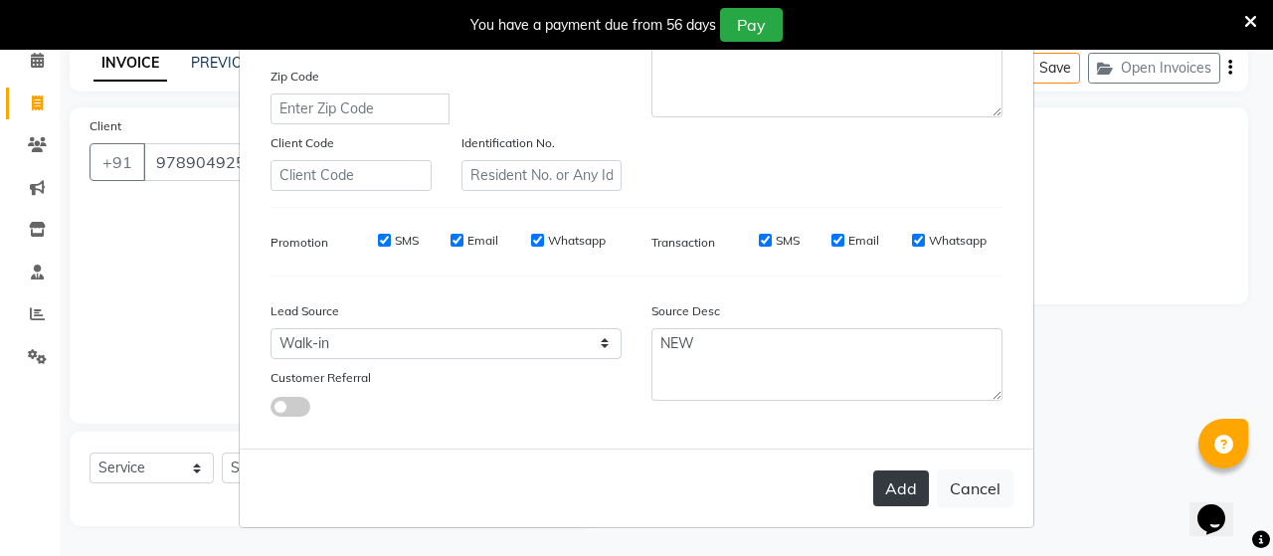
type input "9789049258"
click at [889, 487] on button "Add" at bounding box center [901, 488] width 56 height 36
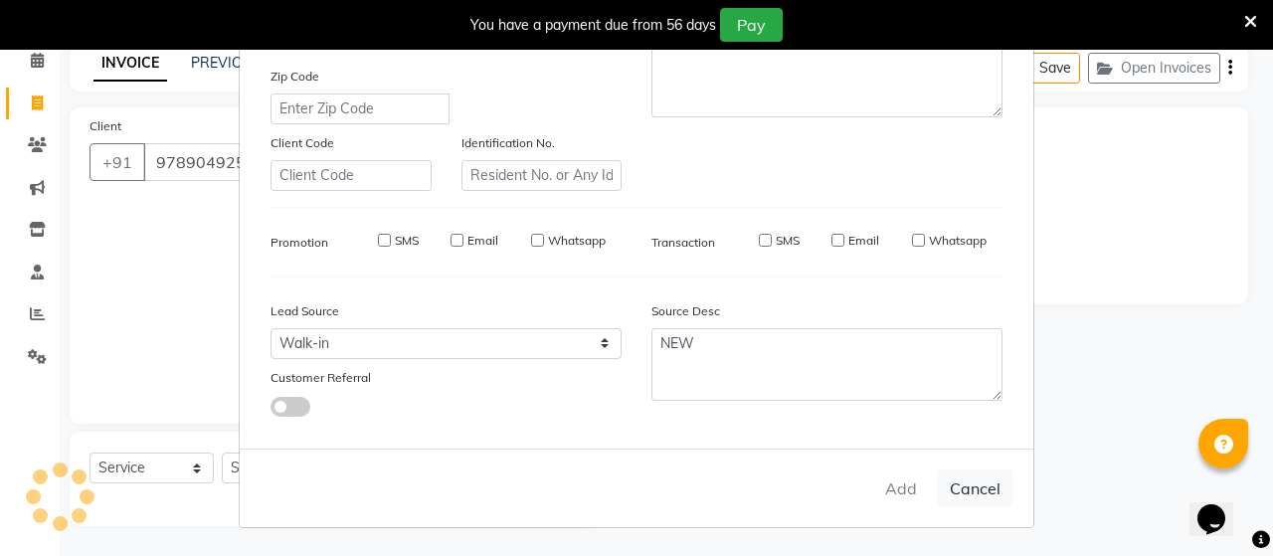
type input "97******58"
select select
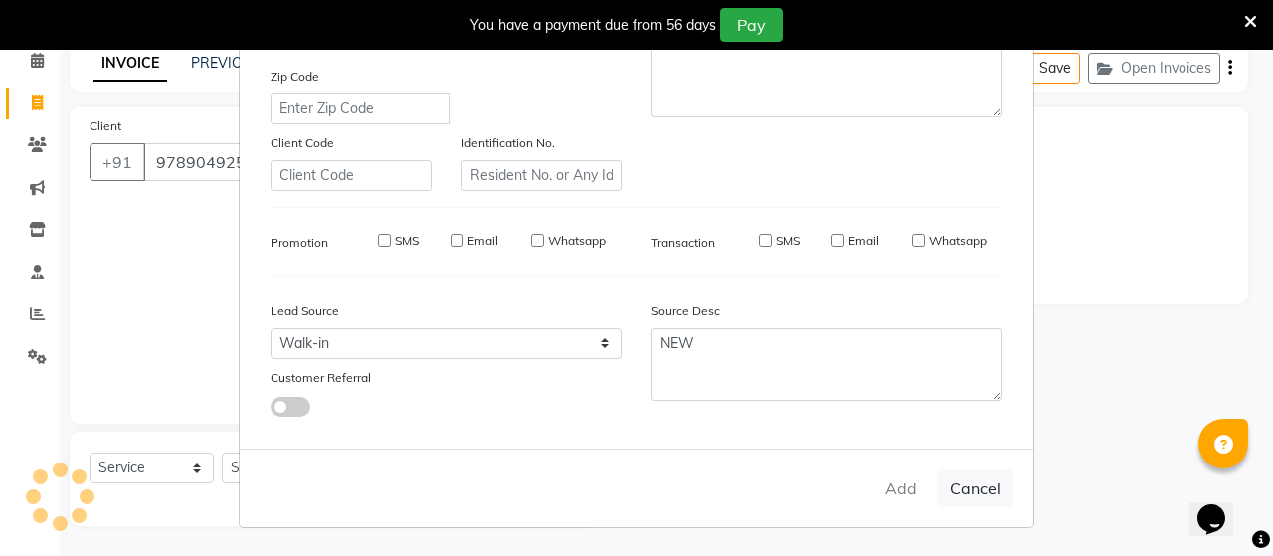
select select
checkbox input "false"
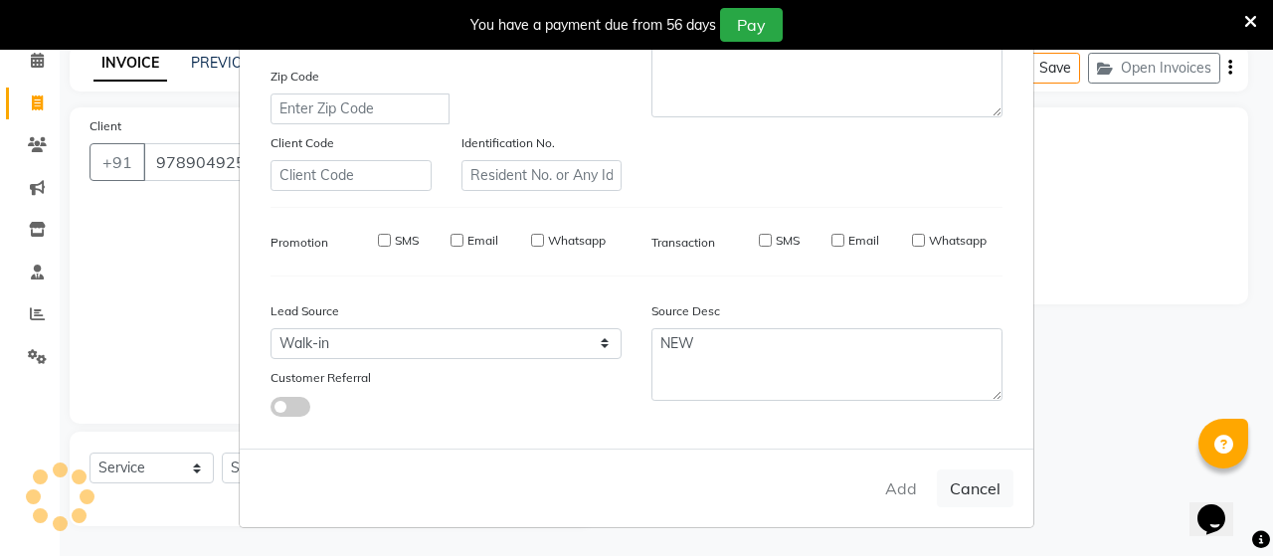
checkbox input "false"
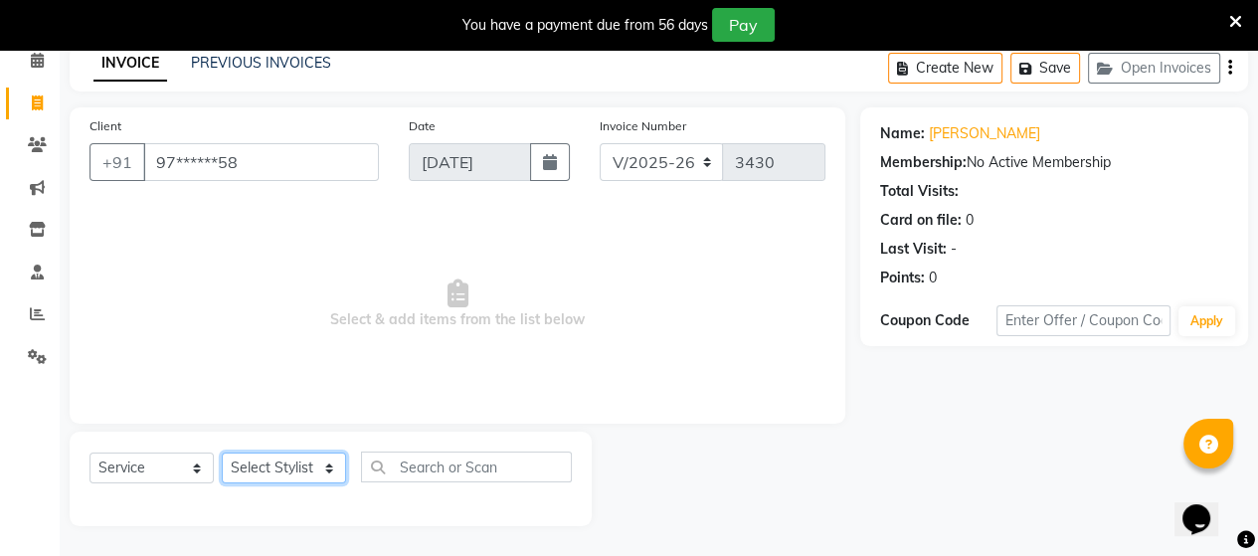
click at [273, 460] on select "Select Stylist Admin ANUSHA Apsu Auditor Ambattur Balaji BANUPRIYA Bharath Bhuv…" at bounding box center [284, 467] width 124 height 31
click at [222, 453] on select "Select Stylist Admin ANUSHA Apsu Auditor Ambattur Balaji BANUPRIYA Bharath Bhuv…" at bounding box center [284, 467] width 124 height 31
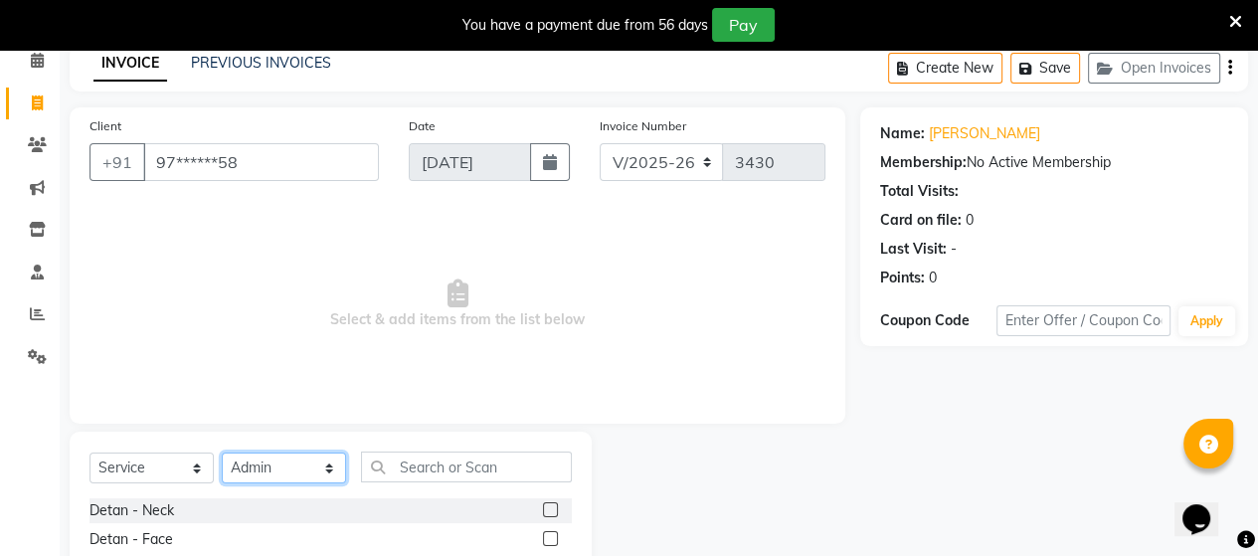
drag, startPoint x: 260, startPoint y: 466, endPoint x: 260, endPoint y: 455, distance: 10.9
click at [260, 463] on select "Select Stylist Admin ANUSHA Apsu Auditor Ambattur Balaji BANUPRIYA Bharath Bhuv…" at bounding box center [284, 467] width 124 height 31
select select "25071"
click at [222, 453] on select "Select Stylist Admin ANUSHA Apsu Auditor Ambattur Balaji BANUPRIYA Bharath Bhuv…" at bounding box center [284, 467] width 124 height 31
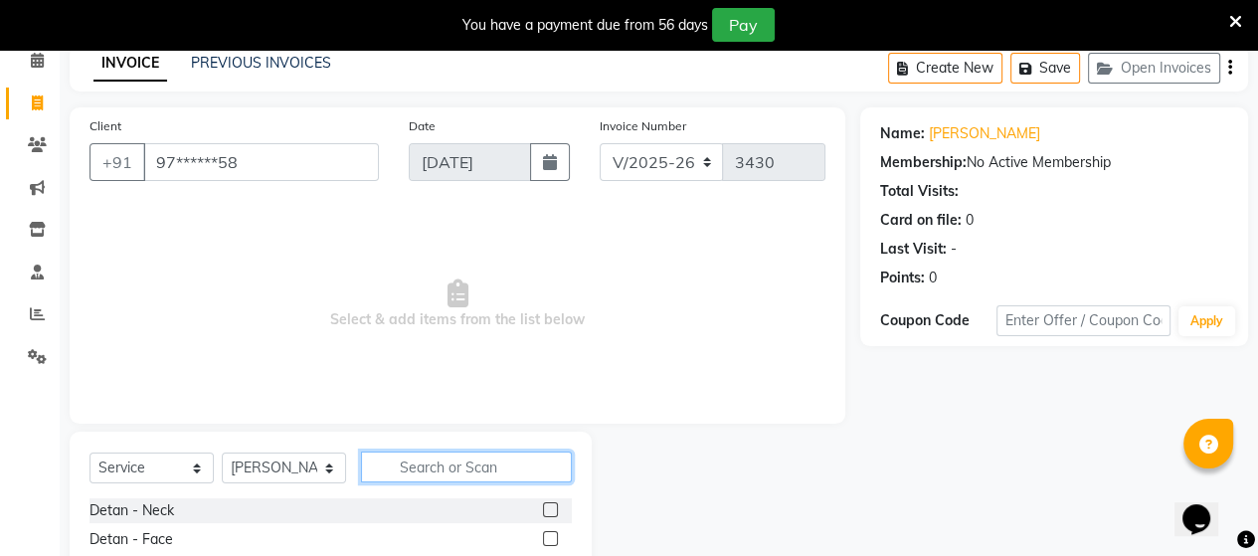
click at [450, 465] on input "text" at bounding box center [466, 466] width 211 height 31
type input "EYE"
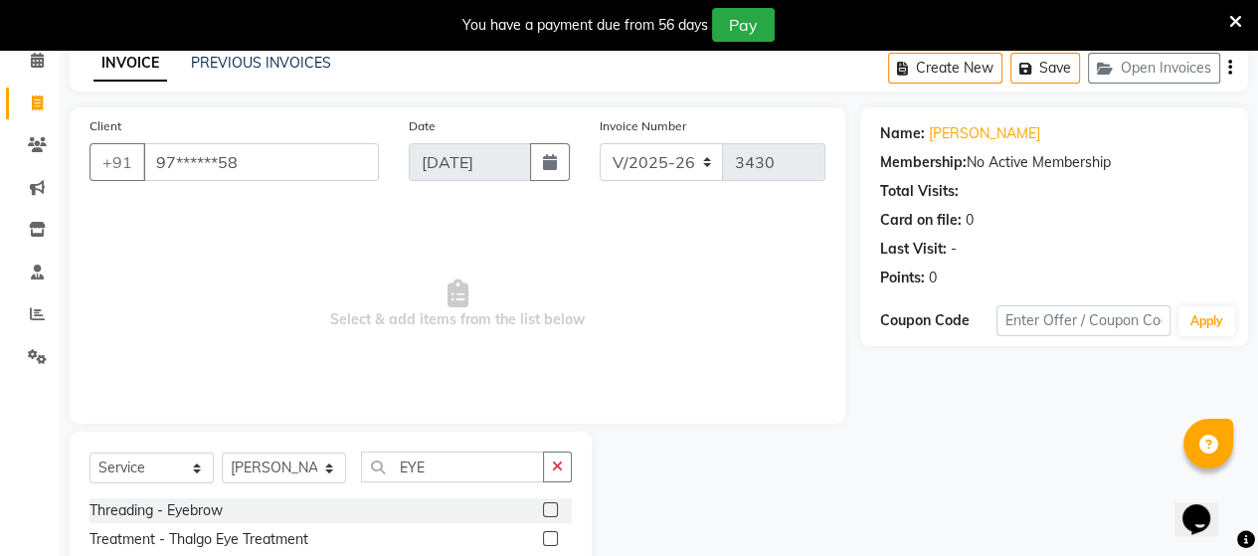
click at [544, 510] on label at bounding box center [550, 509] width 15 height 15
click at [544, 510] on input "checkbox" at bounding box center [549, 510] width 13 height 13
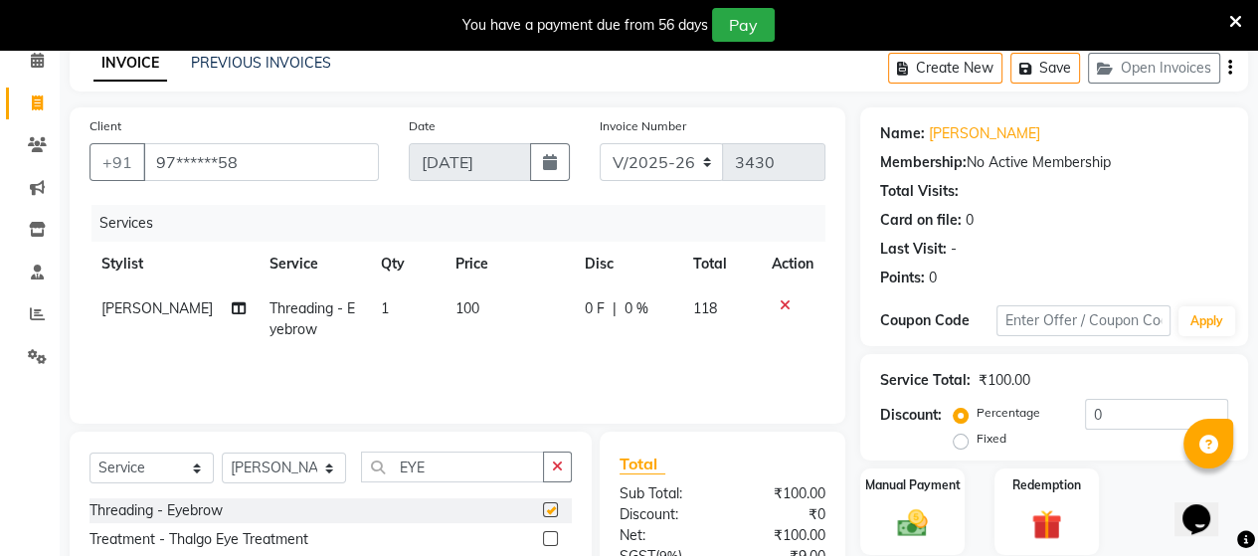
checkbox input "false"
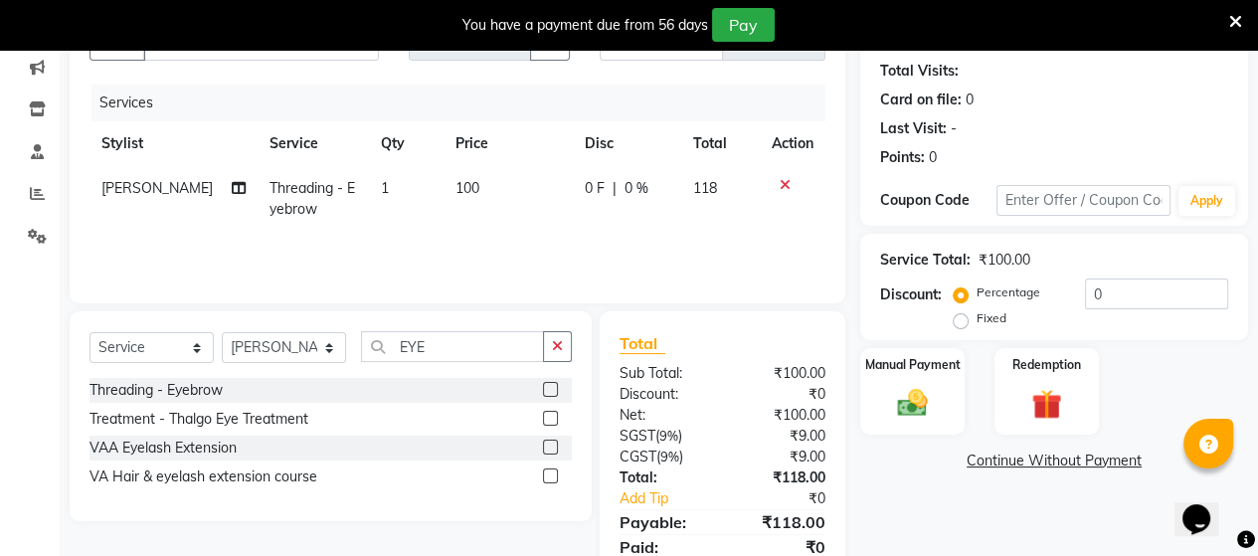
scroll to position [289, 0]
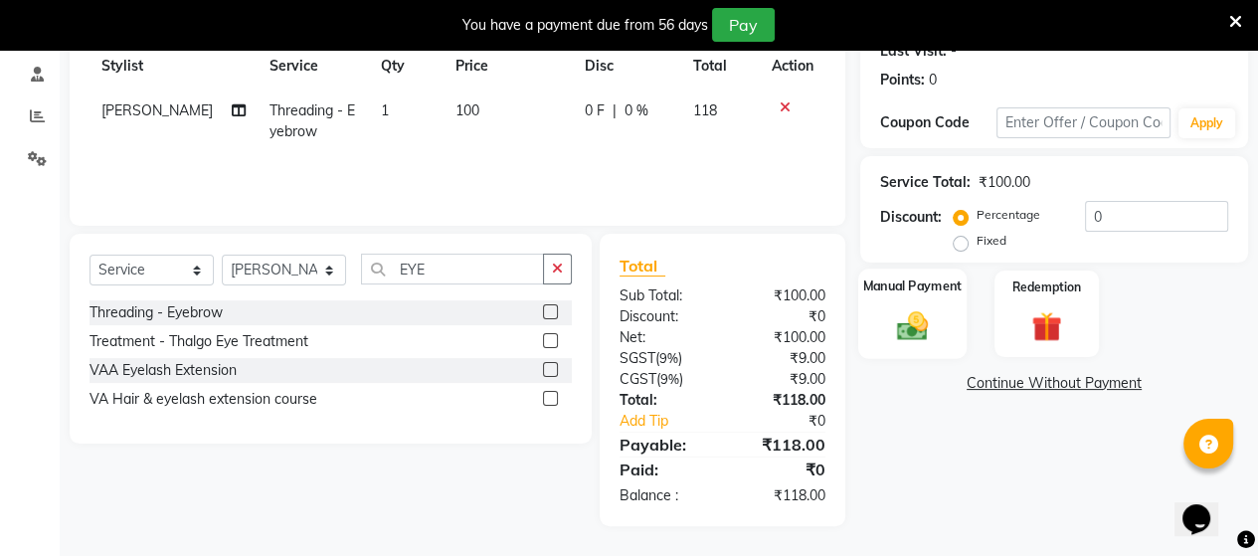
click at [903, 325] on img at bounding box center [912, 325] width 51 height 36
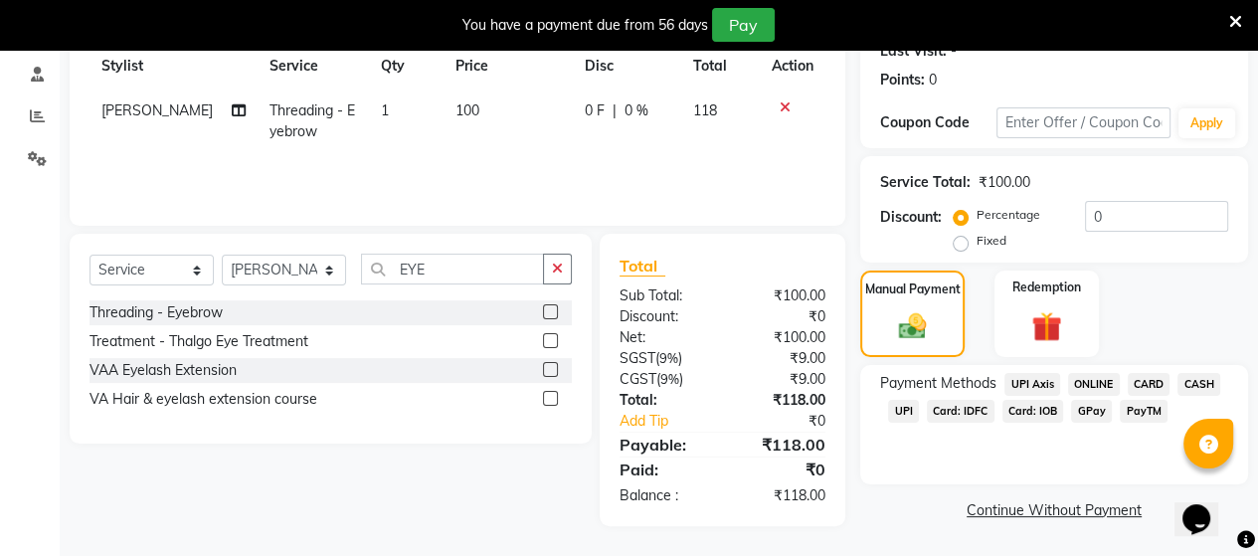
click at [1036, 413] on span "Card: IOB" at bounding box center [1033, 411] width 62 height 23
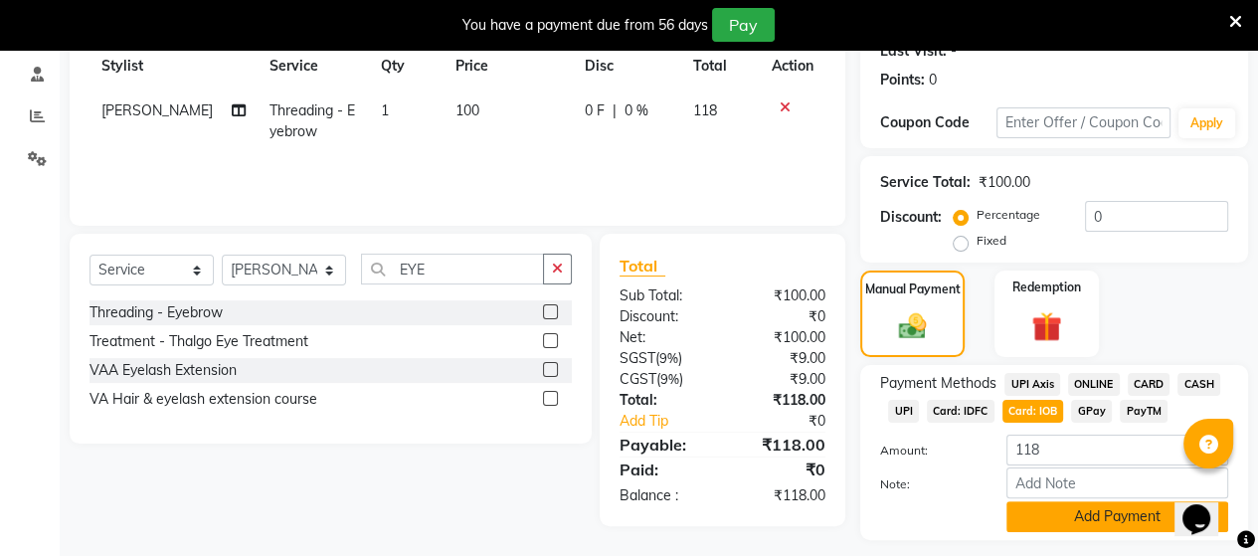
click at [1022, 506] on button "Add Payment" at bounding box center [1117, 516] width 222 height 31
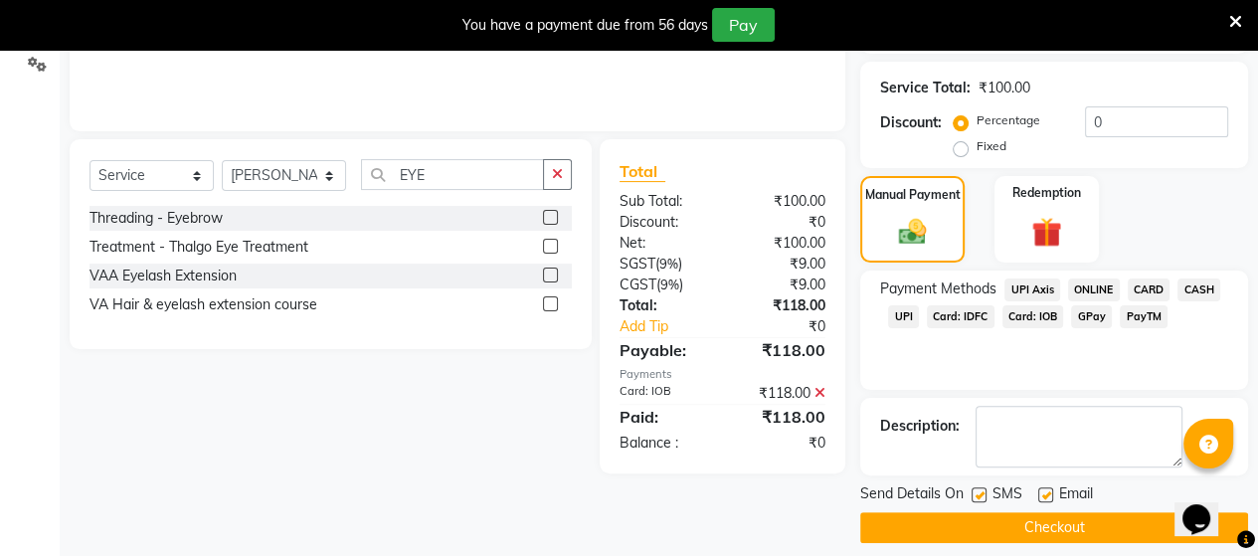
scroll to position [400, 0]
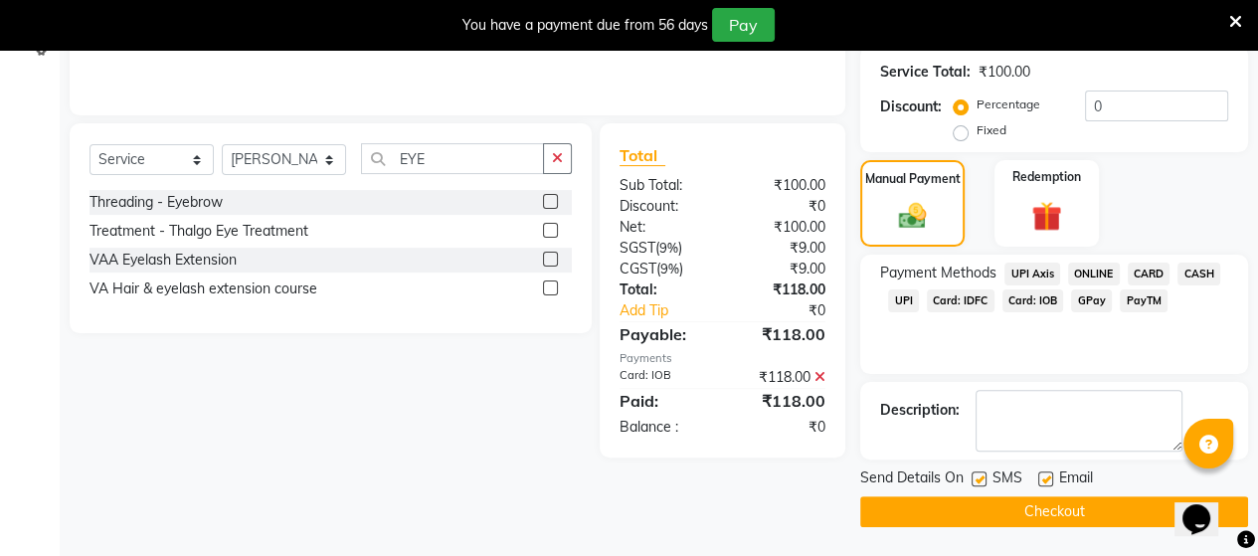
click at [982, 509] on button "Checkout" at bounding box center [1054, 511] width 388 height 31
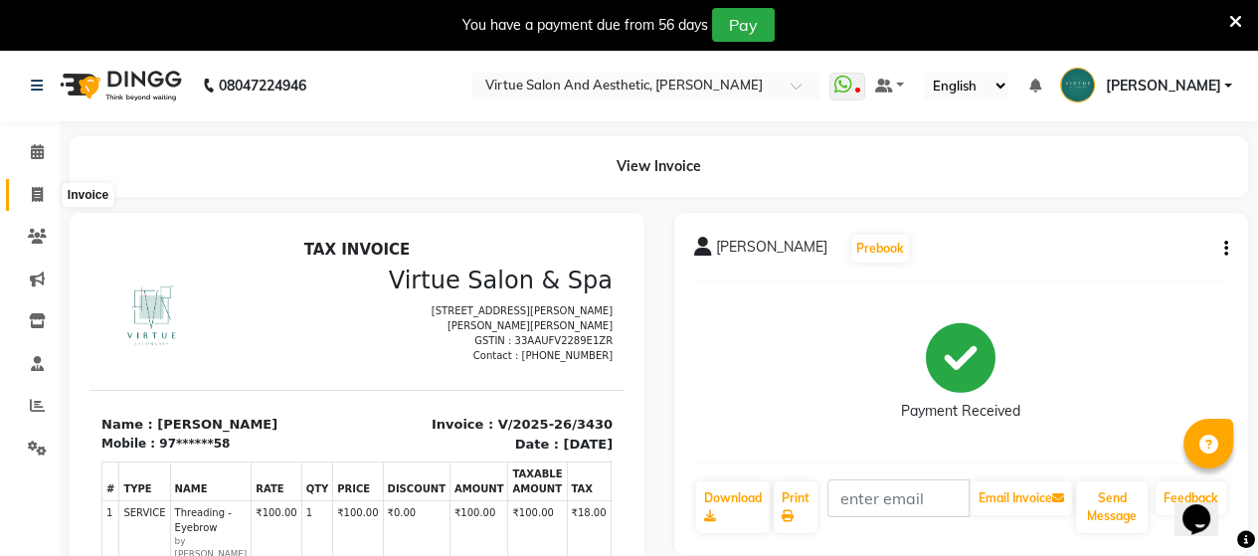
click at [37, 199] on icon at bounding box center [37, 194] width 11 height 15
select select "4466"
select select "service"
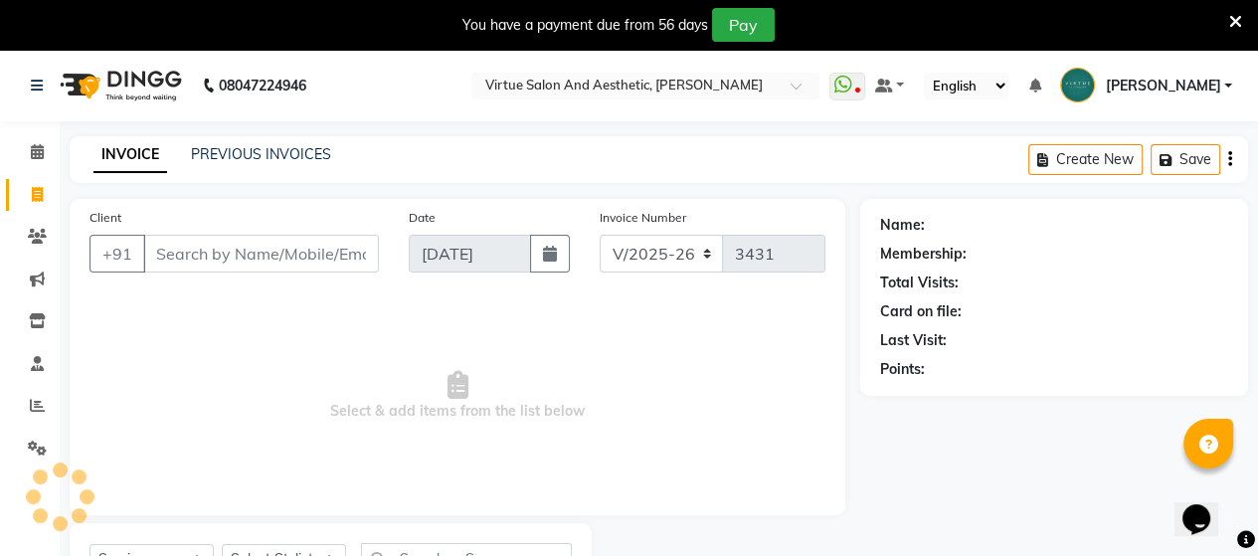
scroll to position [91, 0]
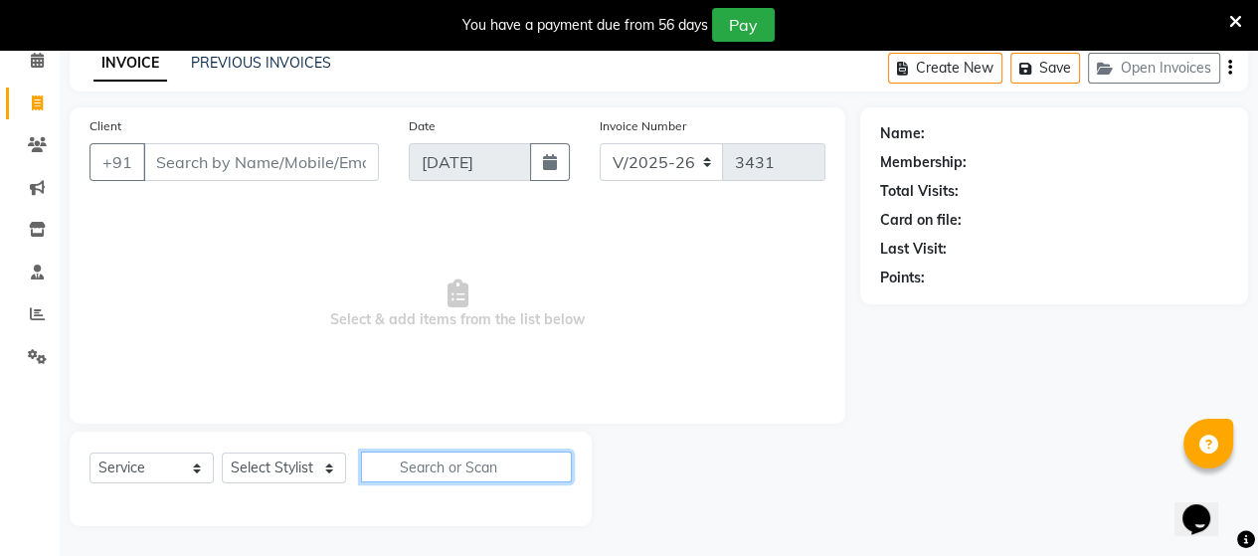
click at [426, 464] on input "text" at bounding box center [466, 466] width 211 height 31
type input "HL"
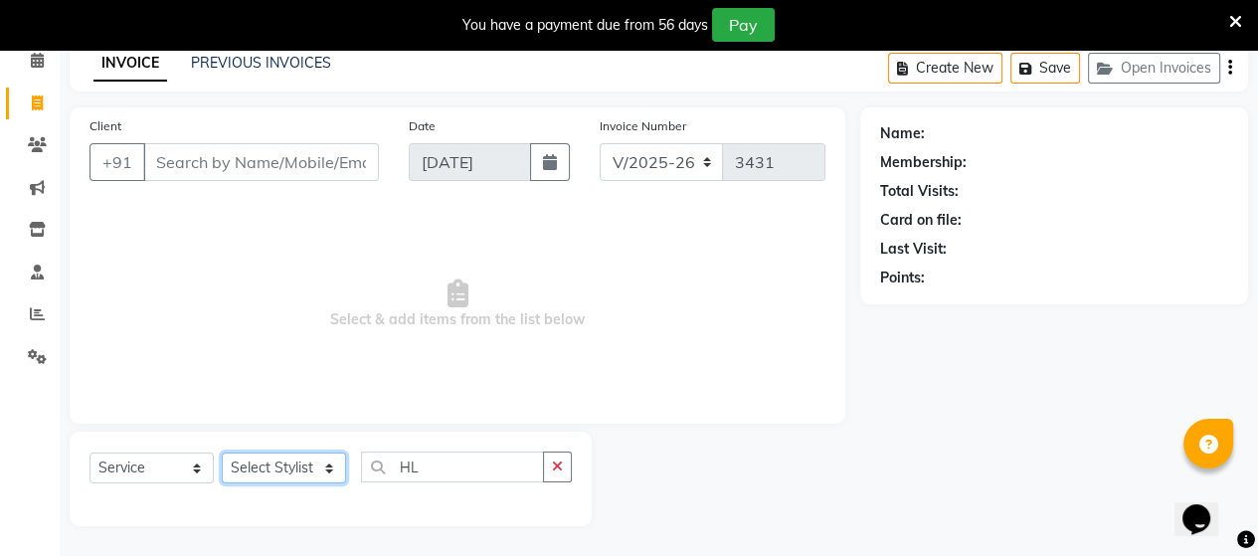
drag, startPoint x: 277, startPoint y: 472, endPoint x: 274, endPoint y: 458, distance: 14.2
click at [277, 472] on select "Select Stylist Admin ANUSHA Apsu Auditor Ambattur Balaji BANUPRIYA Bharath Bhuv…" at bounding box center [284, 467] width 124 height 31
select select "87587"
click at [222, 453] on select "Select Stylist Admin ANUSHA Apsu Auditor Ambattur Balaji BANUPRIYA Bharath Bhuv…" at bounding box center [284, 467] width 124 height 31
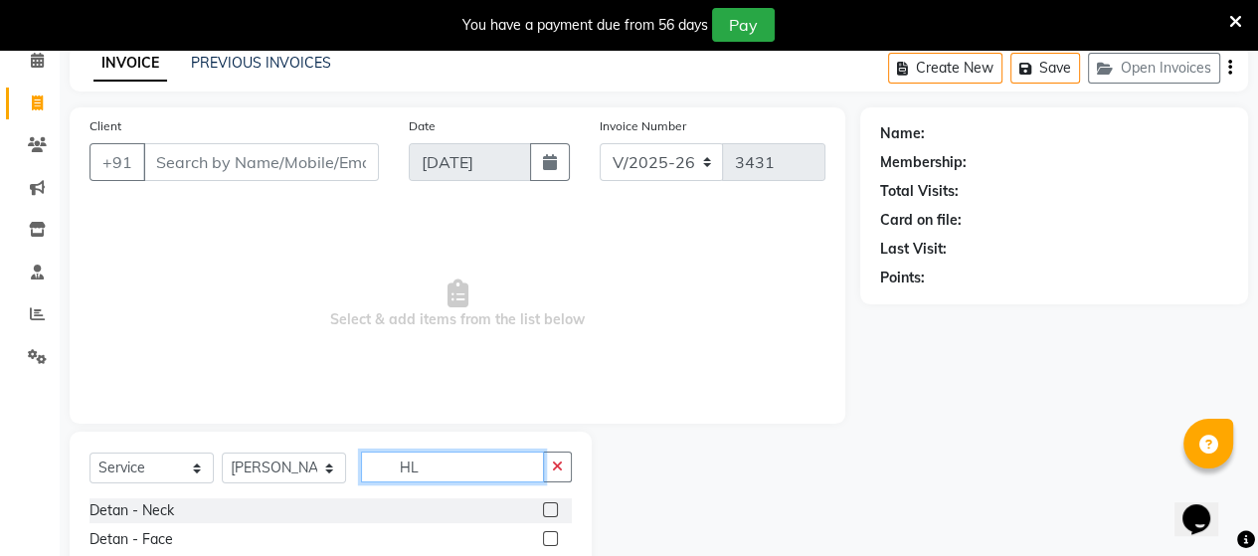
click at [443, 469] on input "HL" at bounding box center [452, 466] width 183 height 31
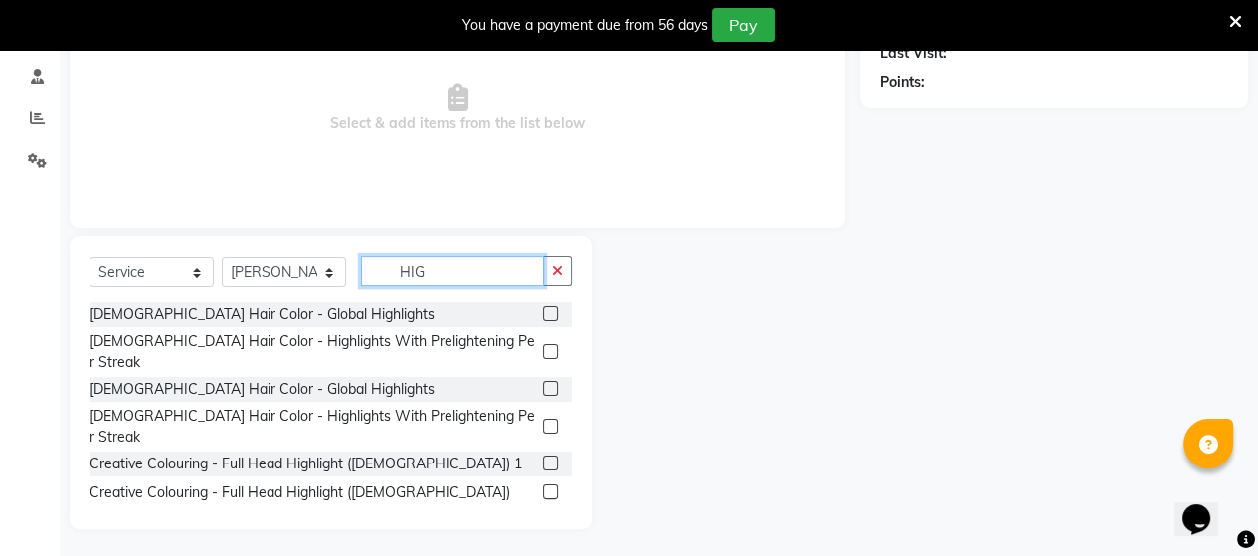
scroll to position [290, 0]
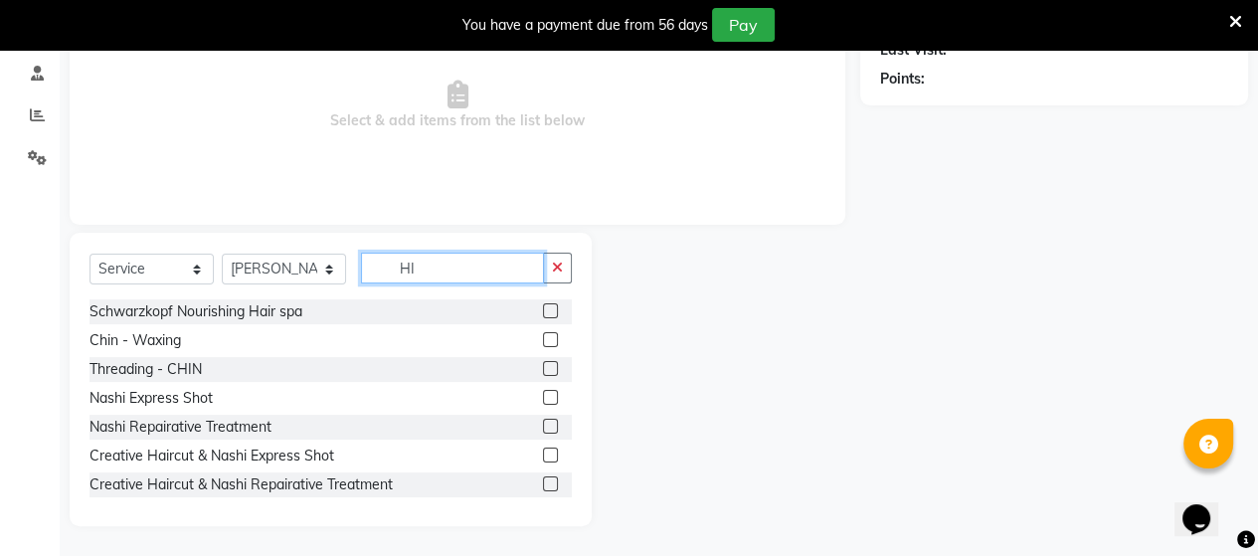
type input "H"
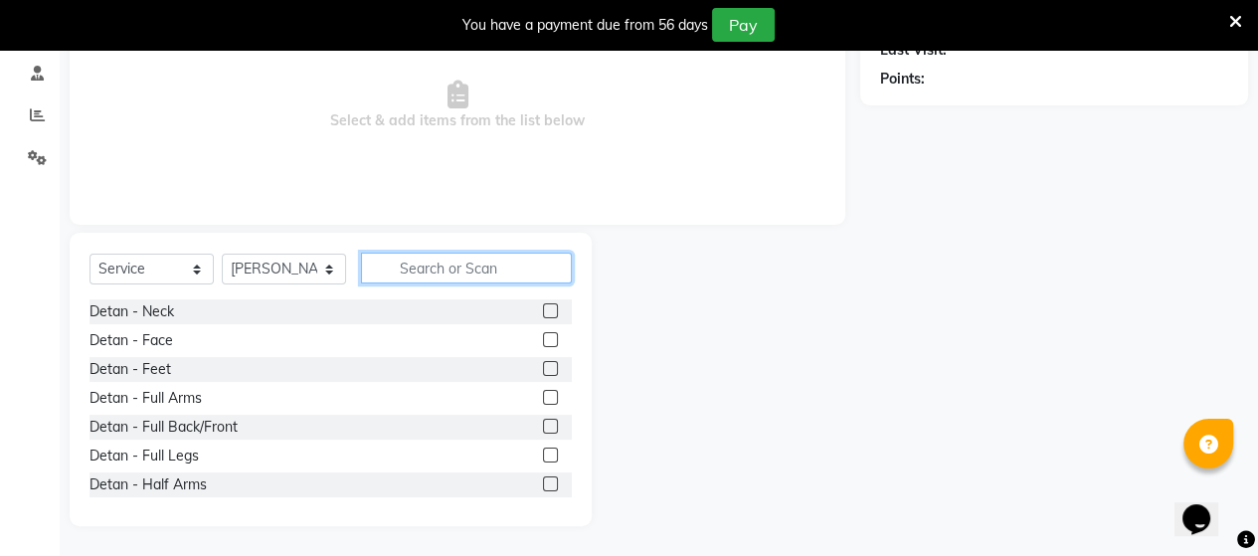
scroll to position [0, 0]
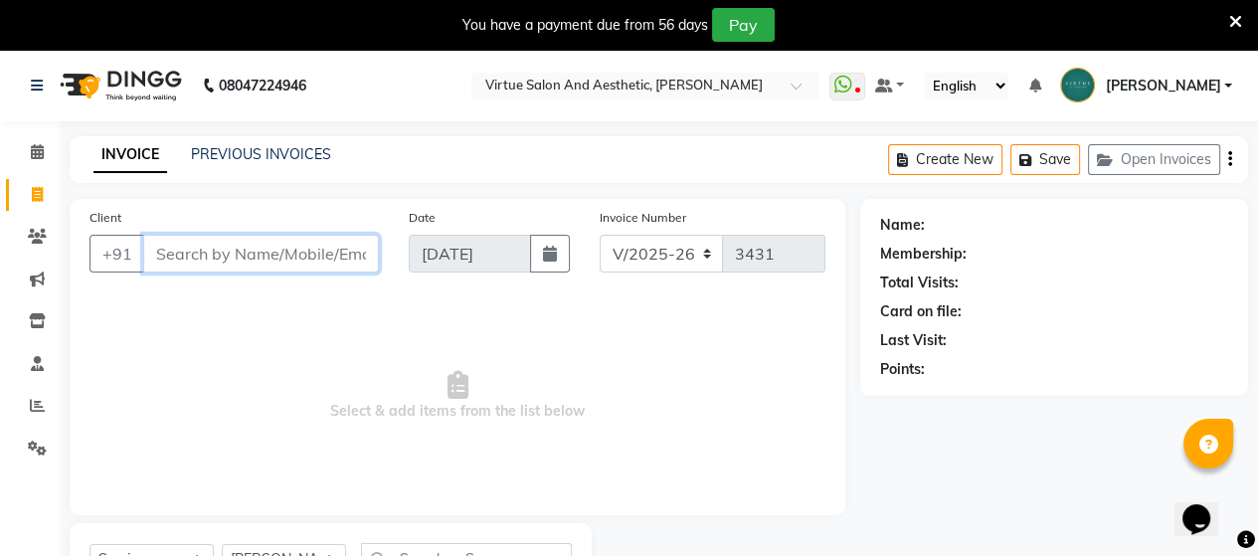
click at [236, 264] on input "Client" at bounding box center [261, 254] width 236 height 38
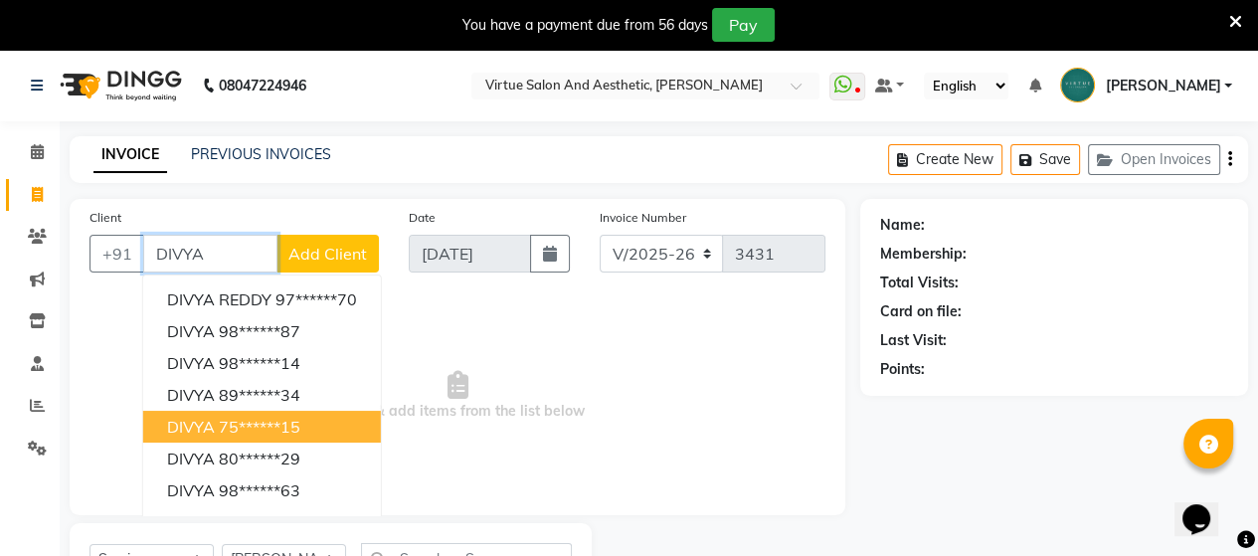
click at [250, 250] on input "DIVYA" at bounding box center [210, 254] width 134 height 38
type input "D"
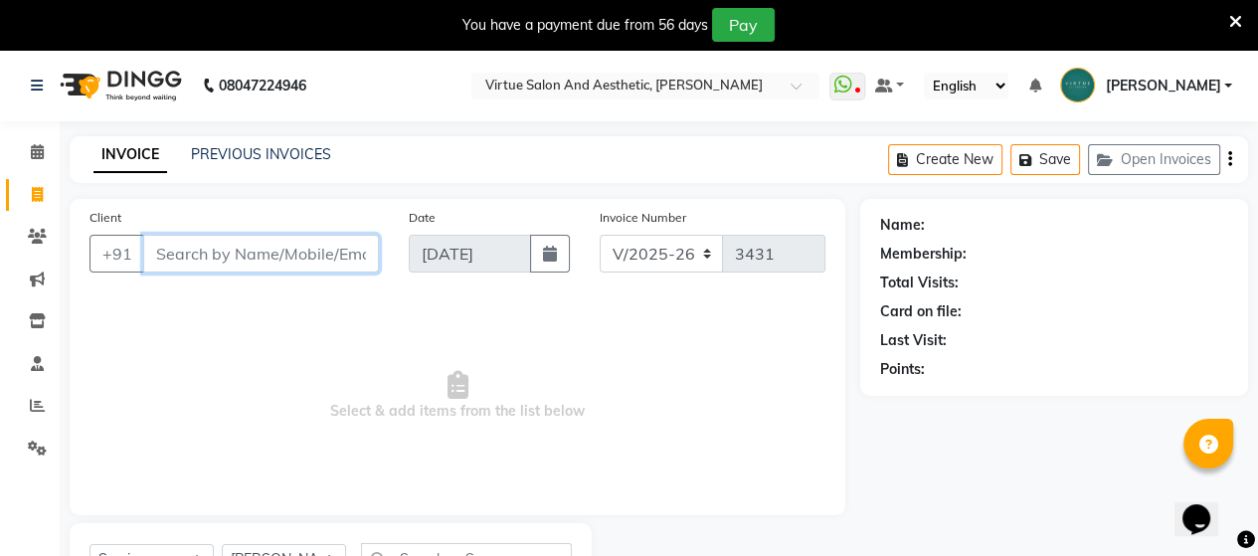
click at [251, 264] on input "Client" at bounding box center [261, 254] width 236 height 38
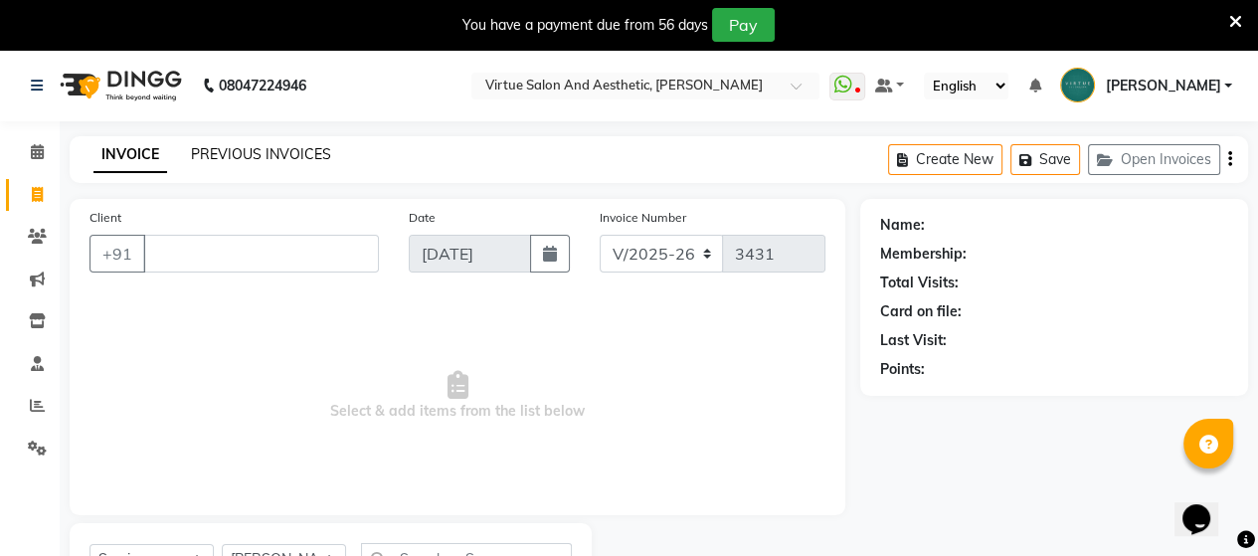
click at [235, 157] on link "PREVIOUS INVOICES" at bounding box center [261, 154] width 140 height 18
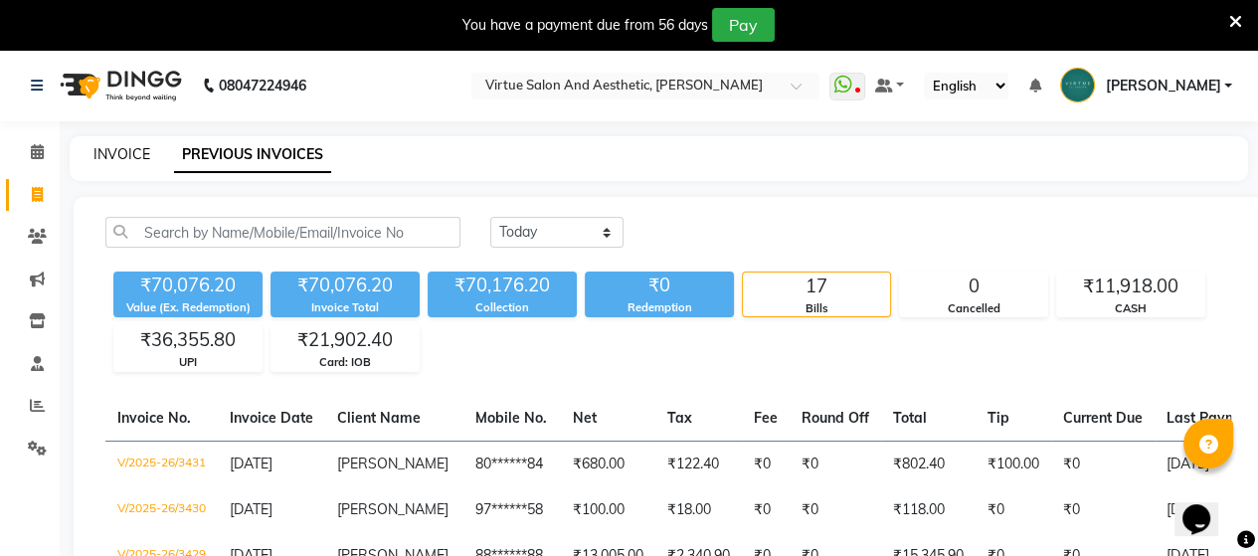
click at [135, 160] on link "INVOICE" at bounding box center [121, 154] width 57 height 18
select select "4466"
select select "service"
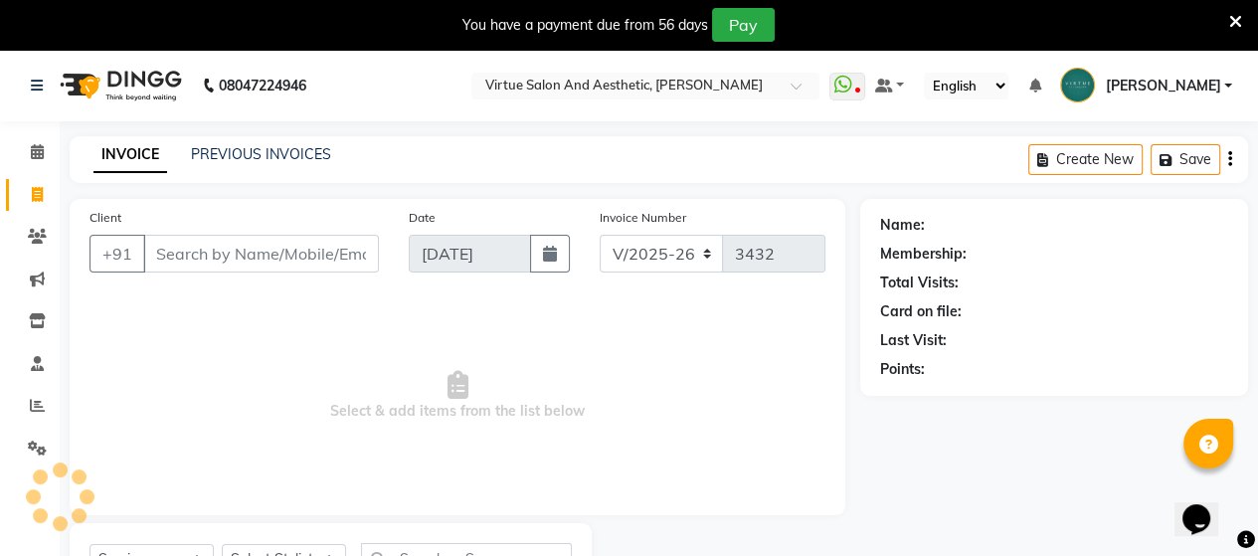
scroll to position [91, 0]
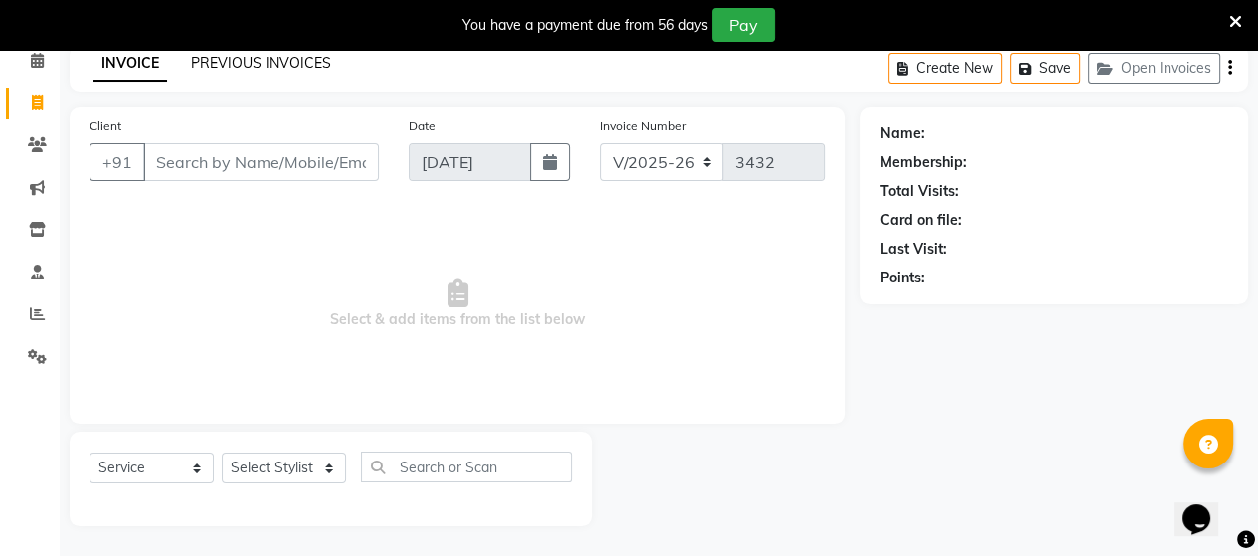
click at [246, 65] on link "PREVIOUS INVOICES" at bounding box center [261, 63] width 140 height 18
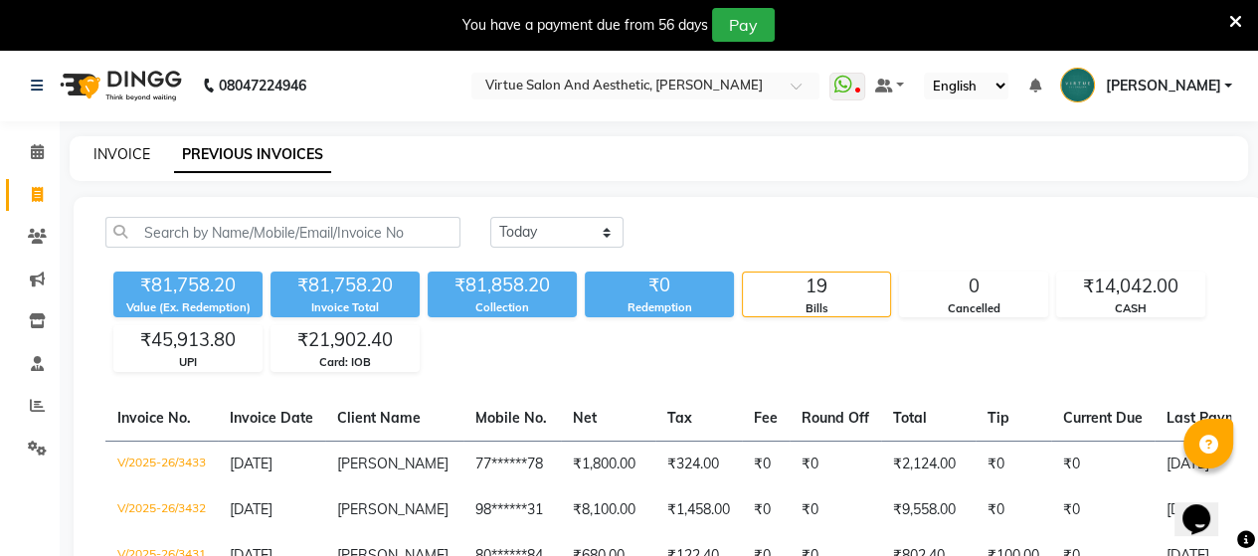
click at [121, 152] on link "INVOICE" at bounding box center [121, 154] width 57 height 18
select select "4466"
select select "service"
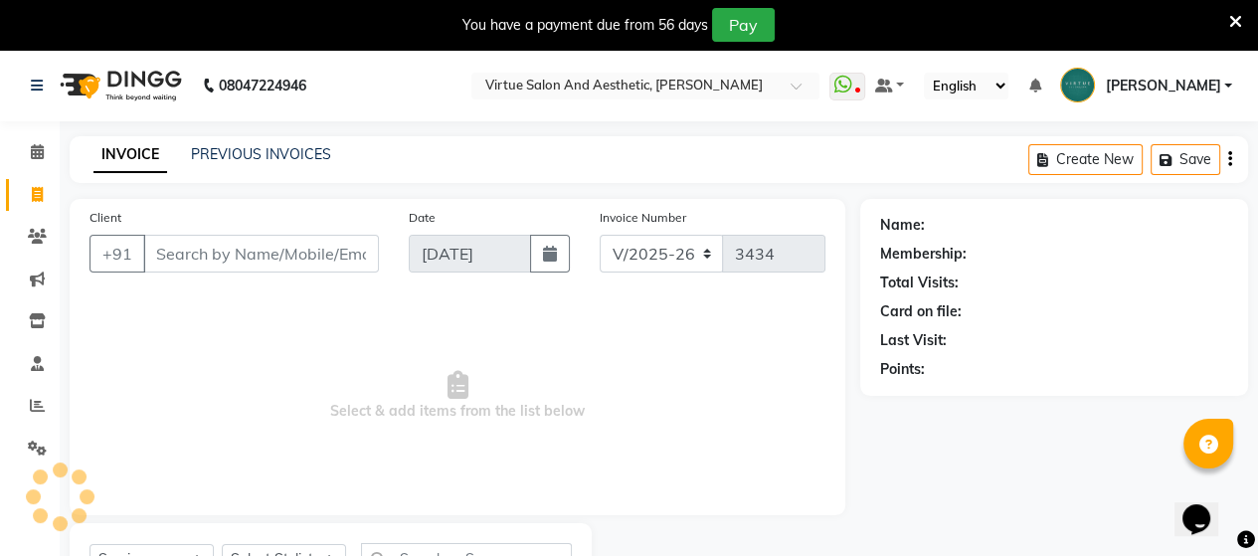
scroll to position [91, 0]
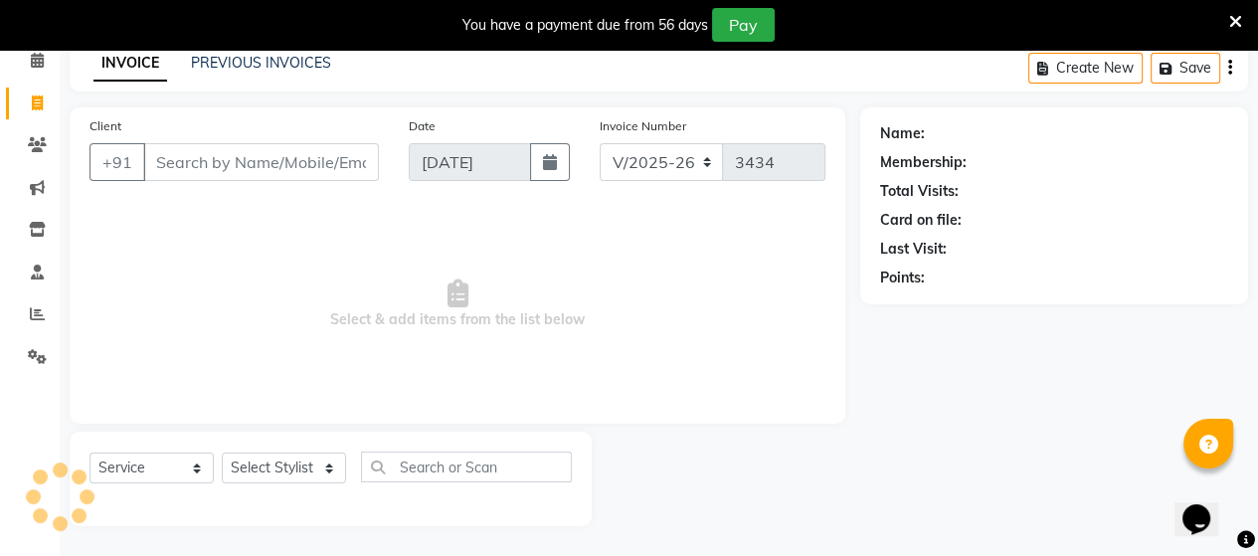
click at [235, 156] on input "Client" at bounding box center [261, 162] width 236 height 38
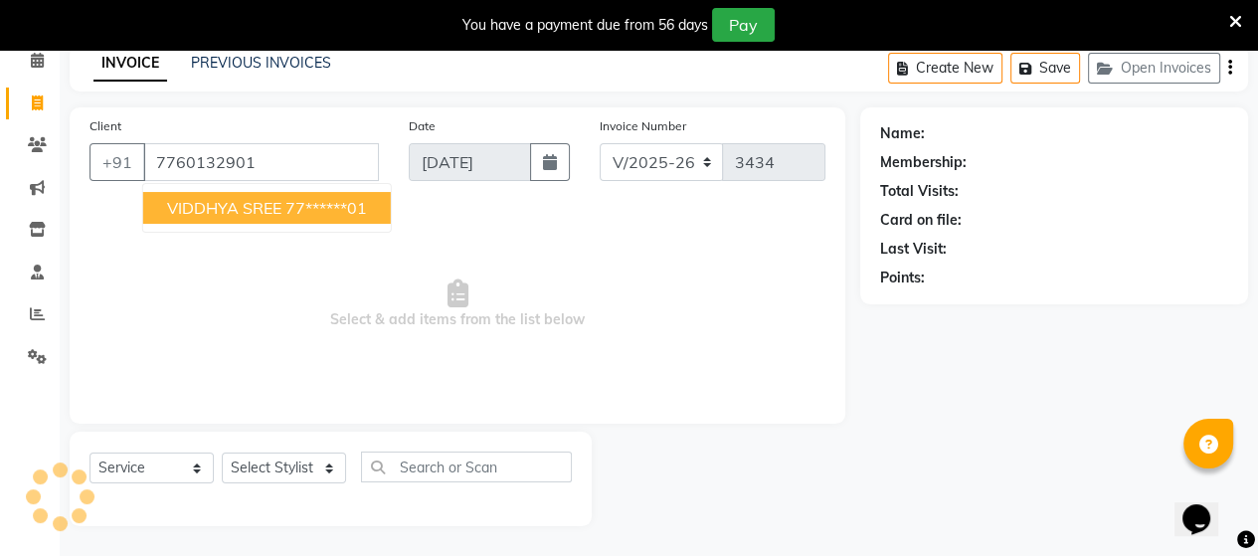
type input "7760132901"
select select "1: Object"
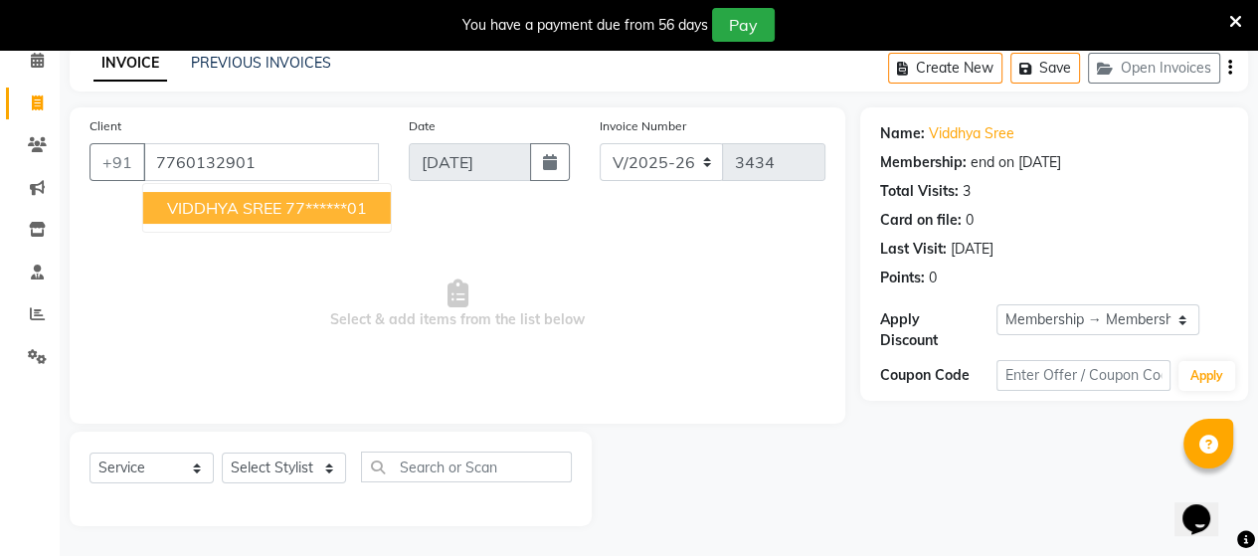
click at [317, 211] on ngb-highlight "77******01" at bounding box center [326, 208] width 82 height 20
type input "77******01"
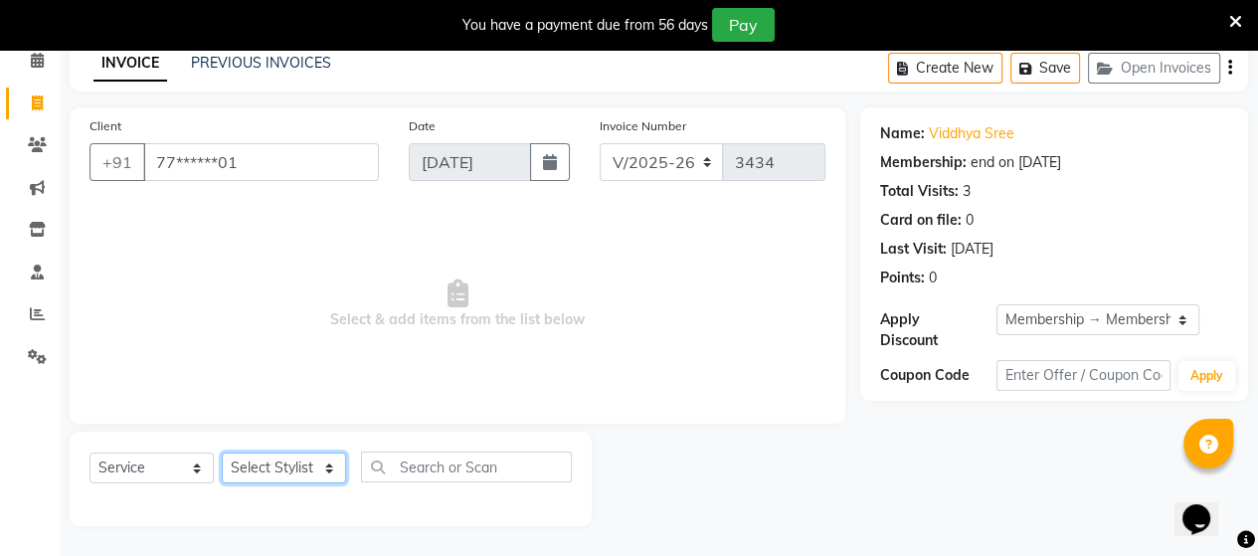
click at [275, 469] on select "Select Stylist Admin ANUSHA Apsu Auditor Ambattur Balaji BANUPRIYA Bharath Bhuv…" at bounding box center [284, 467] width 124 height 31
click at [222, 453] on select "Select Stylist Admin ANUSHA Apsu Auditor Ambattur Balaji BANUPRIYA Bharath Bhuv…" at bounding box center [284, 467] width 124 height 31
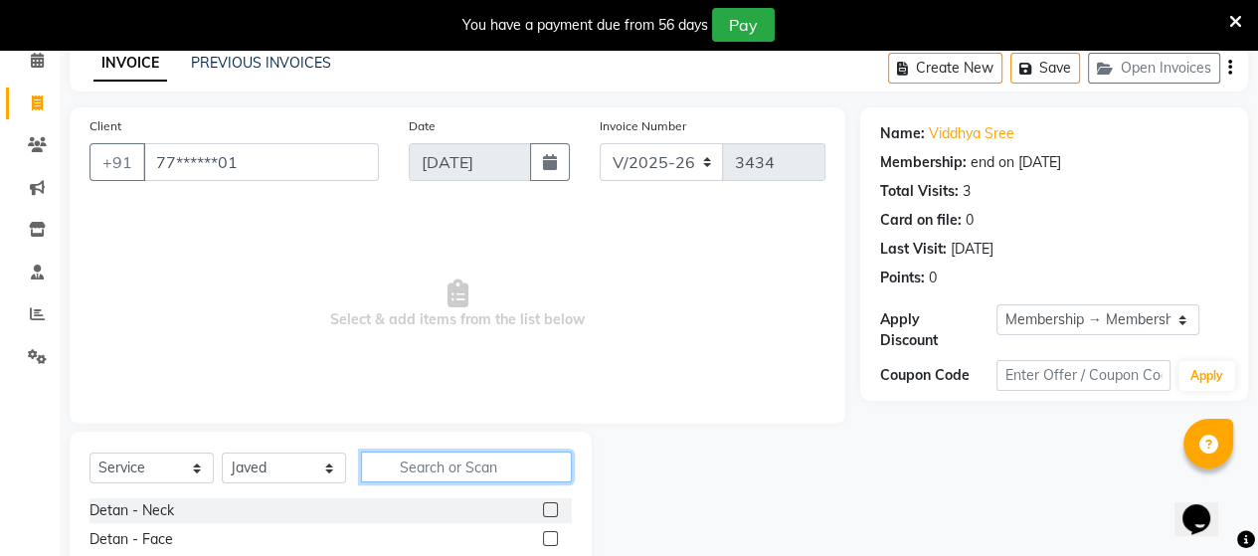
click at [442, 467] on input "text" at bounding box center [466, 466] width 211 height 31
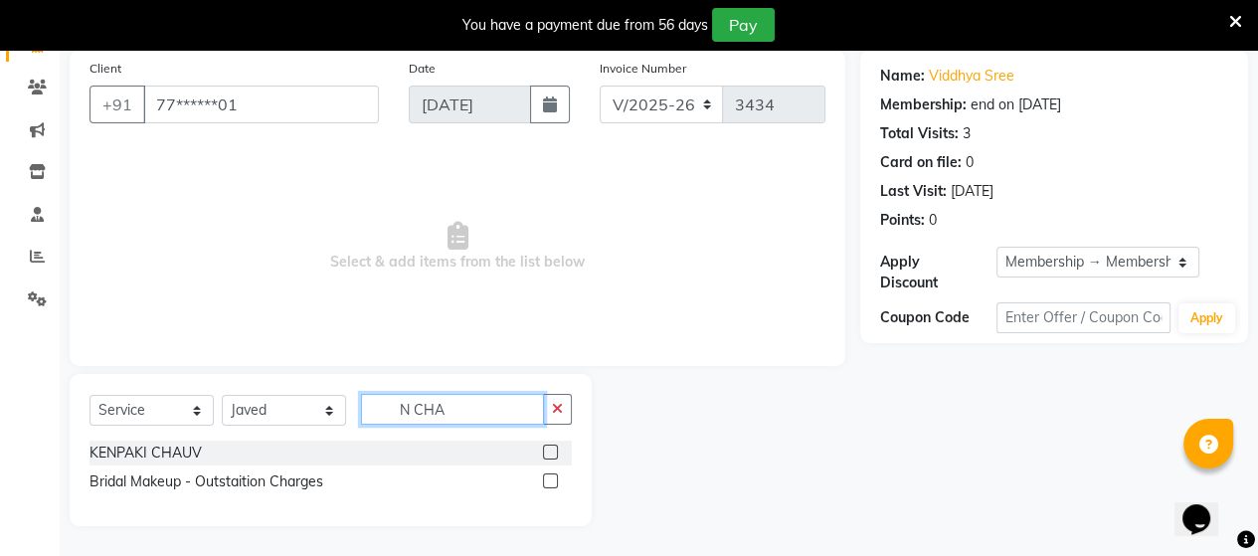
click at [414, 412] on input "N CHA" at bounding box center [452, 409] width 183 height 31
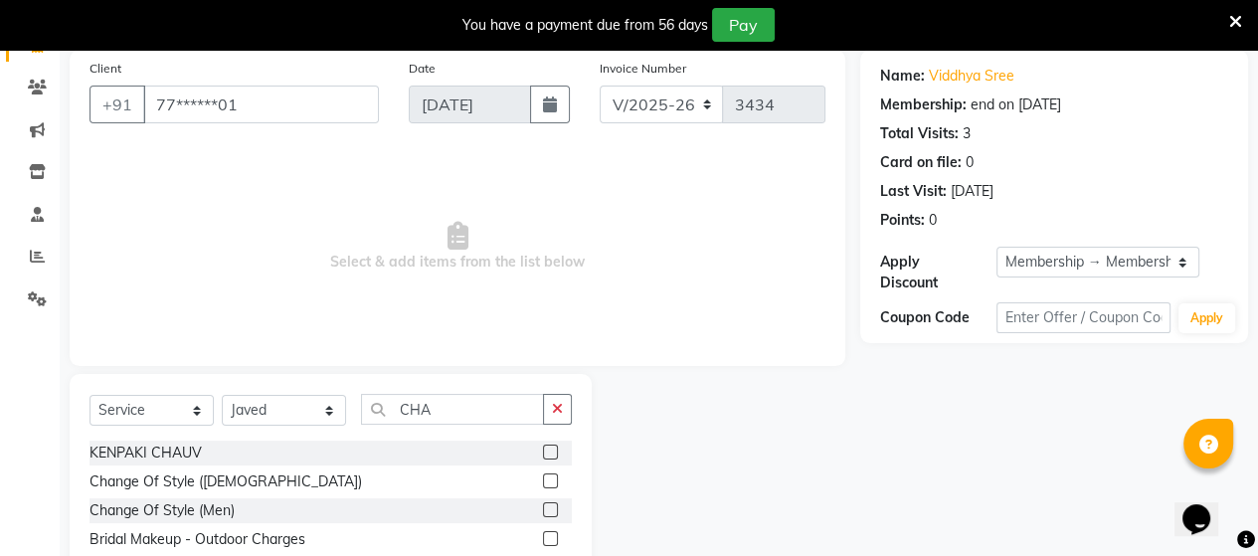
click at [546, 514] on label at bounding box center [550, 509] width 15 height 15
click at [546, 514] on input "checkbox" at bounding box center [549, 510] width 13 height 13
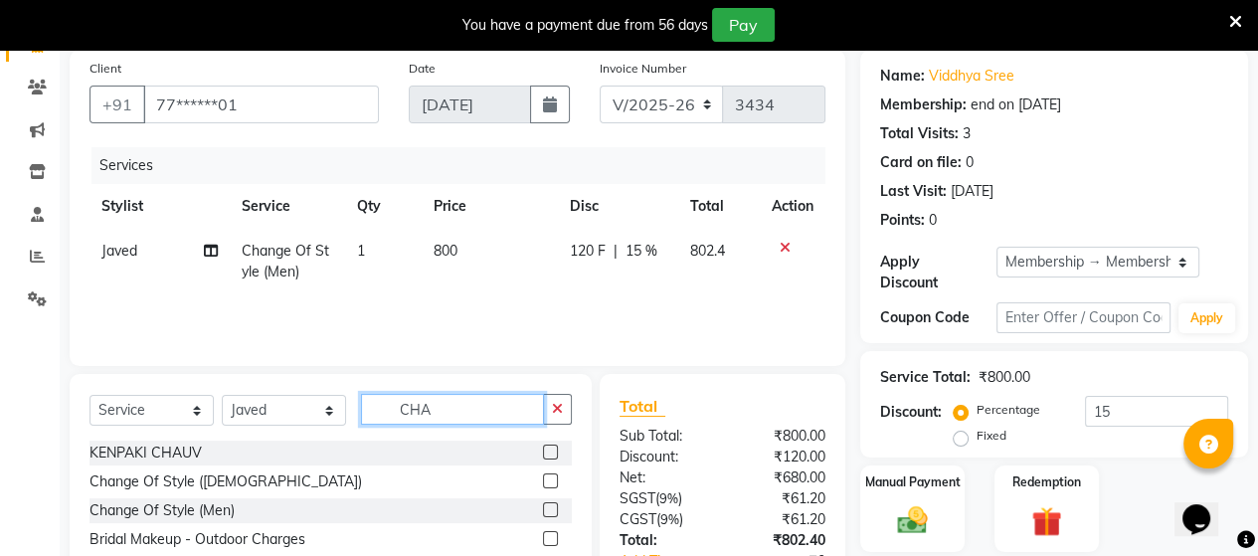
drag, startPoint x: 504, startPoint y: 409, endPoint x: 511, endPoint y: 436, distance: 27.7
click at [510, 433] on div "Select Service Product Membership Package Voucher Prepaid Gift Card Select Styl…" at bounding box center [330, 417] width 482 height 47
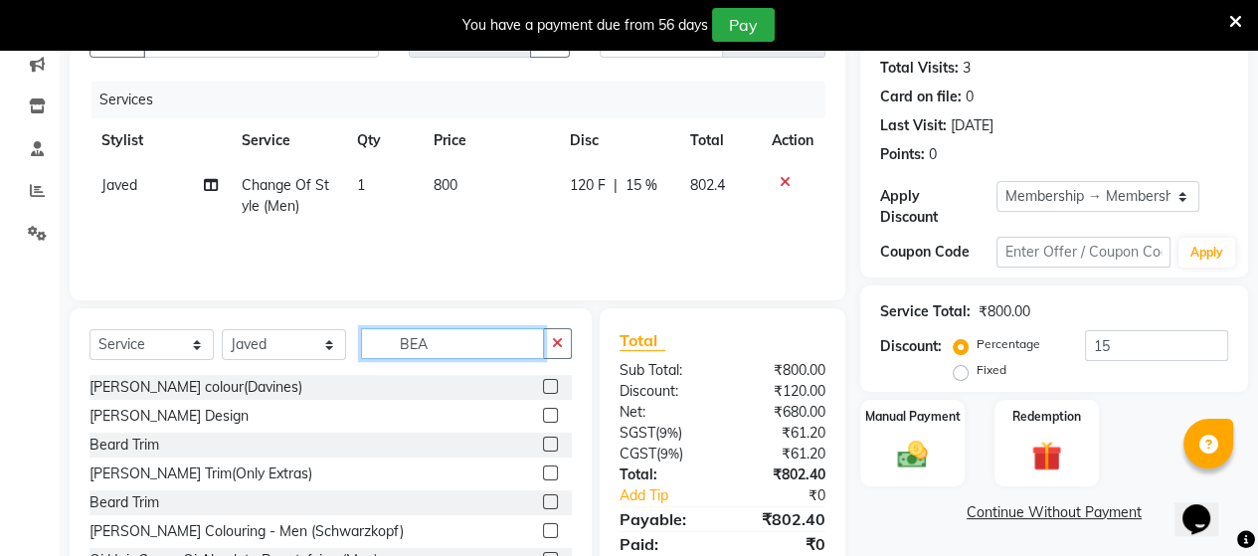
scroll to position [249, 0]
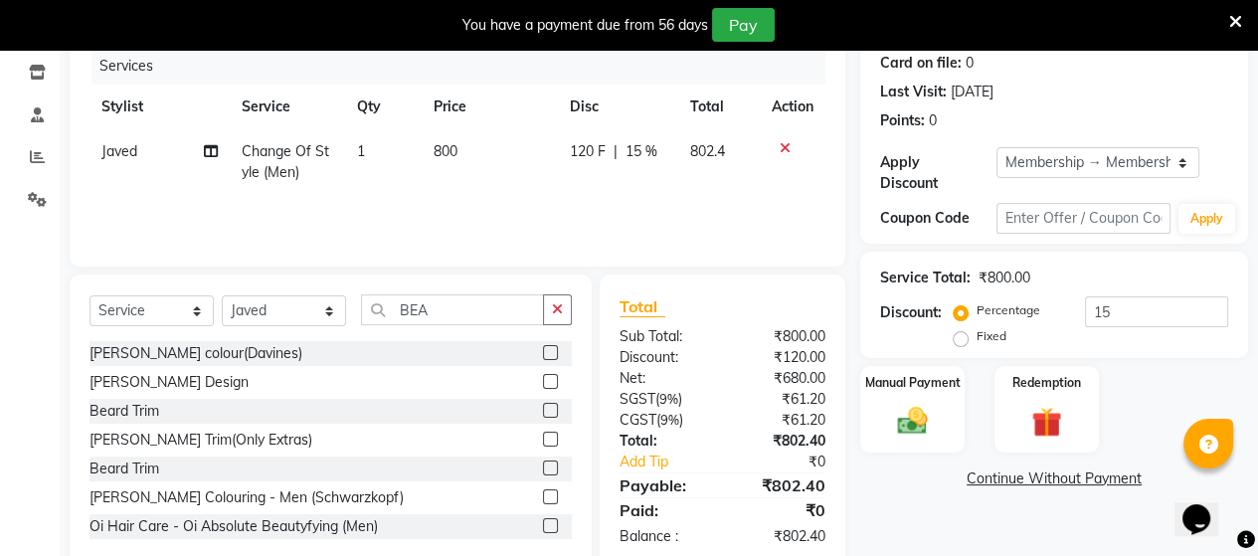
click at [543, 411] on label at bounding box center [550, 410] width 15 height 15
click at [543, 411] on input "checkbox" at bounding box center [549, 411] width 13 height 13
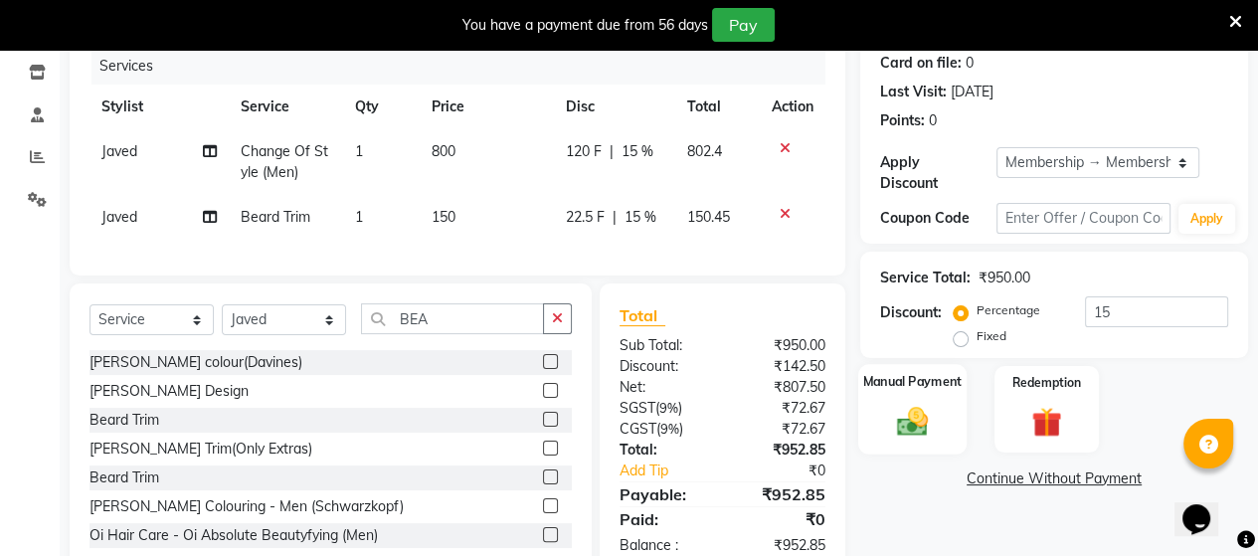
click at [902, 407] on img at bounding box center [912, 421] width 51 height 36
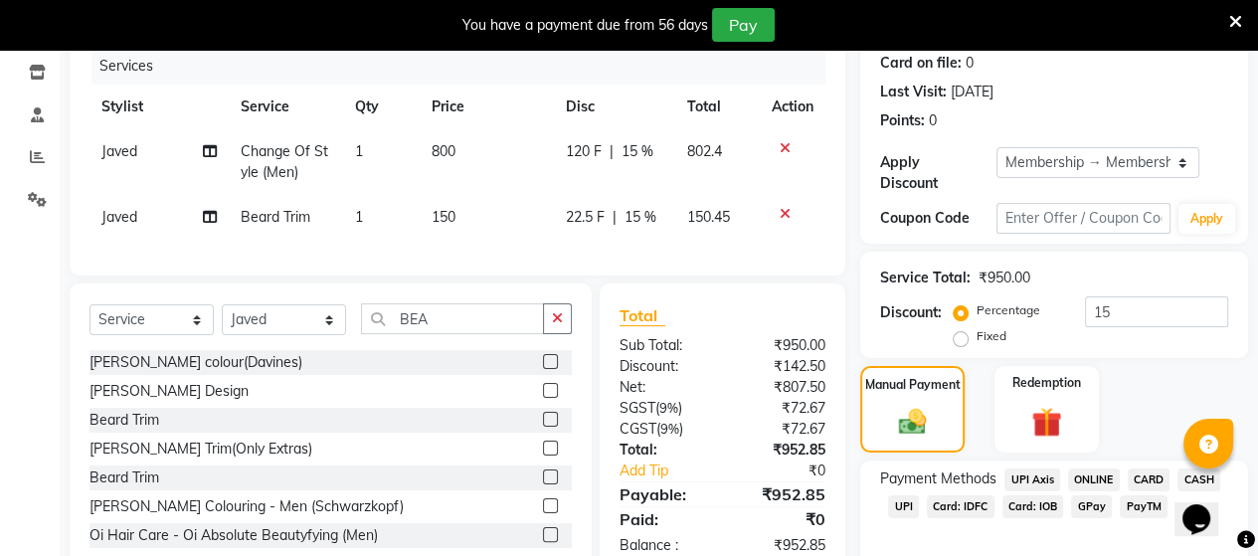
click at [1030, 495] on span "Card: IOB" at bounding box center [1033, 506] width 62 height 23
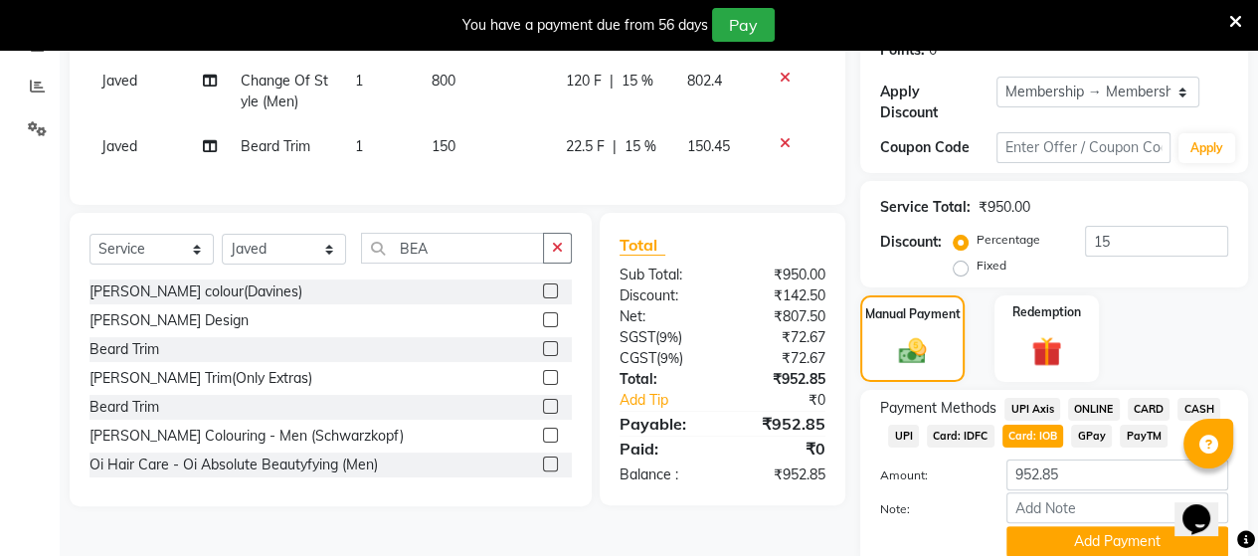
scroll to position [386, 0]
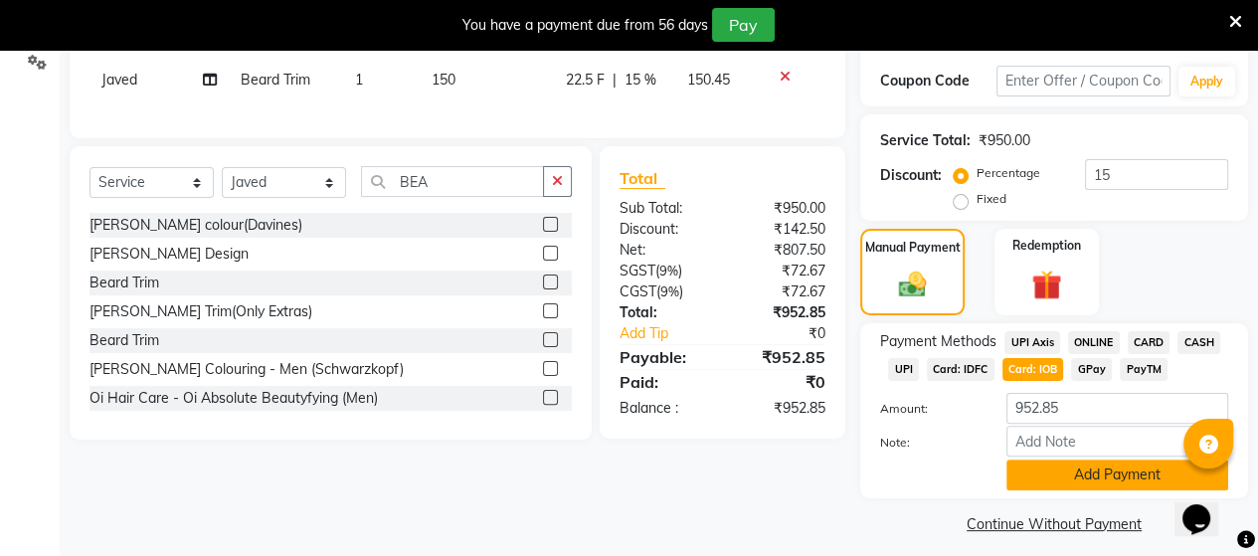
click at [1038, 461] on button "Add Payment" at bounding box center [1117, 474] width 222 height 31
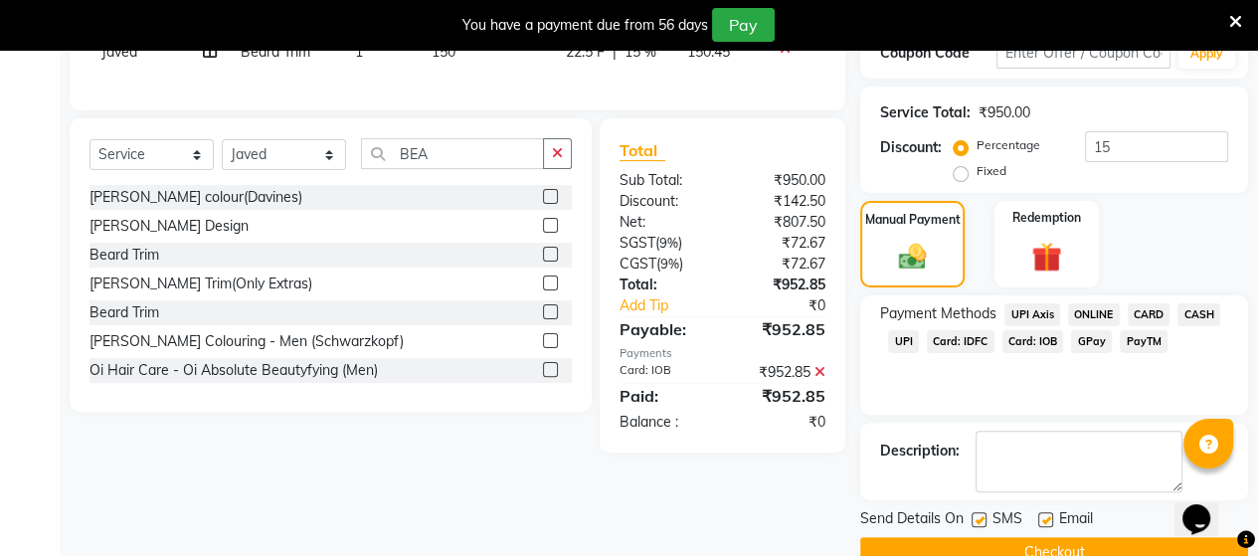
scroll to position [439, 0]
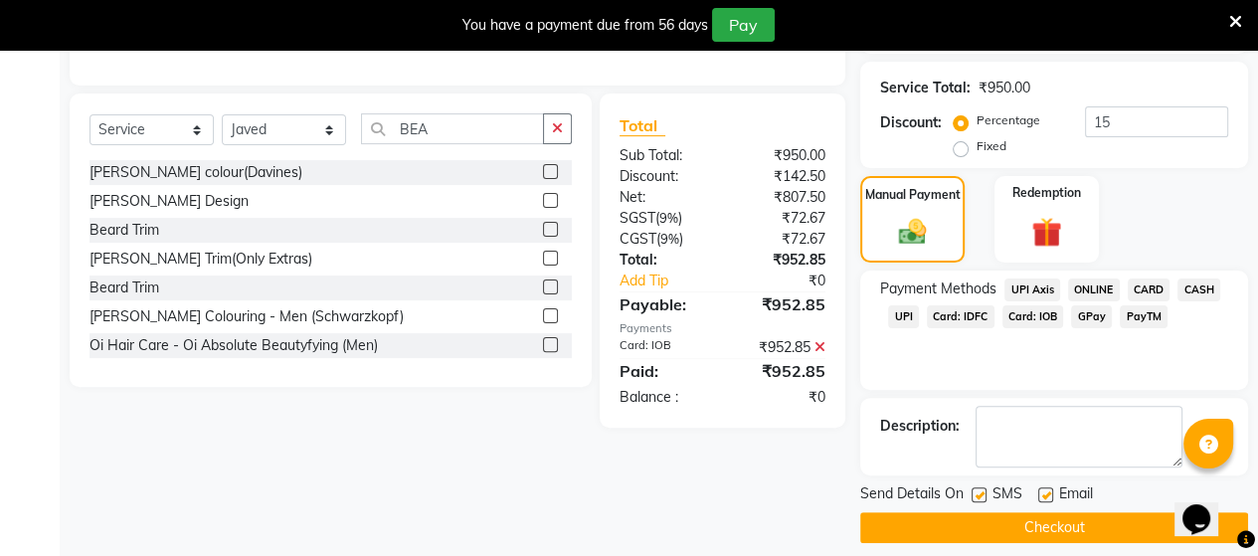
click at [939, 512] on button "Checkout" at bounding box center [1054, 527] width 388 height 31
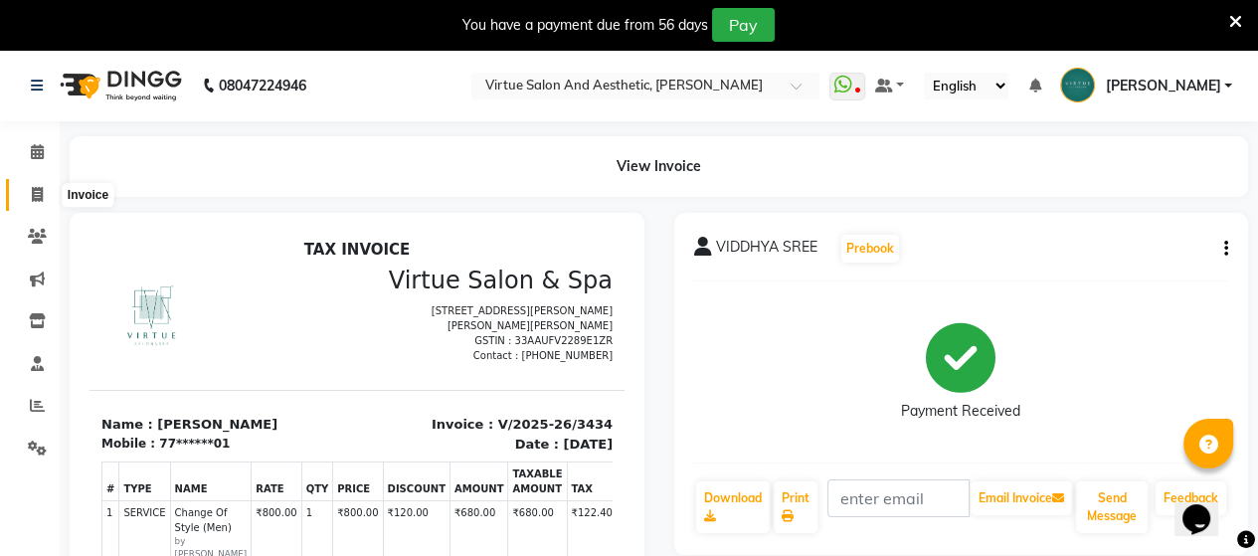
click at [40, 198] on icon at bounding box center [37, 194] width 11 height 15
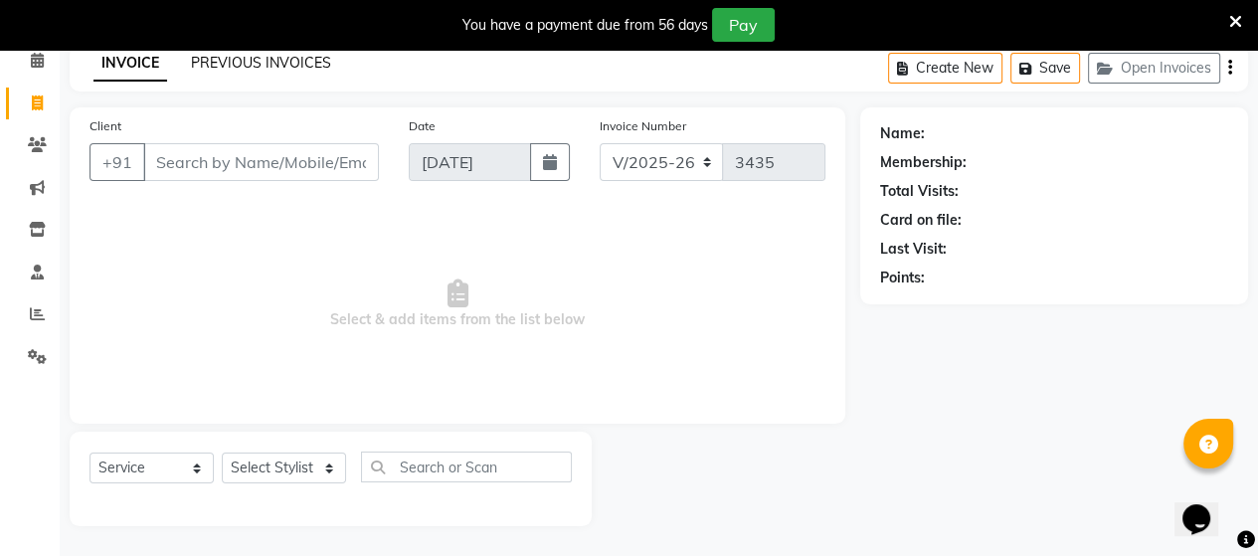
click at [239, 63] on link "PREVIOUS INVOICES" at bounding box center [261, 63] width 140 height 18
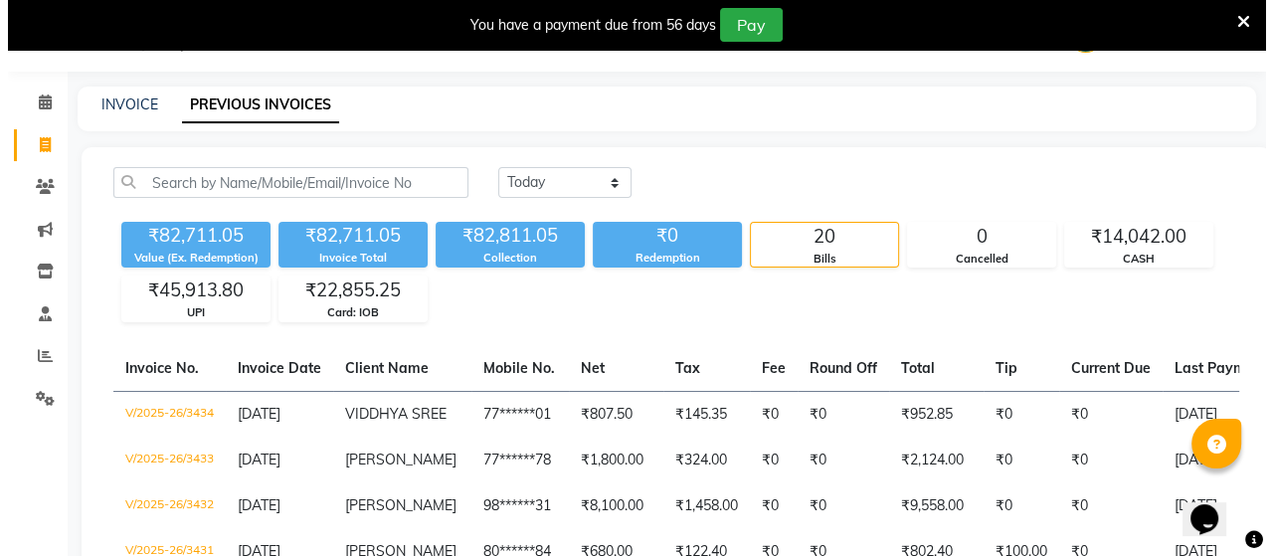
scroll to position [91, 0]
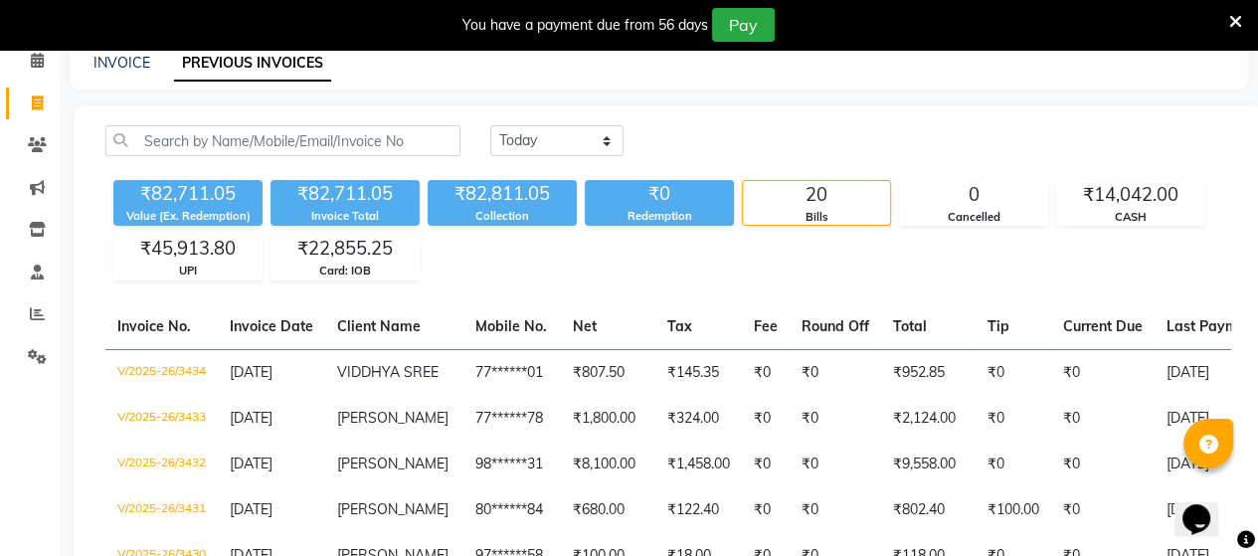
click at [121, 73] on div "INVOICE PREVIOUS INVOICES" at bounding box center [659, 67] width 1178 height 45
click at [127, 63] on link "INVOICE" at bounding box center [121, 63] width 57 height 18
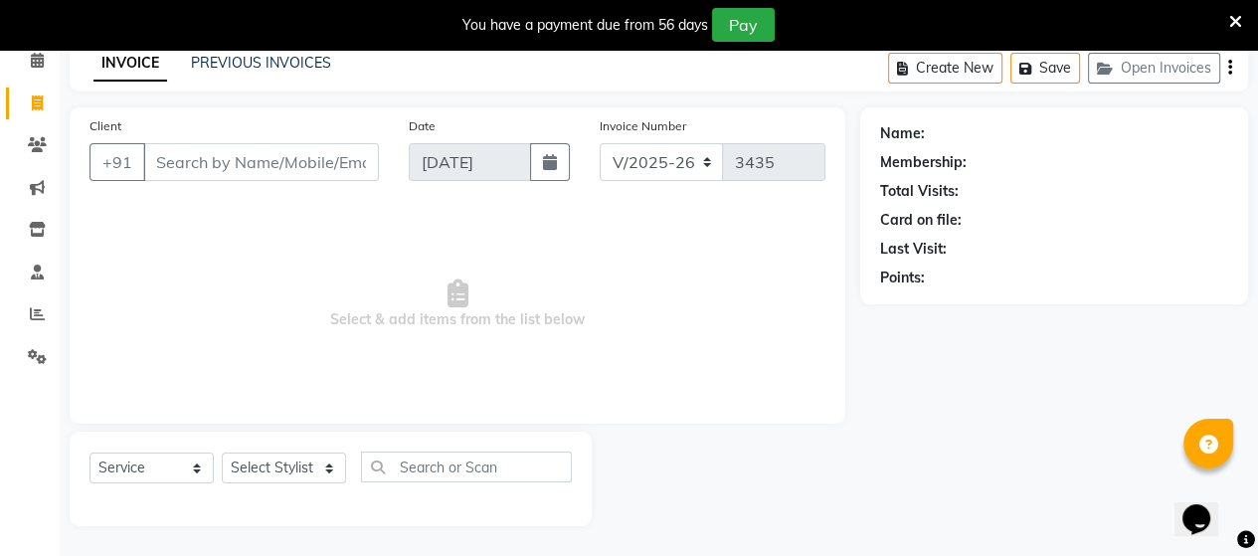
click at [240, 163] on input "Client" at bounding box center [261, 162] width 236 height 38
click at [346, 165] on span "Add Client" at bounding box center [327, 162] width 79 height 20
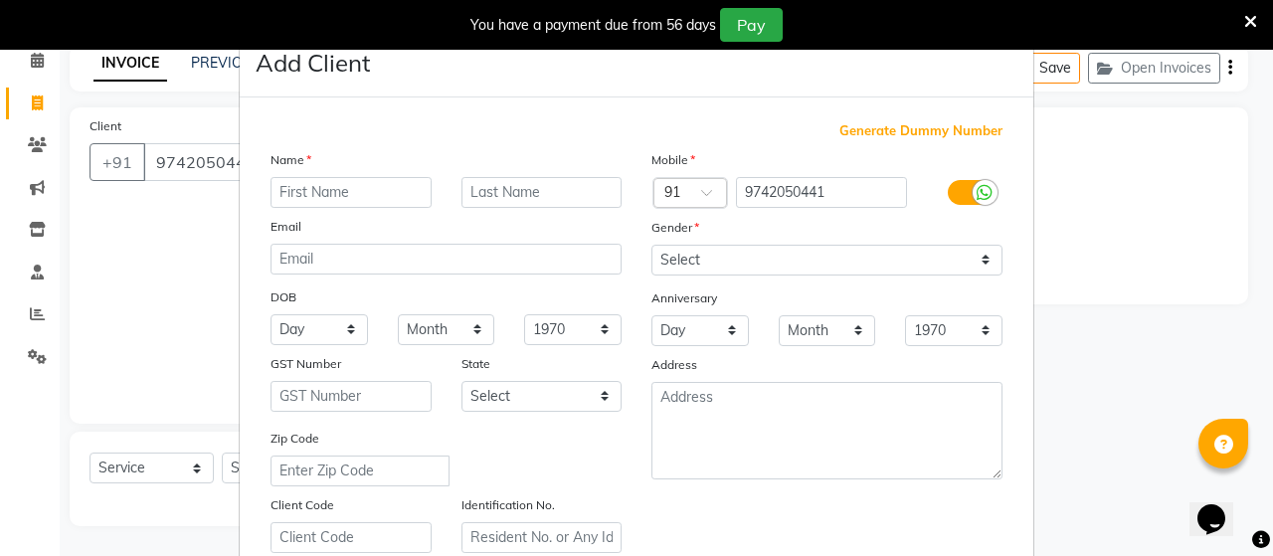
drag, startPoint x: 1161, startPoint y: 230, endPoint x: 1049, endPoint y: 213, distance: 113.6
click at [1161, 230] on ngb-modal-window "Add Client Generate Dummy Number Name Email DOB Day 01 02 03 04 05 06 07 08 09 …" at bounding box center [636, 278] width 1273 height 556
click at [378, 187] on input "text" at bounding box center [350, 192] width 161 height 31
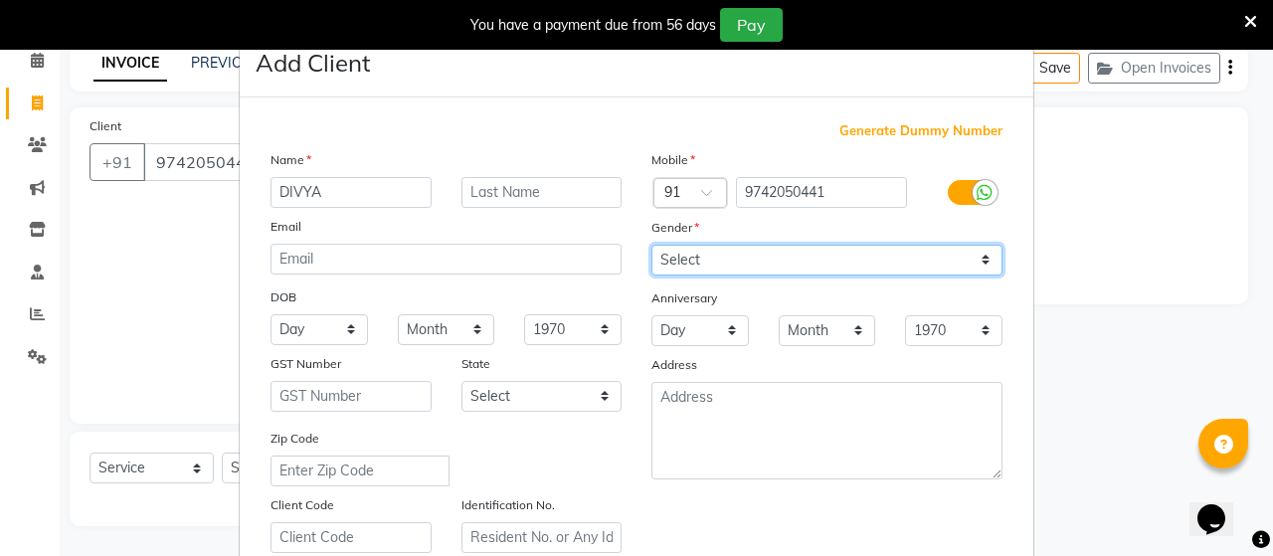
click at [880, 265] on select "Select Male Female Other Prefer Not To Say" at bounding box center [826, 260] width 351 height 31
click at [651, 246] on select "Select Male Female Other Prefer Not To Say" at bounding box center [826, 260] width 351 height 31
drag, startPoint x: 800, startPoint y: 256, endPoint x: 793, endPoint y: 285, distance: 30.9
click at [793, 285] on div "Mobile Country Code × 91 9742050441 Gender Select Male Female Other Prefer Not …" at bounding box center [826, 351] width 381 height 404
click at [651, 246] on select "Select Male Female Other Prefer Not To Say" at bounding box center [826, 260] width 351 height 31
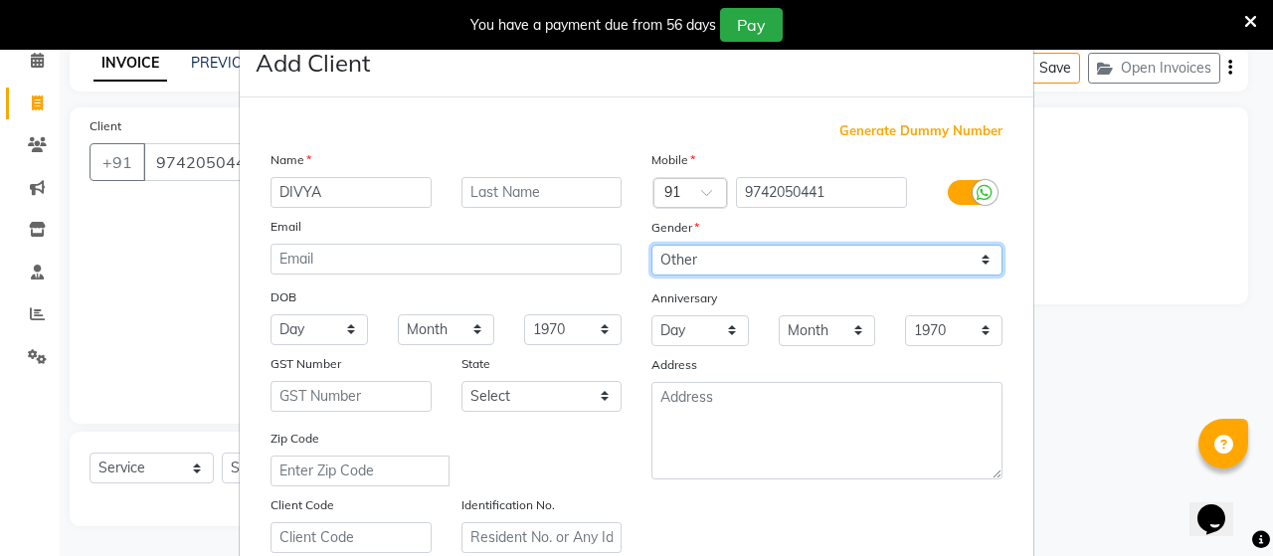
scroll to position [298, 0]
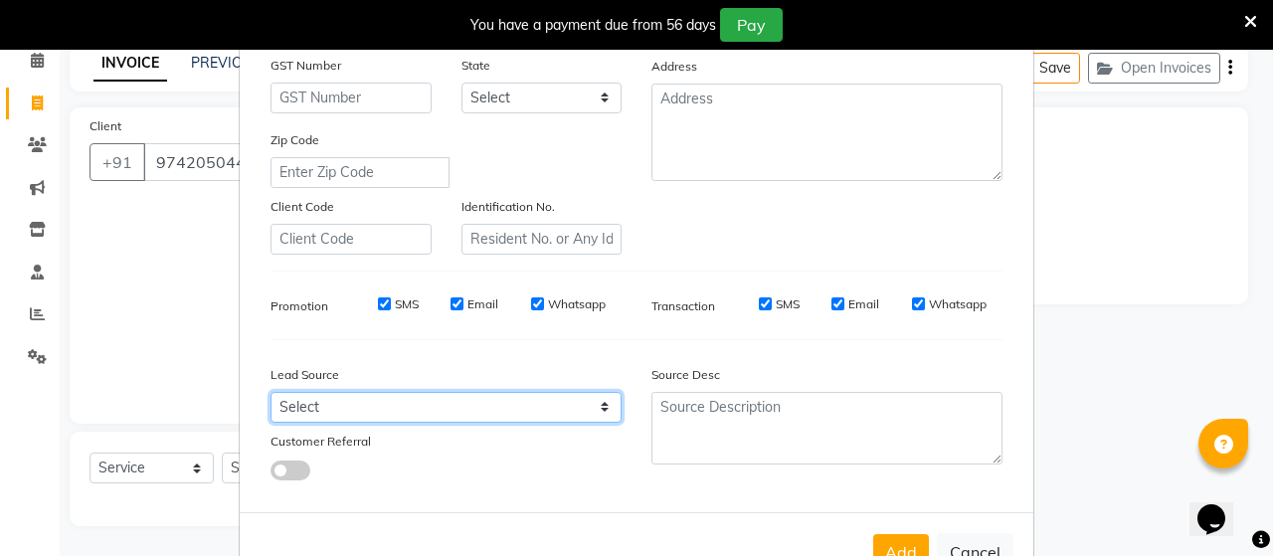
drag, startPoint x: 366, startPoint y: 422, endPoint x: 365, endPoint y: 406, distance: 15.9
click at [366, 420] on select "Select Walk-in Referral Internet Friend Word of Mouth Advertisement Facebook Ju…" at bounding box center [445, 407] width 351 height 31
click at [270, 400] on select "Select Walk-in Referral Internet Friend Word of Mouth Advertisement Facebook Ju…" at bounding box center [445, 407] width 351 height 31
click at [467, 419] on select "Select Walk-in Referral Internet Friend Word of Mouth Advertisement Facebook Ju…" at bounding box center [445, 407] width 351 height 31
click at [270, 400] on select "Select Walk-in Referral Internet Friend Word of Mouth Advertisement Facebook Ju…" at bounding box center [445, 407] width 351 height 31
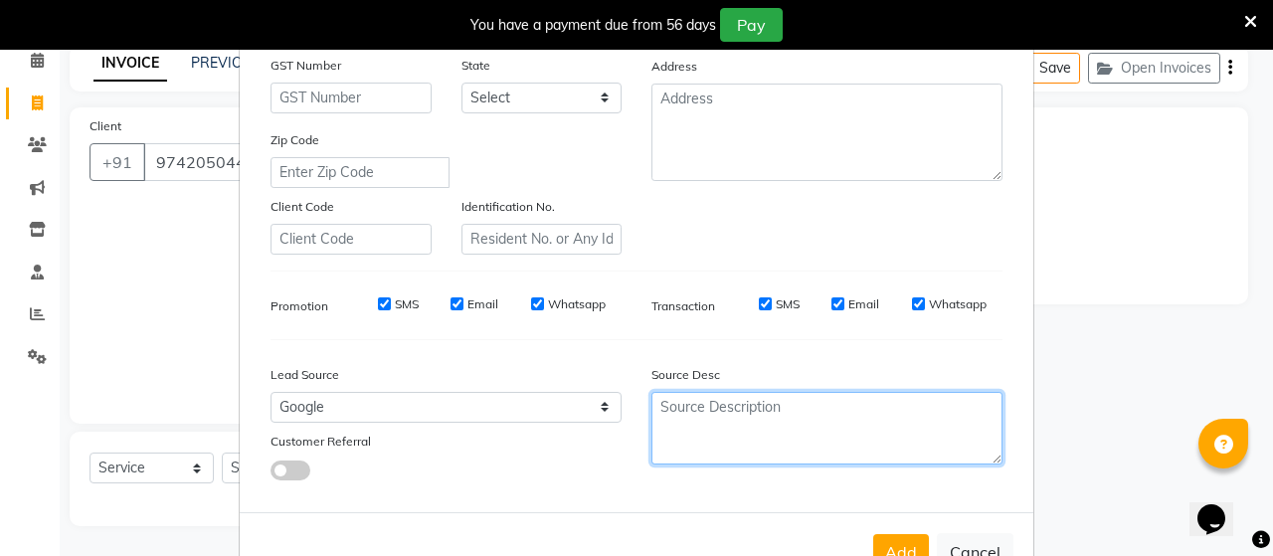
click at [699, 438] on textarea at bounding box center [826, 428] width 351 height 73
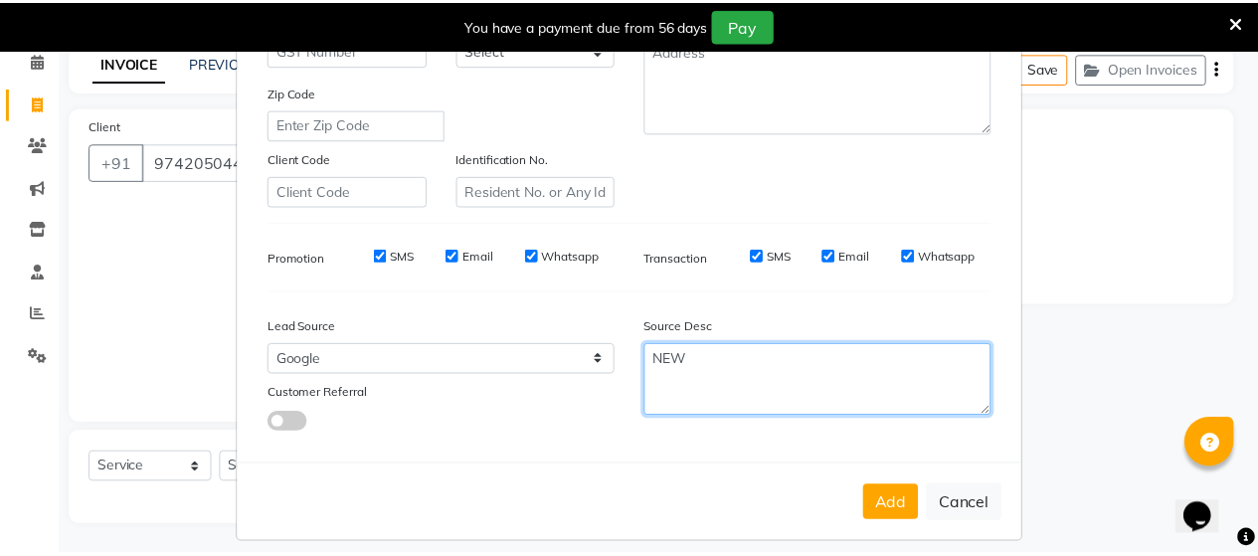
scroll to position [371, 0]
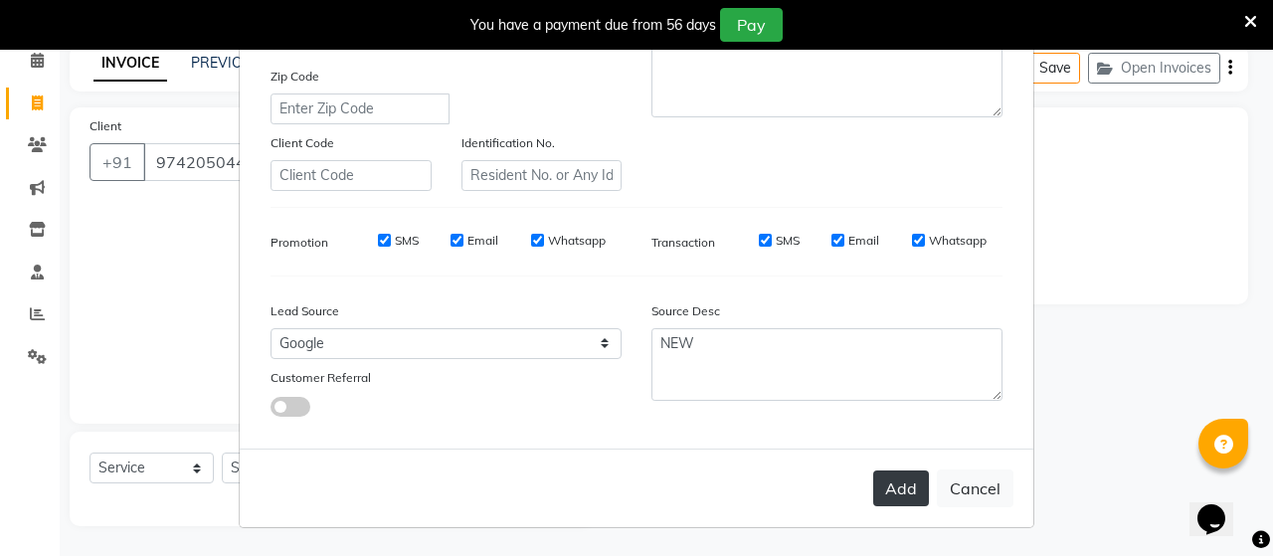
click at [881, 488] on button "Add" at bounding box center [901, 488] width 56 height 36
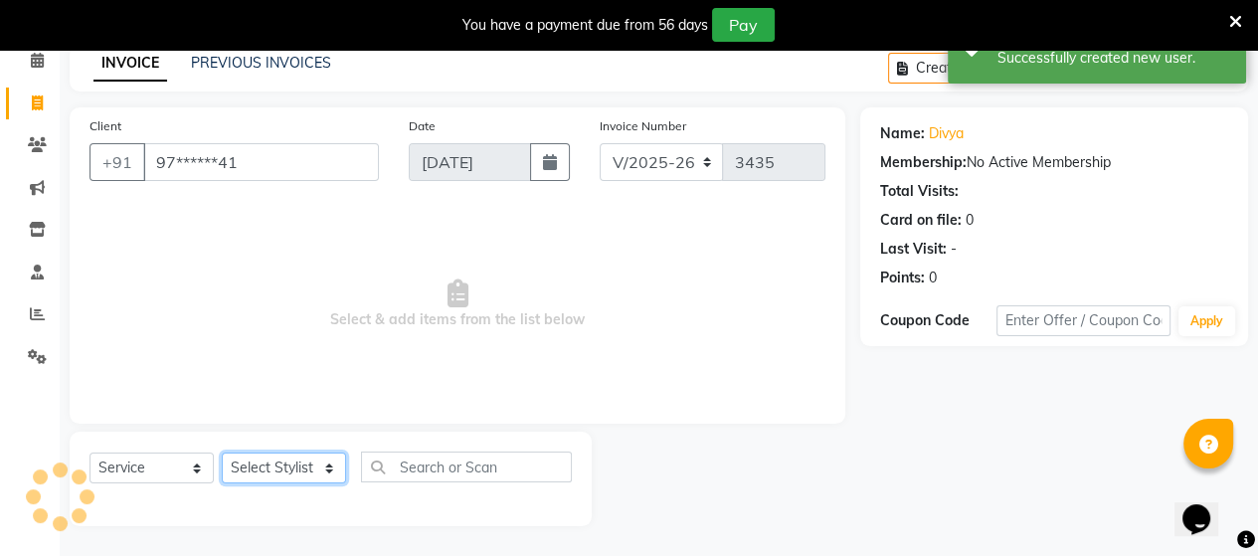
click at [256, 476] on select "Select Stylist Admin ANUSHA Apsu Auditor Ambattur Balaji BANUPRIYA Bharath Bhuv…" at bounding box center [284, 467] width 124 height 31
click at [222, 453] on select "Select Stylist Admin ANUSHA Apsu Auditor Ambattur Balaji BANUPRIYA Bharath Bhuv…" at bounding box center [284, 467] width 124 height 31
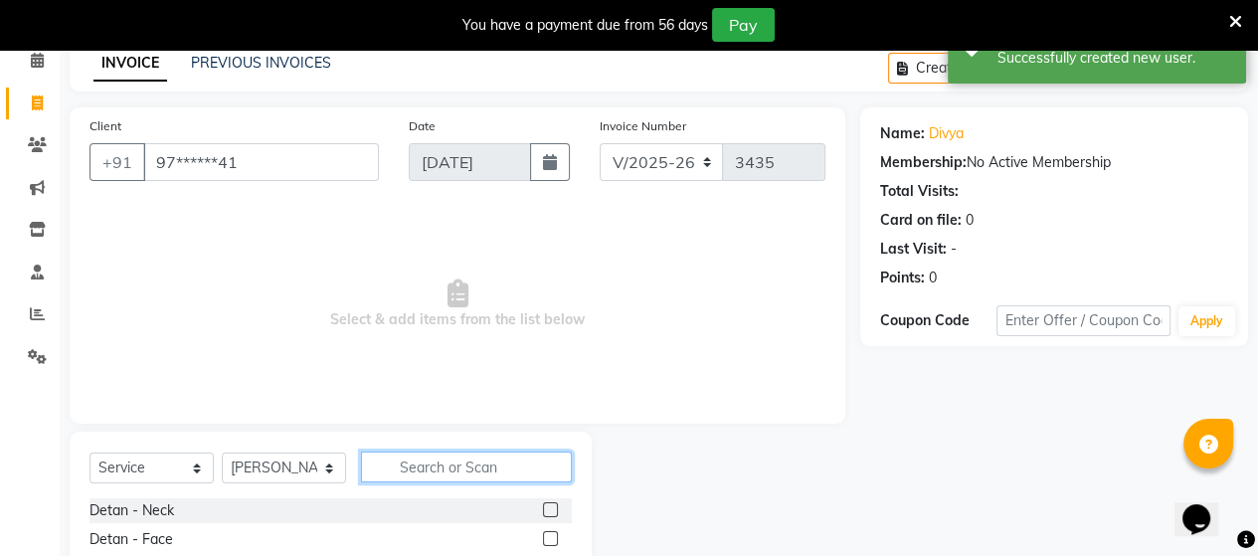
click at [468, 468] on input "text" at bounding box center [466, 466] width 211 height 31
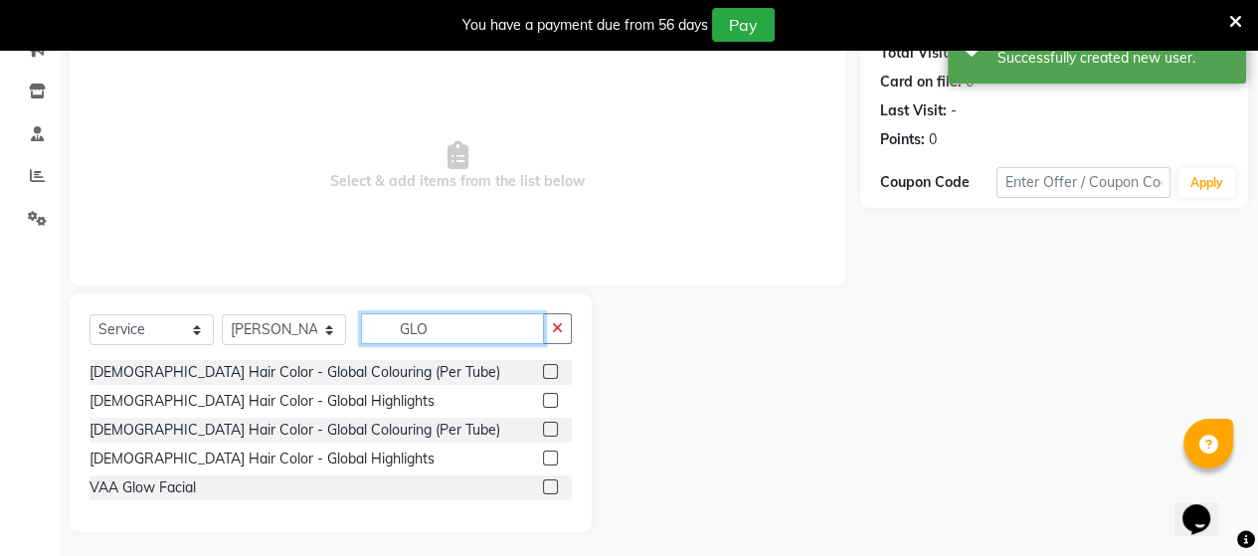
scroll to position [236, 0]
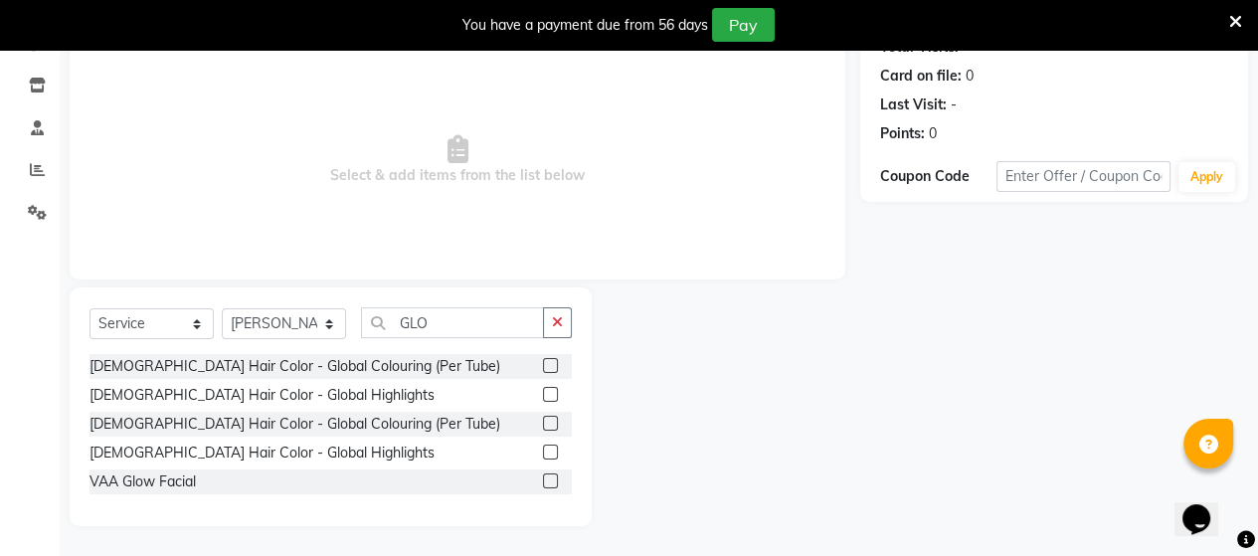
click at [553, 419] on label at bounding box center [550, 423] width 15 height 15
click at [553, 419] on input "checkbox" at bounding box center [549, 424] width 13 height 13
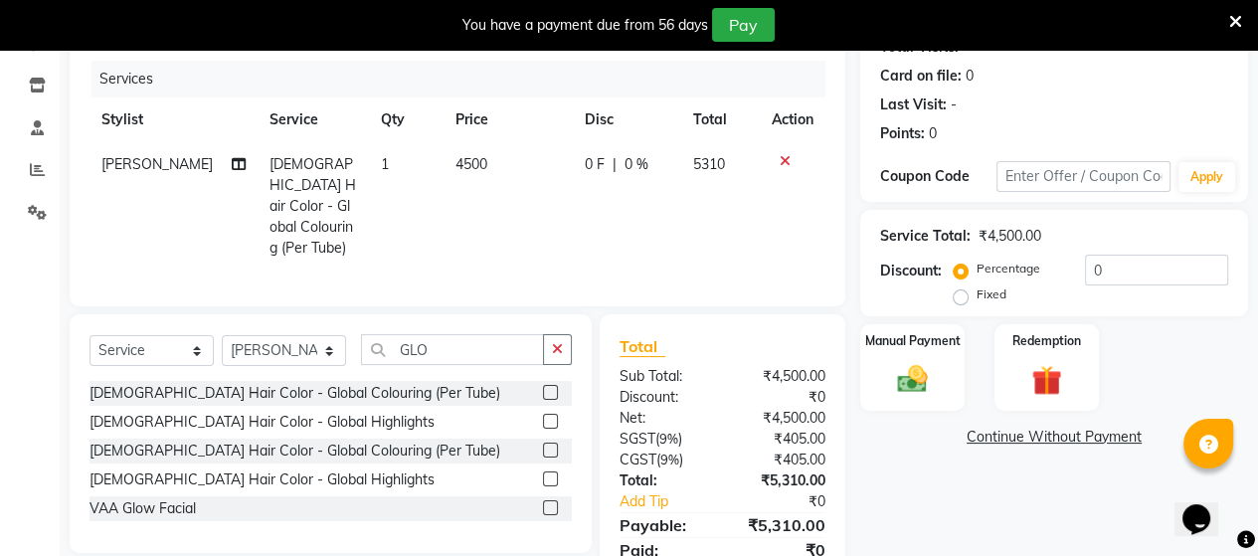
click at [551, 471] on label at bounding box center [550, 478] width 15 height 15
click at [551, 473] on input "checkbox" at bounding box center [549, 479] width 13 height 13
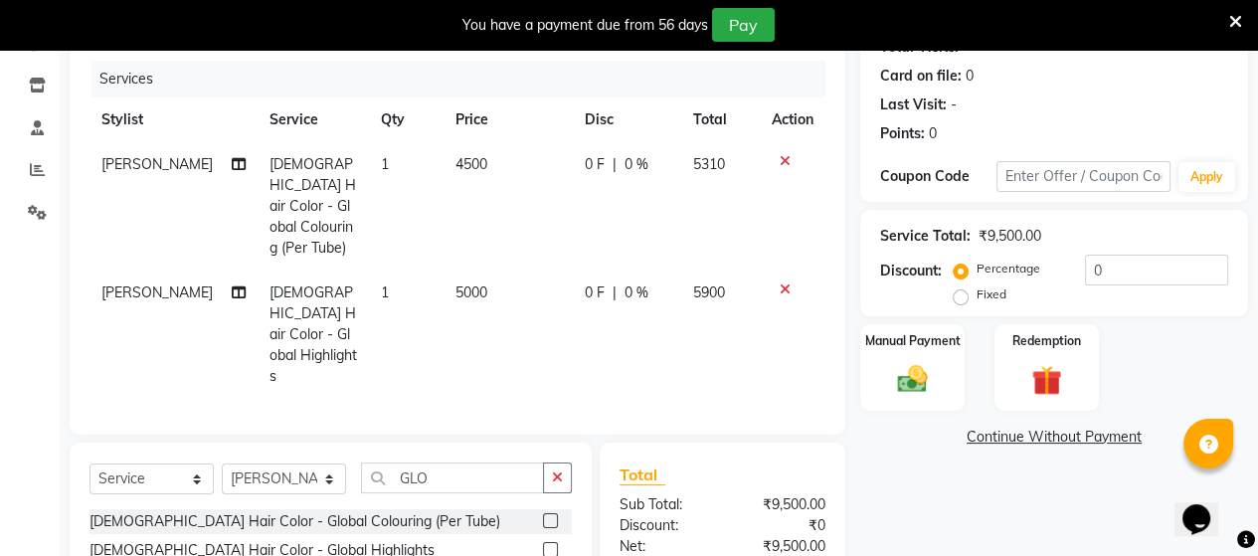
click at [781, 162] on icon at bounding box center [785, 161] width 11 height 14
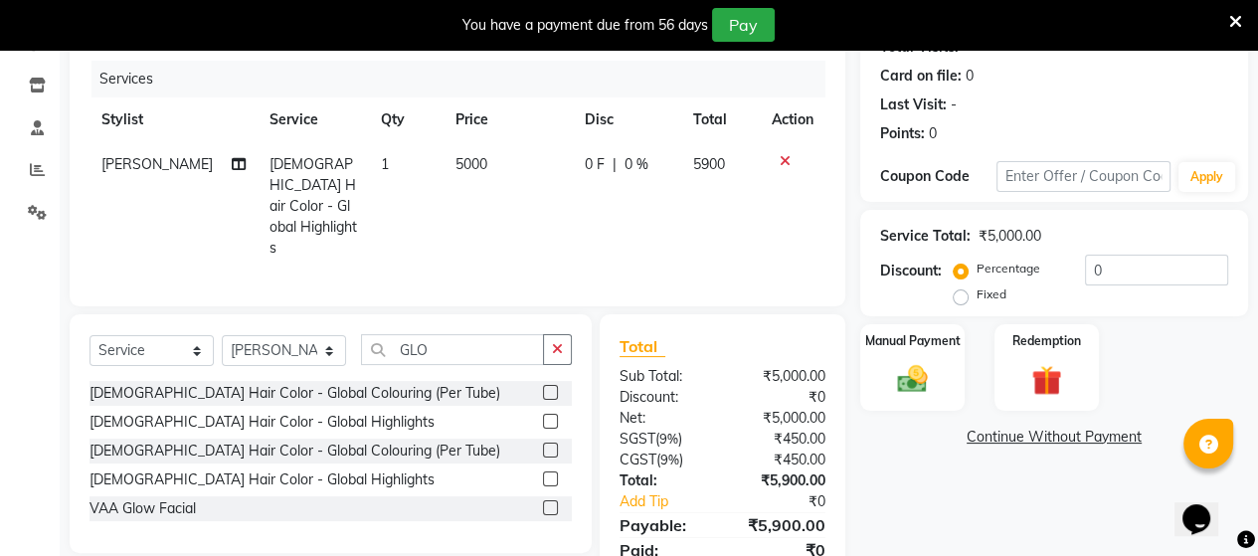
drag, startPoint x: 437, startPoint y: 159, endPoint x: 473, endPoint y: 162, distance: 36.9
click at [444, 158] on td "5000" at bounding box center [507, 206] width 129 height 128
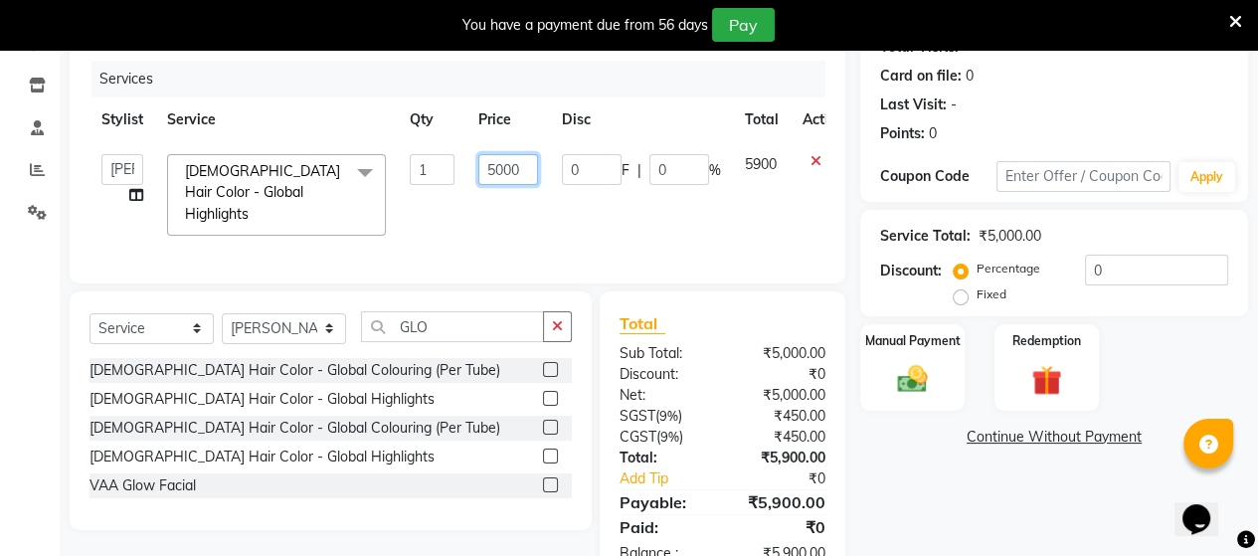
click at [498, 169] on input "5000" at bounding box center [508, 169] width 60 height 31
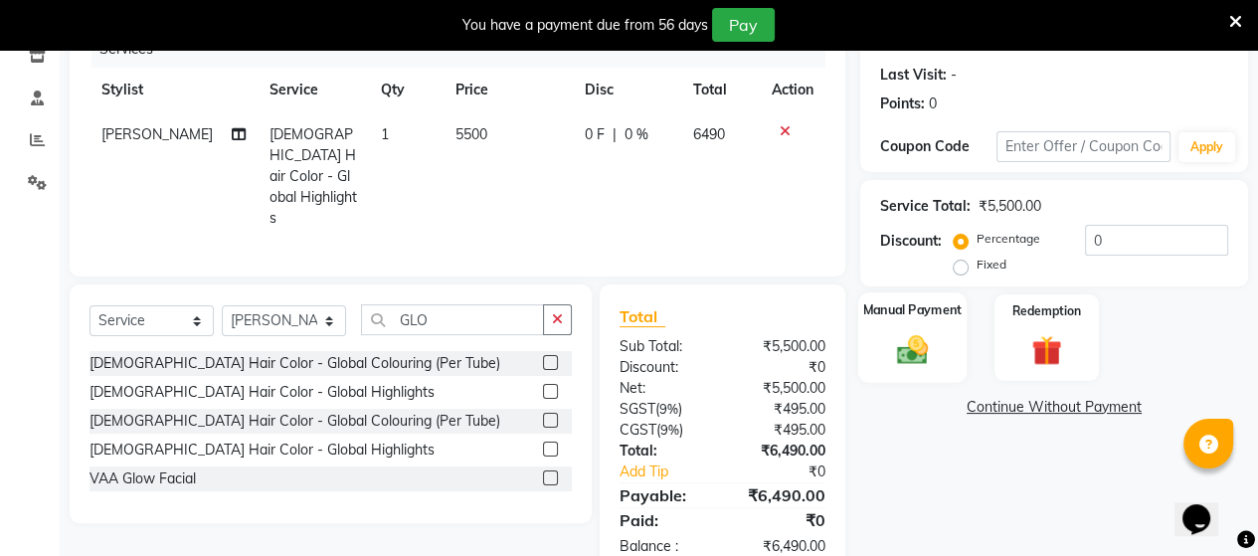
scroll to position [290, 0]
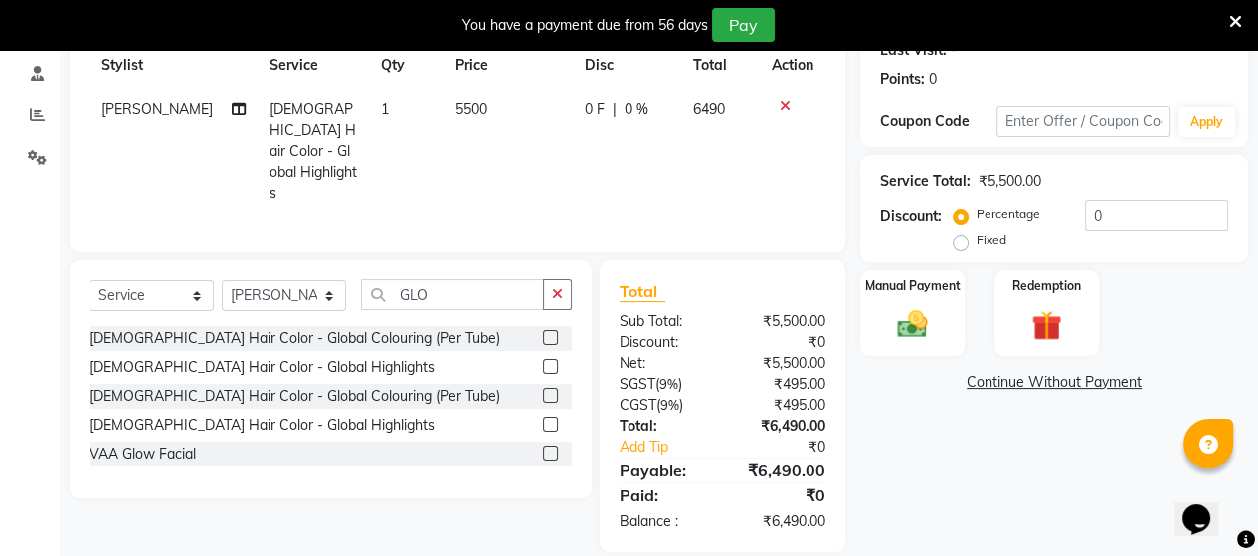
click at [478, 113] on td "5500" at bounding box center [507, 152] width 129 height 128
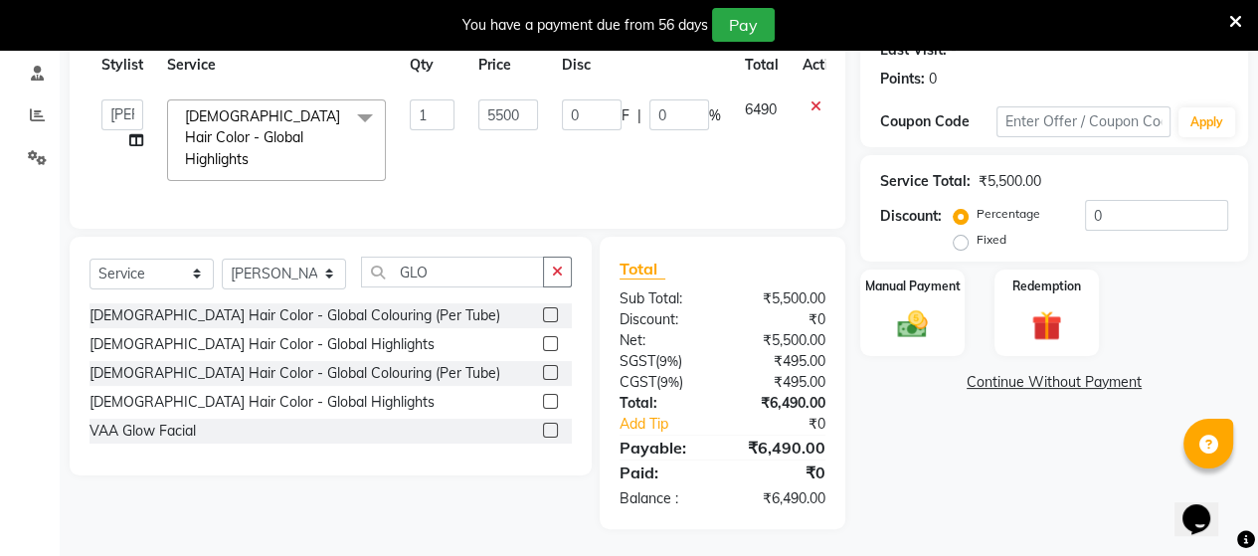
scroll to position [289, 0]
click at [526, 115] on input "5500" at bounding box center [508, 115] width 60 height 31
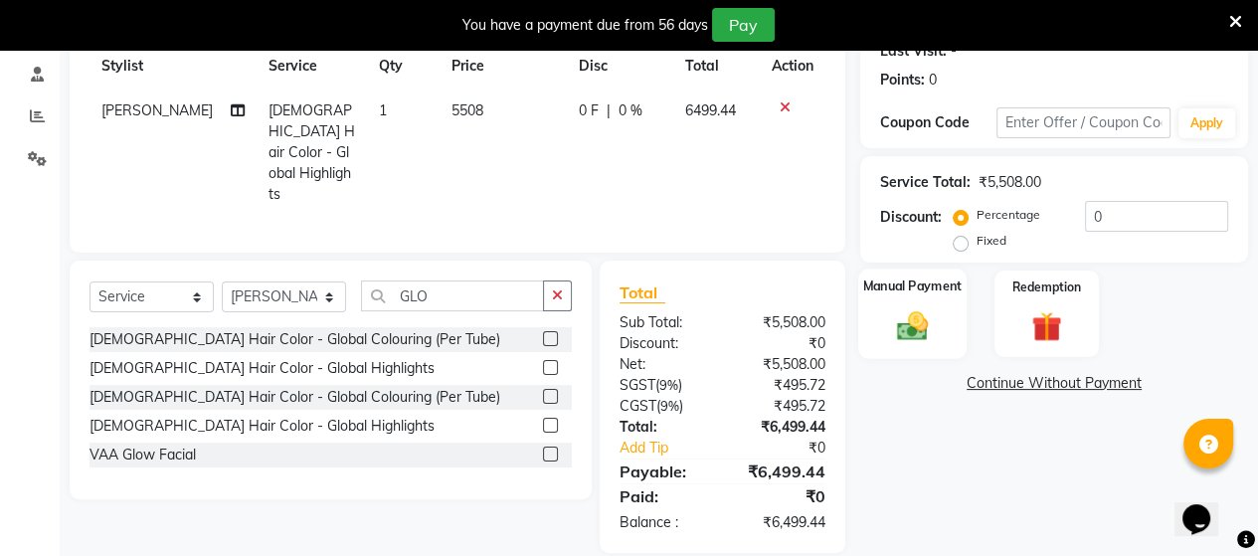
click at [911, 330] on img at bounding box center [912, 325] width 51 height 36
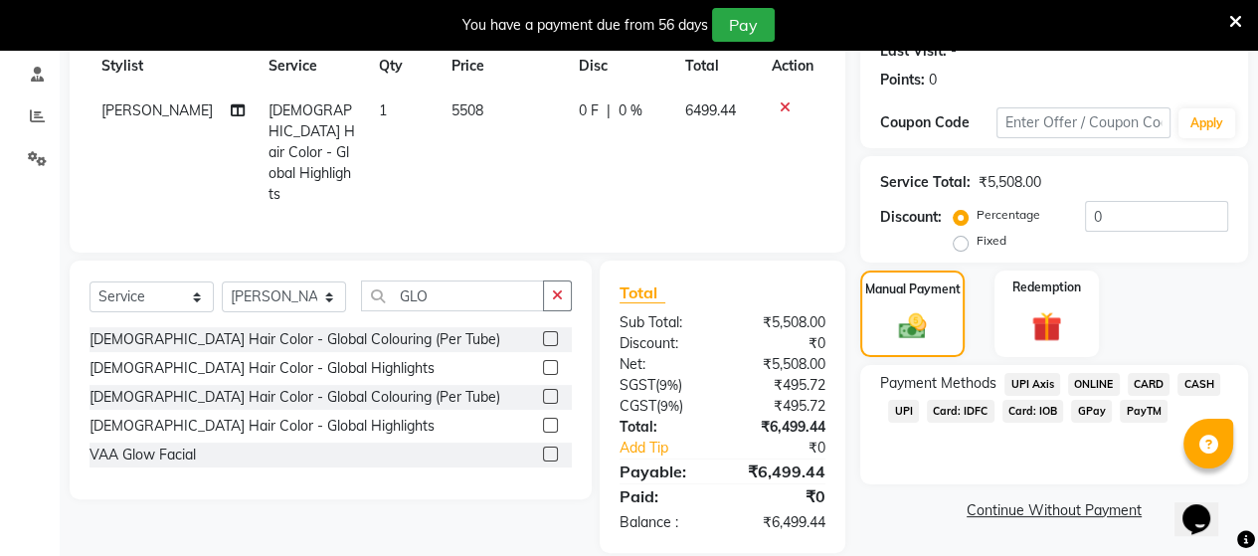
click at [901, 413] on span "UPI" at bounding box center [903, 411] width 31 height 23
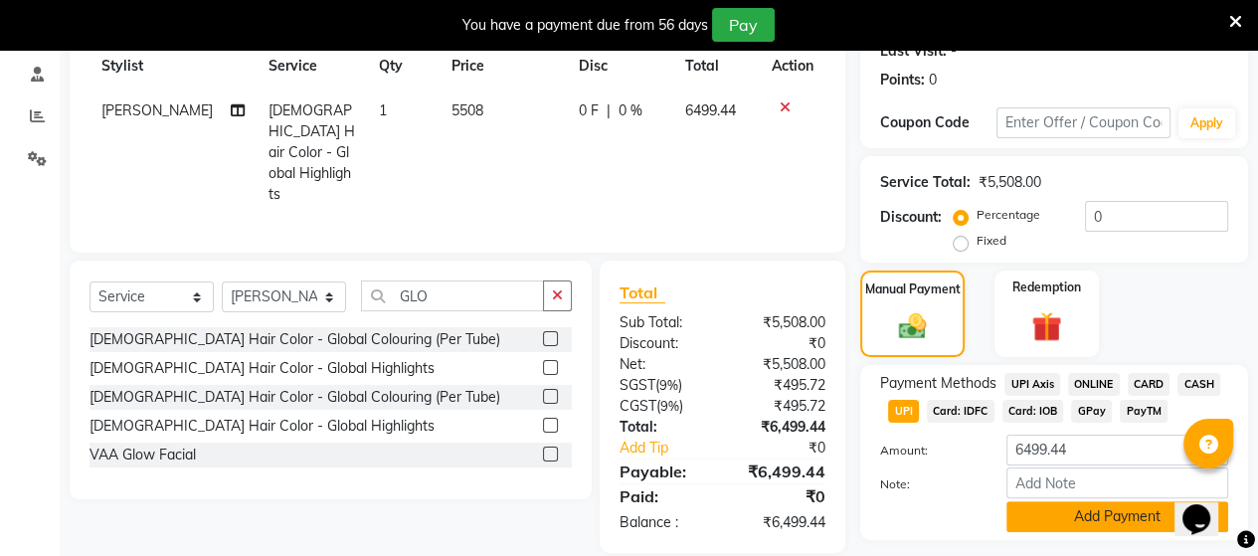
click at [1057, 517] on button "Add Payment" at bounding box center [1117, 516] width 222 height 31
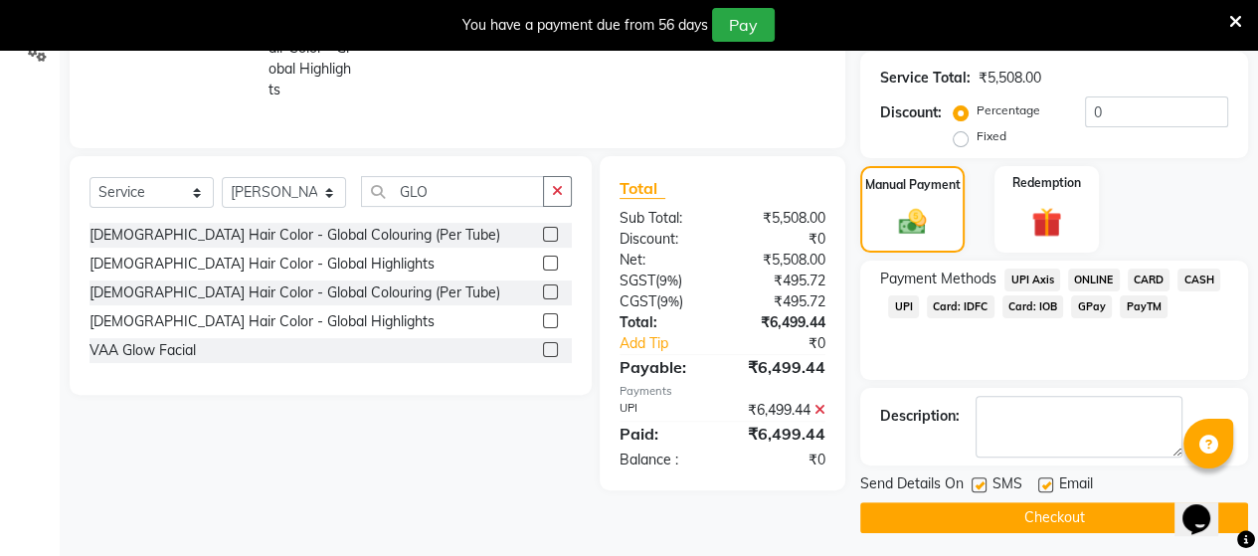
scroll to position [400, 0]
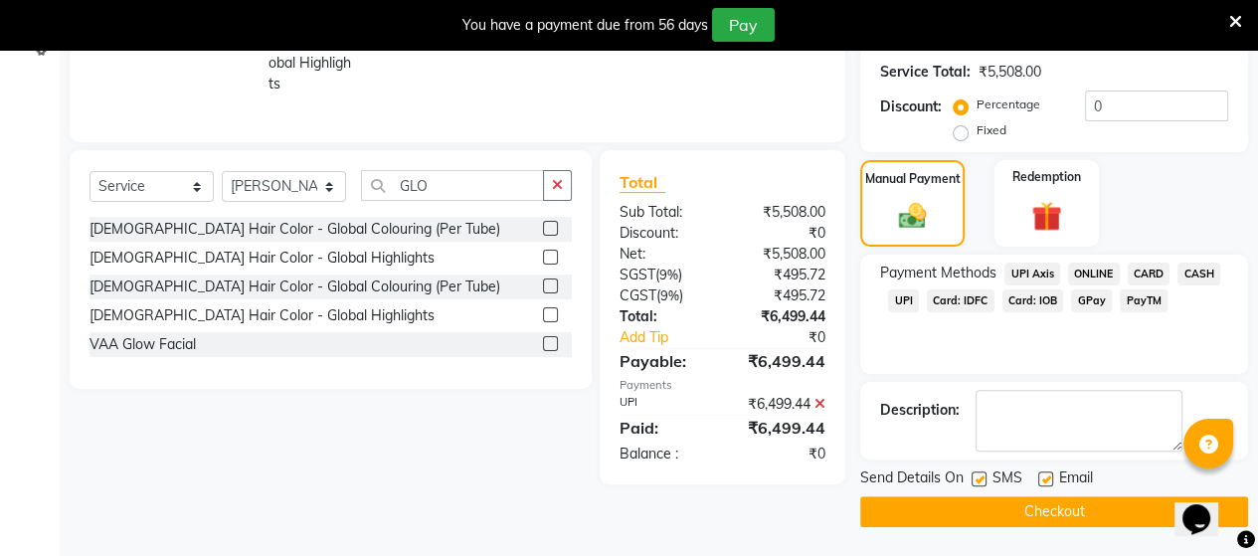
click at [1017, 502] on button "Checkout" at bounding box center [1054, 511] width 388 height 31
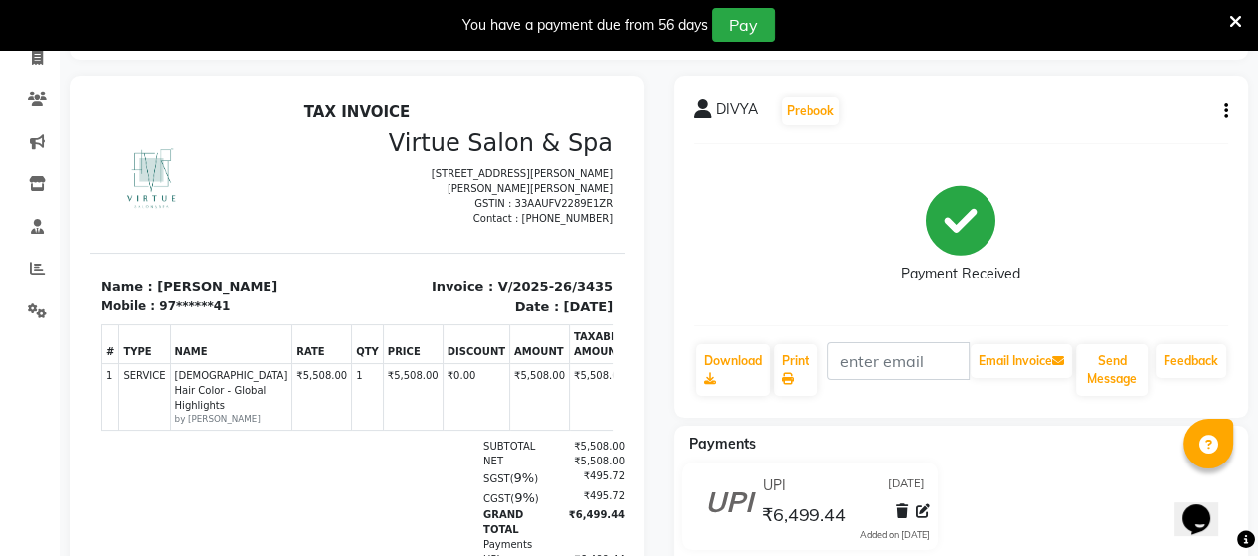
scroll to position [125, 0]
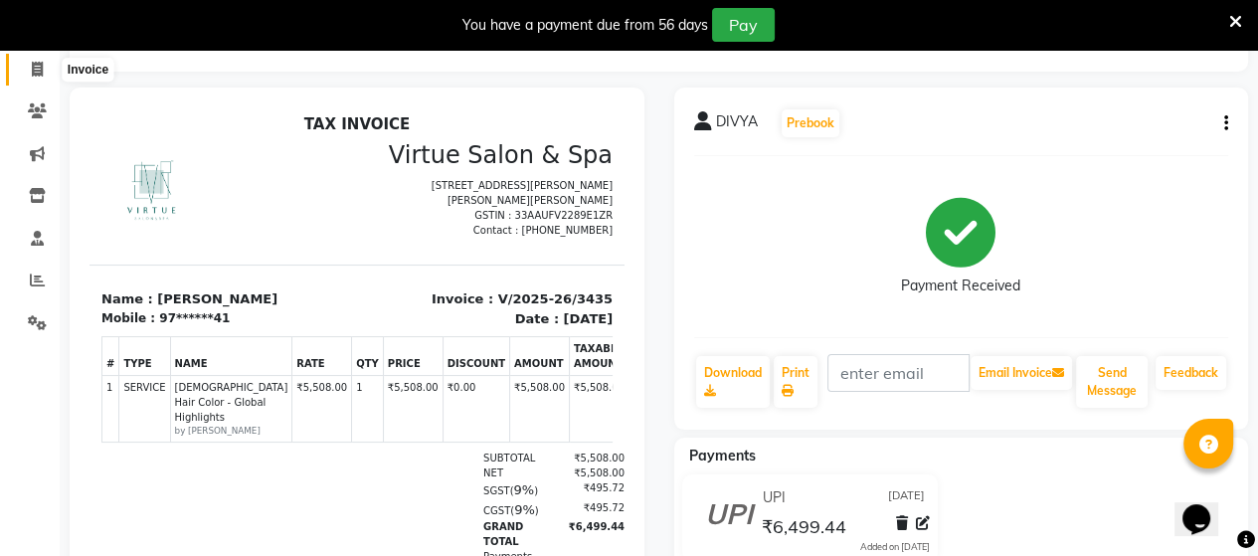
click at [36, 72] on icon at bounding box center [37, 69] width 11 height 15
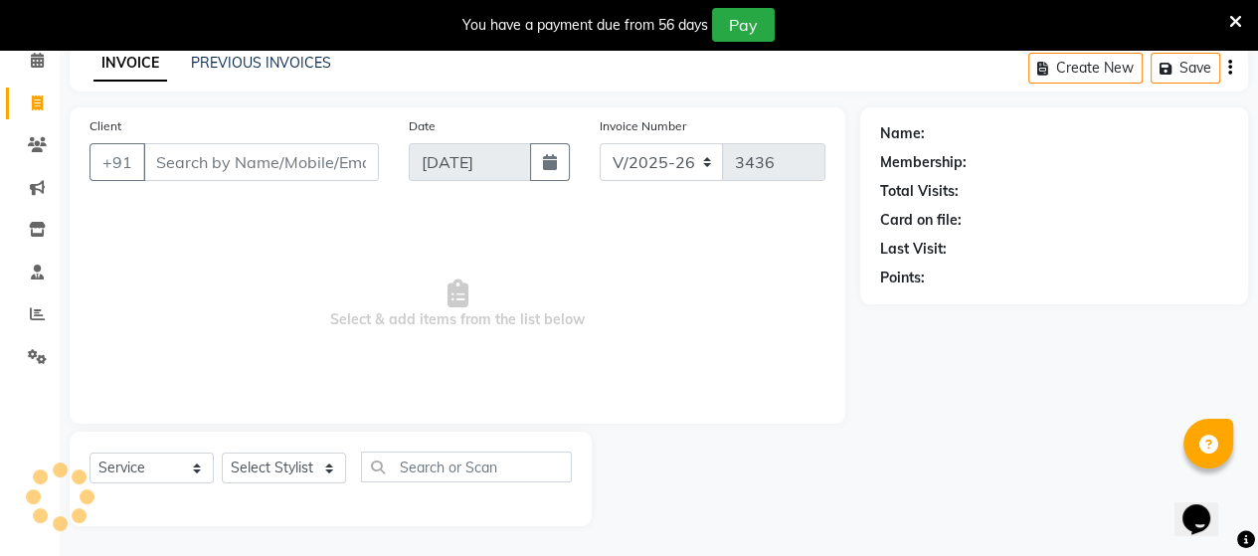
scroll to position [91, 0]
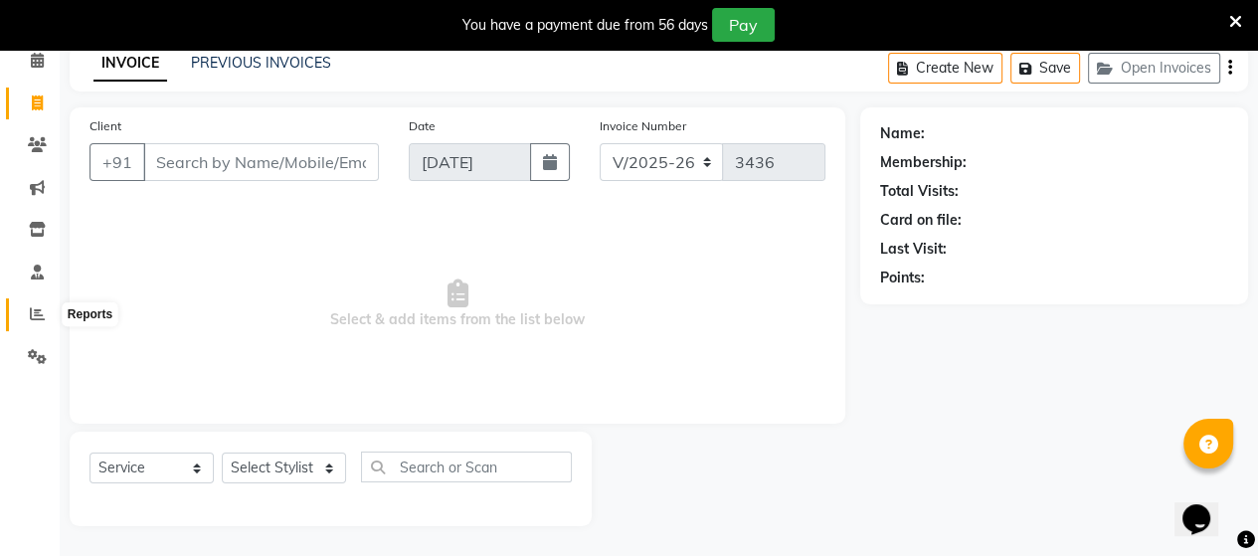
click at [37, 316] on icon at bounding box center [37, 313] width 15 height 15
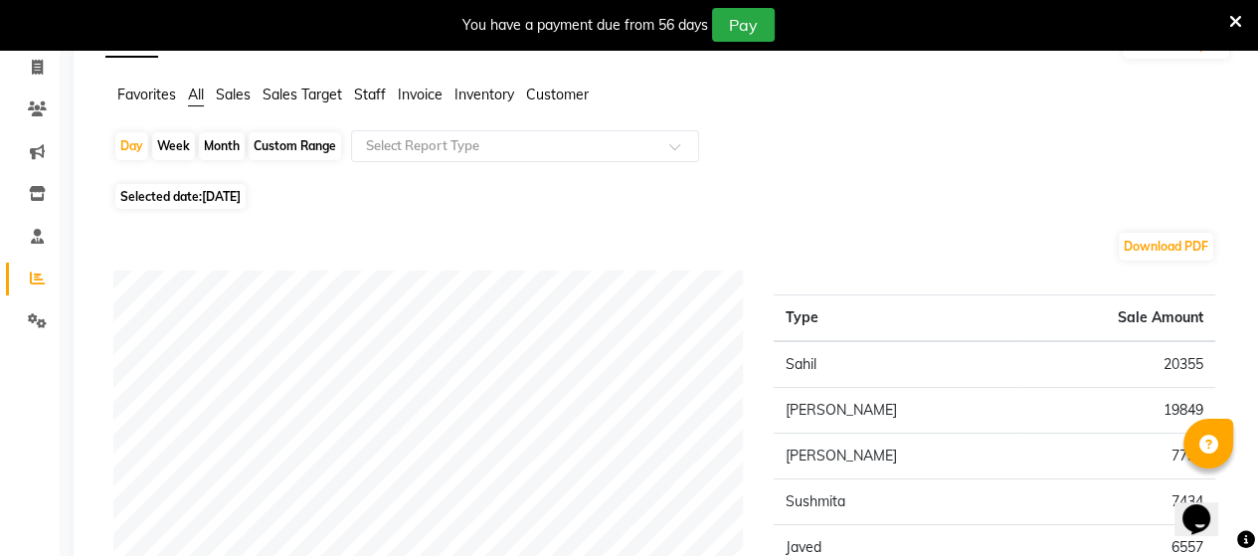
scroll to position [91, 0]
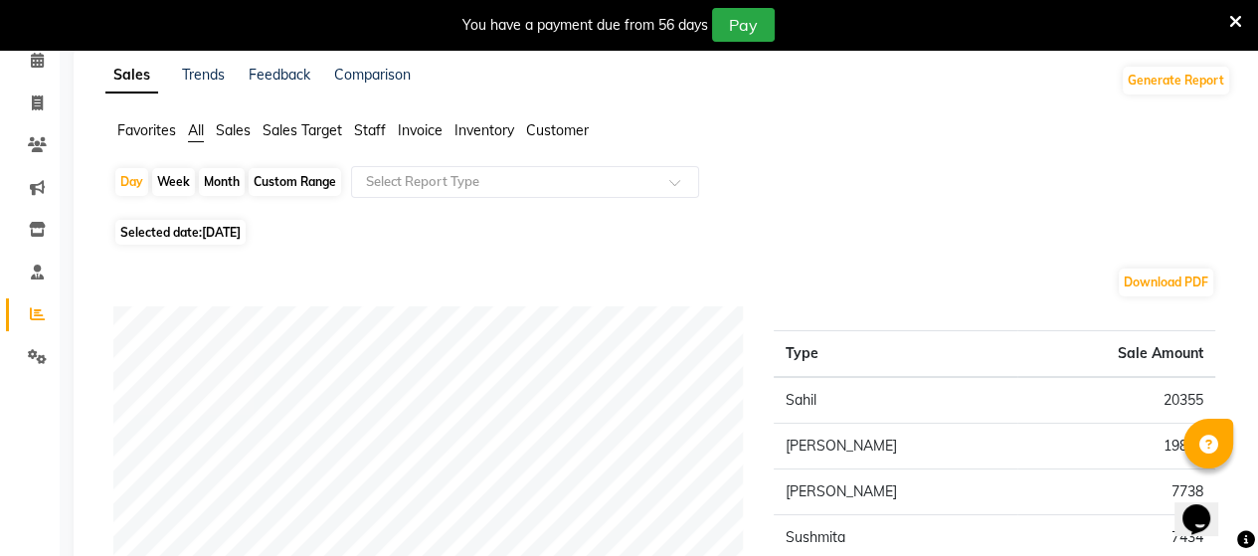
drag, startPoint x: 366, startPoint y: 126, endPoint x: 432, endPoint y: 188, distance: 90.0
click at [379, 137] on span "Staff" at bounding box center [370, 130] width 32 height 18
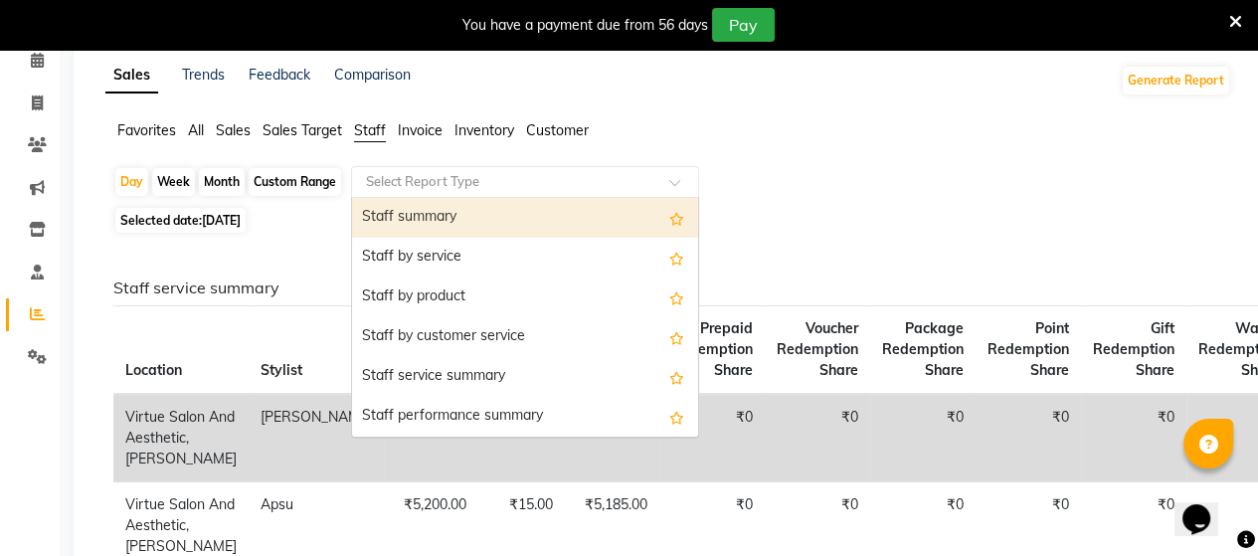
click at [433, 185] on input "text" at bounding box center [505, 182] width 286 height 20
click at [441, 215] on div "Staff summary" at bounding box center [525, 218] width 346 height 40
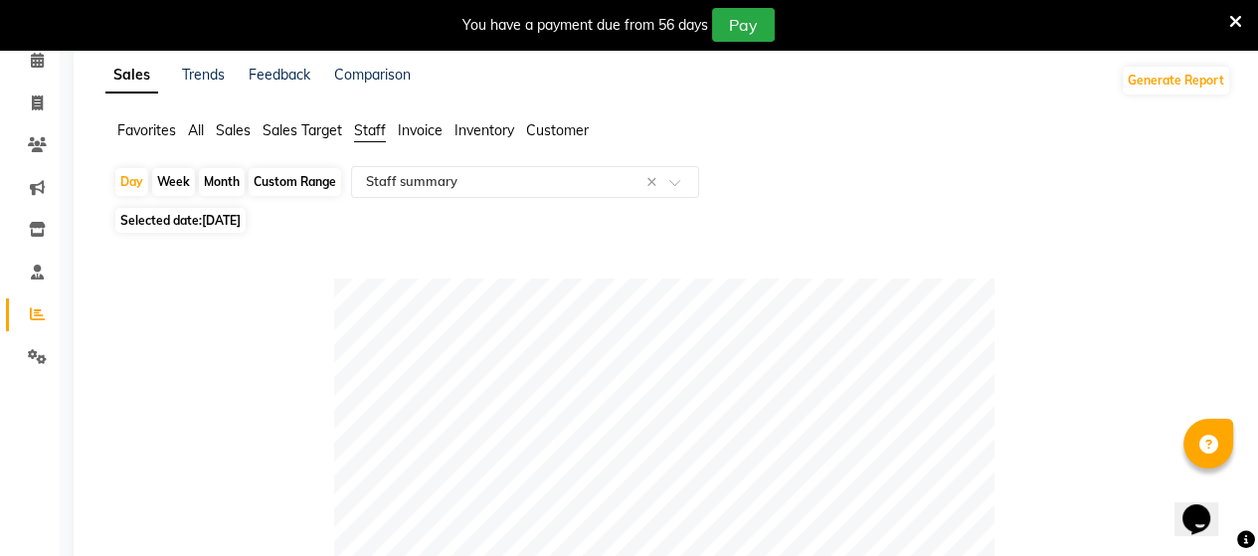
click at [293, 185] on div "Custom Range" at bounding box center [295, 182] width 92 height 28
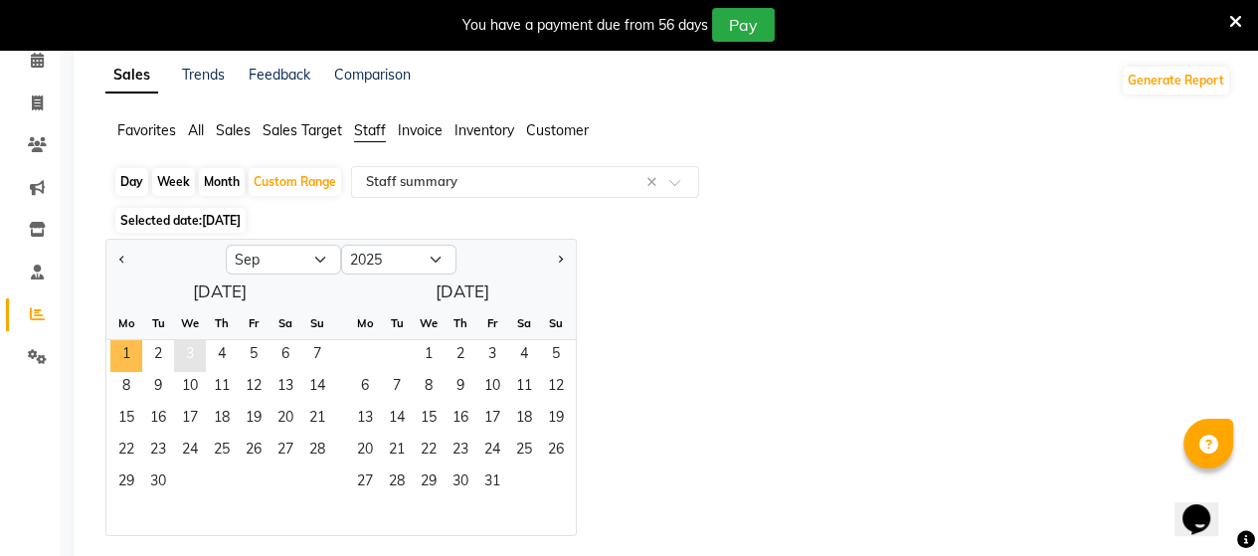
drag, startPoint x: 131, startPoint y: 349, endPoint x: 198, endPoint y: 361, distance: 67.7
click at [165, 353] on div "1 2 3 4 5 6 7" at bounding box center [219, 356] width 227 height 32
click at [188, 357] on span "3" at bounding box center [190, 356] width 32 height 32
click at [115, 356] on span "1" at bounding box center [126, 356] width 32 height 32
click at [186, 356] on span "3" at bounding box center [190, 356] width 32 height 32
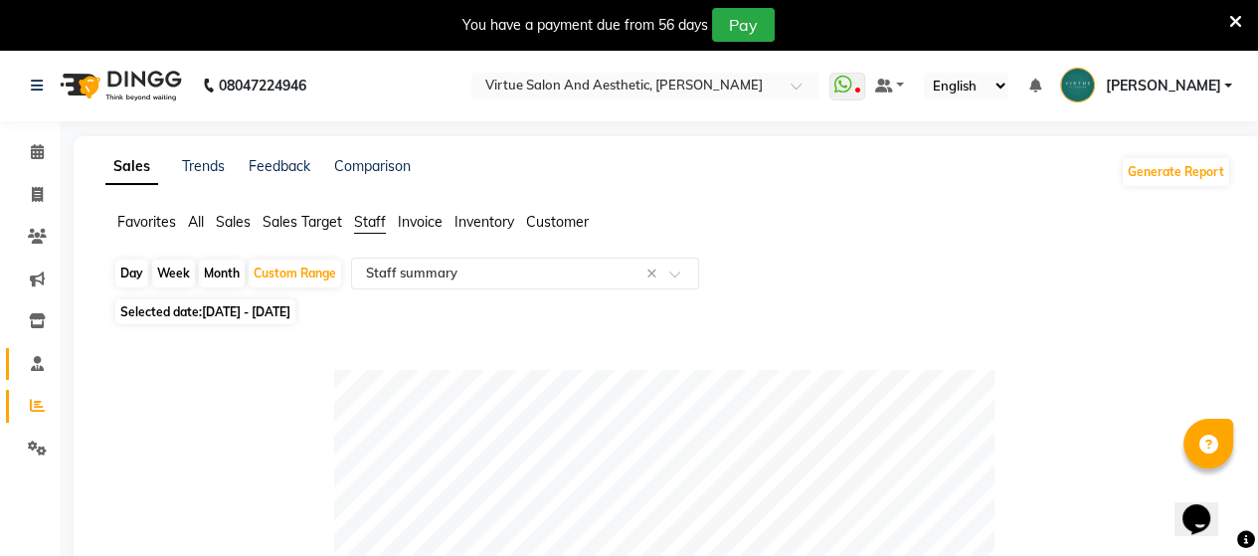
scroll to position [0, 0]
click at [38, 192] on icon at bounding box center [37, 194] width 11 height 15
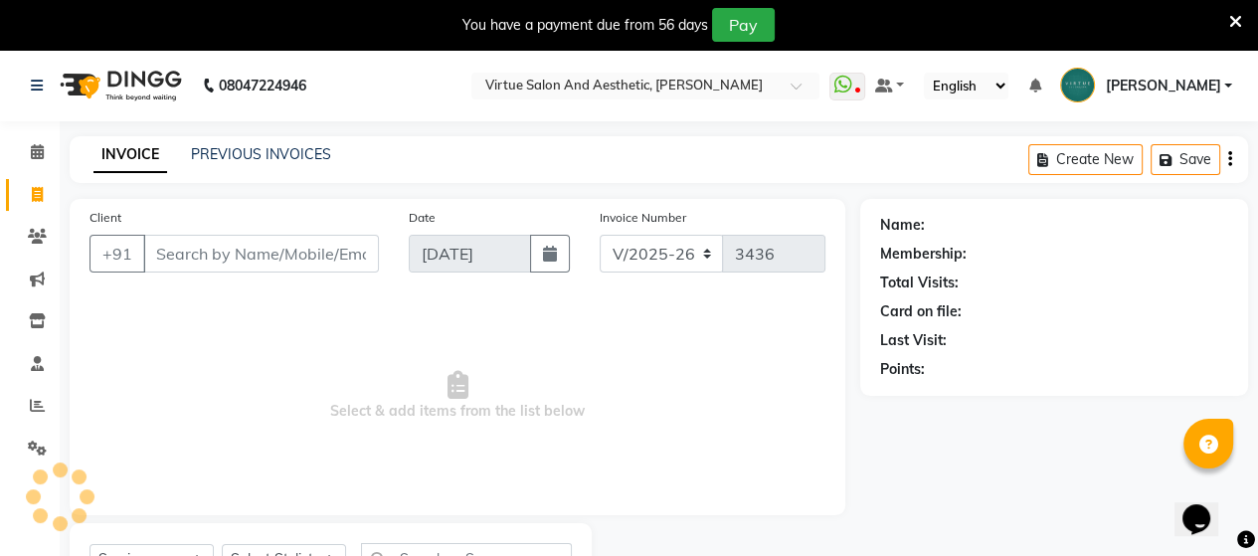
scroll to position [91, 0]
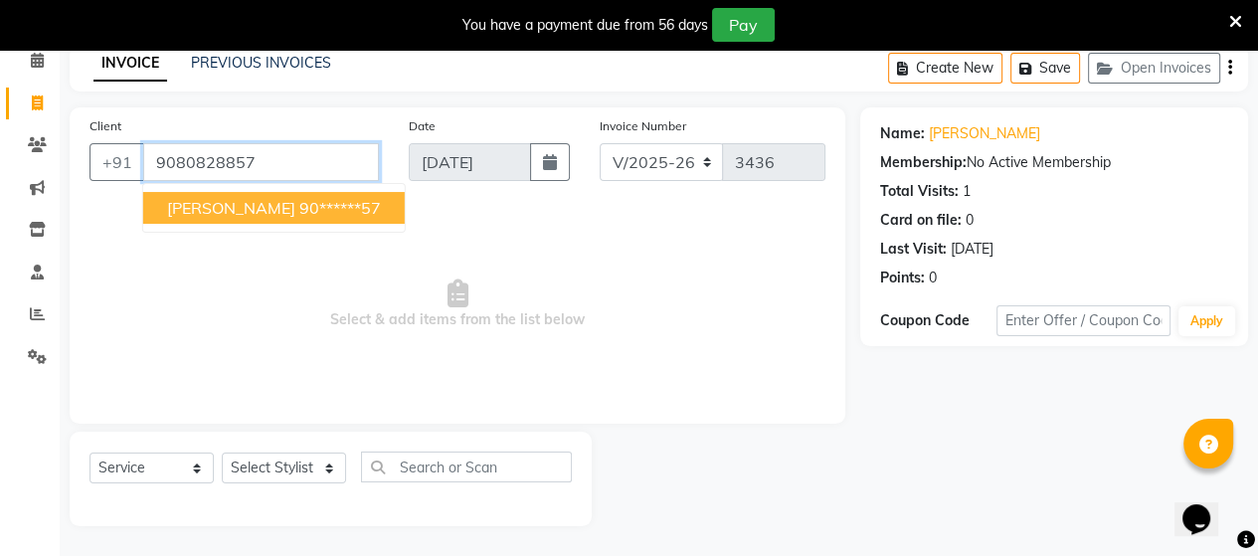
click at [279, 149] on input "9080828857" at bounding box center [261, 162] width 236 height 38
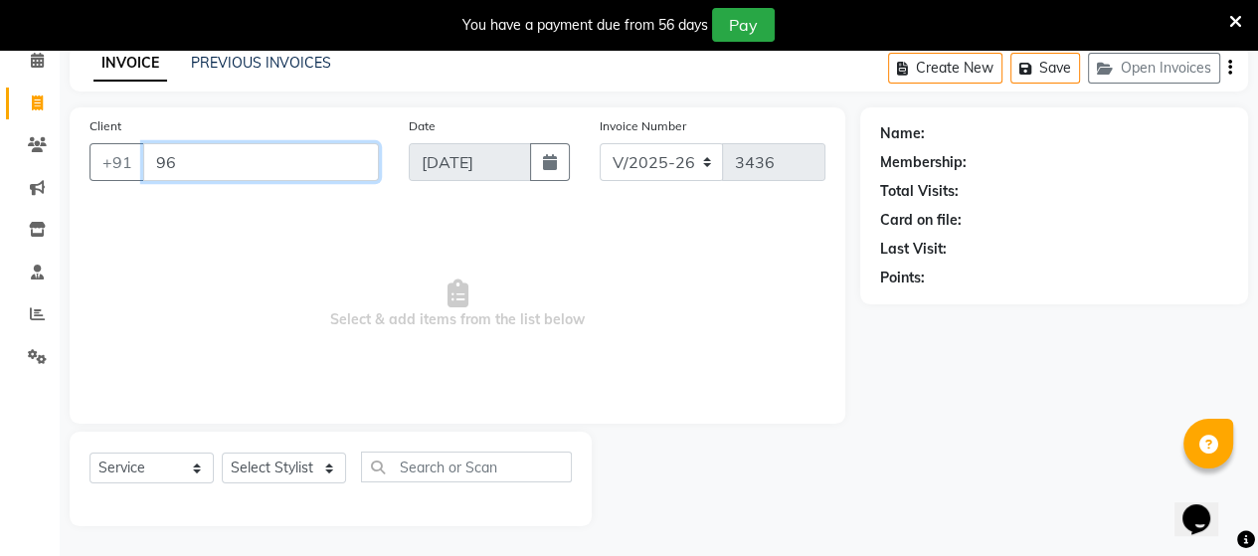
click at [201, 151] on input "96" at bounding box center [261, 162] width 236 height 38
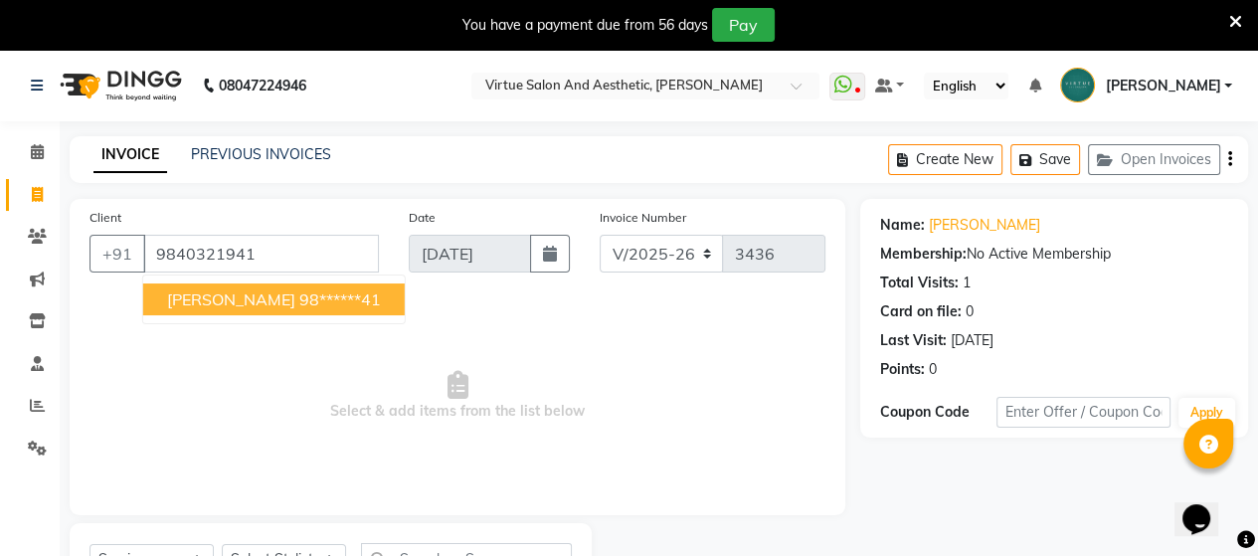
scroll to position [0, 0]
click at [30, 403] on icon at bounding box center [37, 405] width 15 height 15
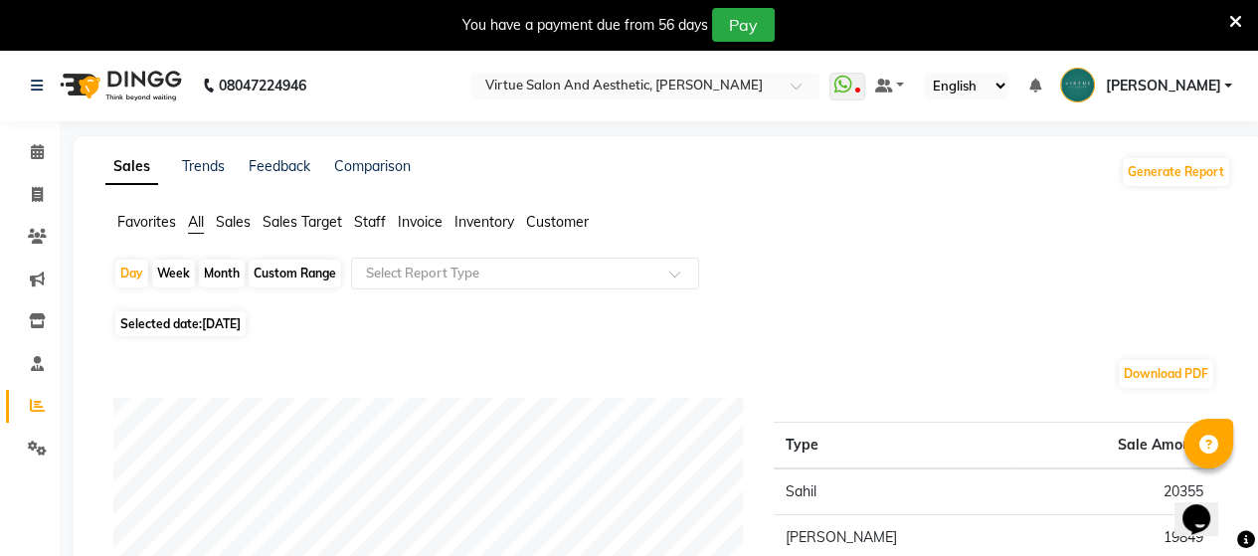
click at [316, 277] on div "Custom Range" at bounding box center [295, 274] width 92 height 28
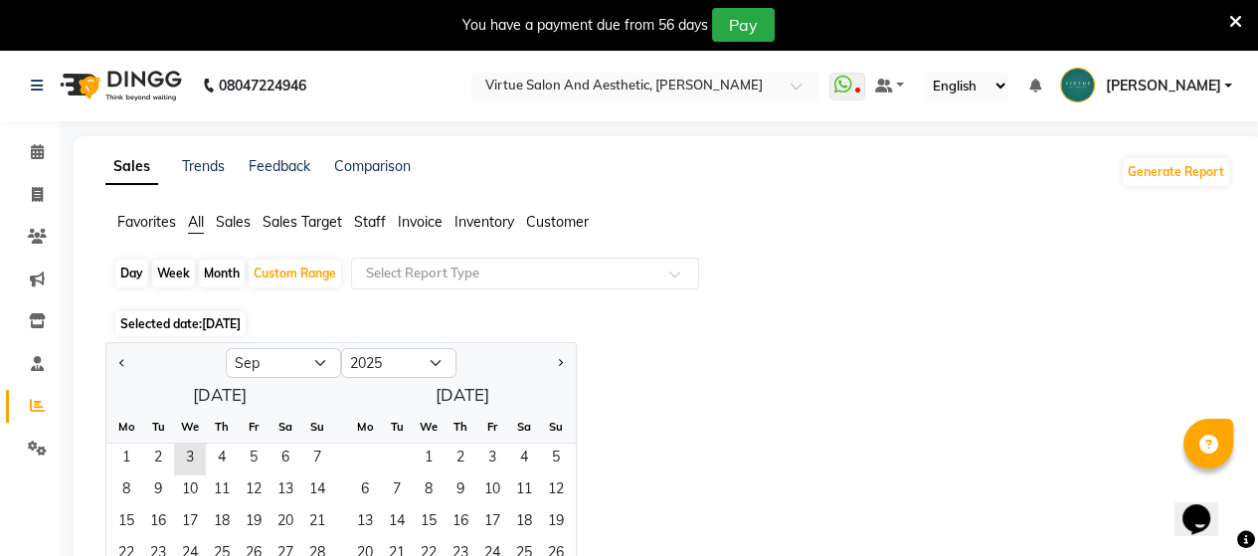
click at [130, 272] on div "Day" at bounding box center [131, 274] width 33 height 28
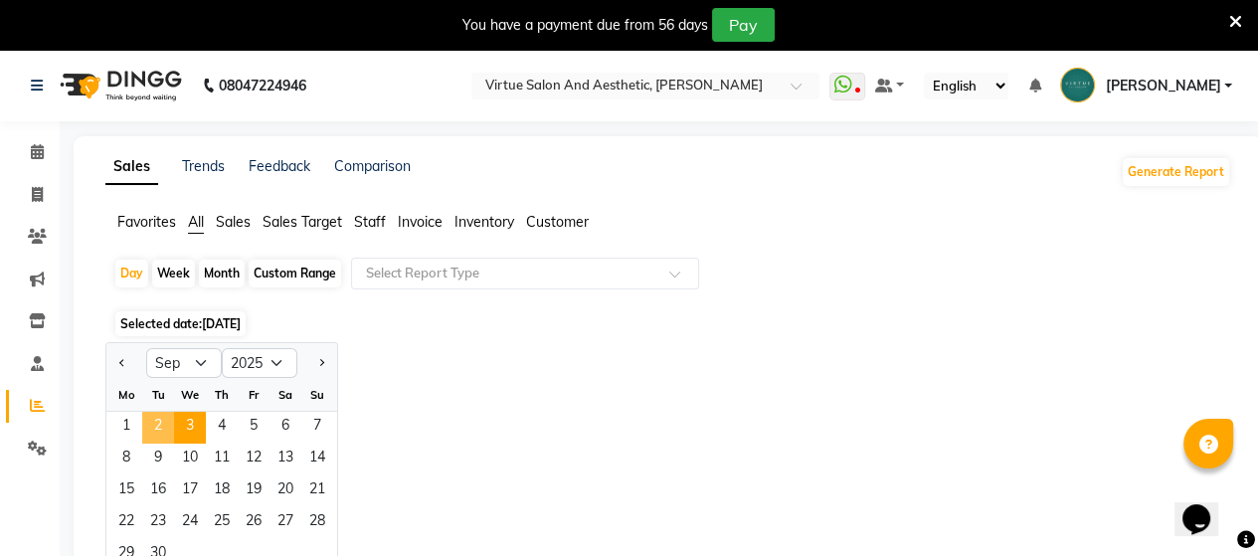
click at [159, 428] on span "2" at bounding box center [158, 428] width 32 height 32
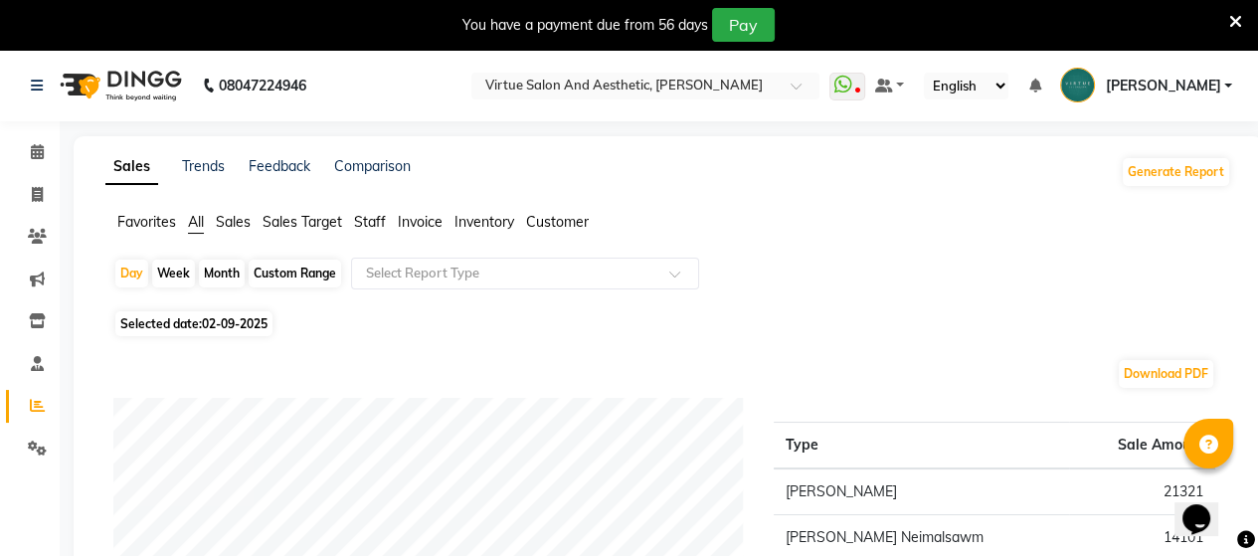
click at [360, 226] on span "Staff" at bounding box center [370, 222] width 32 height 18
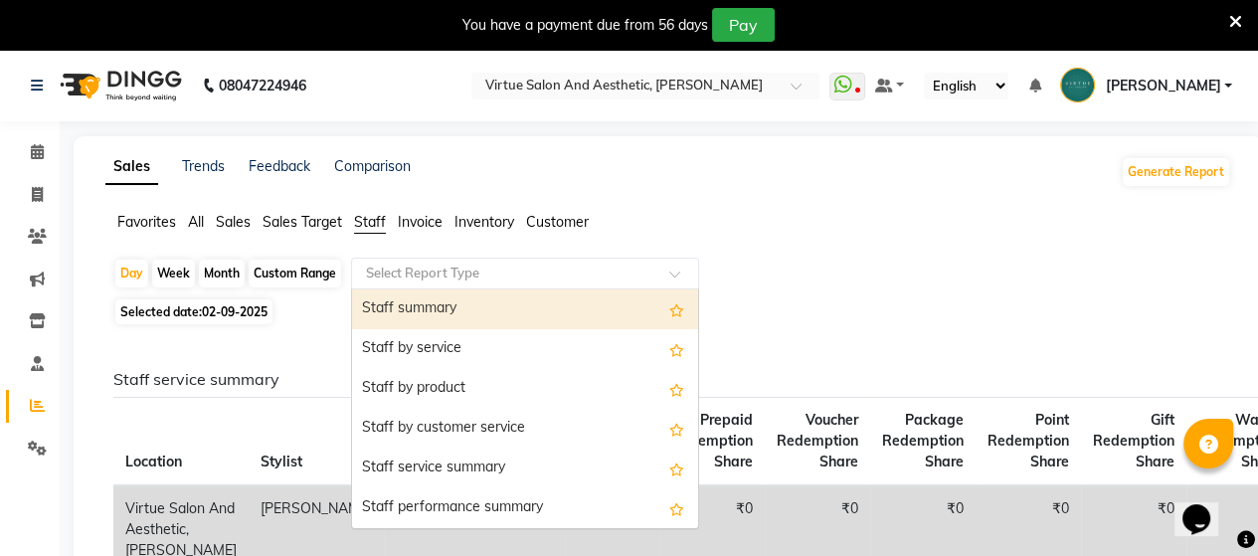
click at [449, 270] on input "text" at bounding box center [505, 274] width 286 height 20
click at [441, 309] on div "Staff summary" at bounding box center [525, 309] width 346 height 40
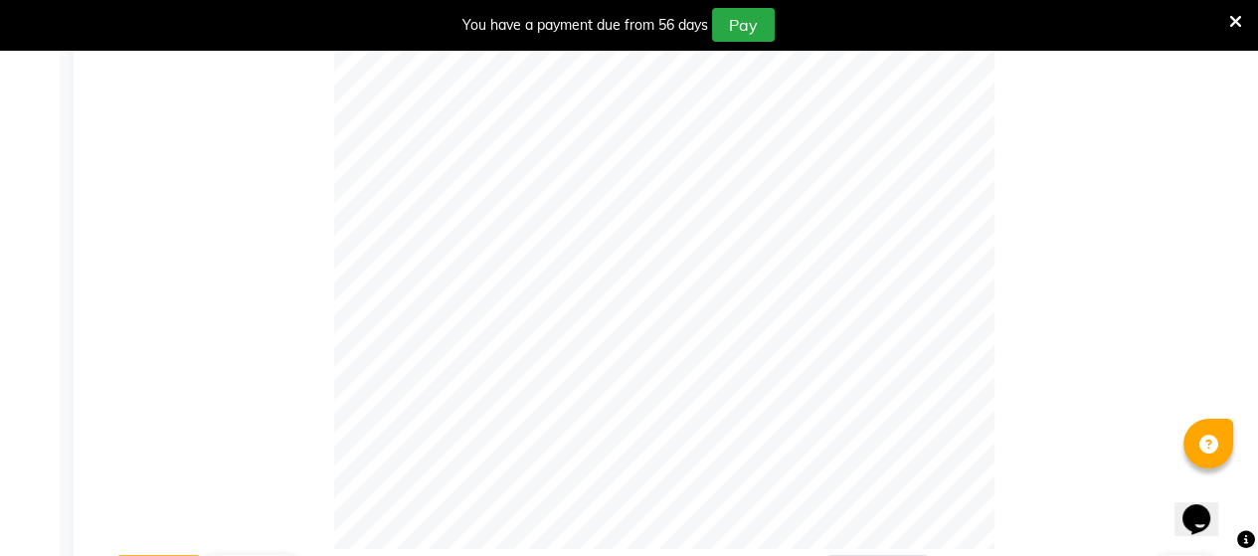
scroll to position [99, 0]
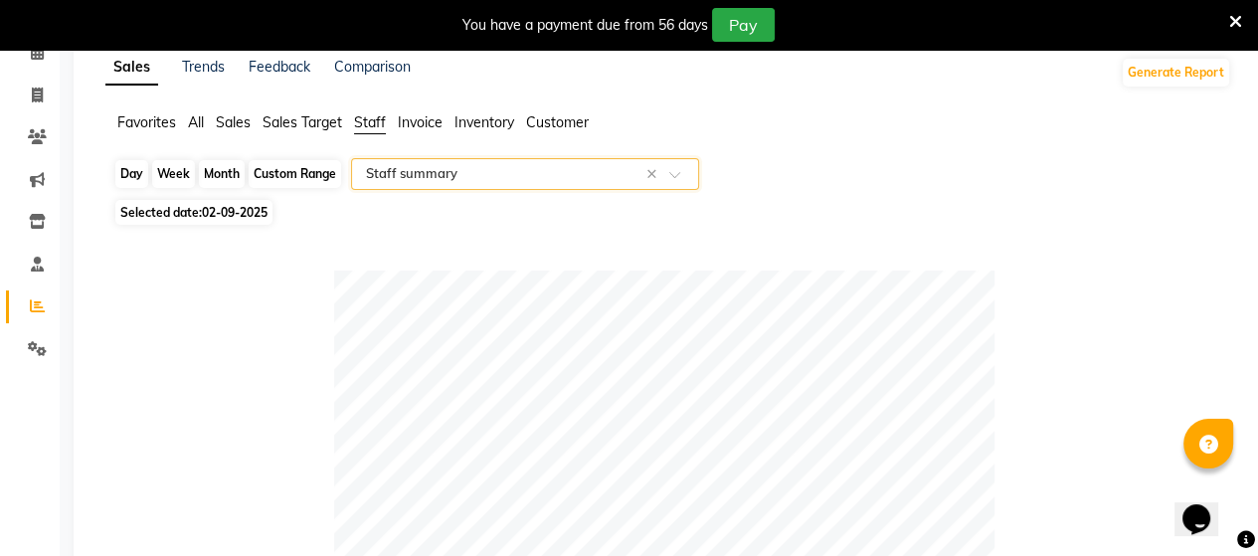
click at [127, 175] on div "Day" at bounding box center [131, 174] width 33 height 28
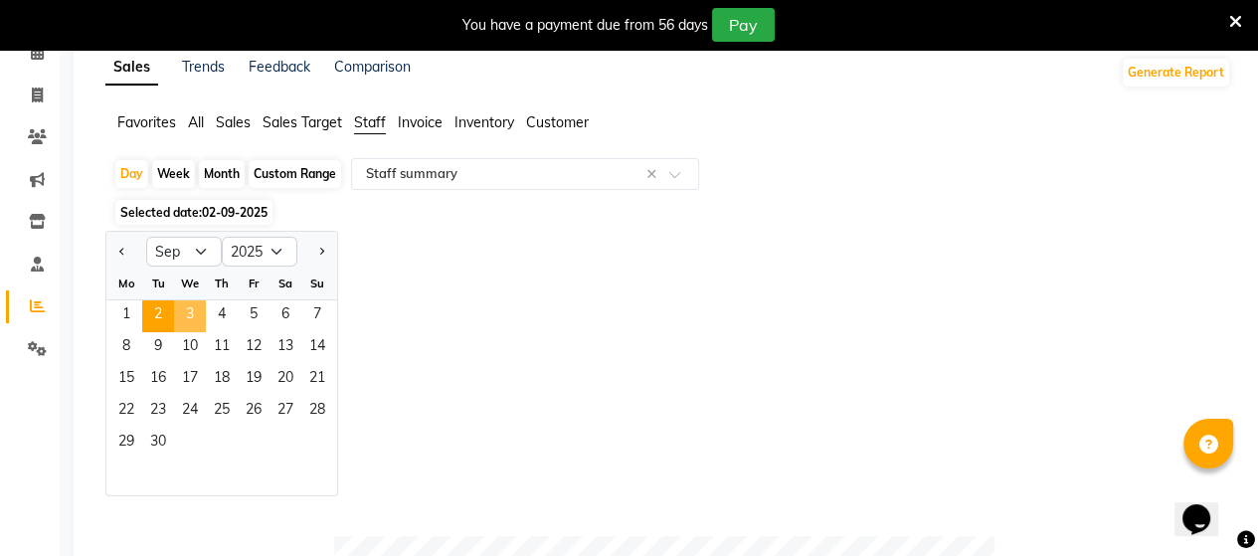
click at [199, 321] on span "3" at bounding box center [190, 316] width 32 height 32
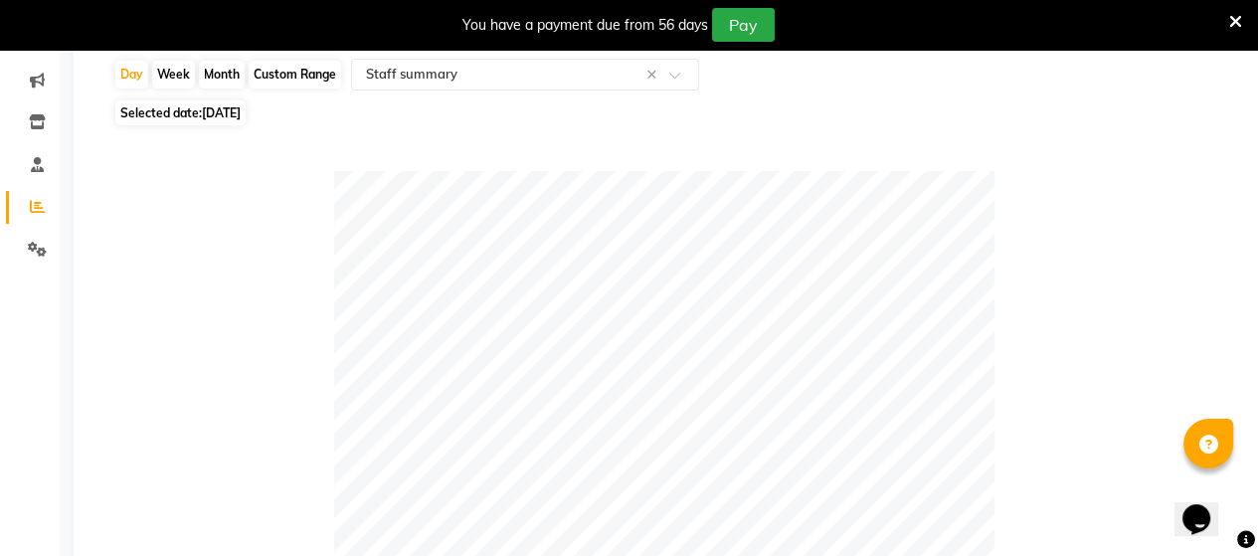
scroll to position [0, 0]
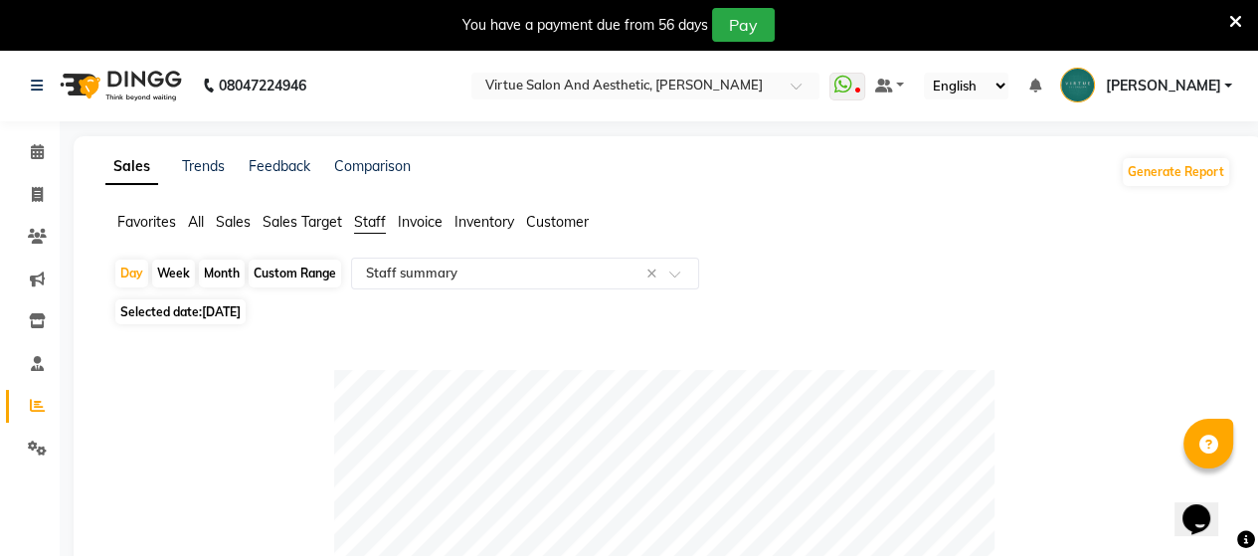
click at [295, 271] on div "Custom Range" at bounding box center [295, 274] width 92 height 28
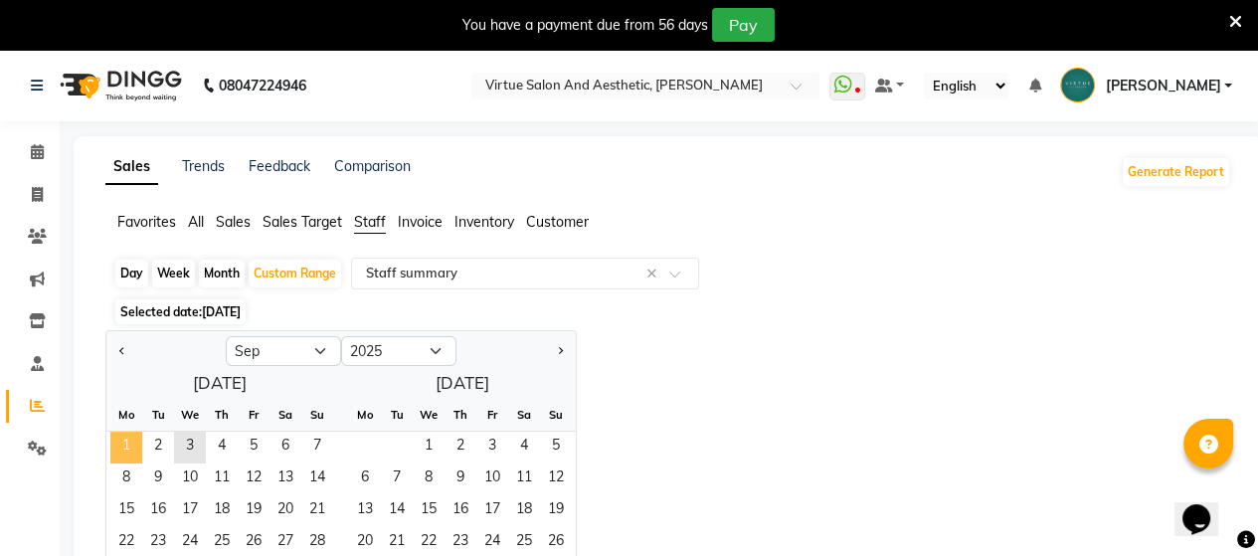
click at [131, 451] on span "1" at bounding box center [126, 448] width 32 height 32
click at [187, 448] on span "3" at bounding box center [190, 448] width 32 height 32
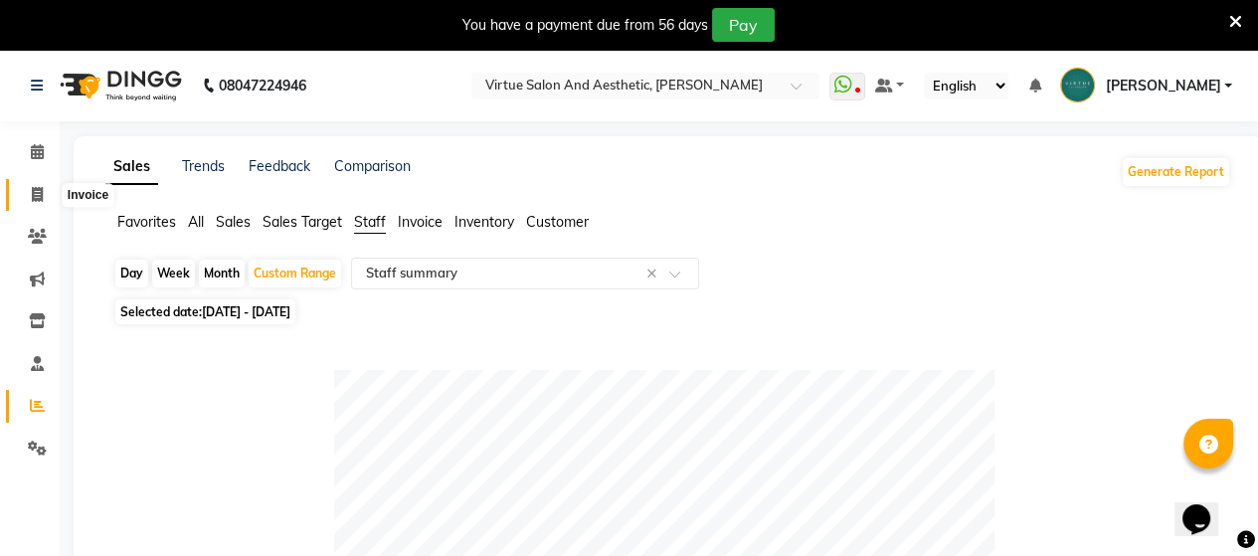
click at [32, 189] on icon at bounding box center [37, 194] width 11 height 15
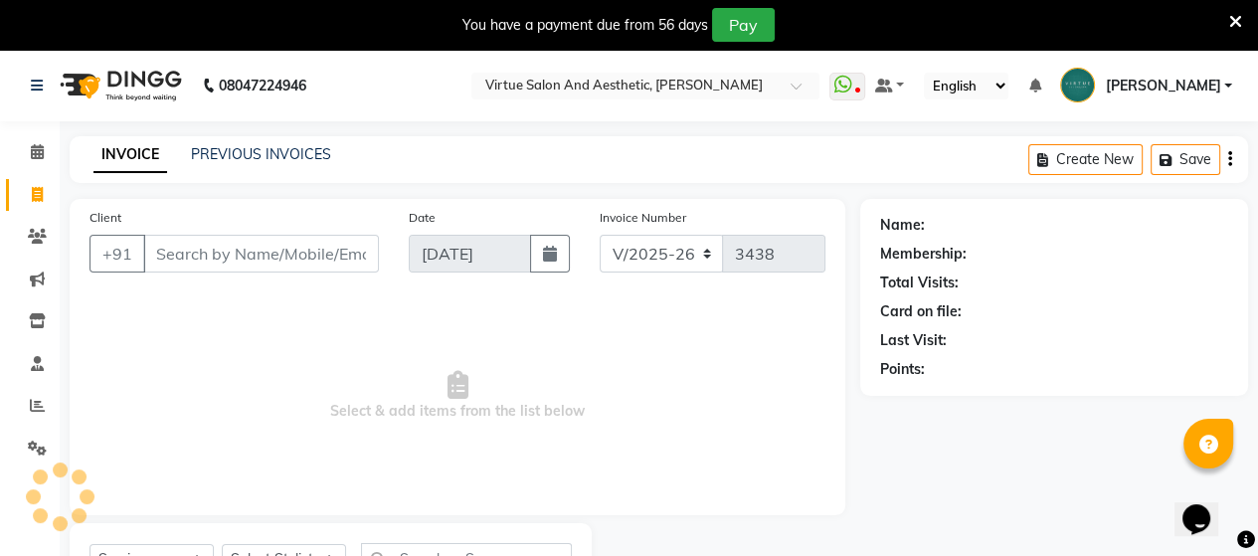
scroll to position [91, 0]
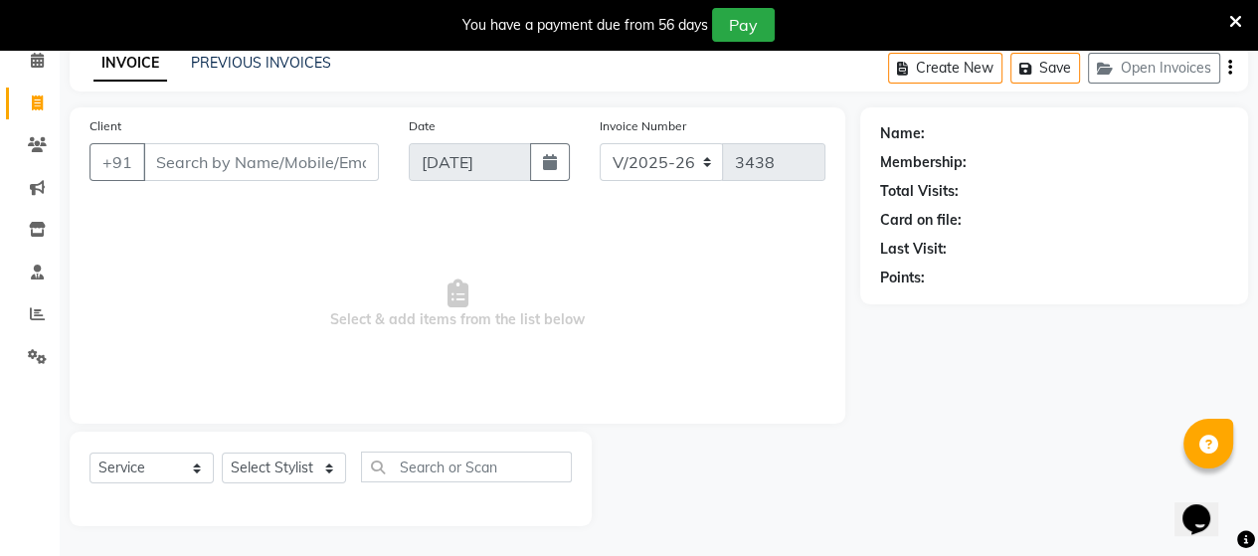
click at [261, 53] on div "PREVIOUS INVOICES" at bounding box center [261, 63] width 140 height 21
click at [251, 61] on link "PREVIOUS INVOICES" at bounding box center [261, 63] width 140 height 18
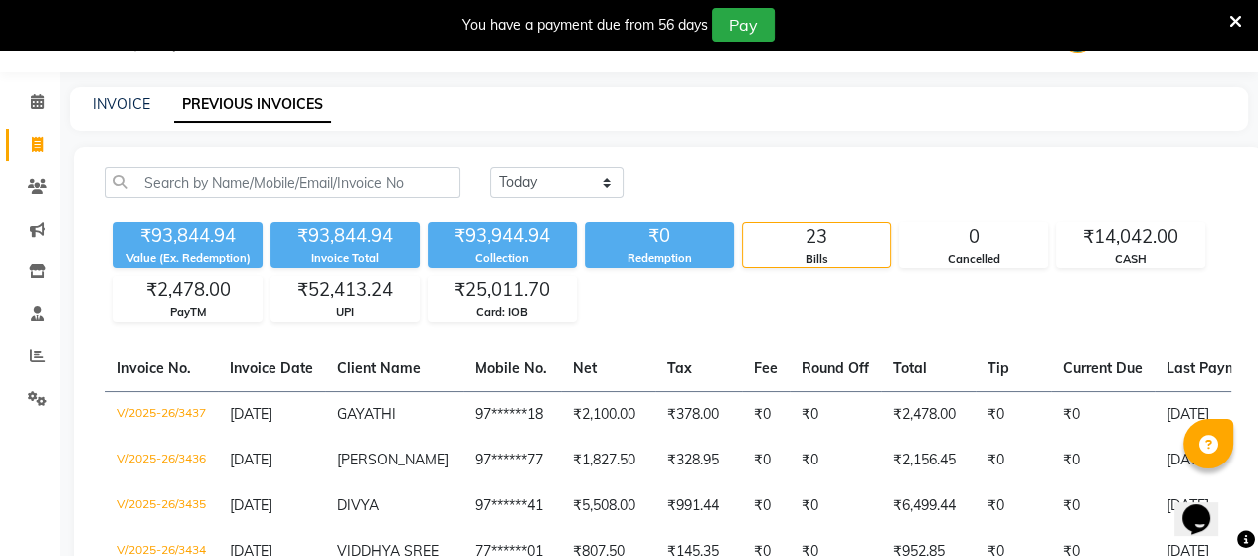
scroll to position [91, 0]
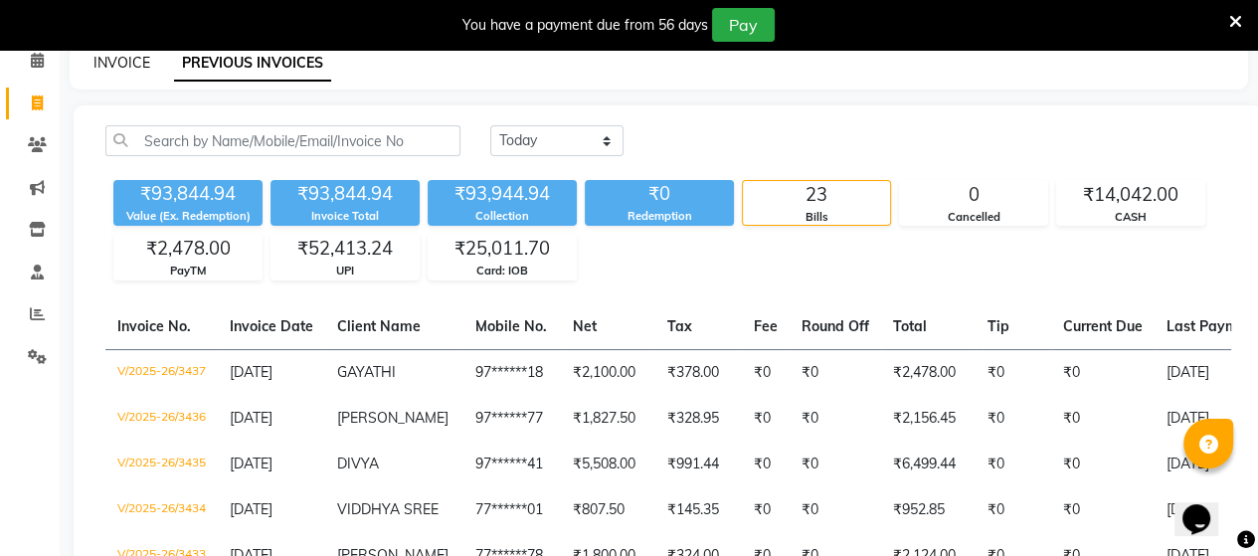
click at [108, 63] on link "INVOICE" at bounding box center [121, 63] width 57 height 18
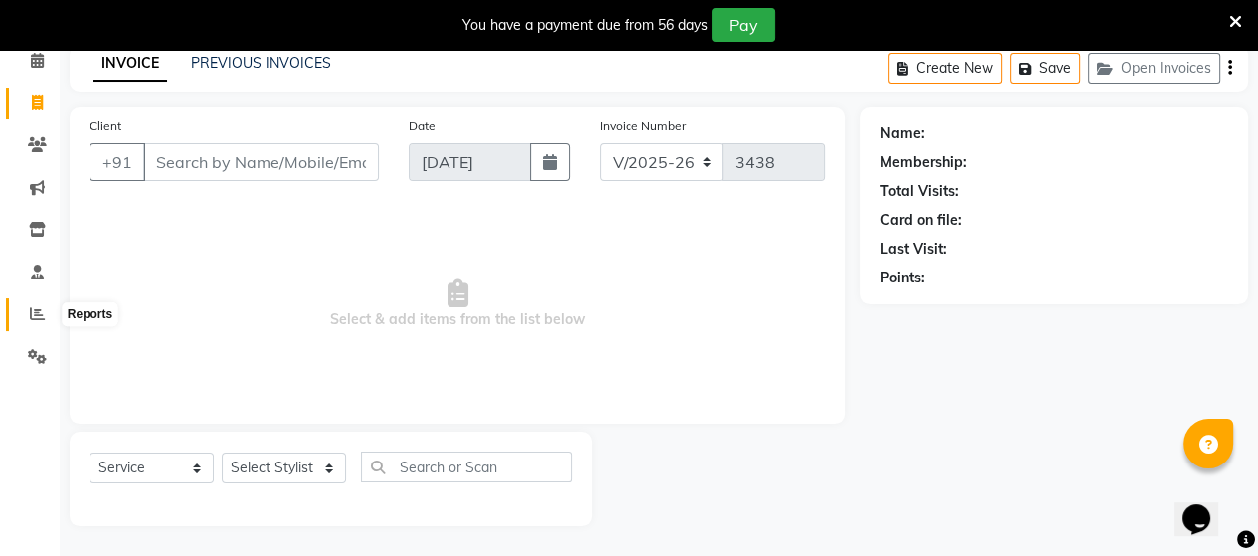
click at [32, 315] on icon at bounding box center [37, 313] width 15 height 15
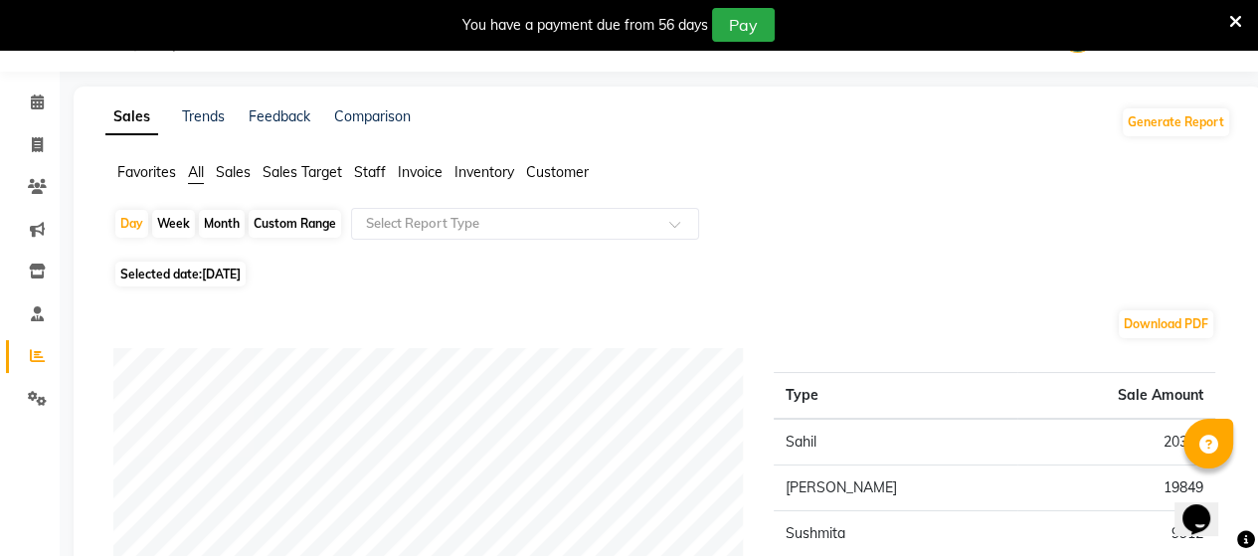
scroll to position [91, 0]
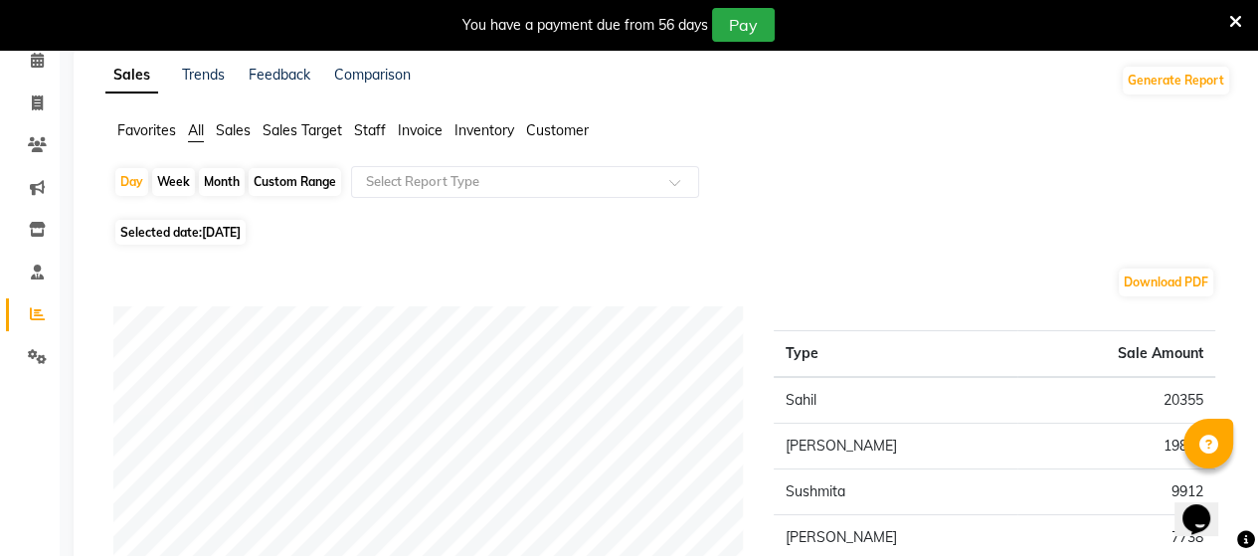
click at [373, 134] on span "Staff" at bounding box center [370, 130] width 32 height 18
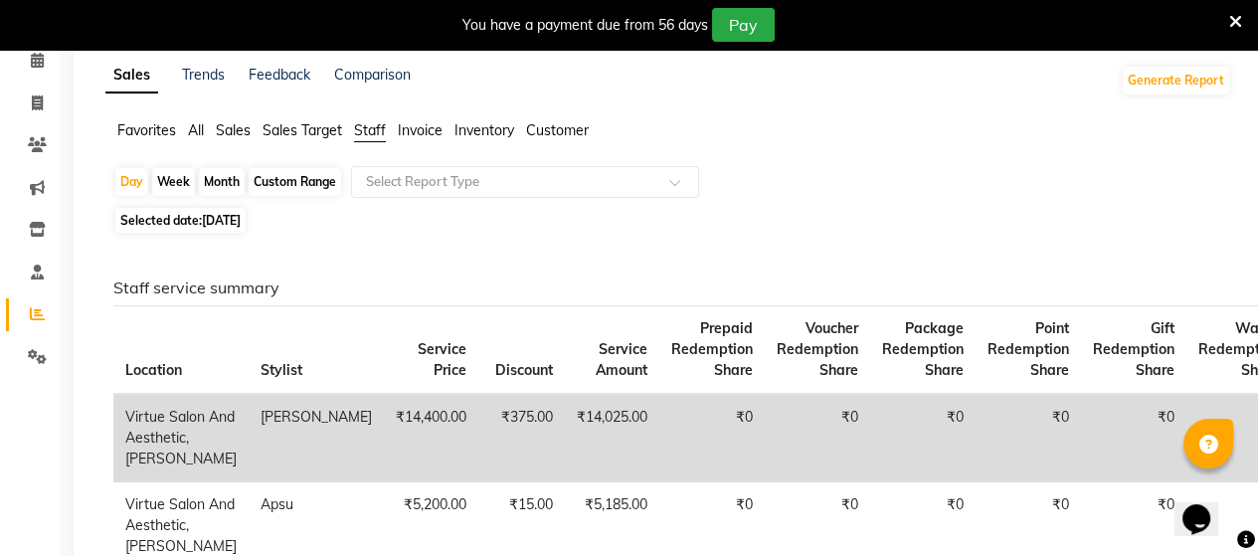
click at [214, 179] on div "Month" at bounding box center [222, 182] width 46 height 28
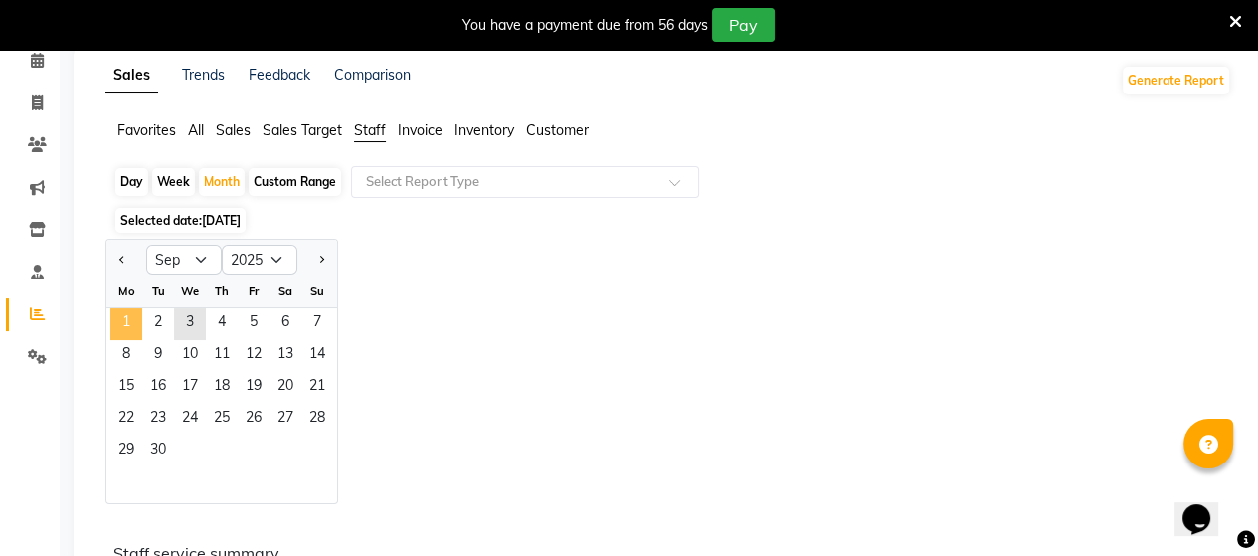
click at [125, 321] on span "1" at bounding box center [126, 324] width 32 height 32
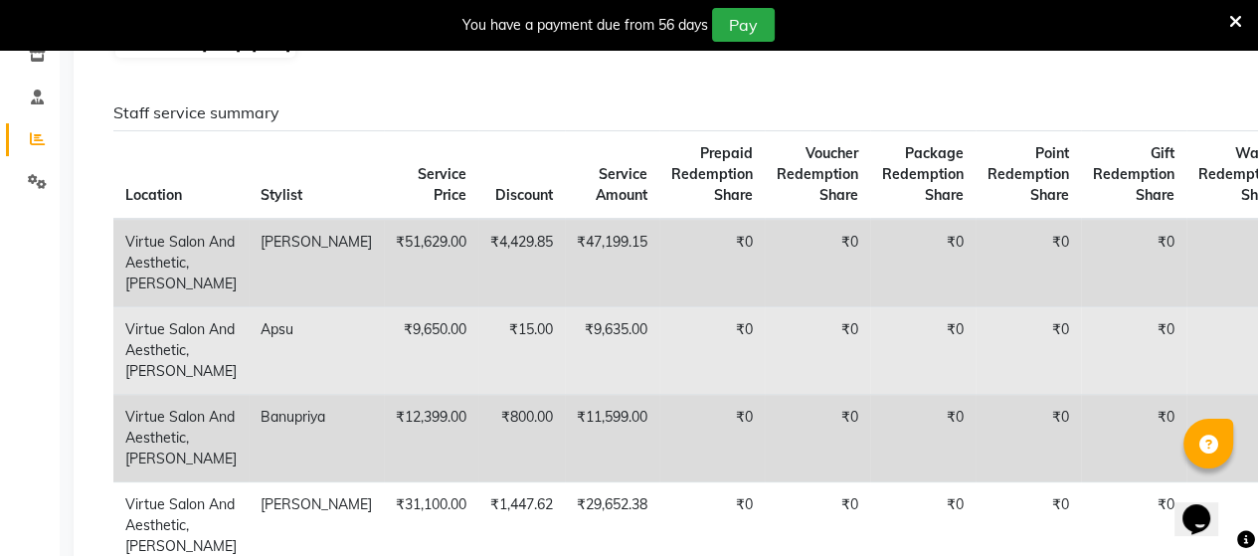
scroll to position [0, 0]
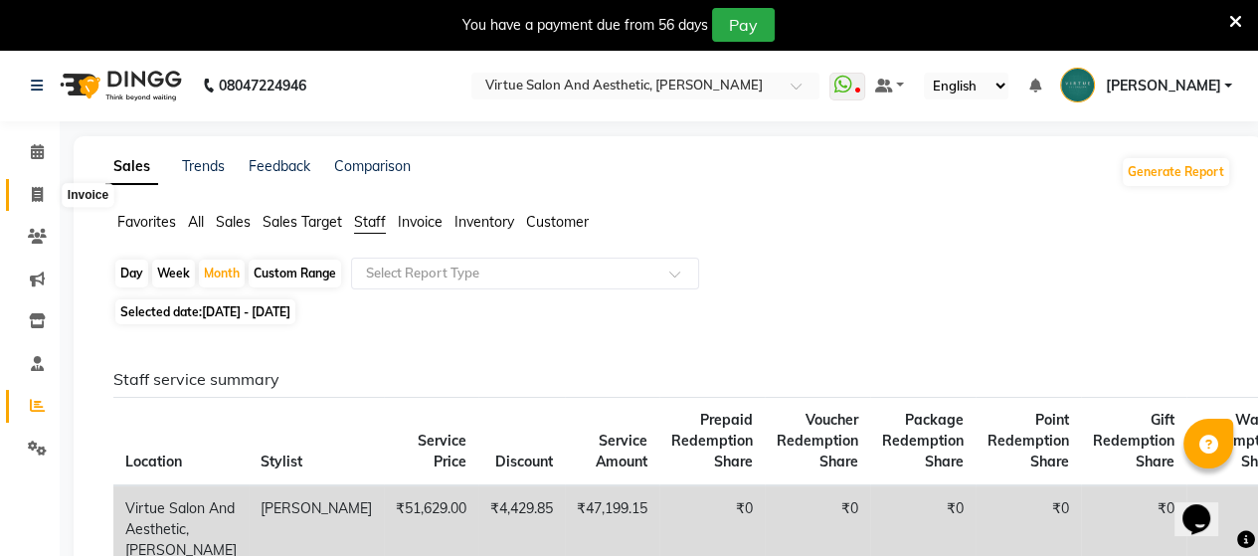
click at [27, 186] on span at bounding box center [37, 195] width 35 height 23
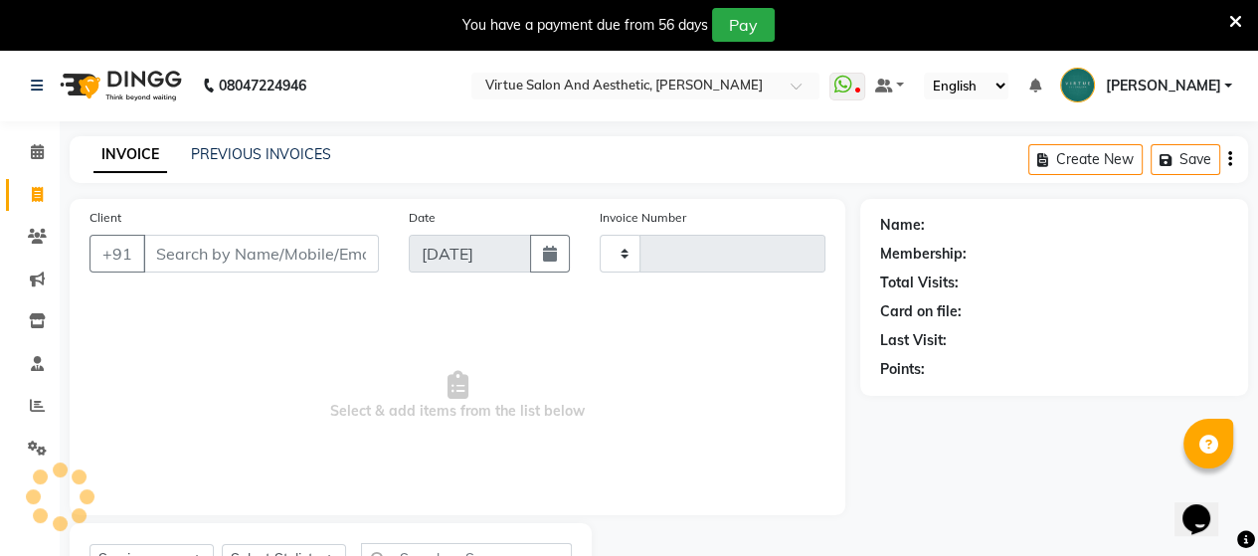
scroll to position [91, 0]
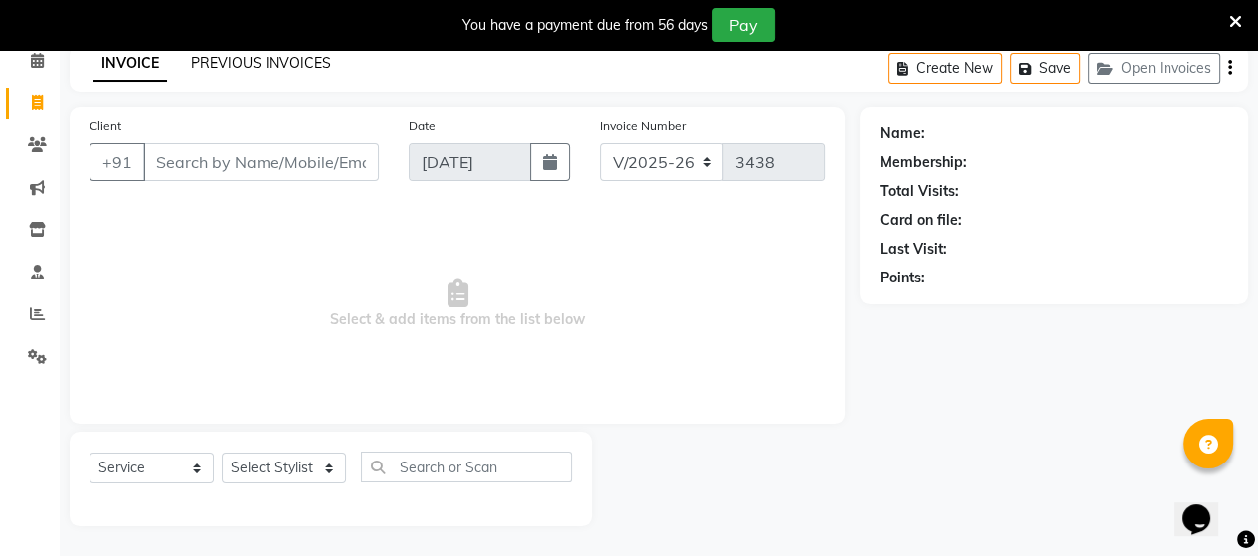
click at [231, 67] on link "PREVIOUS INVOICES" at bounding box center [261, 63] width 140 height 18
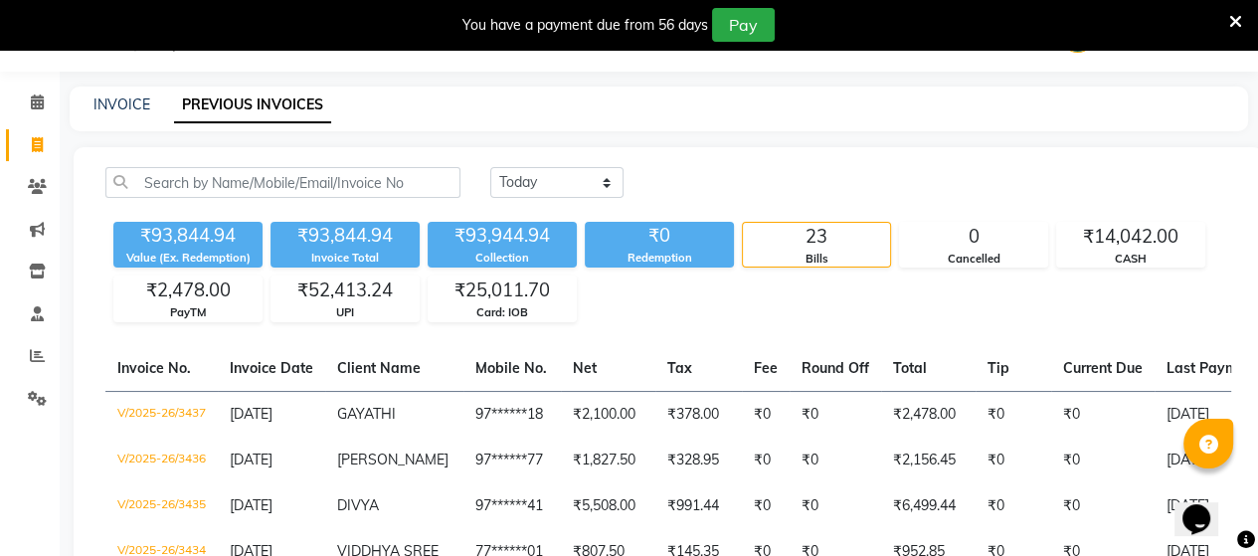
scroll to position [91, 0]
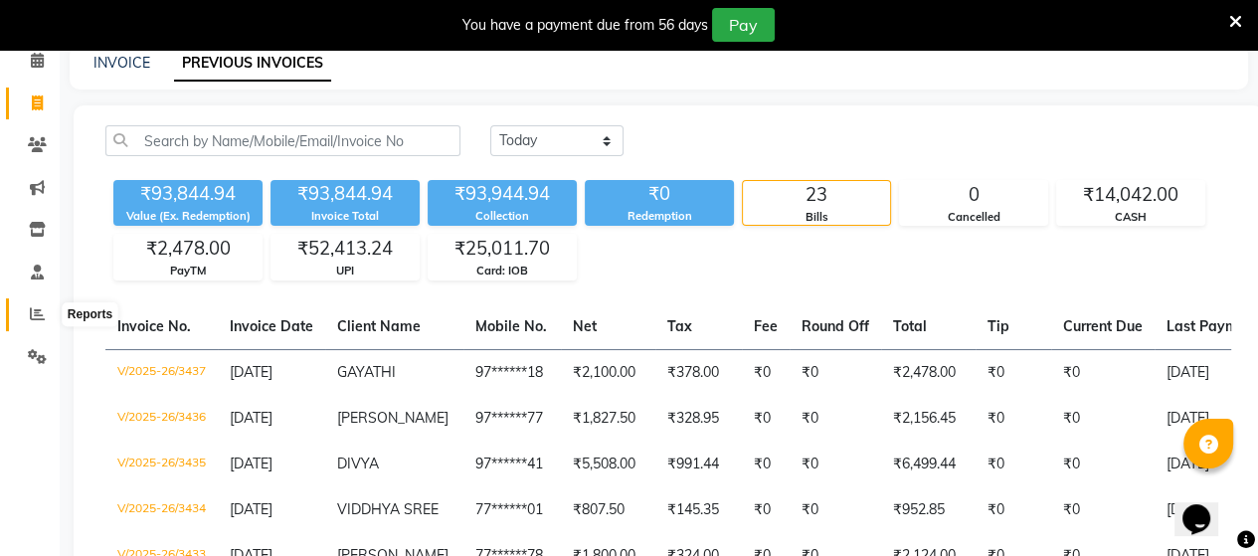
click at [34, 317] on icon at bounding box center [37, 313] width 15 height 15
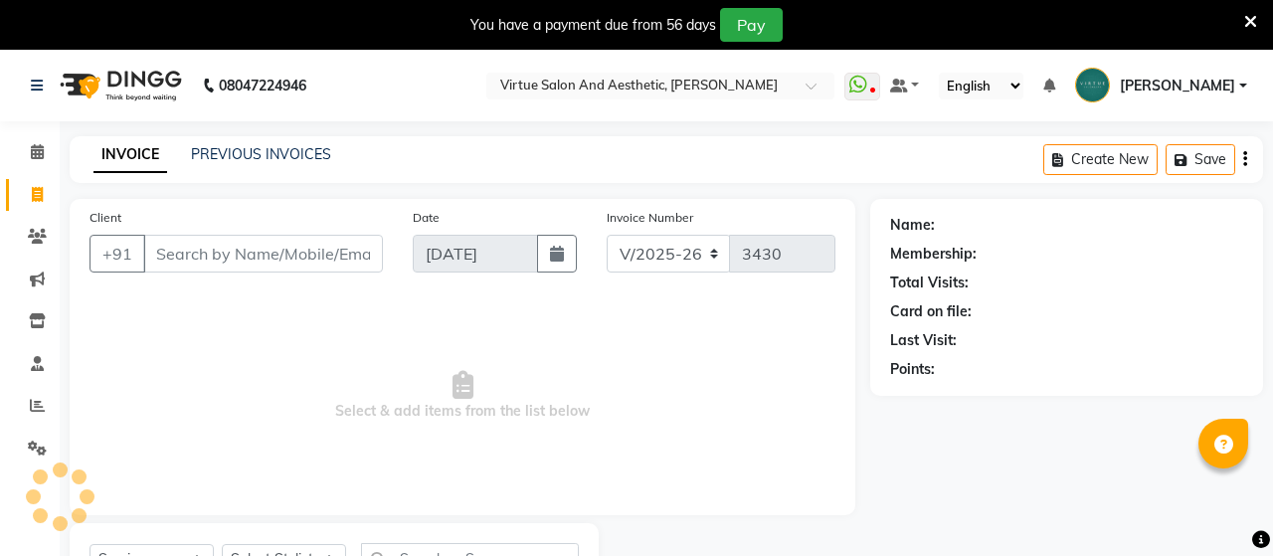
select select "4466"
select select "service"
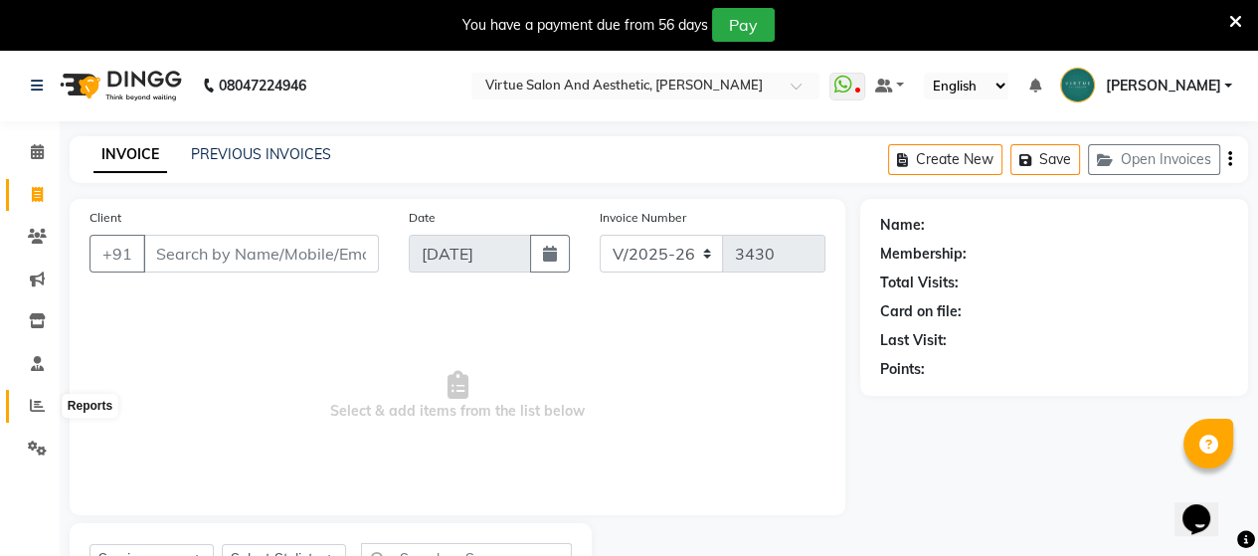
click at [35, 406] on icon at bounding box center [37, 405] width 15 height 15
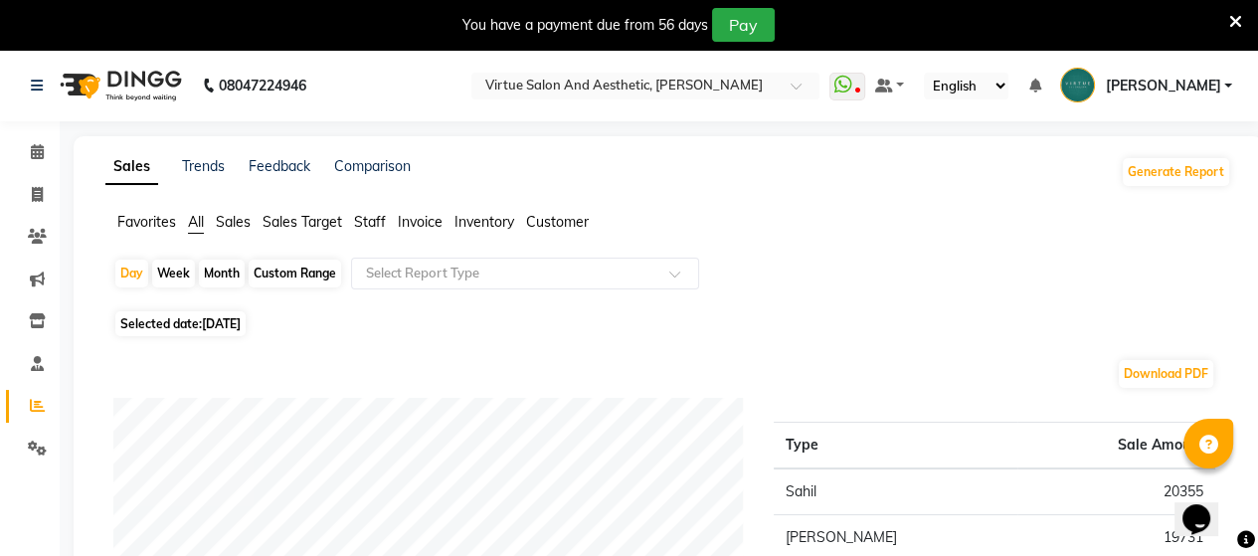
click at [376, 224] on span "Staff" at bounding box center [370, 222] width 32 height 18
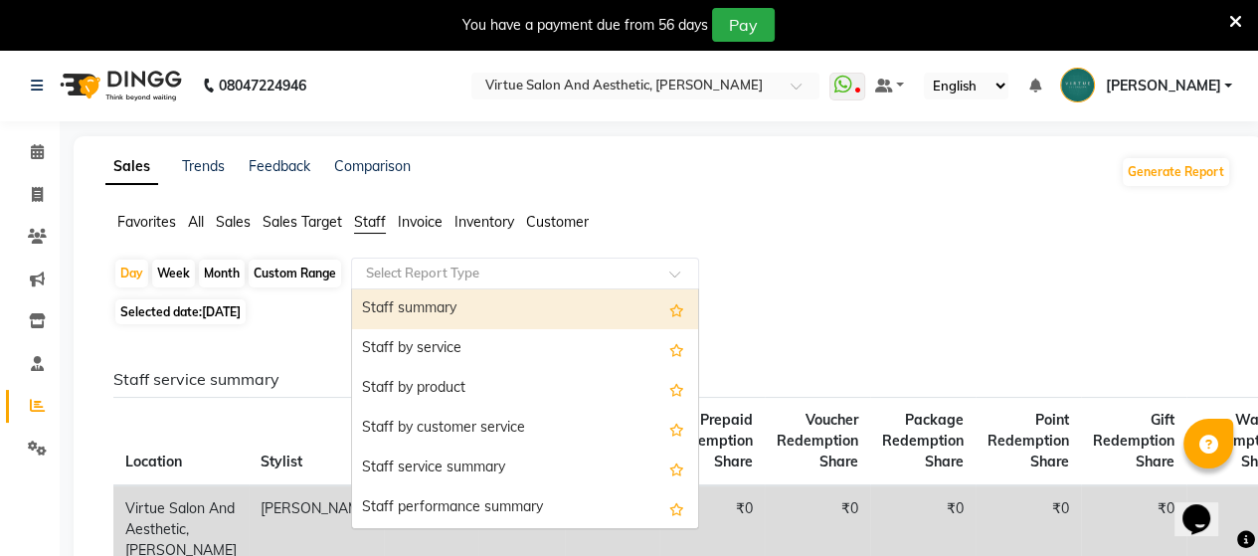
click at [433, 269] on input "text" at bounding box center [505, 274] width 286 height 20
click at [428, 303] on div "Staff summary" at bounding box center [525, 309] width 346 height 40
select select "full_report"
select select "csv"
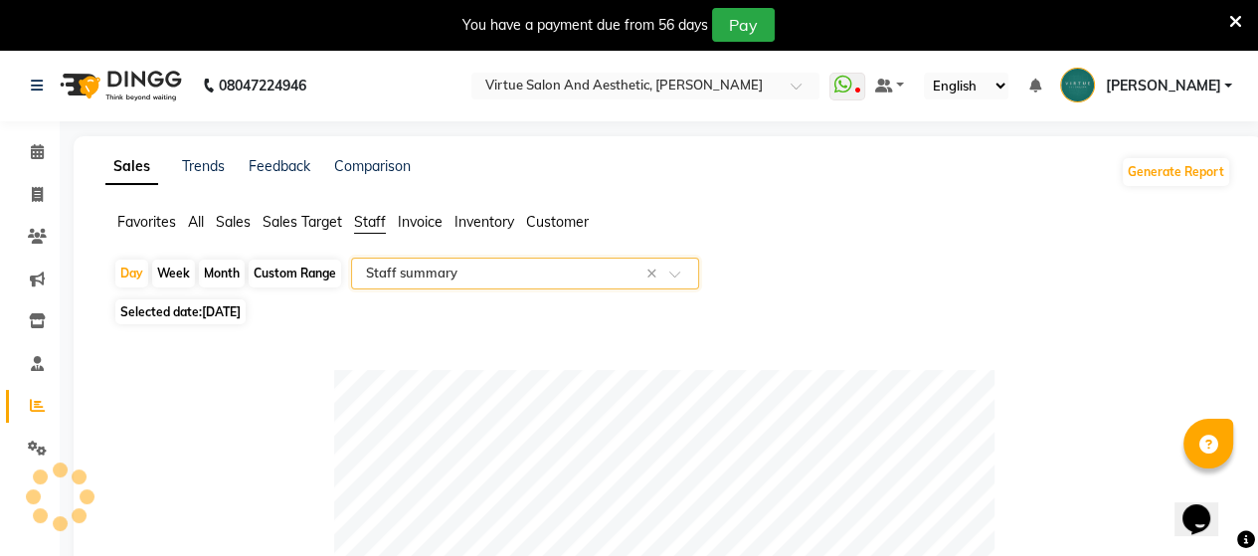
click at [274, 281] on div "Custom Range" at bounding box center [295, 274] width 92 height 28
select select "9"
select select "2025"
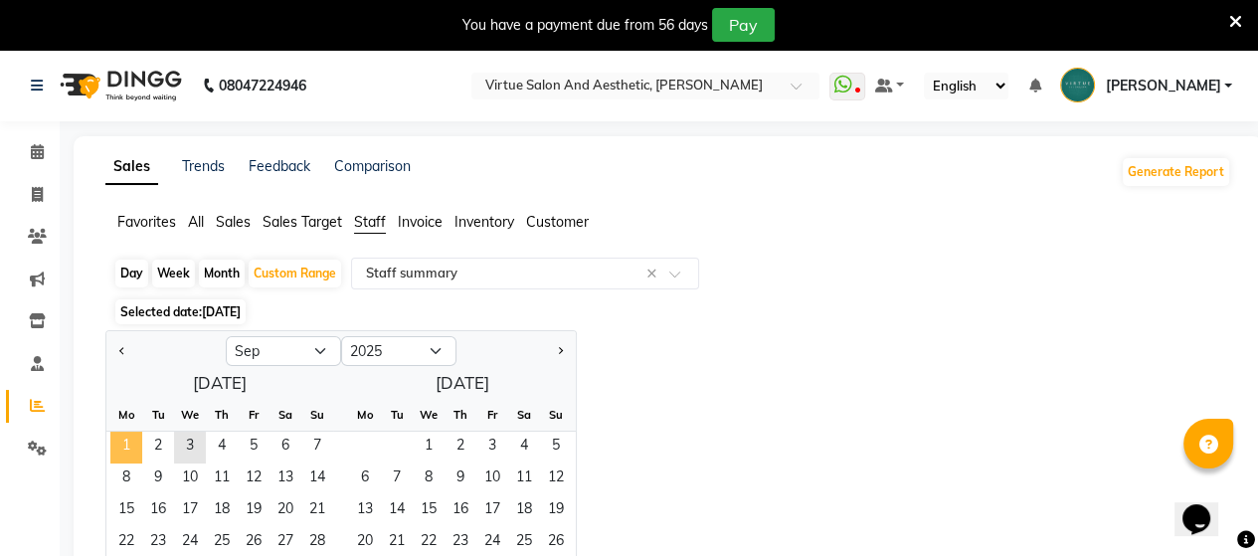
click at [135, 447] on span "1" at bounding box center [126, 448] width 32 height 32
click at [189, 448] on span "3" at bounding box center [190, 448] width 32 height 32
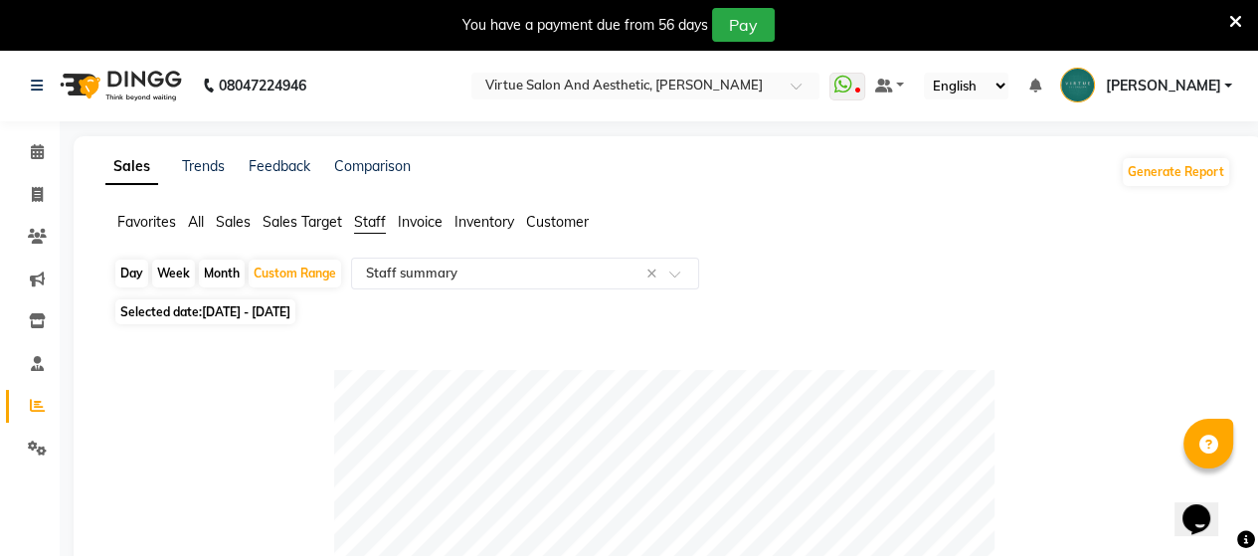
click at [129, 273] on div "Day" at bounding box center [131, 274] width 33 height 28
select select "9"
select select "2025"
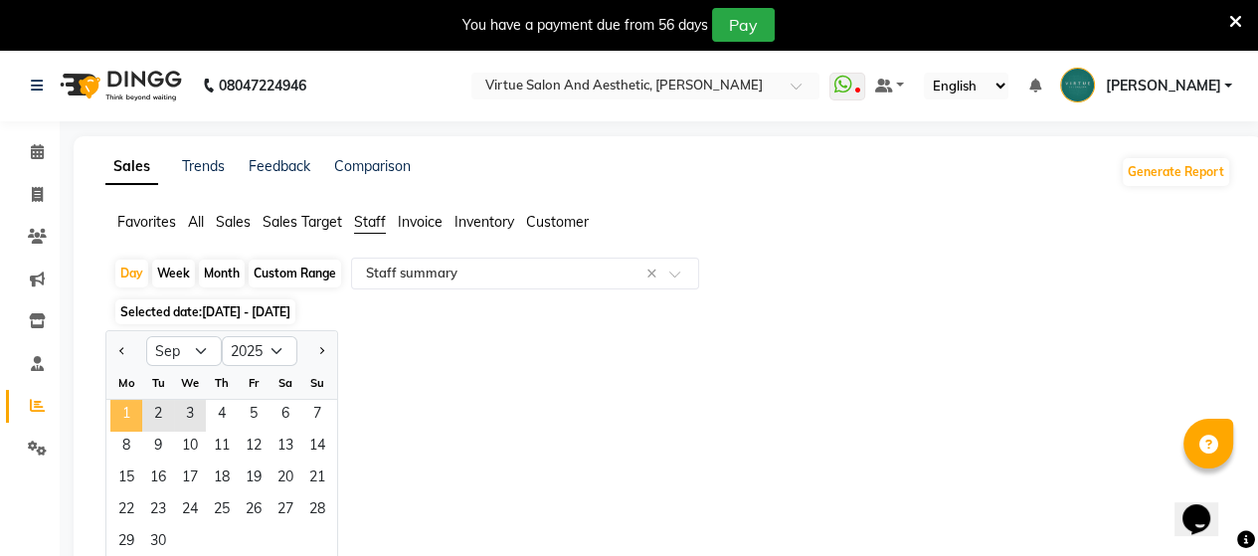
click at [132, 417] on span "1" at bounding box center [126, 416] width 32 height 32
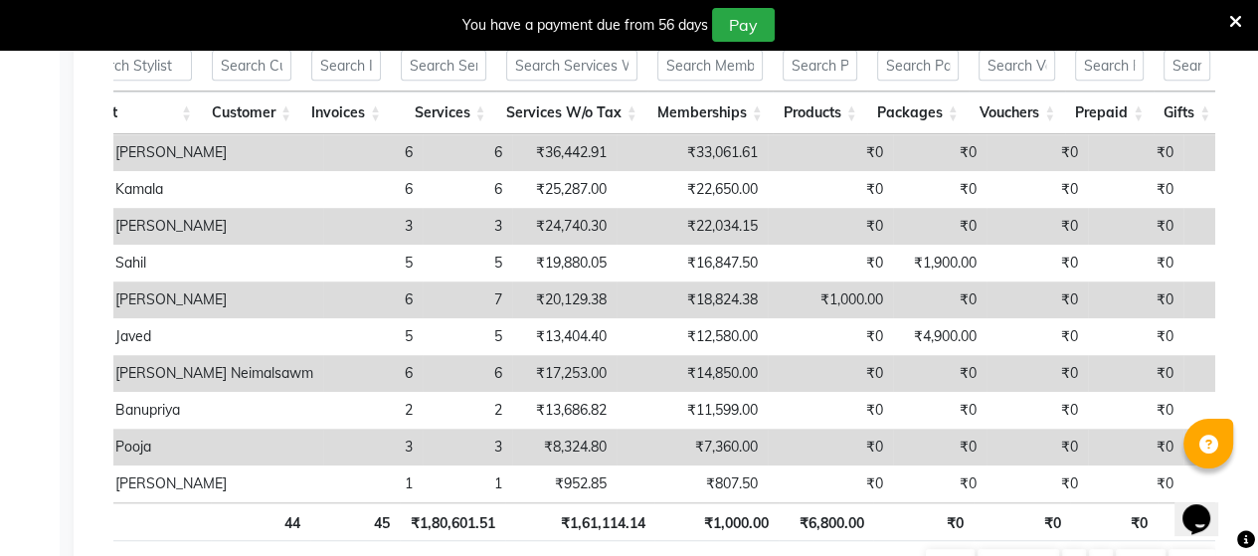
scroll to position [0, 326]
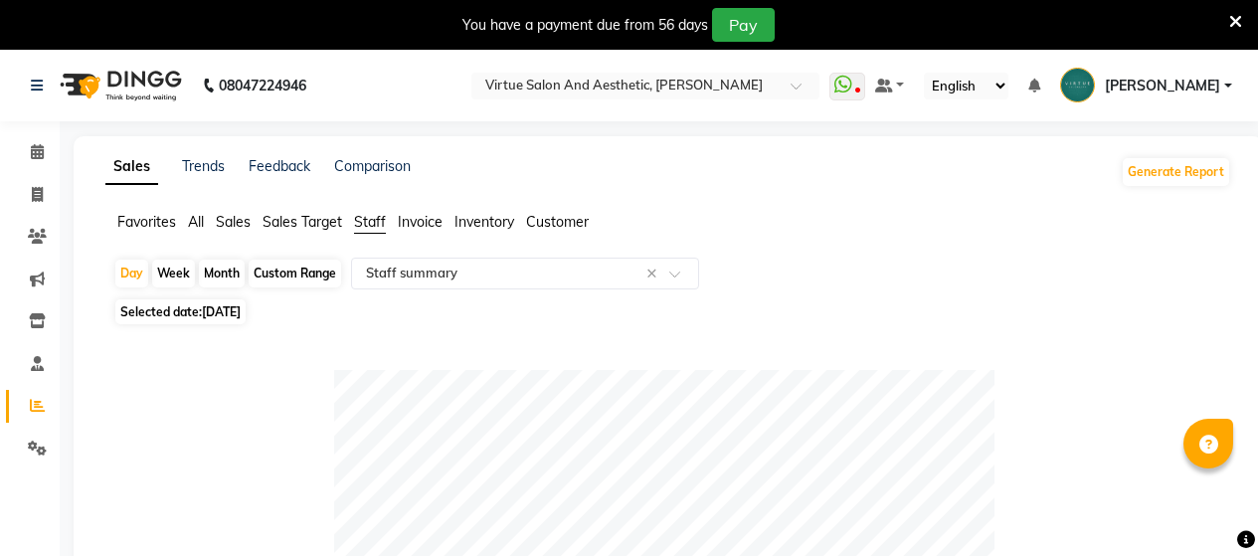
select select "full_report"
select select "csv"
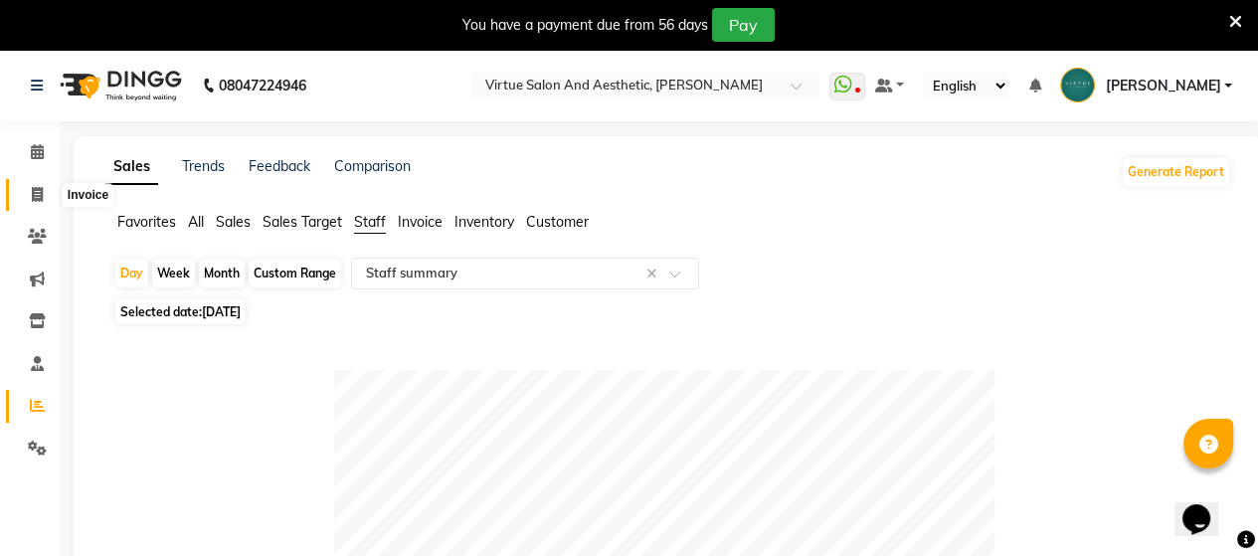
click at [30, 194] on span at bounding box center [37, 195] width 35 height 23
select select "service"
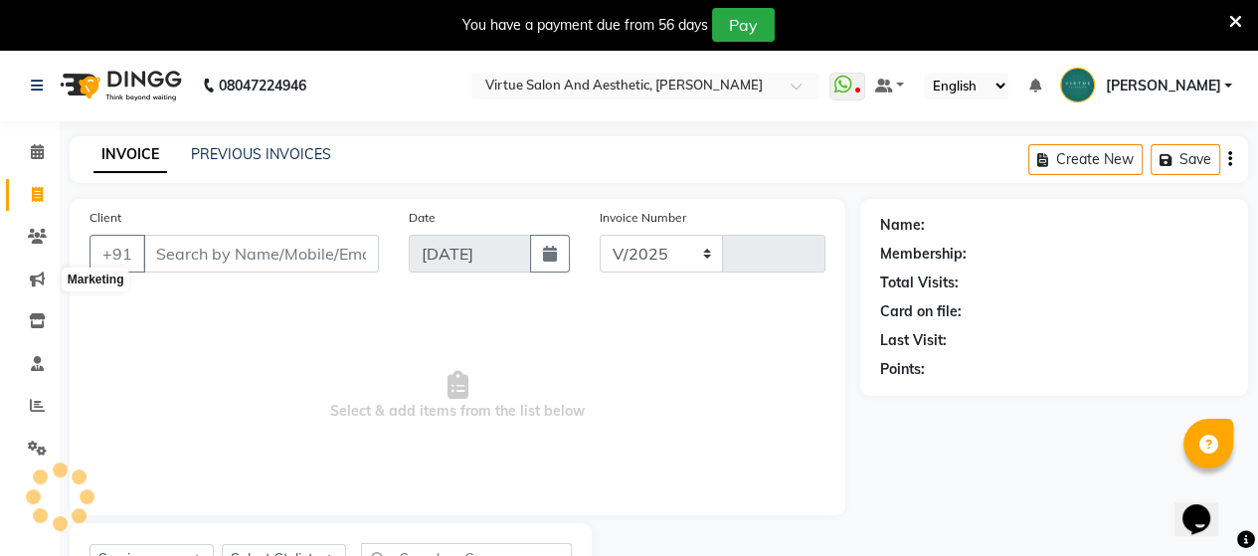
select select "4466"
type input "3436"
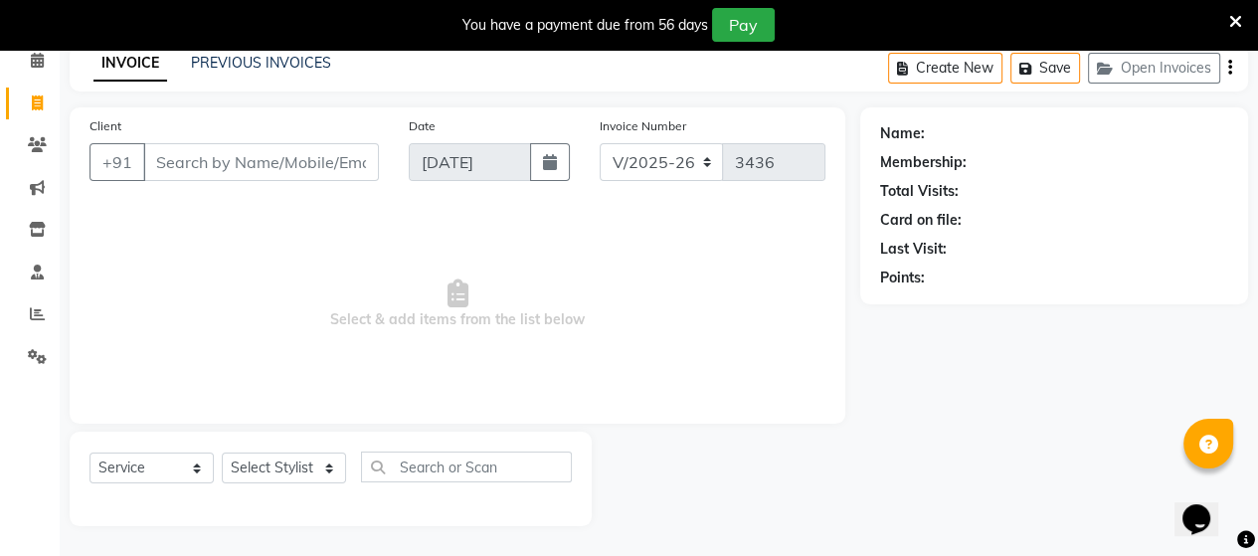
click at [244, 166] on input "Client" at bounding box center [261, 162] width 236 height 38
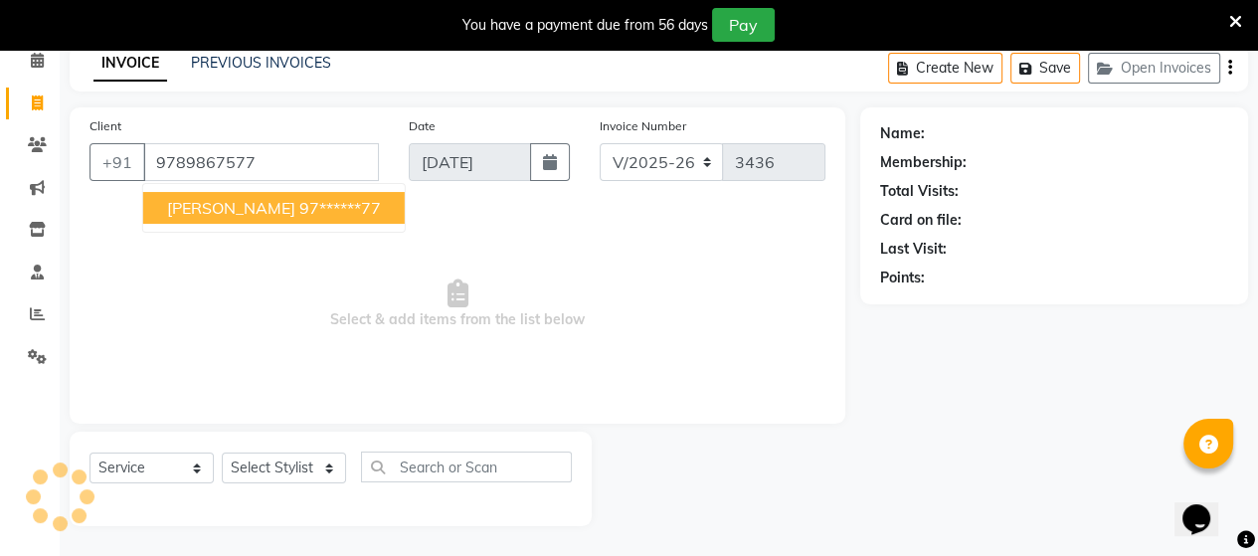
type input "9789867577"
select select "1: Object"
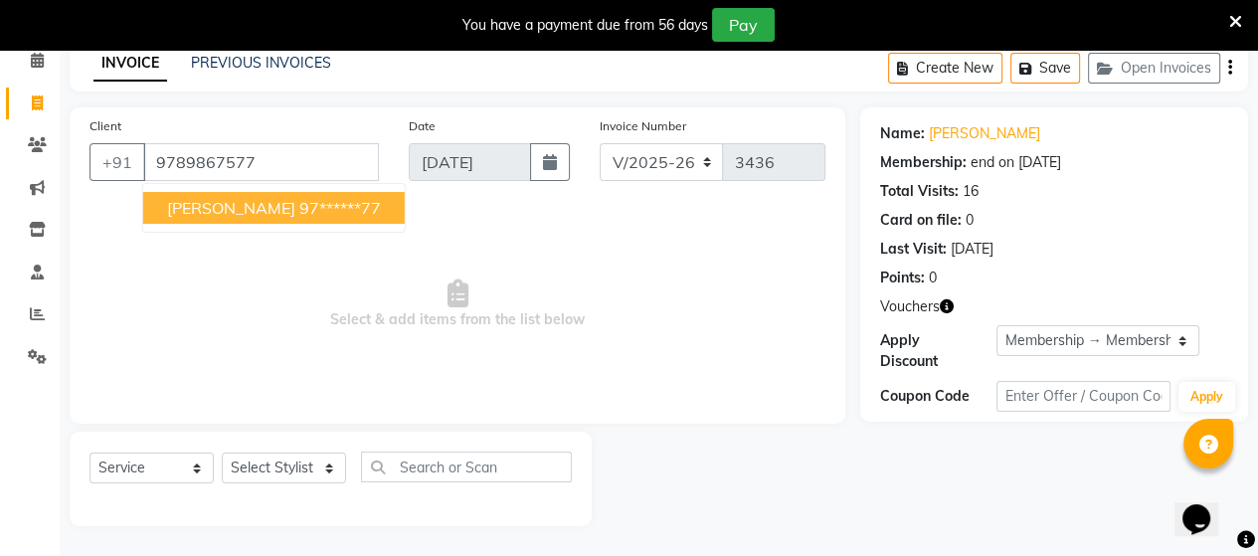
click at [299, 210] on ngb-highlight "97******77" at bounding box center [340, 208] width 82 height 20
type input "97******77"
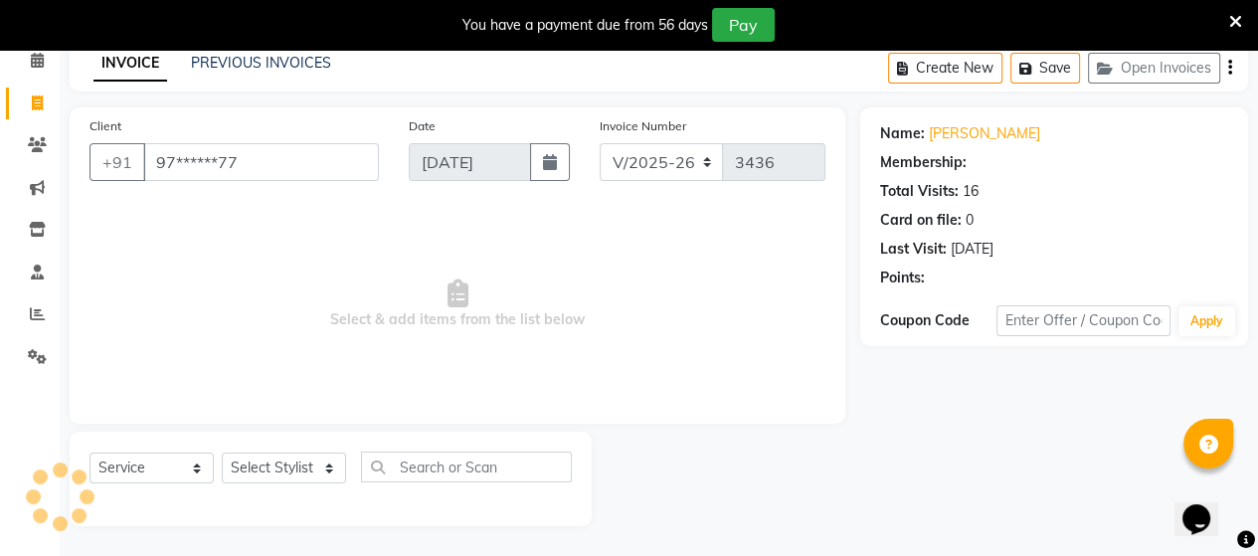
select select "1: Object"
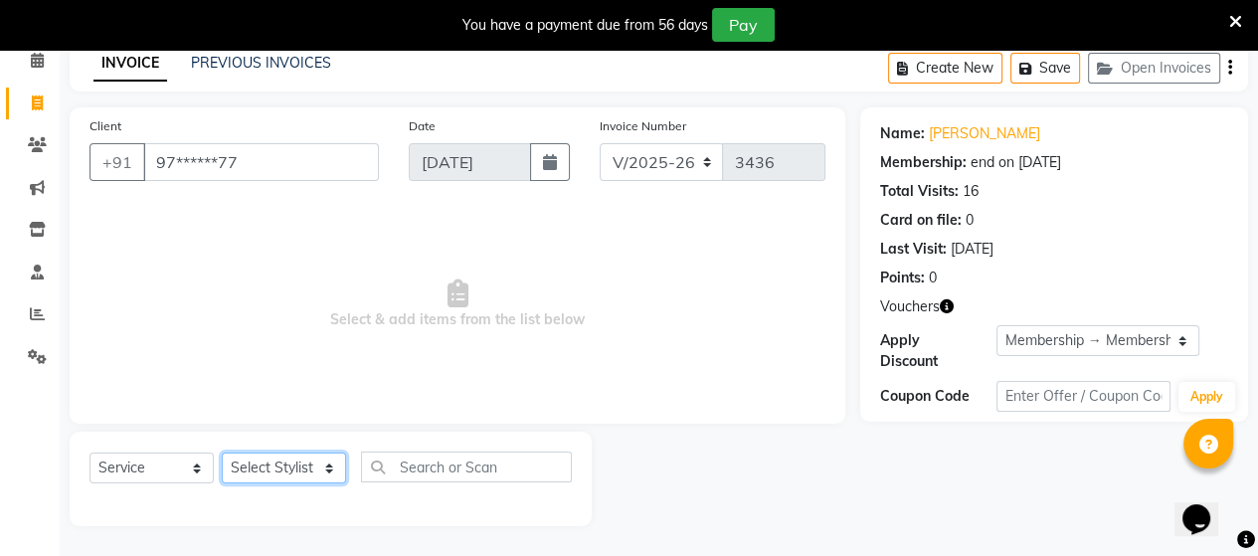
click at [243, 472] on select "Select Stylist Admin ANUSHA Apsu Auditor Ambattur Balaji BANUPRIYA Bharath Bhuv…" at bounding box center [284, 467] width 124 height 31
select select "30103"
click at [222, 453] on select "Select Stylist Admin ANUSHA Apsu Auditor Ambattur Balaji BANUPRIYA Bharath Bhuv…" at bounding box center [284, 467] width 124 height 31
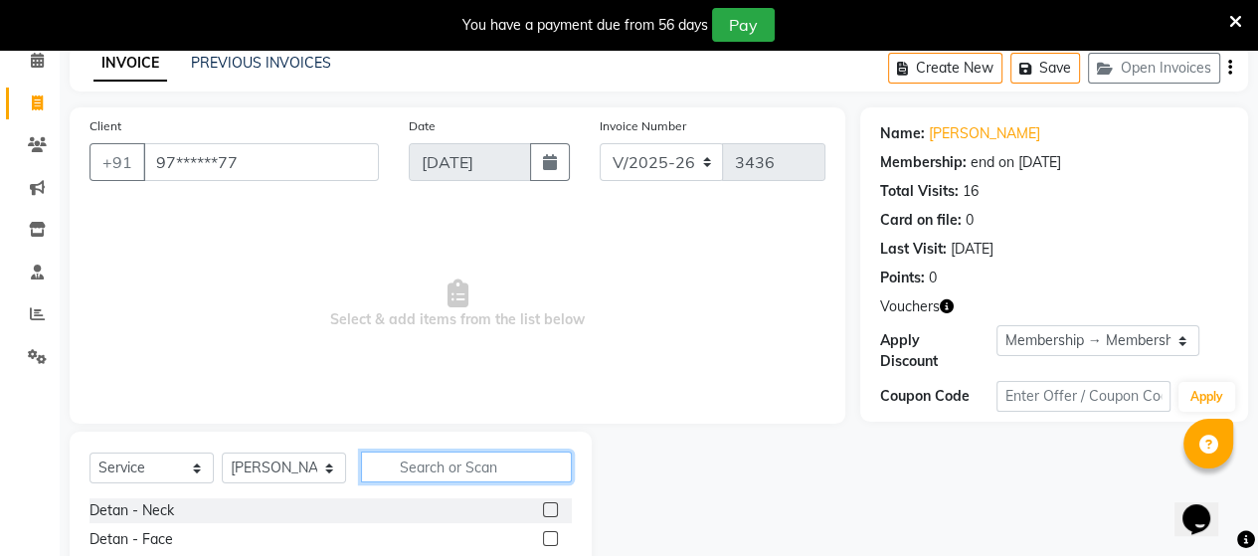
click at [441, 471] on input "text" at bounding box center [466, 466] width 211 height 31
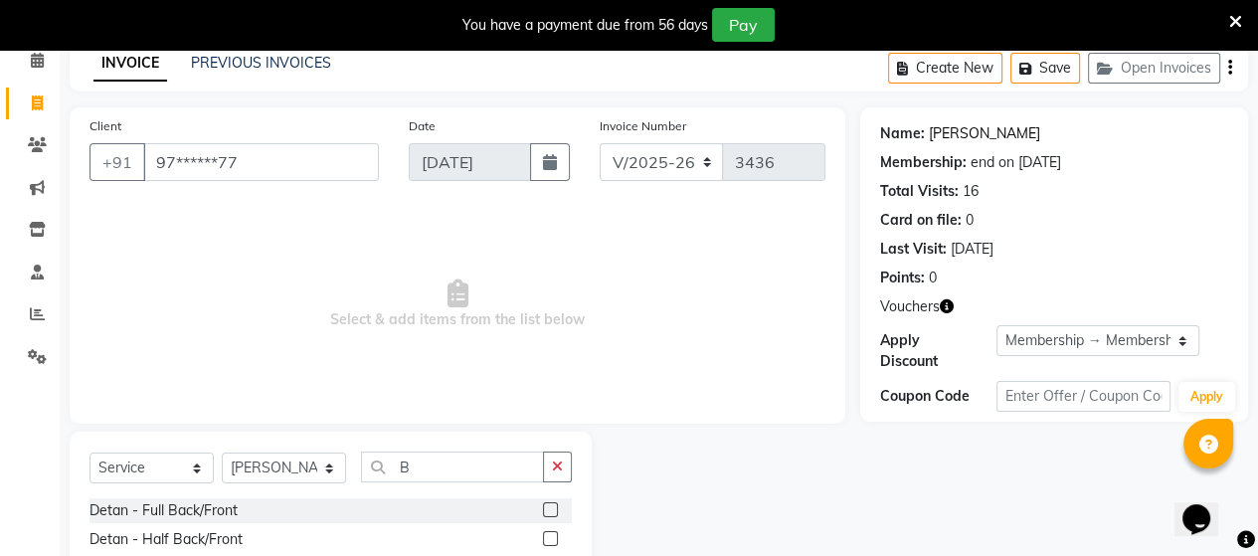
click at [943, 130] on link "Sathish" at bounding box center [984, 133] width 111 height 21
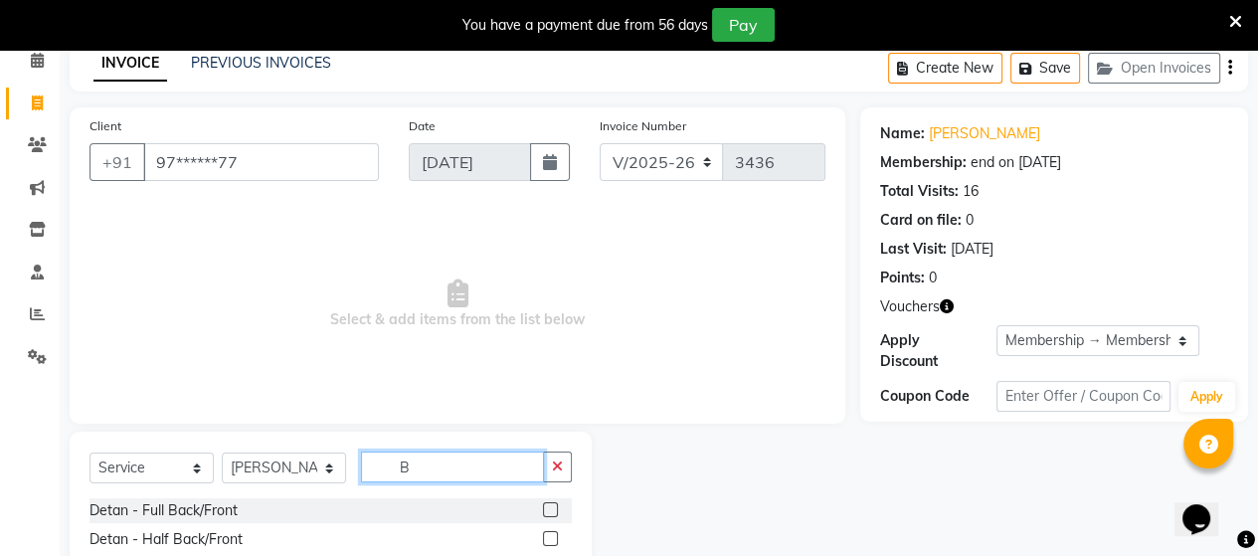
click at [457, 465] on input "B" at bounding box center [452, 466] width 183 height 31
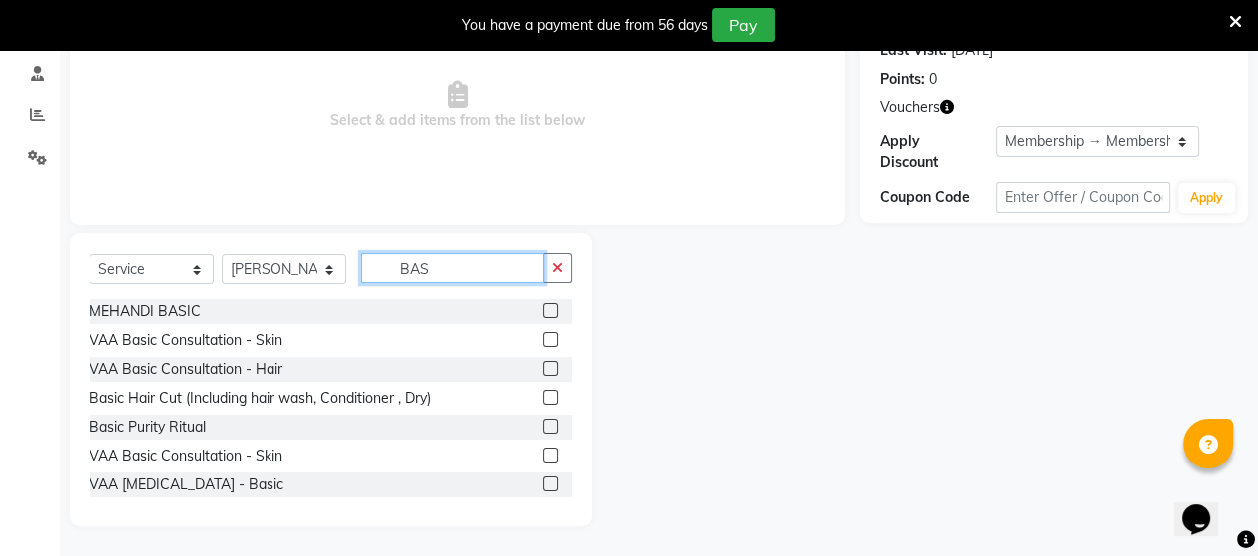
scroll to position [290, 0]
type input "BAS"
click at [543, 397] on label at bounding box center [550, 397] width 15 height 15
click at [543, 397] on input "checkbox" at bounding box center [549, 398] width 13 height 13
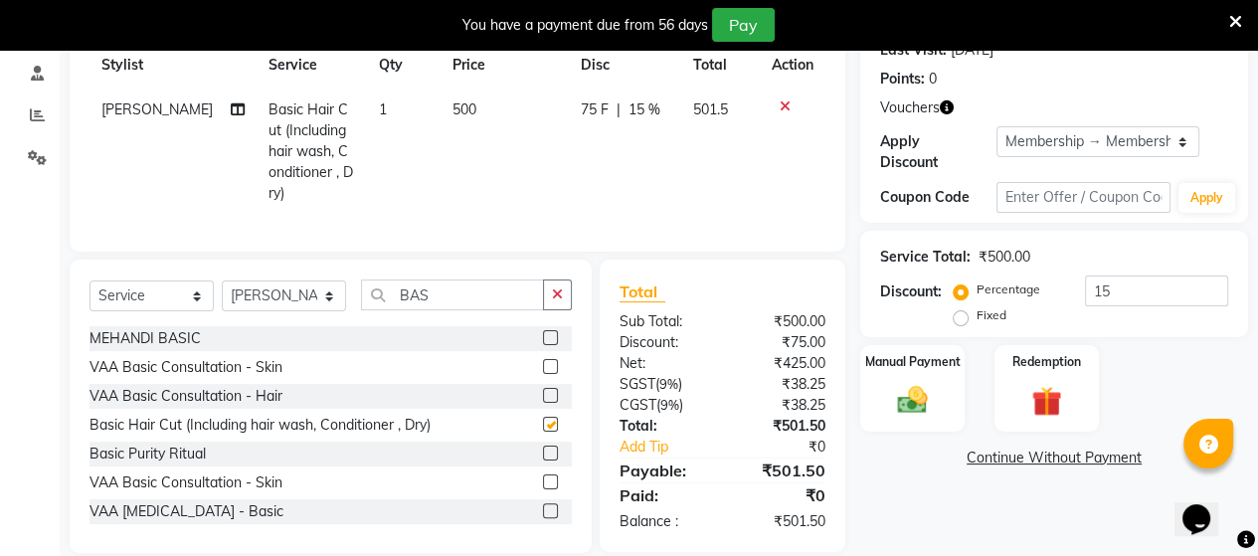
checkbox input "false"
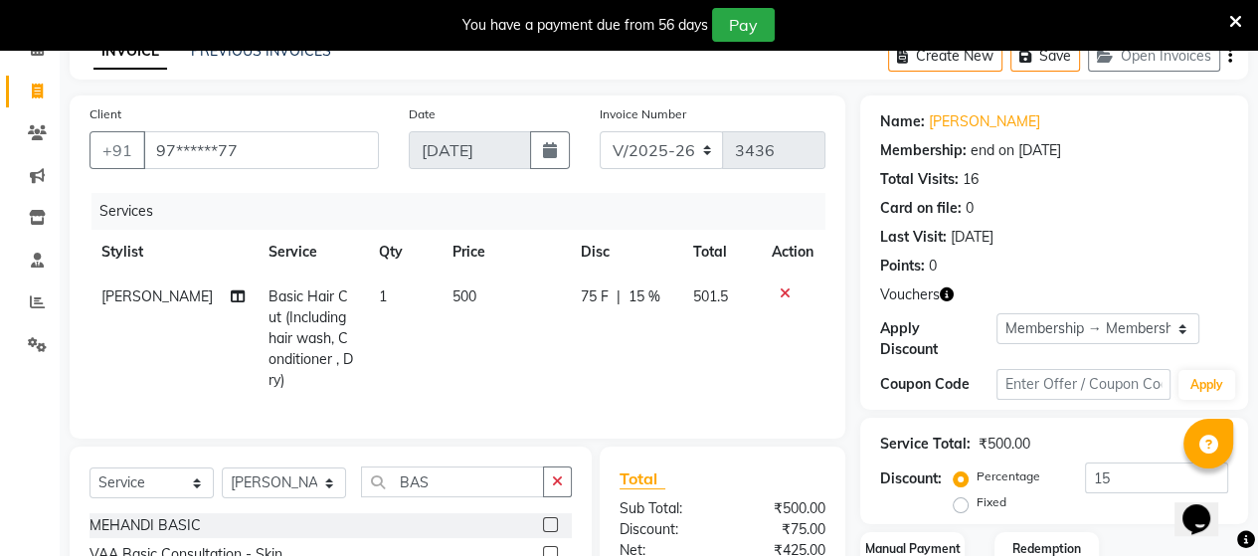
scroll to position [91, 0]
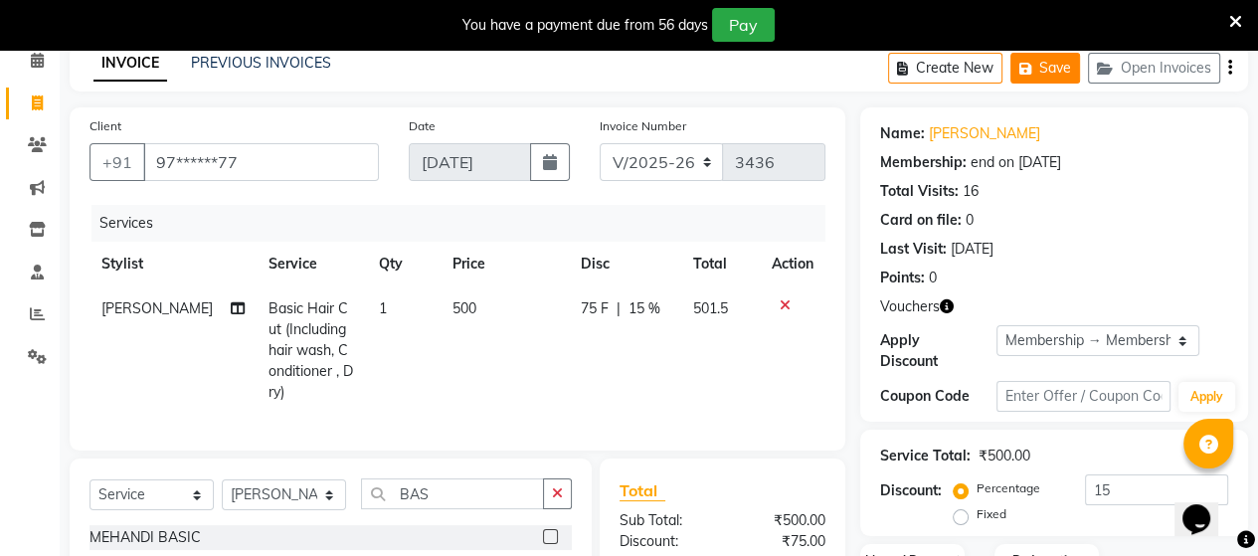
click at [1024, 63] on icon "button" at bounding box center [1029, 69] width 20 height 14
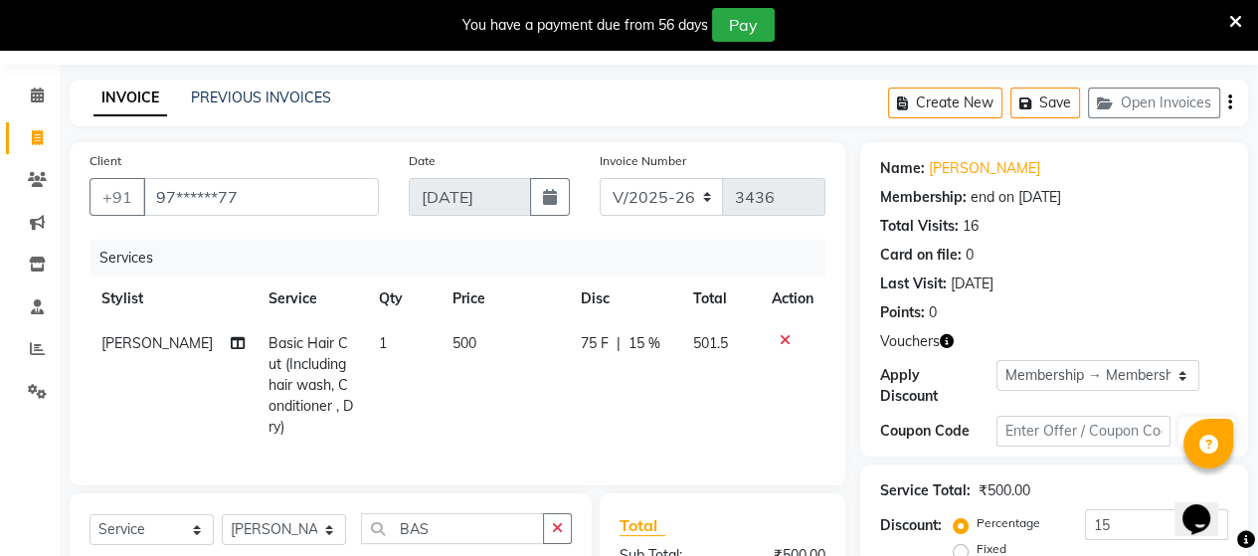
scroll to position [0, 0]
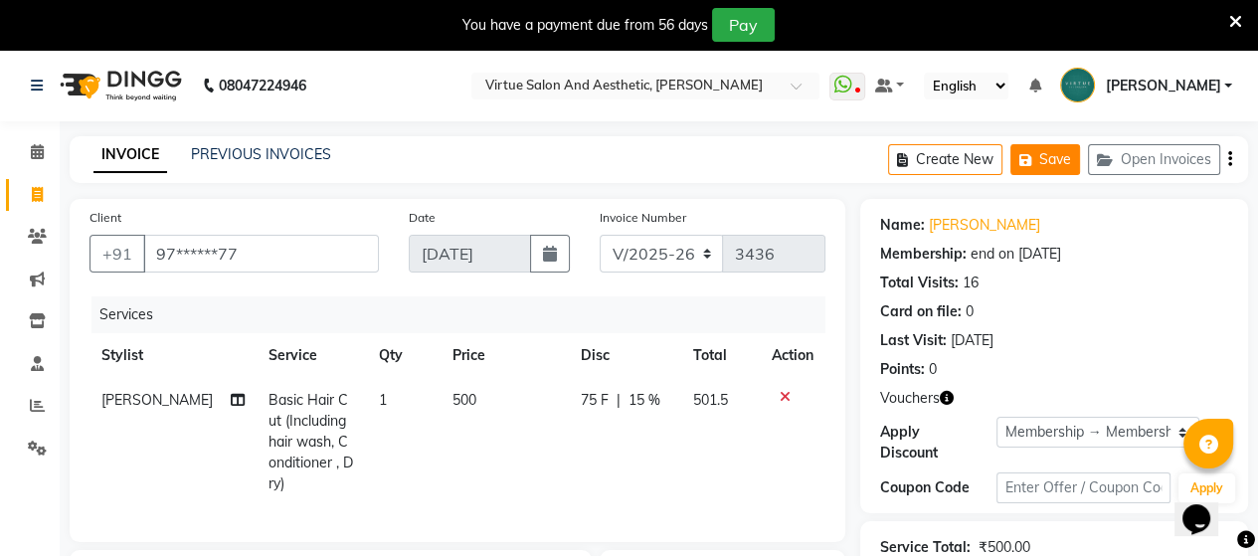
click at [1038, 154] on button "Save" at bounding box center [1045, 159] width 70 height 31
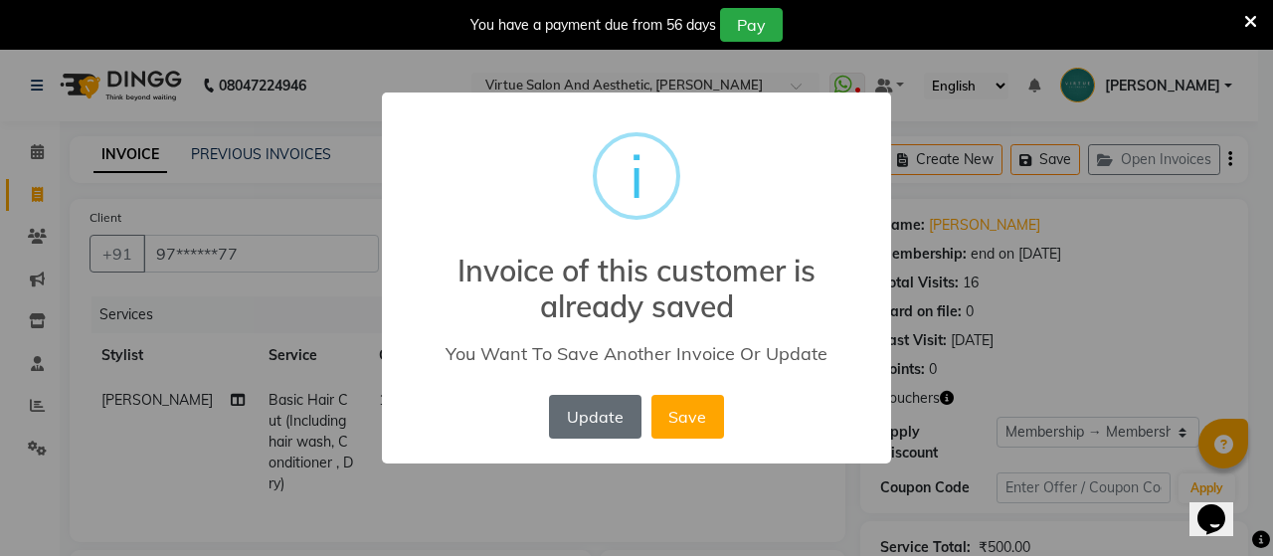
click at [579, 433] on button "Update" at bounding box center [594, 417] width 91 height 44
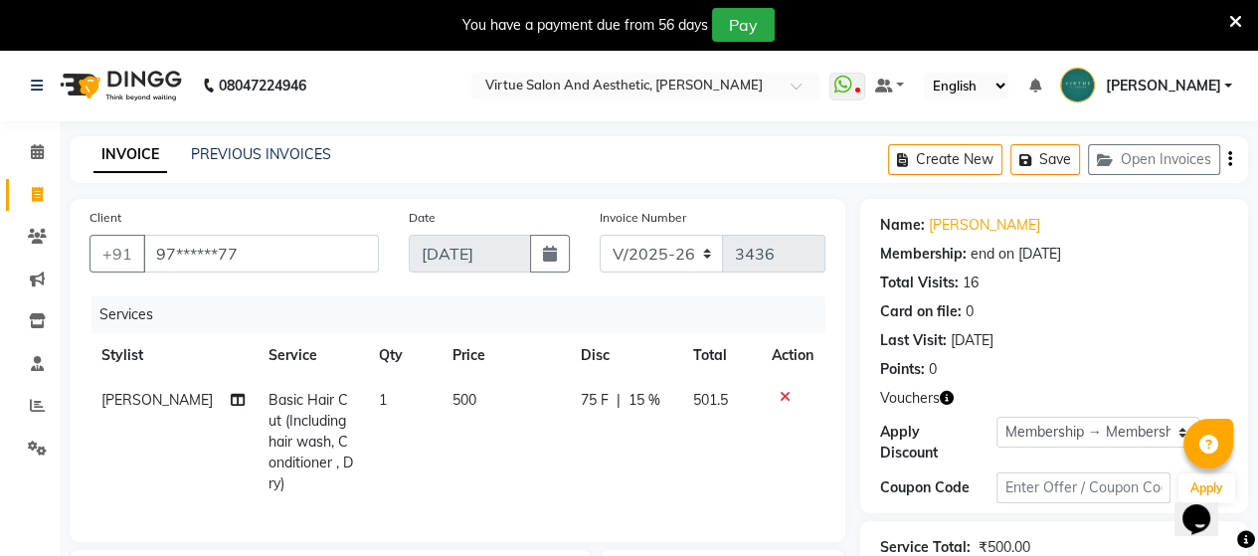
scroll to position [298, 0]
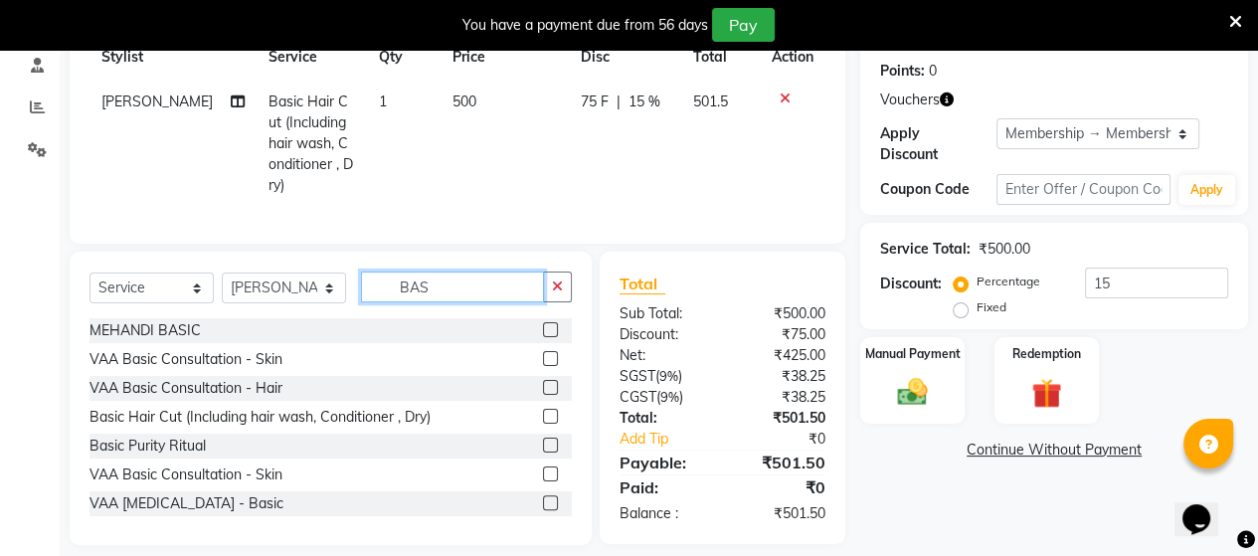
click at [455, 290] on input "BAS" at bounding box center [452, 286] width 183 height 31
type input "B"
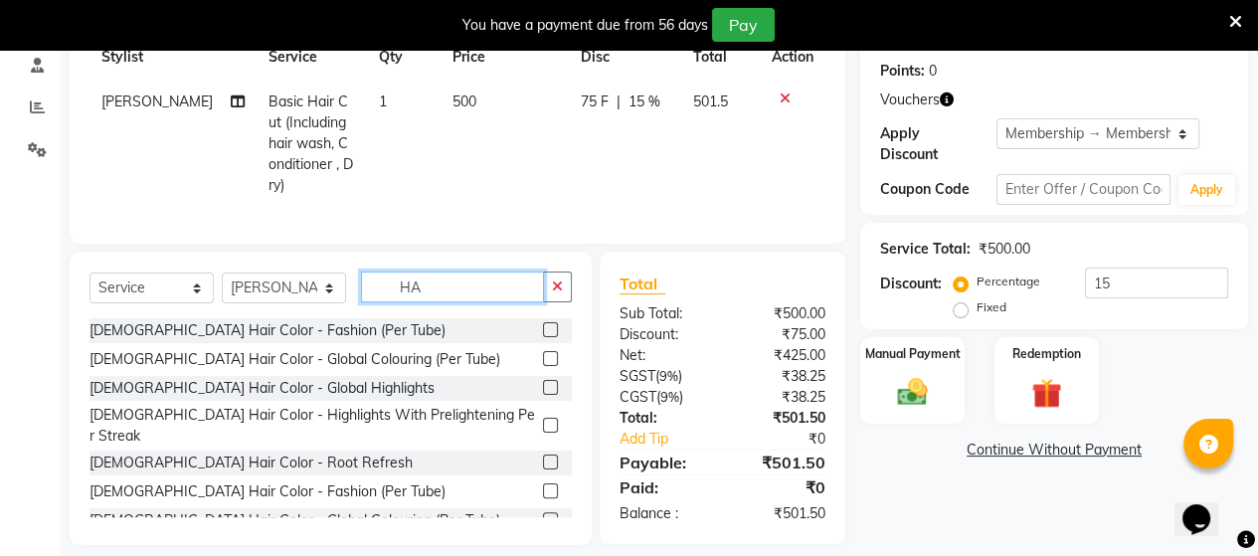
type input "H"
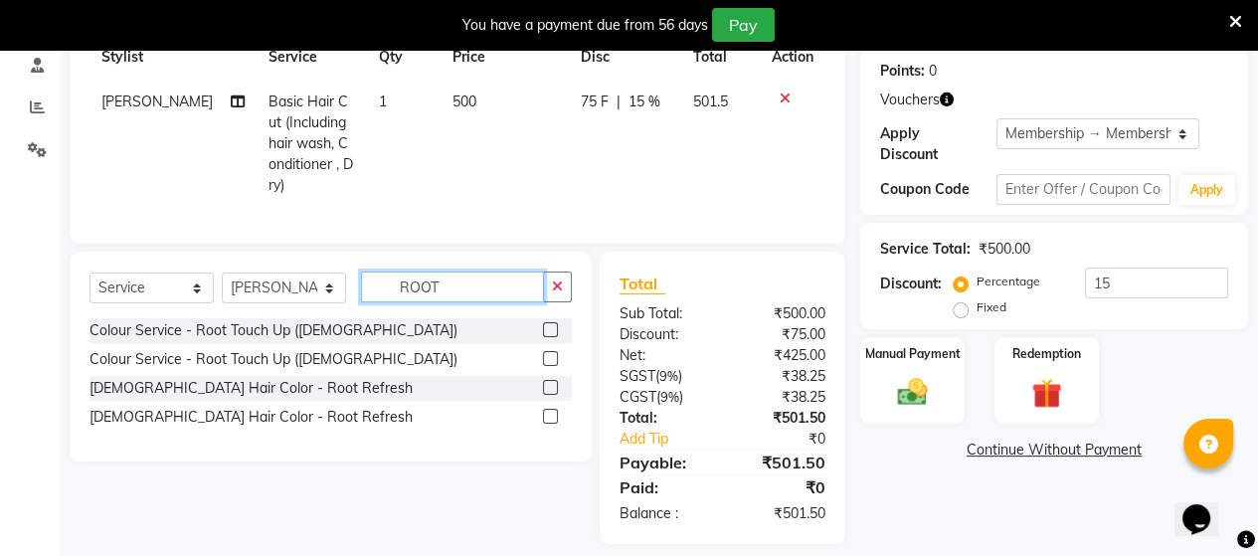
type input "ROOT"
click at [549, 354] on label at bounding box center [550, 358] width 15 height 15
click at [549, 354] on input "checkbox" at bounding box center [549, 359] width 13 height 13
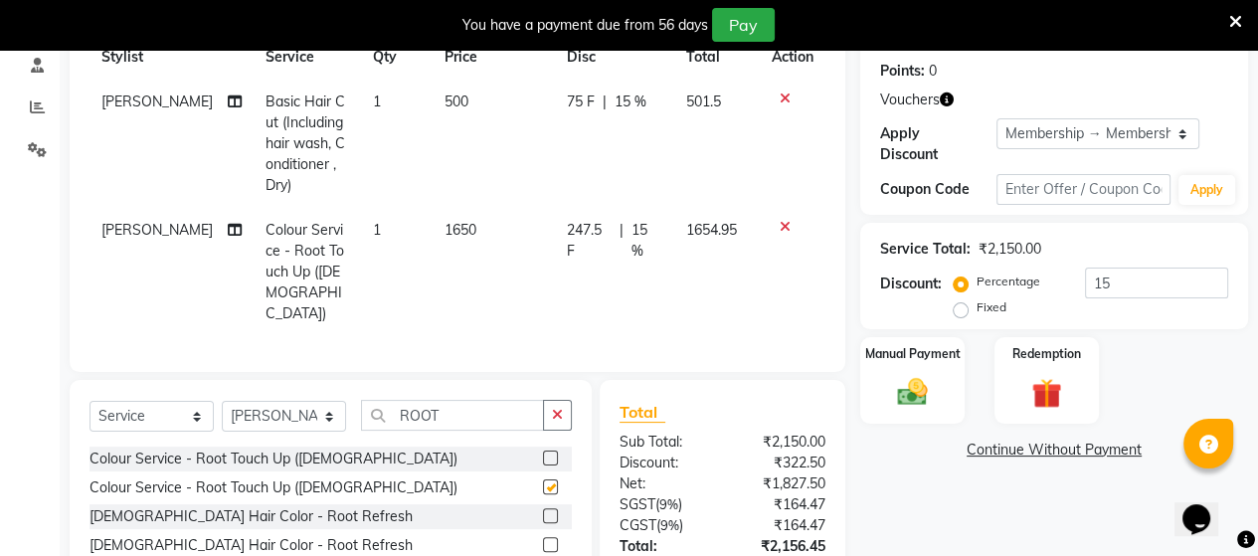
checkbox input "false"
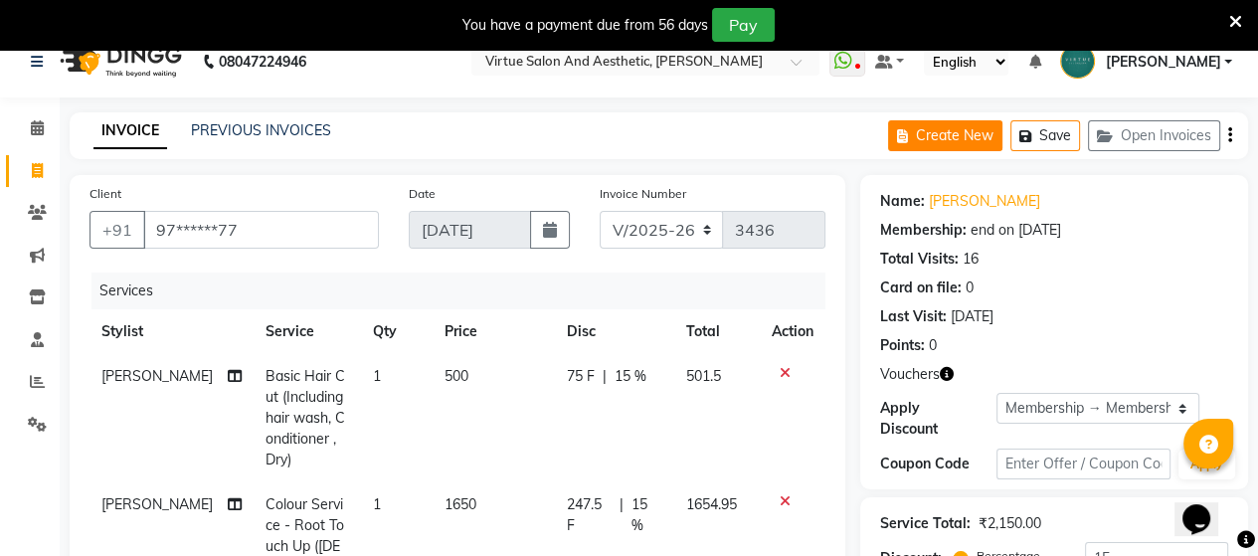
scroll to position [20, 0]
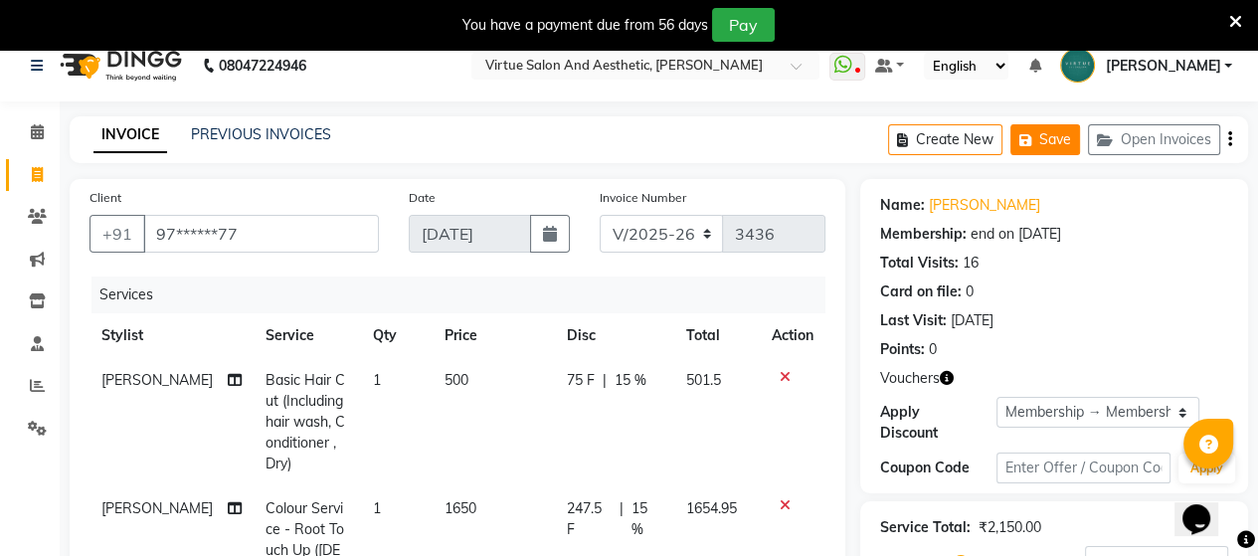
click at [1035, 133] on icon "button" at bounding box center [1029, 140] width 20 height 14
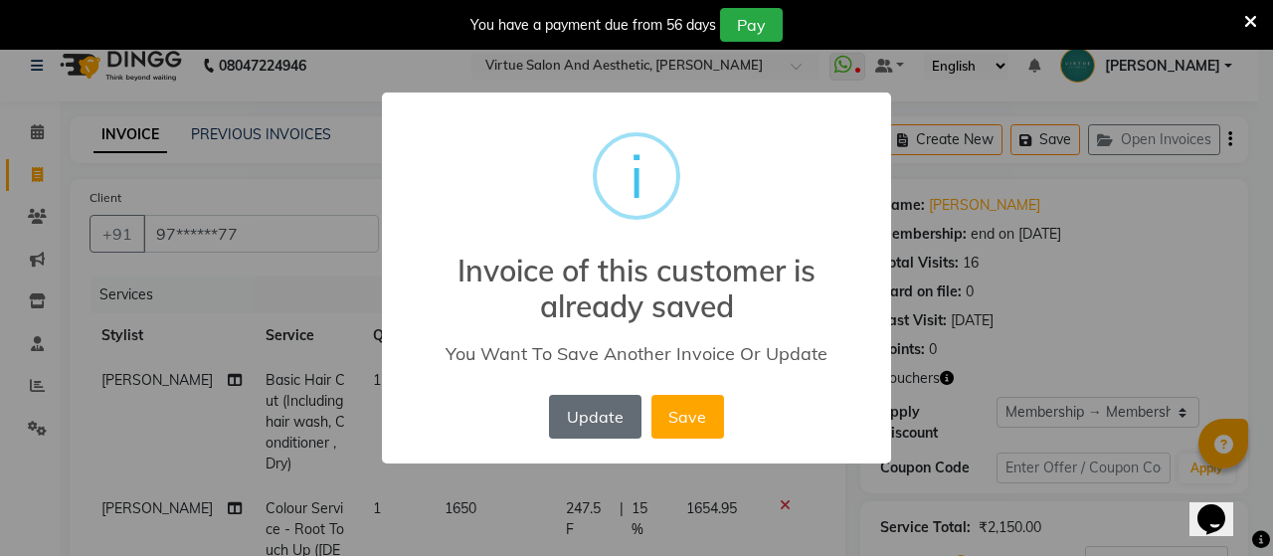
click at [579, 420] on button "Update" at bounding box center [594, 417] width 91 height 44
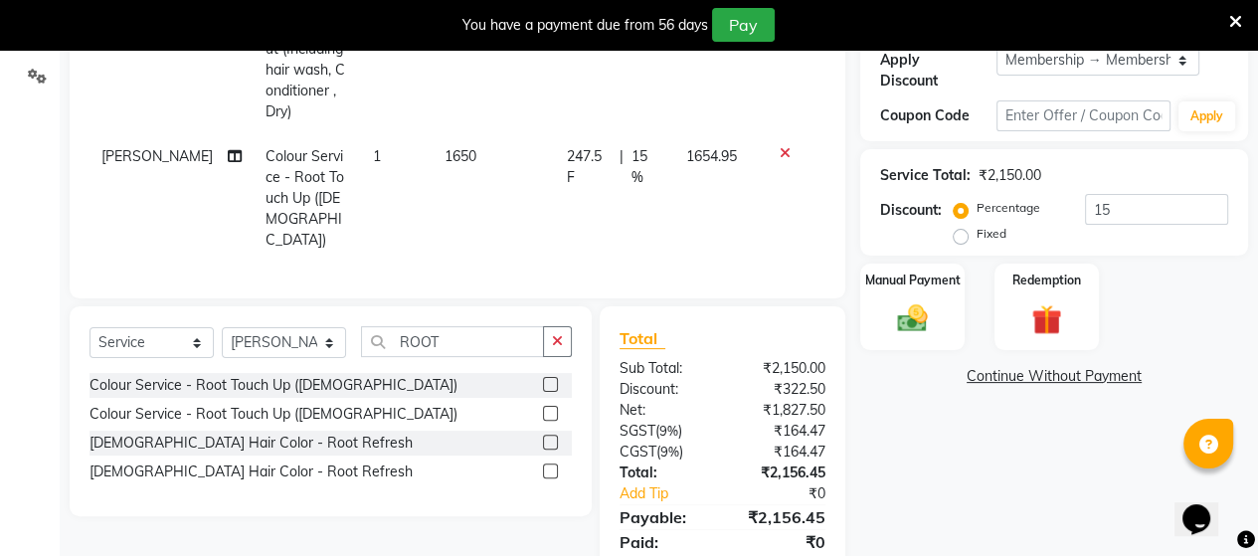
scroll to position [418, 0]
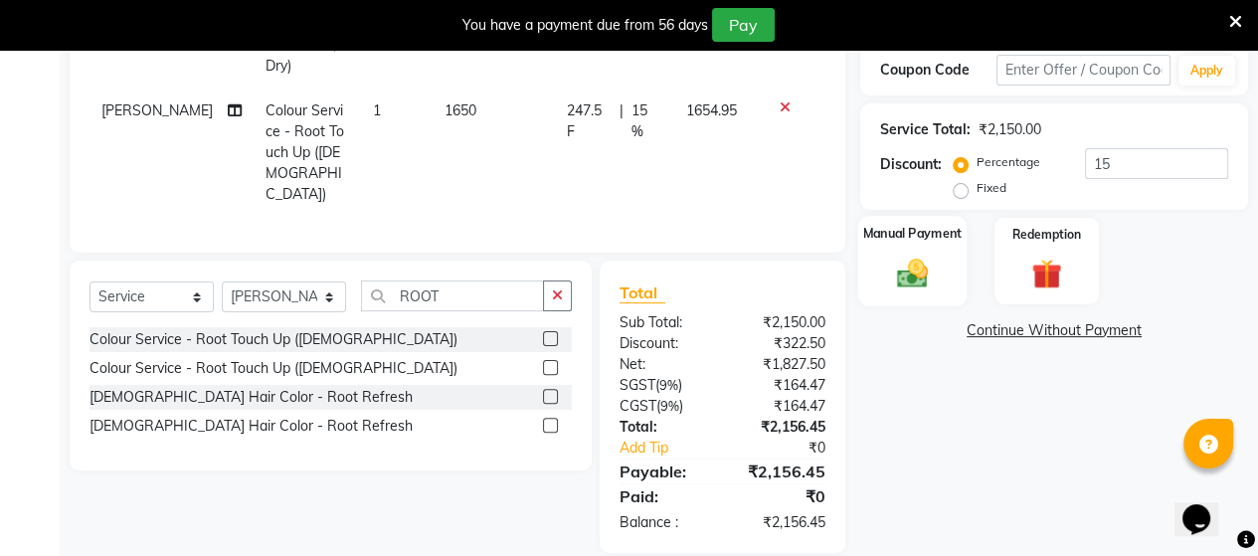
click at [926, 255] on img at bounding box center [912, 273] width 51 height 36
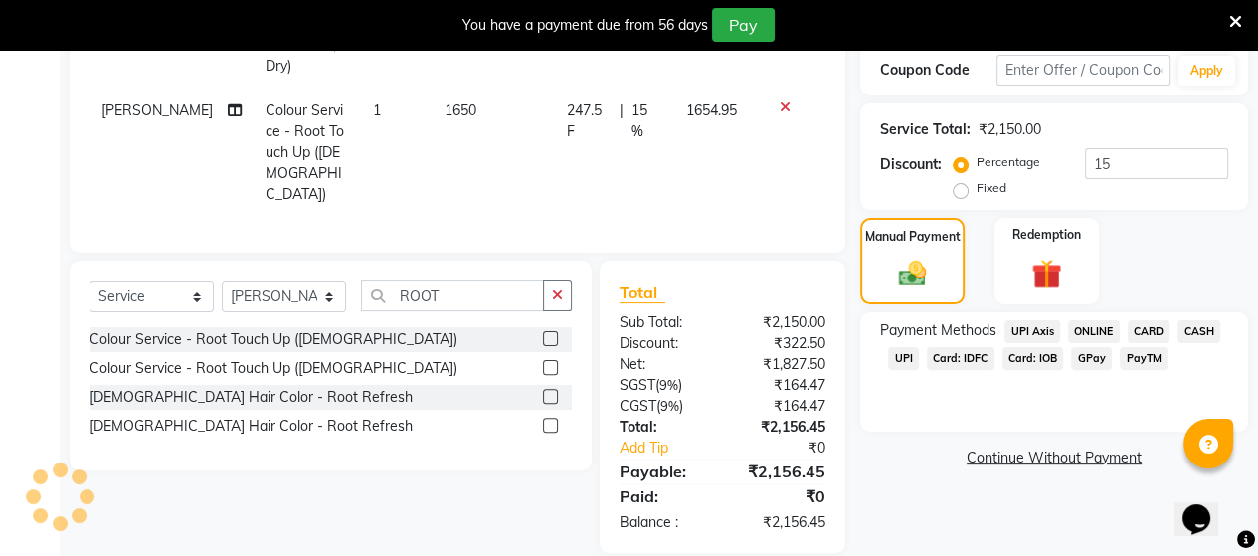
click at [1038, 349] on span "Card: IOB" at bounding box center [1033, 358] width 62 height 23
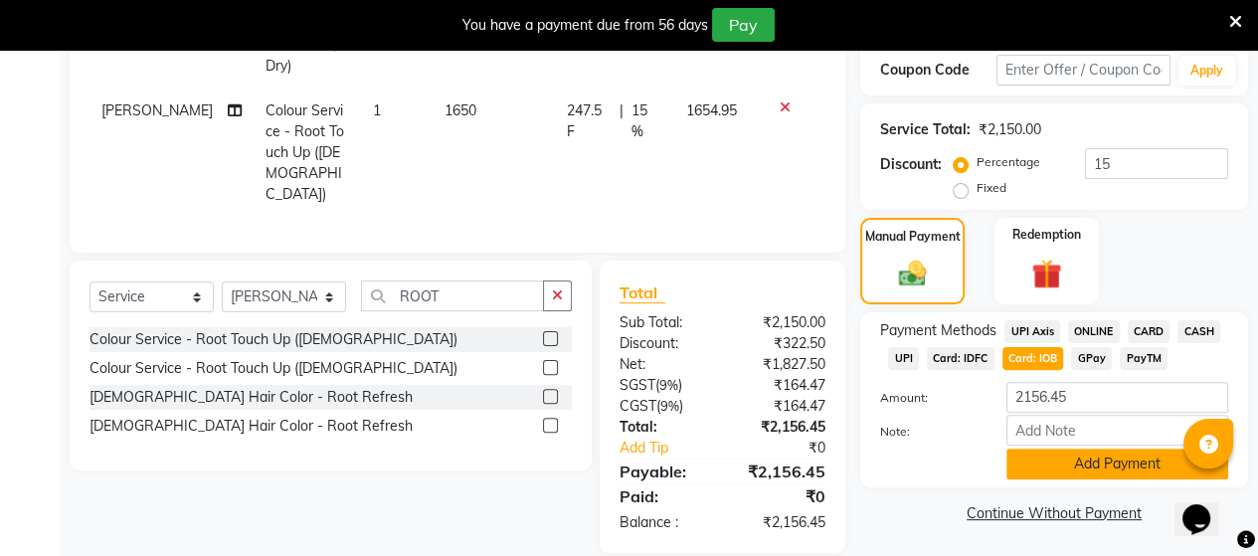
click at [1089, 448] on button "Add Payment" at bounding box center [1117, 463] width 222 height 31
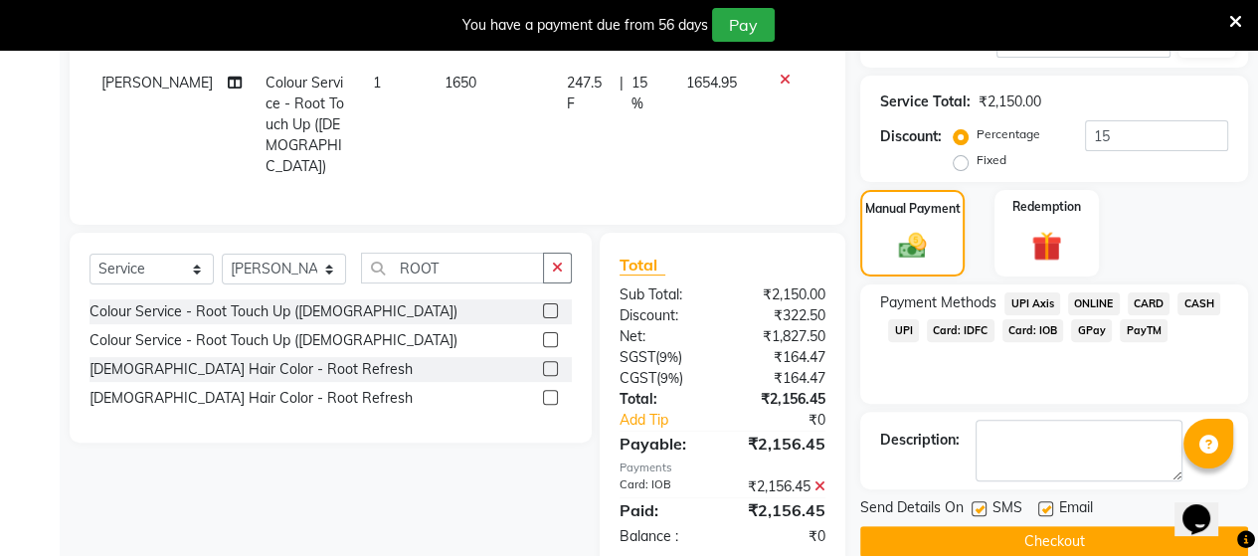
scroll to position [459, 0]
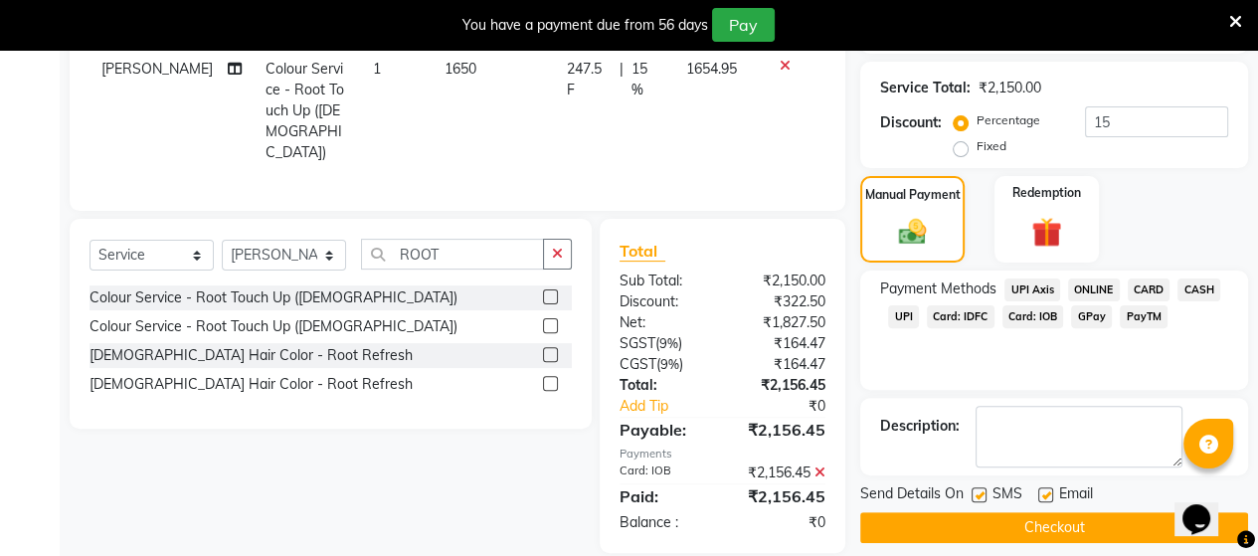
click at [1033, 512] on button "Checkout" at bounding box center [1054, 527] width 388 height 31
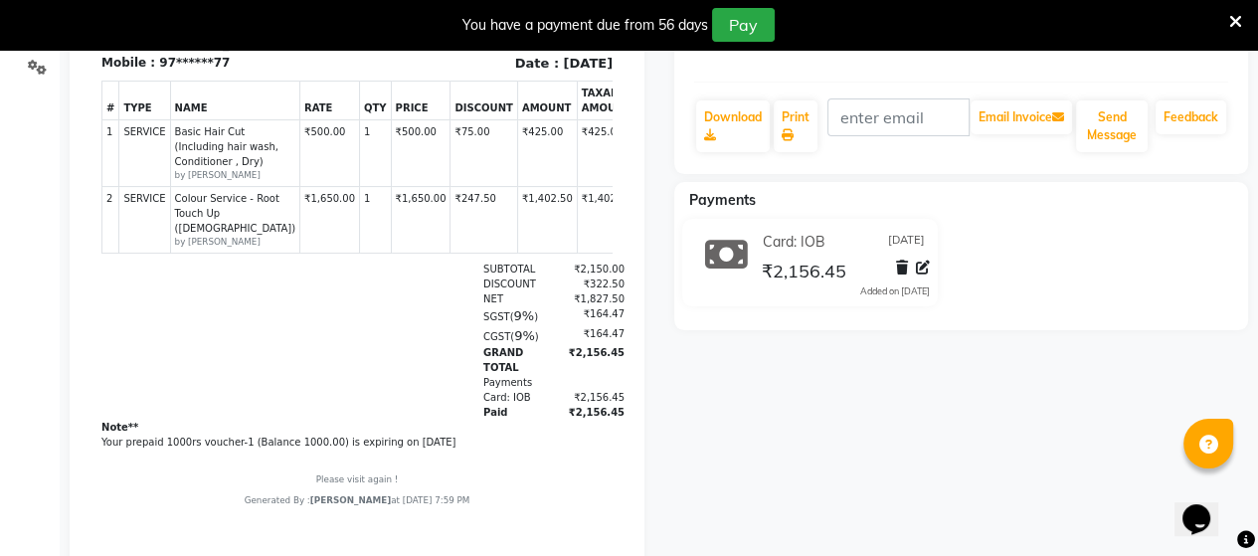
scroll to position [261, 0]
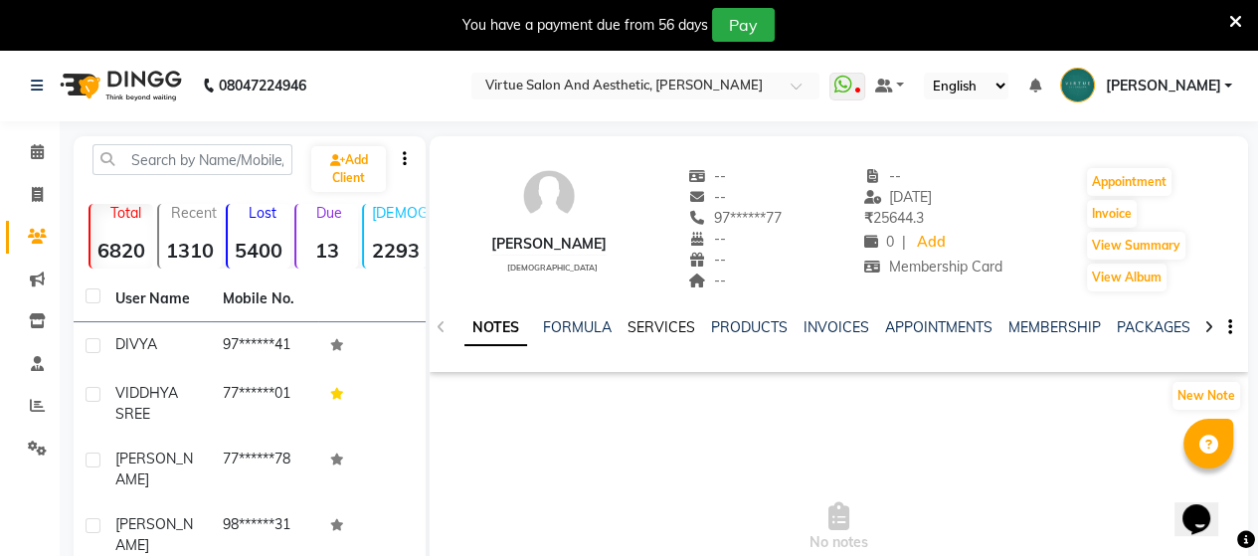
click at [642, 325] on link "SERVICES" at bounding box center [661, 327] width 68 height 18
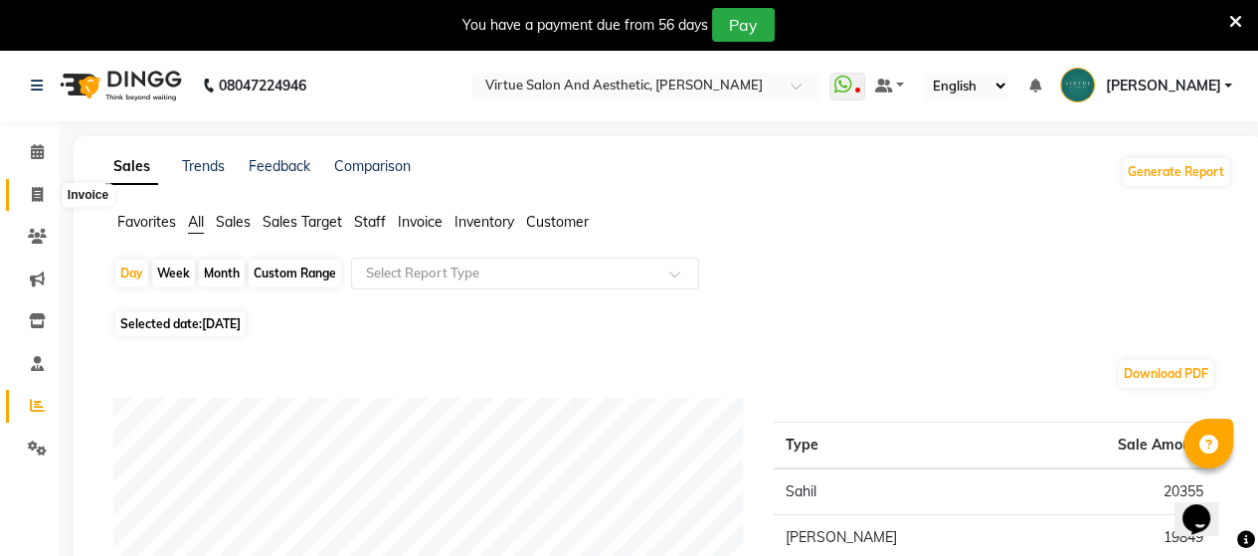
click at [32, 191] on icon at bounding box center [37, 194] width 11 height 15
select select "service"
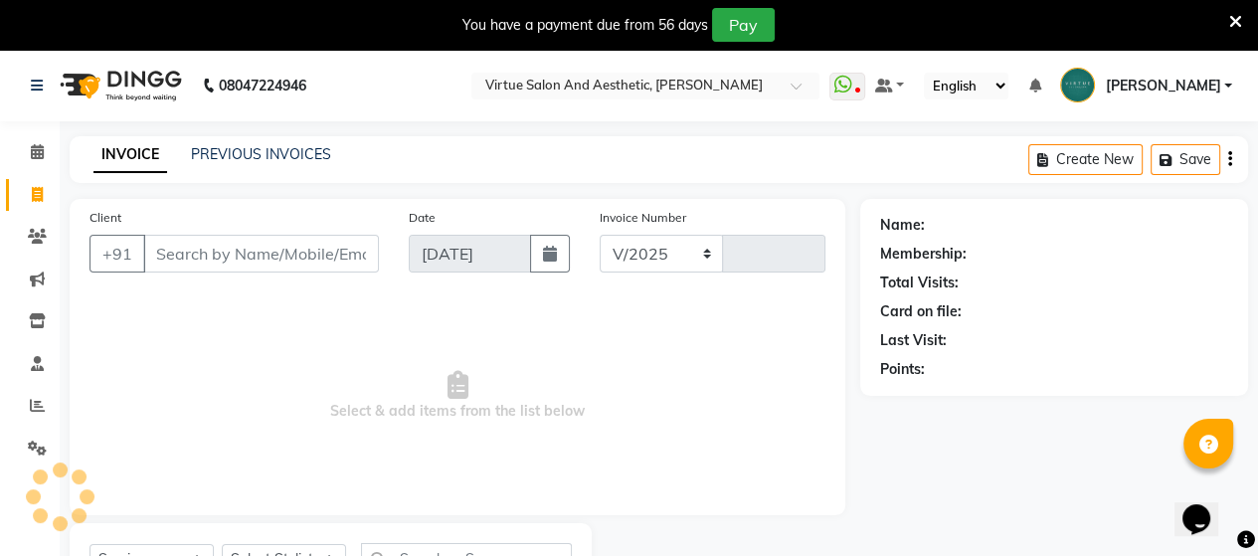
select select "4466"
type input "3439"
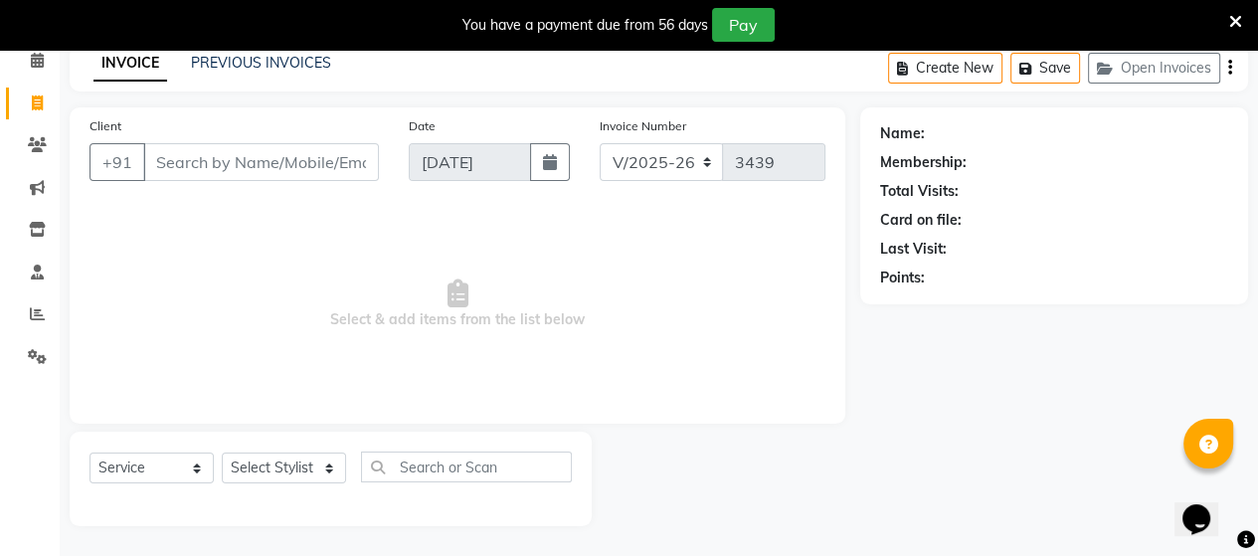
click at [231, 75] on div "INVOICE PREVIOUS INVOICES Create New Save Open Invoices" at bounding box center [659, 68] width 1178 height 47
click at [259, 60] on link "PREVIOUS INVOICES" at bounding box center [261, 63] width 140 height 18
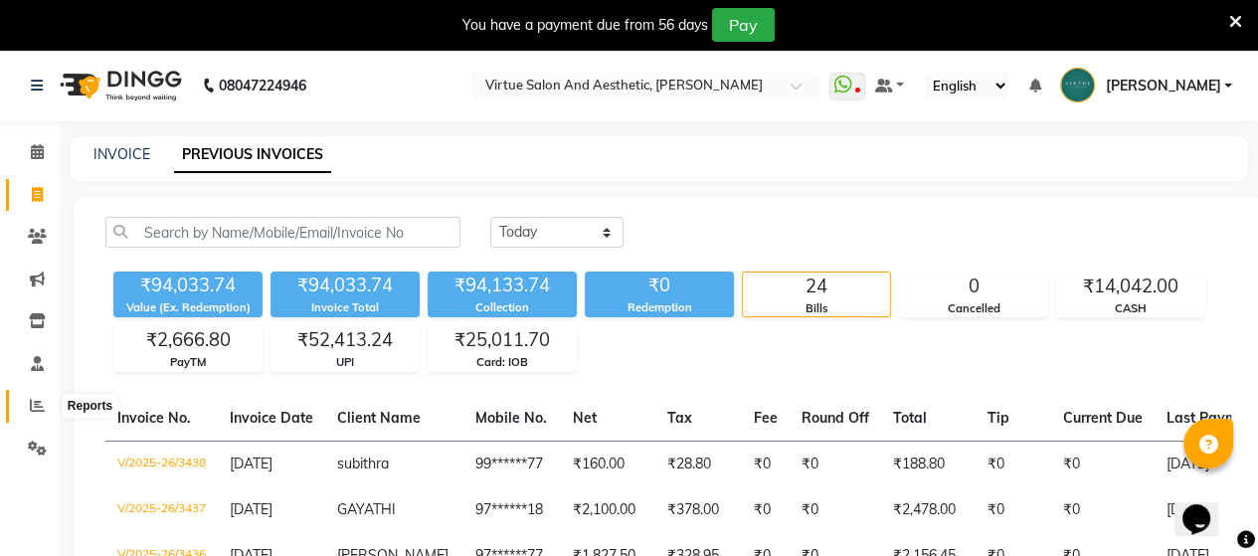
click at [31, 414] on span at bounding box center [37, 406] width 35 height 23
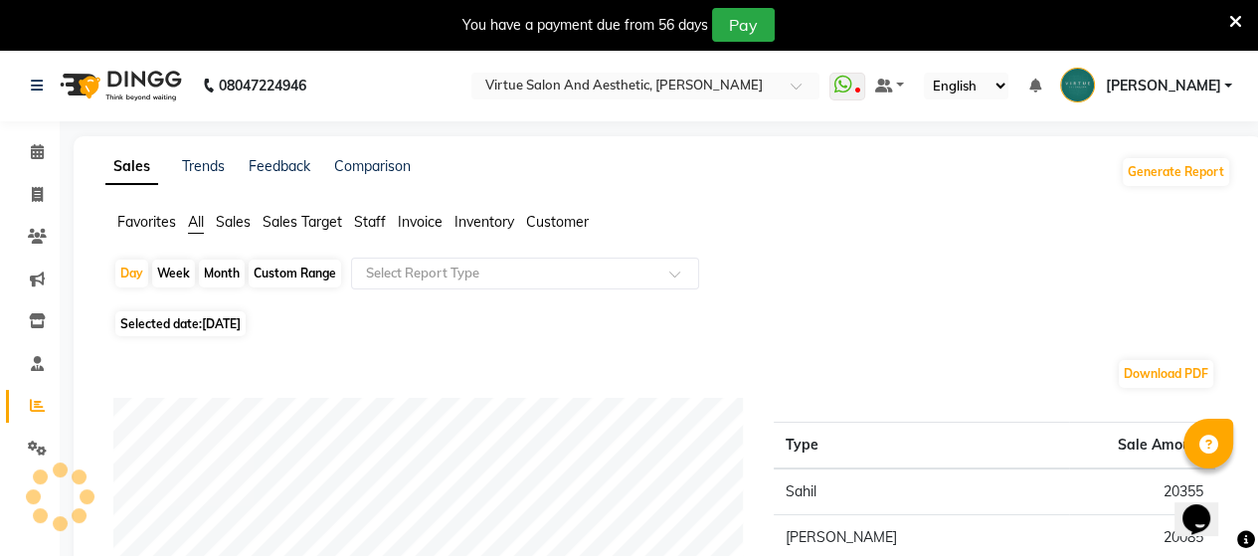
click at [374, 228] on span "Staff" at bounding box center [370, 222] width 32 height 18
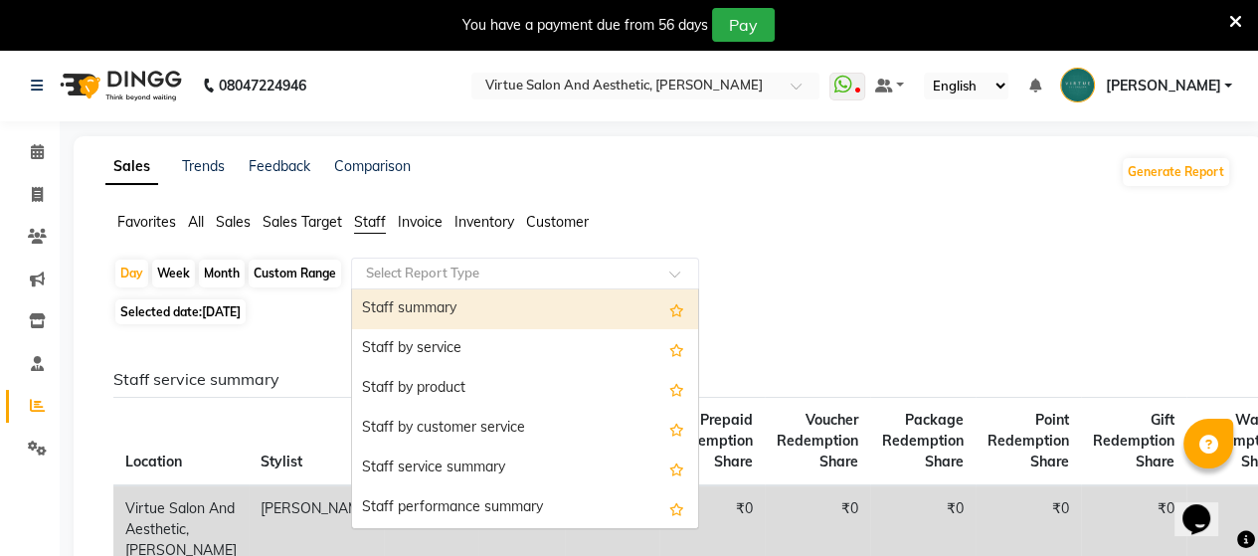
click at [389, 277] on input "text" at bounding box center [505, 274] width 286 height 20
click at [370, 304] on div "Staff summary" at bounding box center [525, 309] width 346 height 40
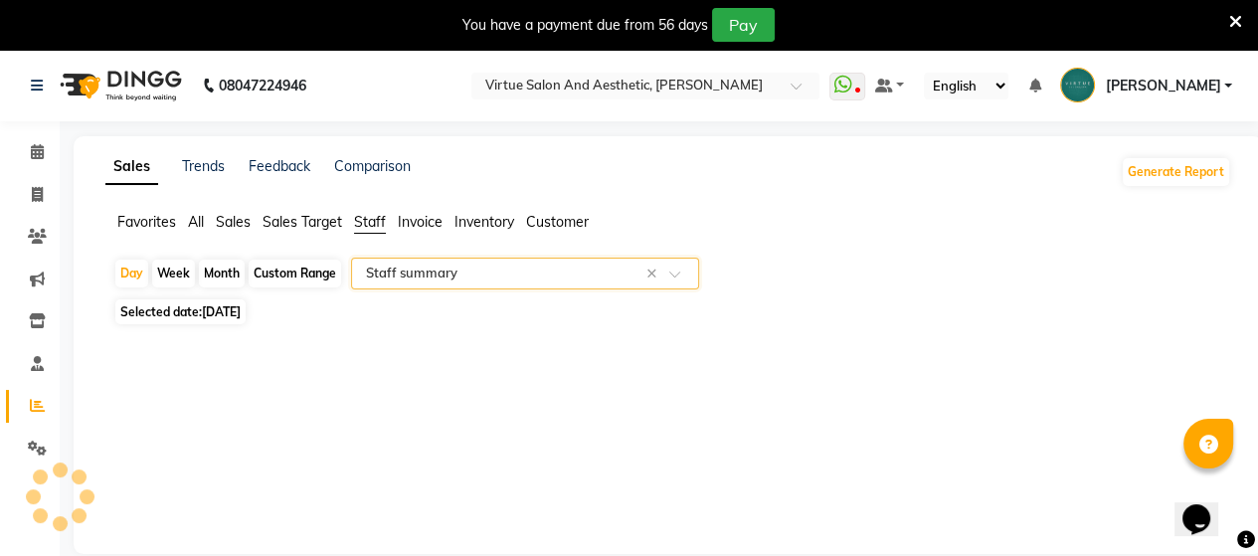
select select "full_report"
select select "csv"
click at [284, 277] on div "Custom Range" at bounding box center [295, 274] width 92 height 28
select select "9"
select select "2025"
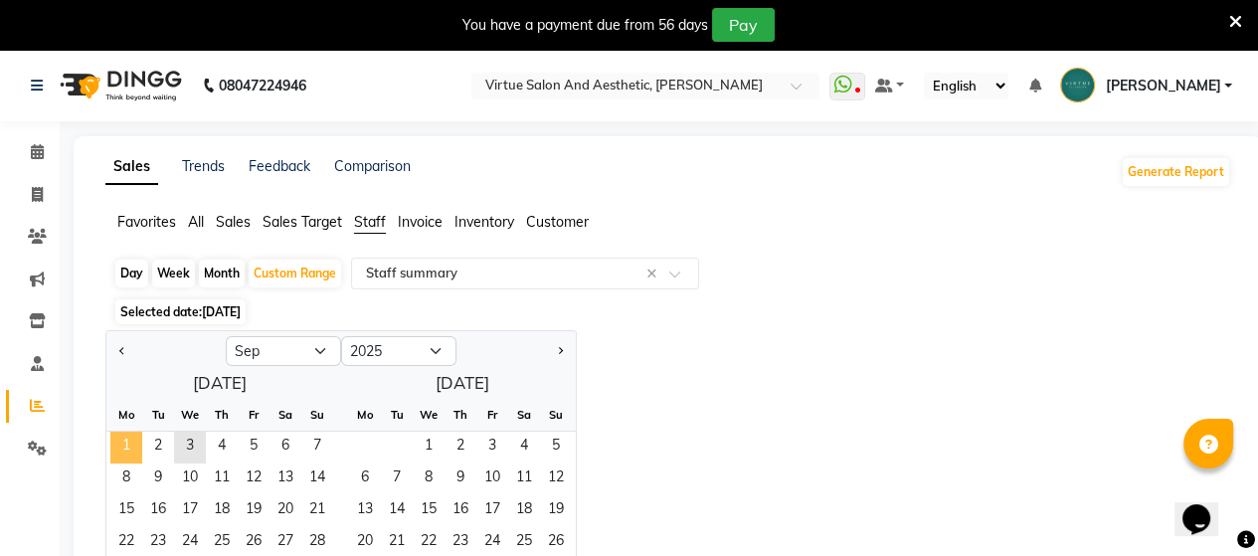
click at [126, 445] on span "1" at bounding box center [126, 448] width 32 height 32
click at [191, 453] on span "3" at bounding box center [190, 448] width 32 height 32
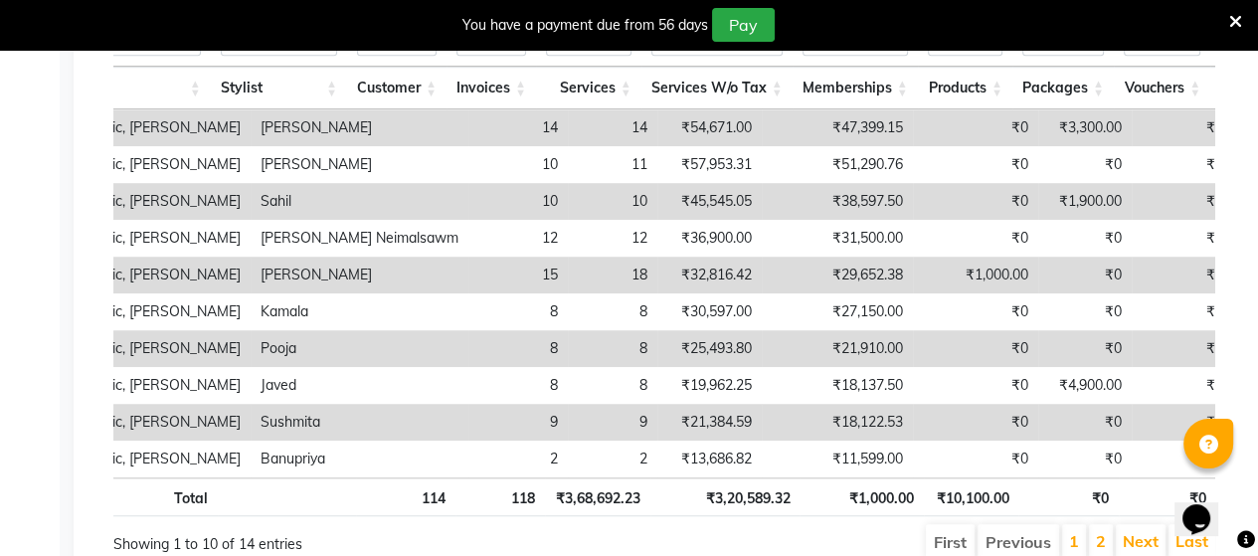
scroll to position [994, 0]
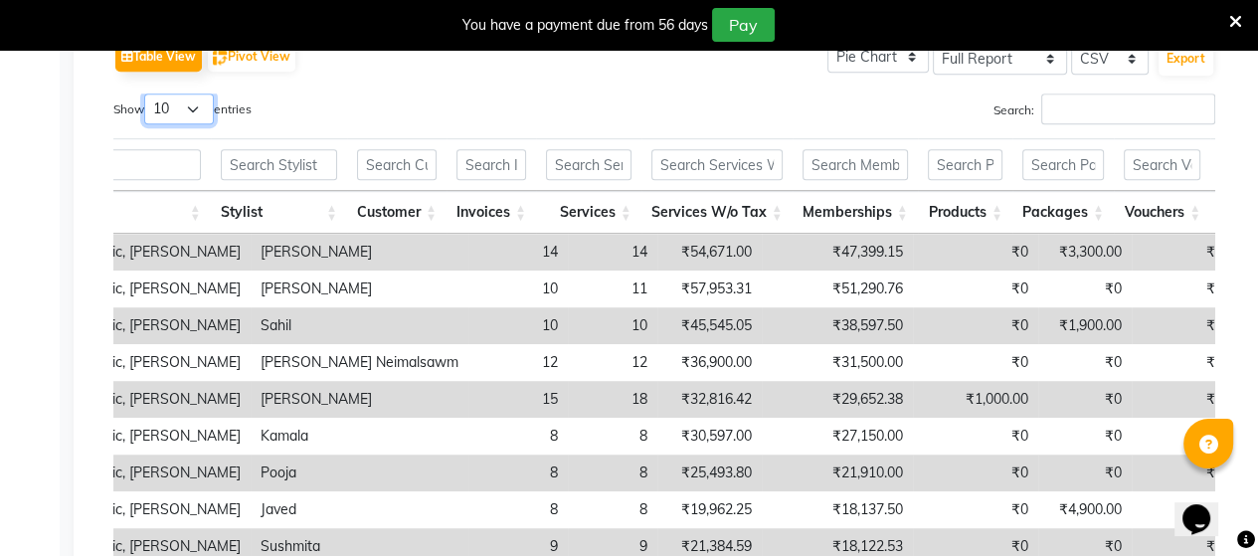
click at [191, 113] on select "10 25 50 100" at bounding box center [179, 108] width 70 height 31
select select "25"
click at [147, 93] on select "10 25 50 100" at bounding box center [179, 108] width 70 height 31
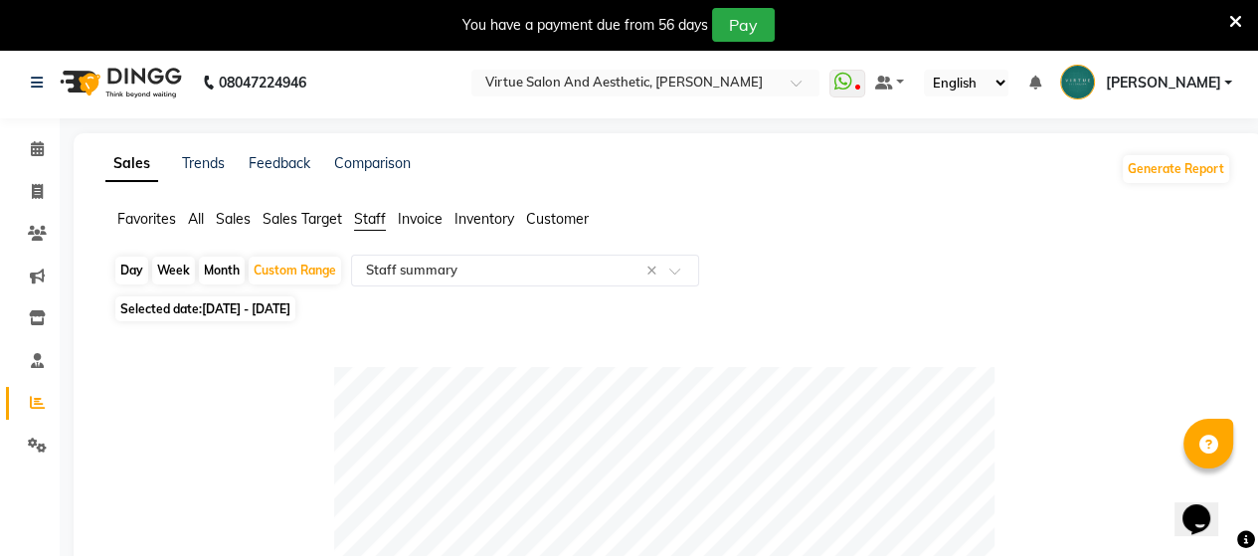
scroll to position [0, 0]
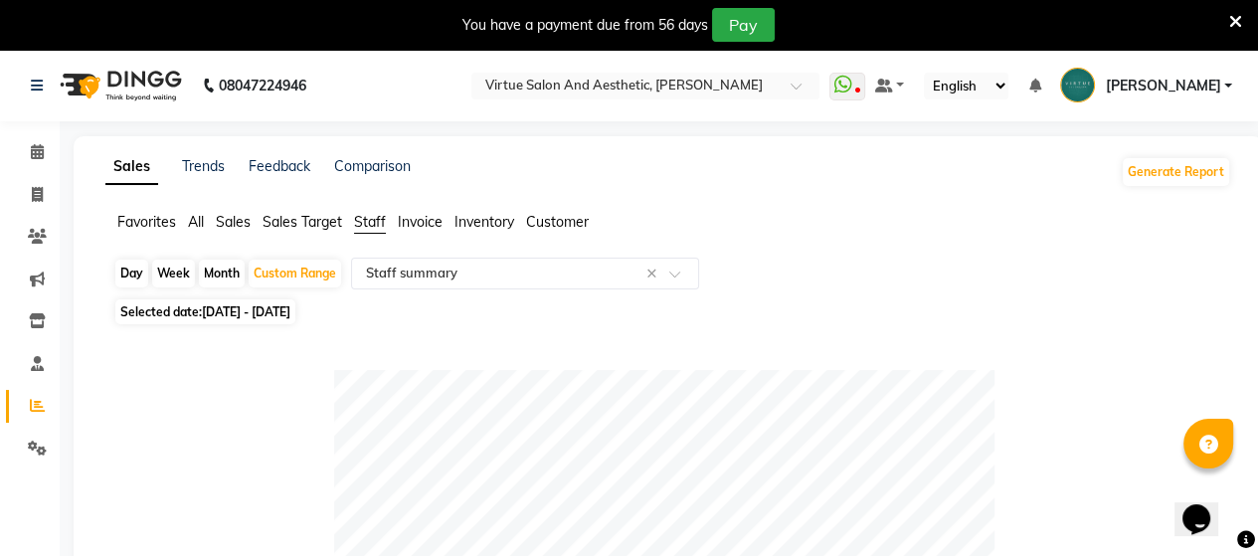
click at [129, 273] on div "Day" at bounding box center [131, 274] width 33 height 28
select select "9"
select select "2025"
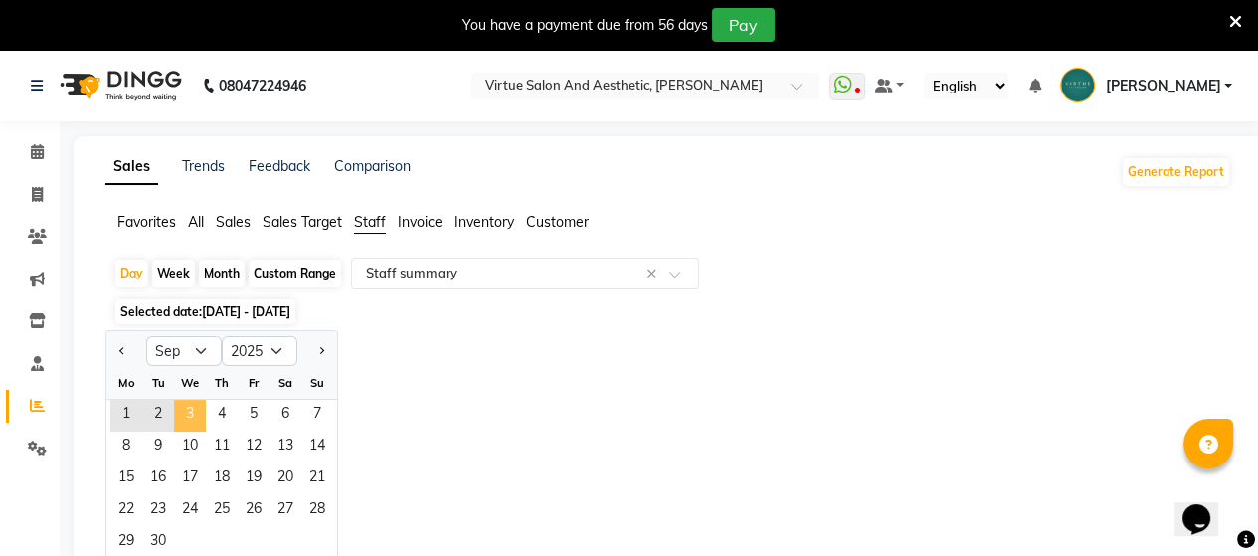
click at [191, 417] on span "3" at bounding box center [190, 416] width 32 height 32
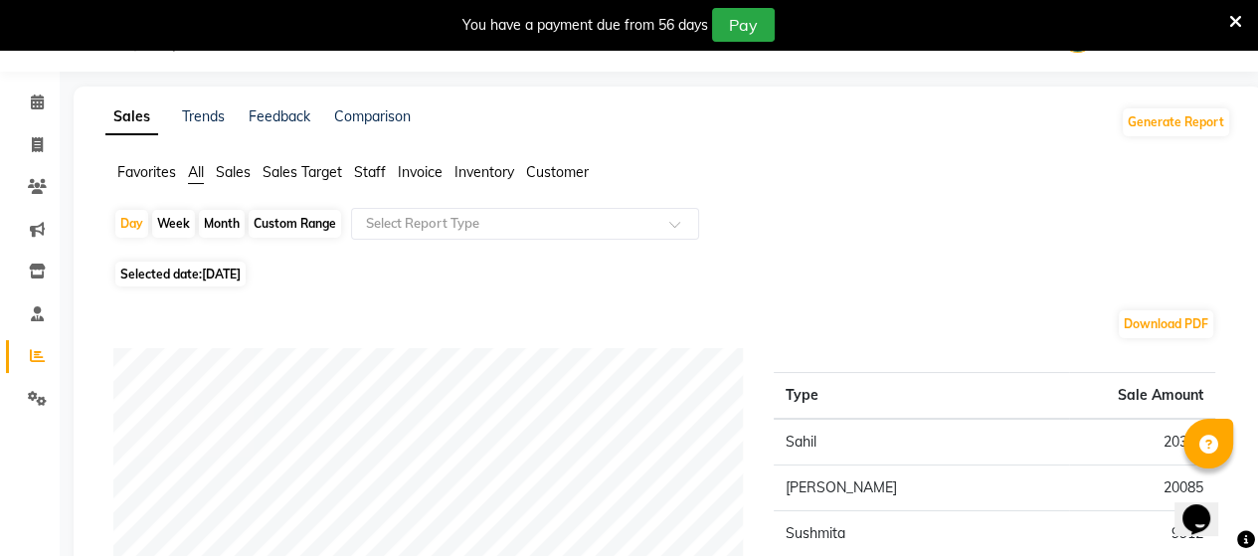
click at [374, 172] on span "Staff" at bounding box center [370, 172] width 32 height 18
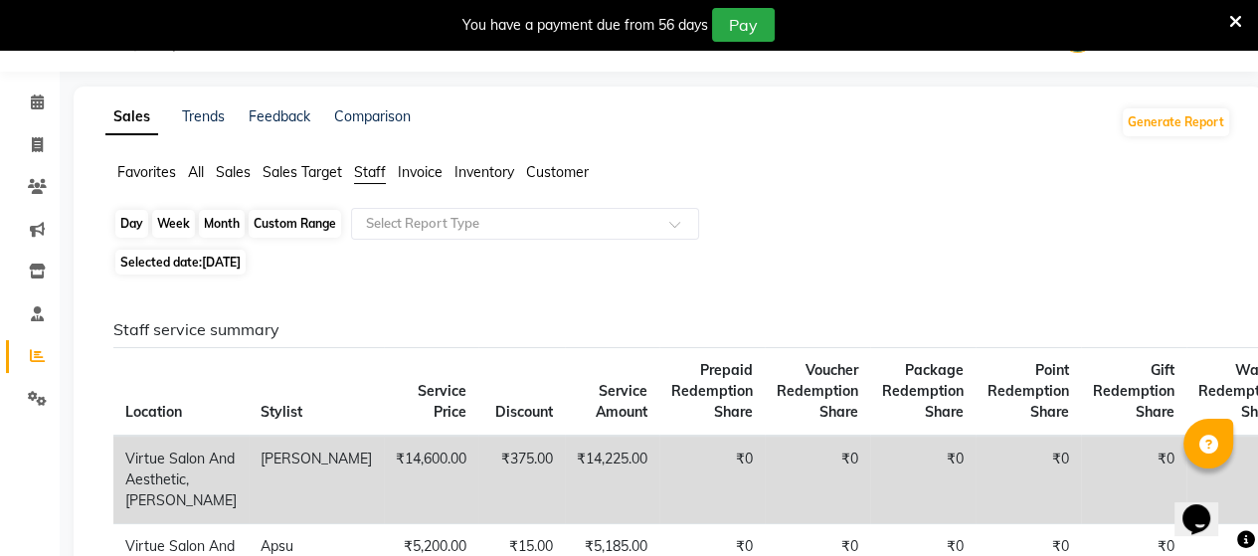
click at [128, 229] on div "Day" at bounding box center [131, 224] width 33 height 28
select select "9"
select select "2025"
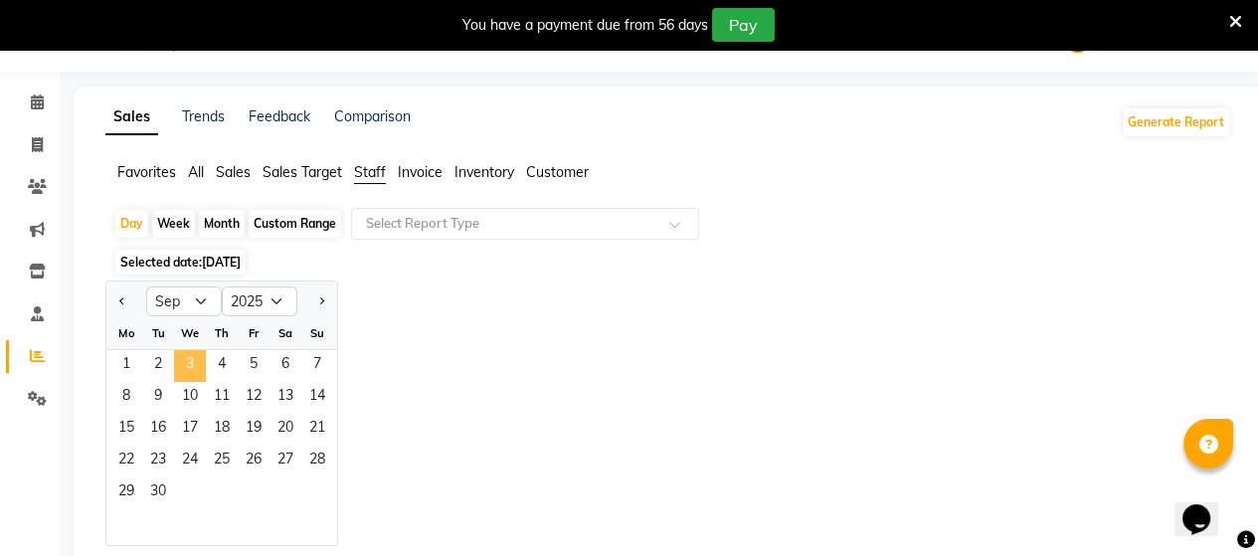
click at [191, 367] on span "3" at bounding box center [190, 366] width 32 height 32
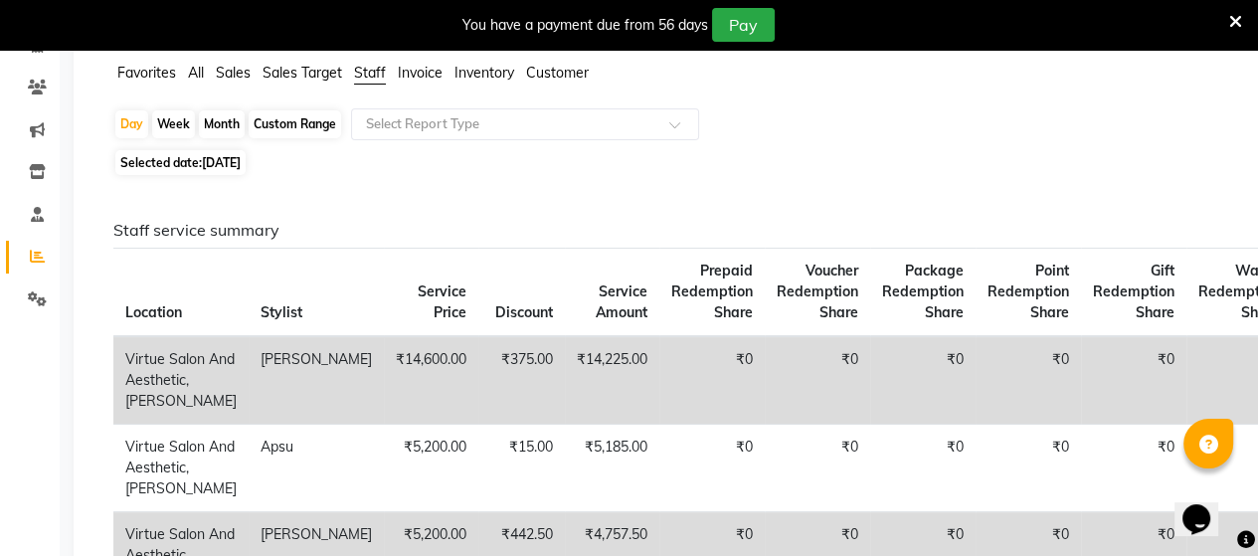
scroll to position [50, 0]
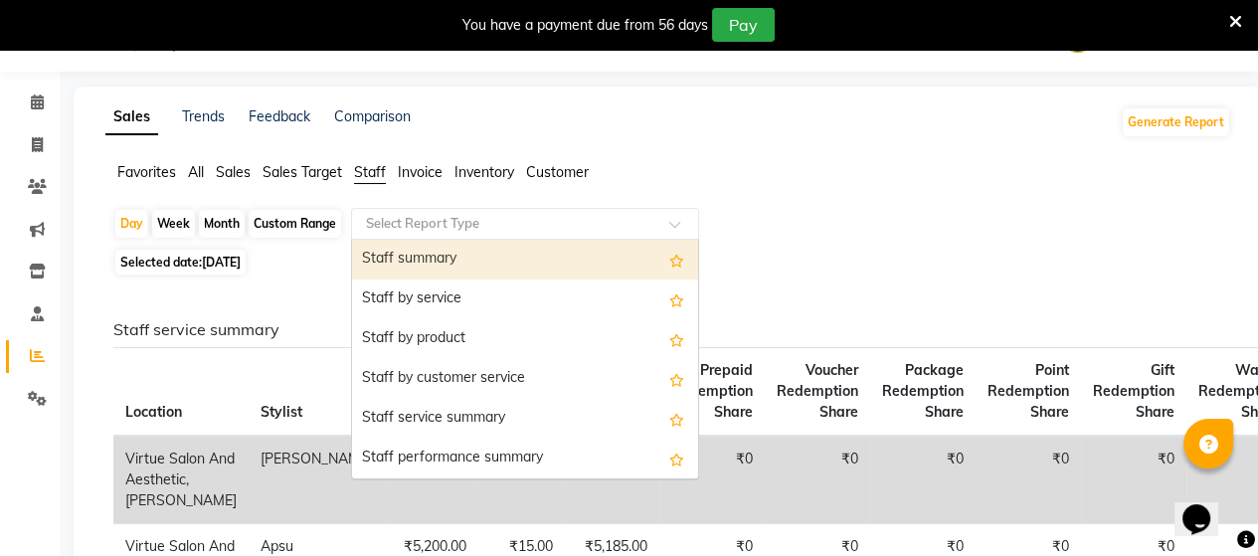
click at [430, 222] on input "text" at bounding box center [505, 224] width 286 height 20
click at [444, 258] on div "Staff summary" at bounding box center [525, 260] width 346 height 40
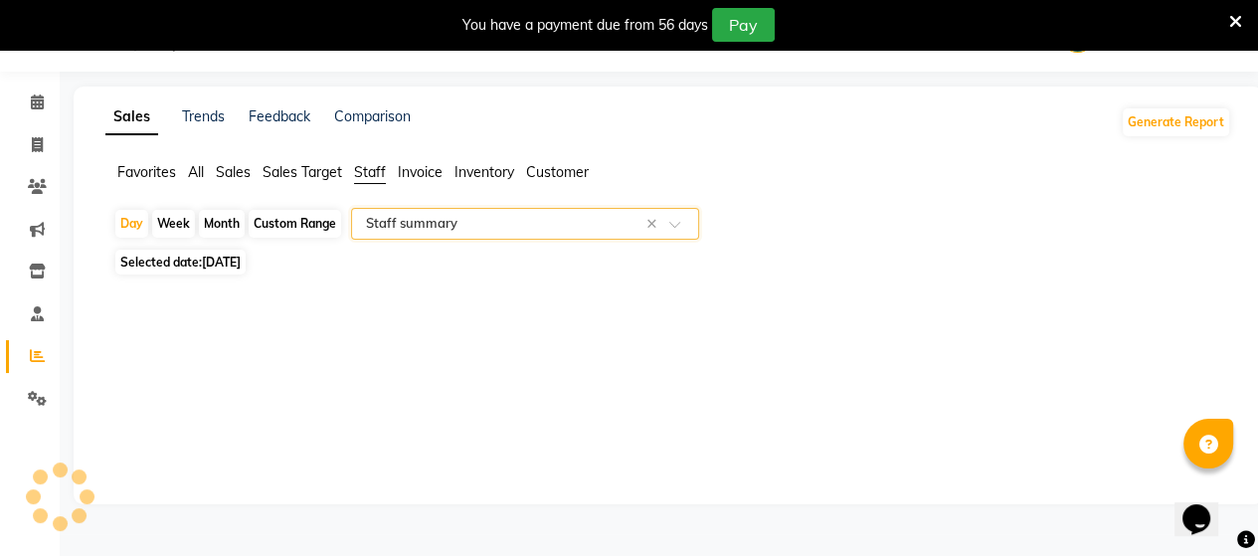
select select "full_report"
select select "csv"
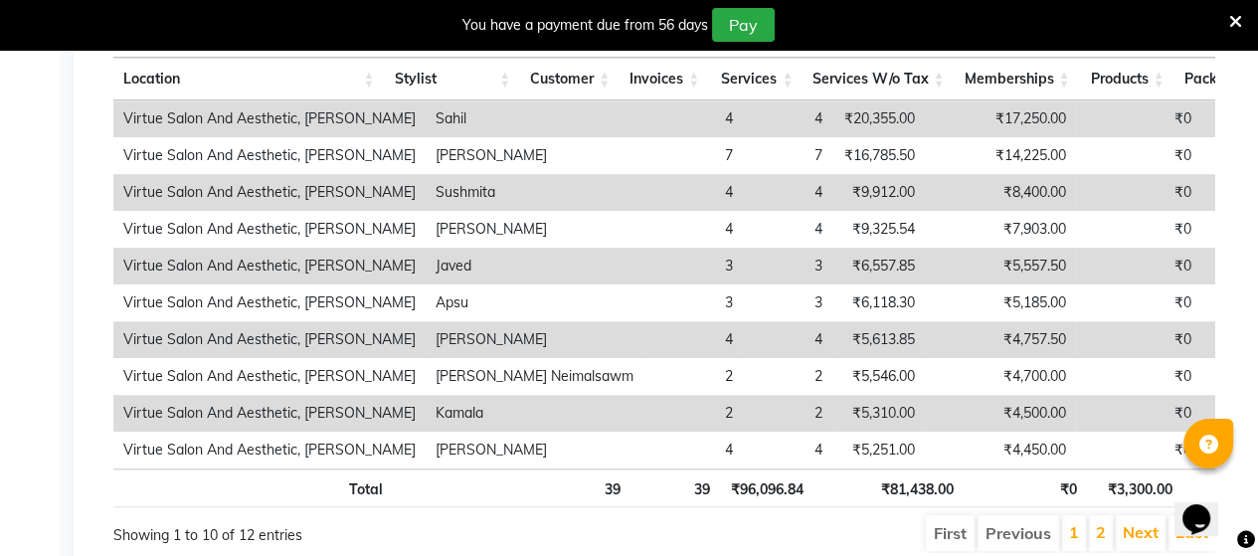
scroll to position [1144, 0]
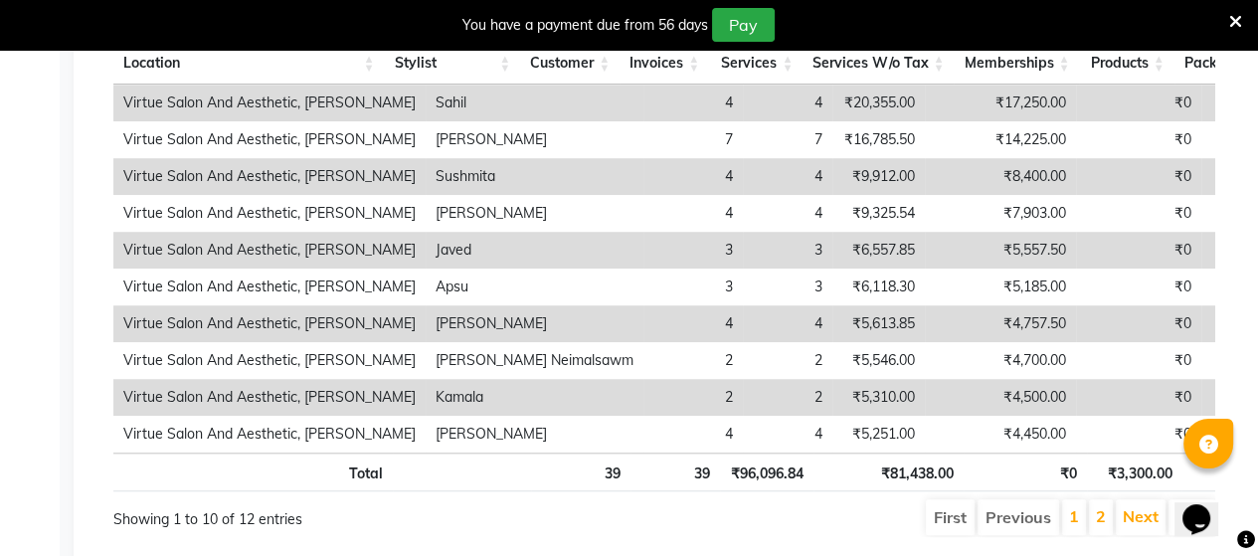
drag, startPoint x: 1084, startPoint y: 202, endPoint x: 644, endPoint y: 83, distance: 455.4
click at [1082, 200] on td "₹0" at bounding box center [1138, 213] width 125 height 37
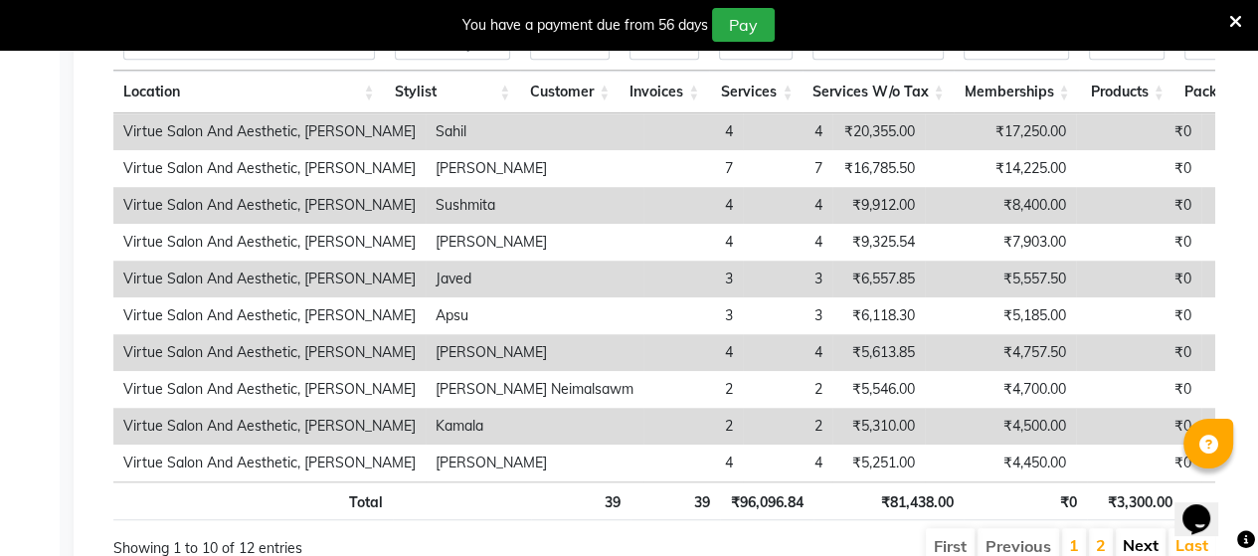
scroll to position [1119, 0]
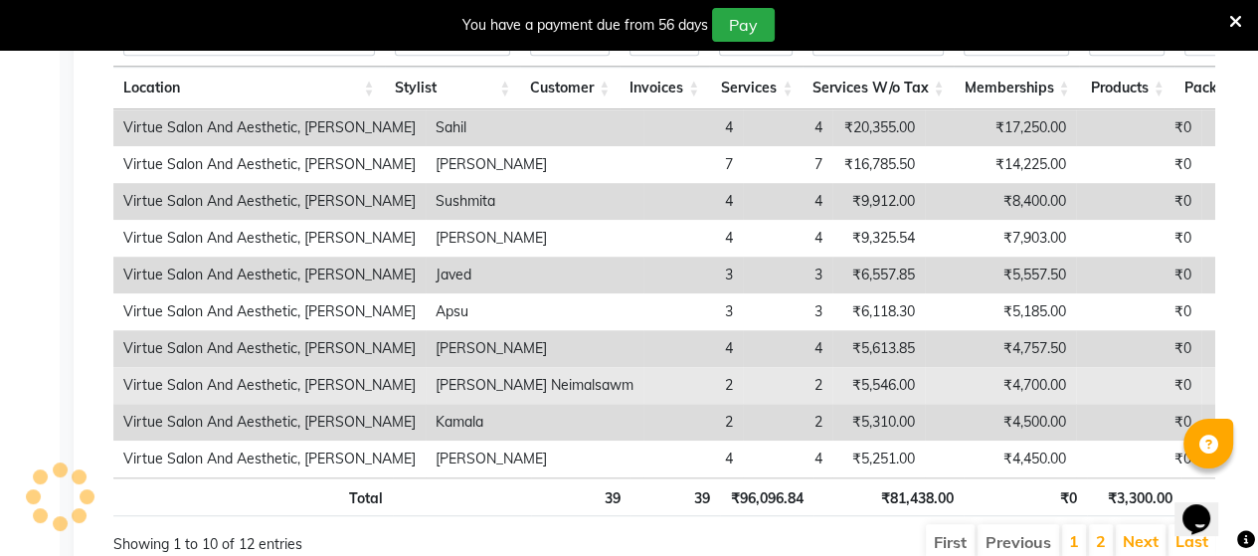
click at [426, 389] on td "[PERSON_NAME] Neimalsawm" at bounding box center [535, 385] width 218 height 37
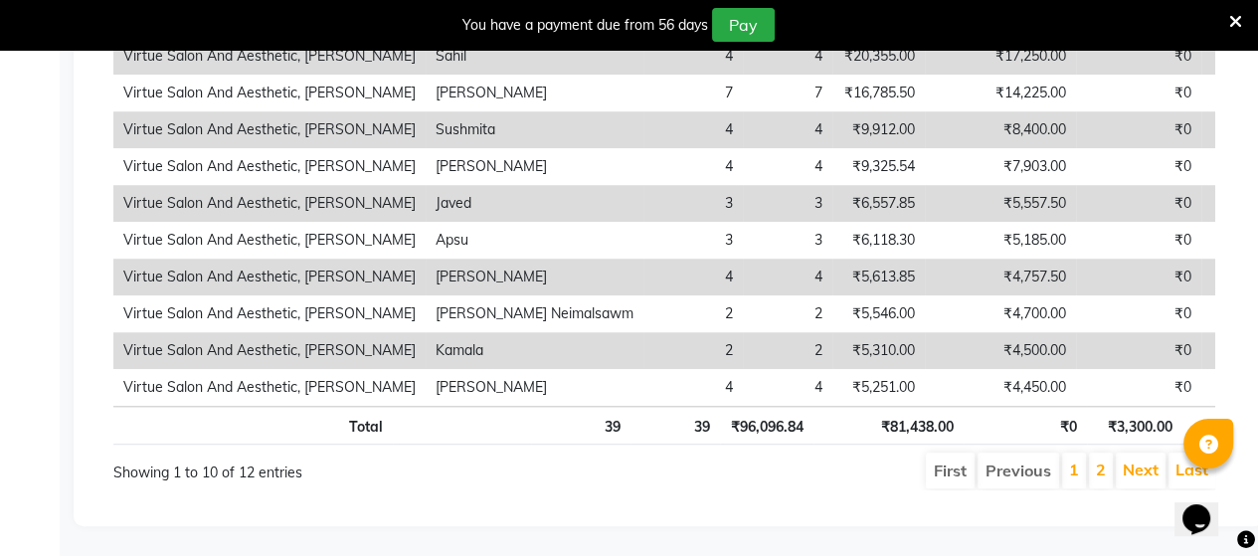
scroll to position [1218, 0]
click at [1143, 459] on link "Next" at bounding box center [1141, 469] width 36 height 20
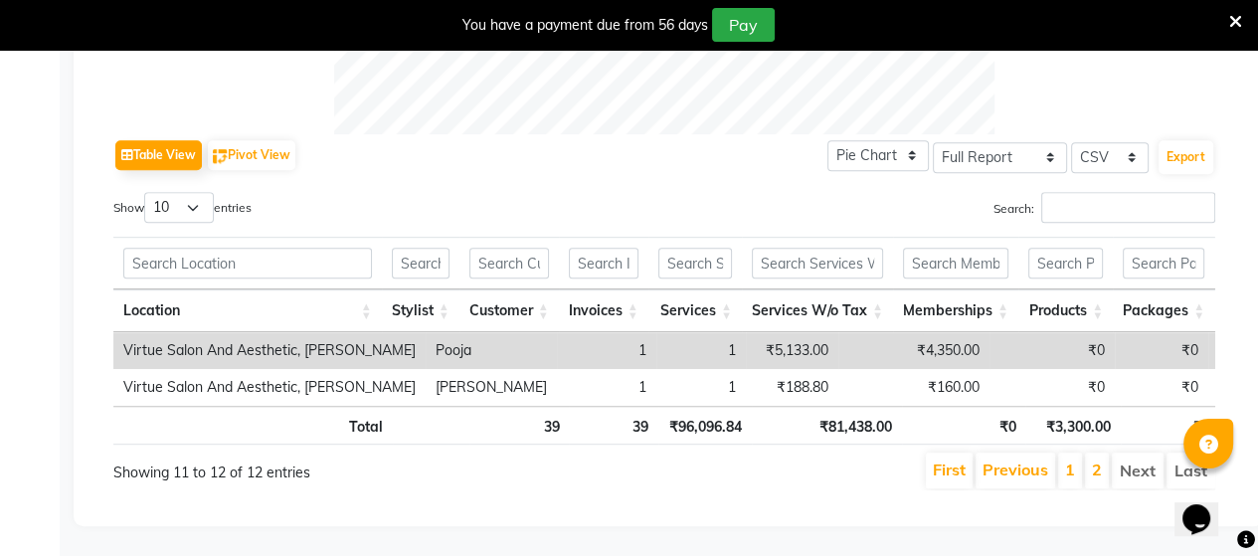
scroll to position [924, 0]
click at [1027, 464] on link "Previous" at bounding box center [1015, 469] width 66 height 20
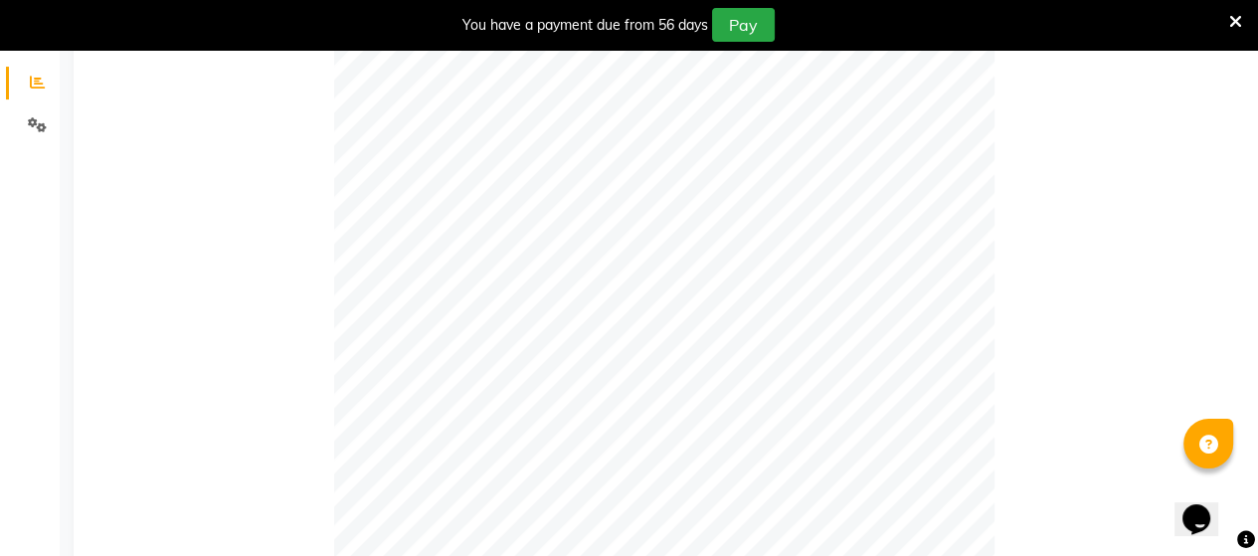
scroll to position [0, 0]
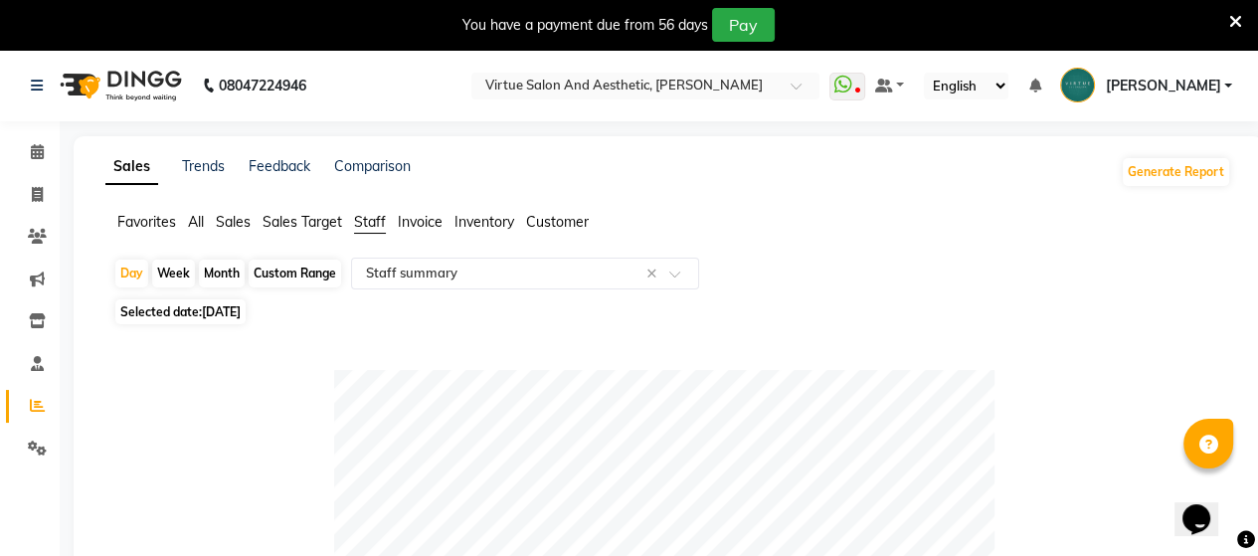
click at [294, 274] on div "Custom Range" at bounding box center [295, 274] width 92 height 28
select select "9"
select select "2025"
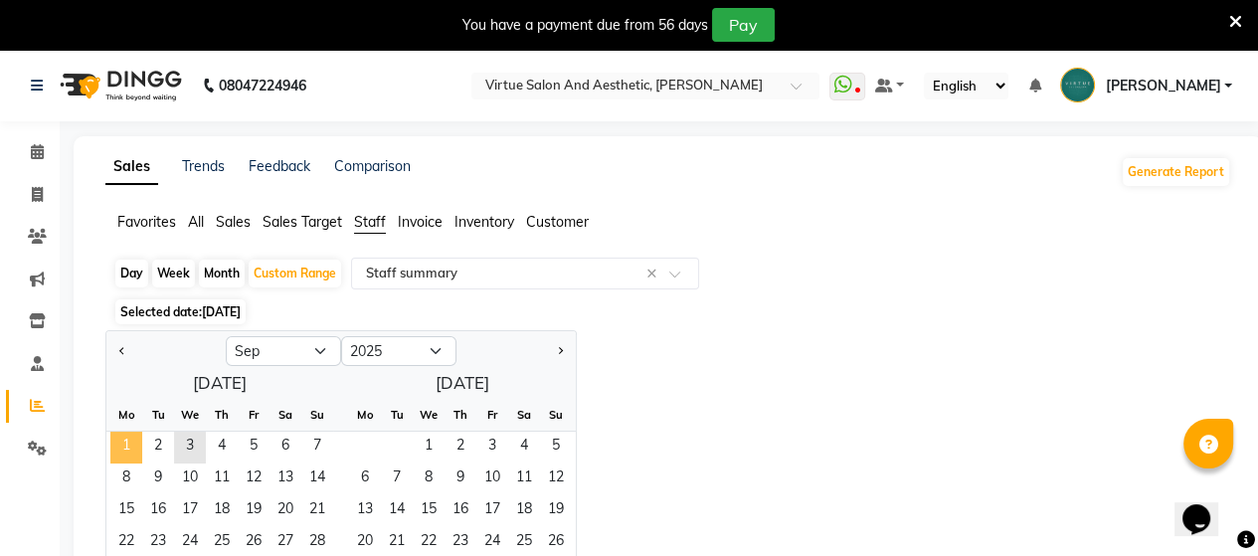
click at [132, 444] on span "1" at bounding box center [126, 448] width 32 height 32
click at [190, 447] on span "3" at bounding box center [190, 448] width 32 height 32
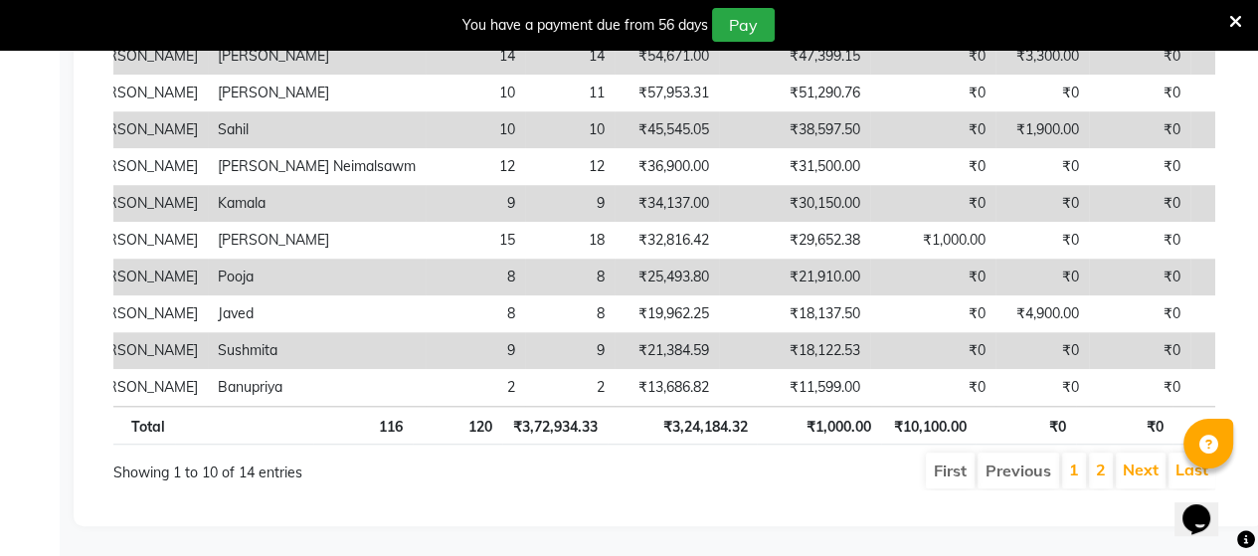
scroll to position [1218, 0]
click at [1143, 459] on link "Next" at bounding box center [1141, 469] width 36 height 20
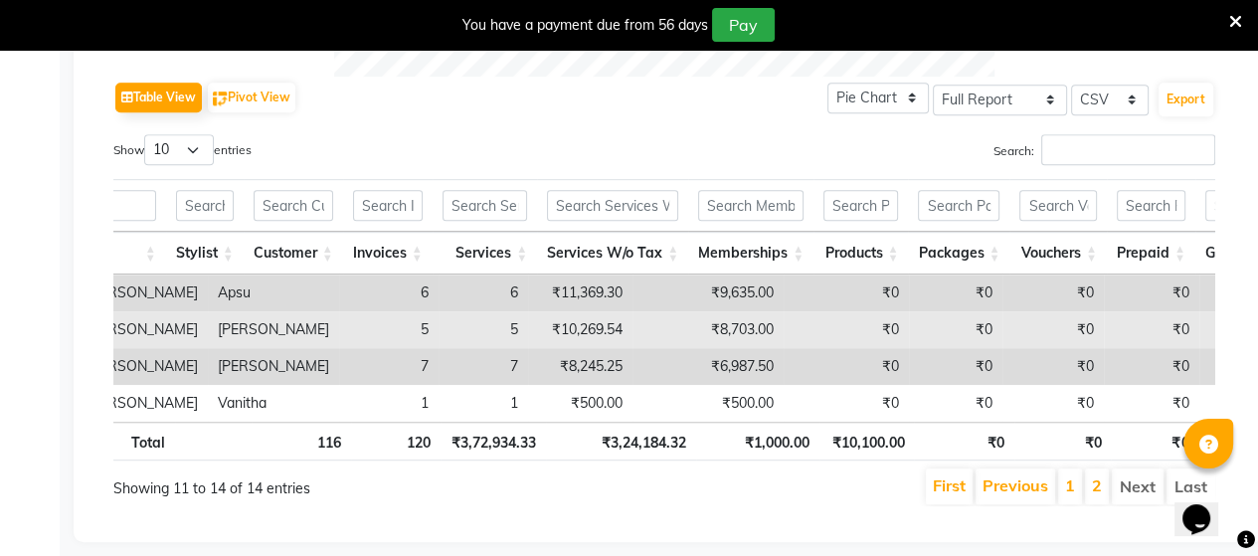
scroll to position [998, 0]
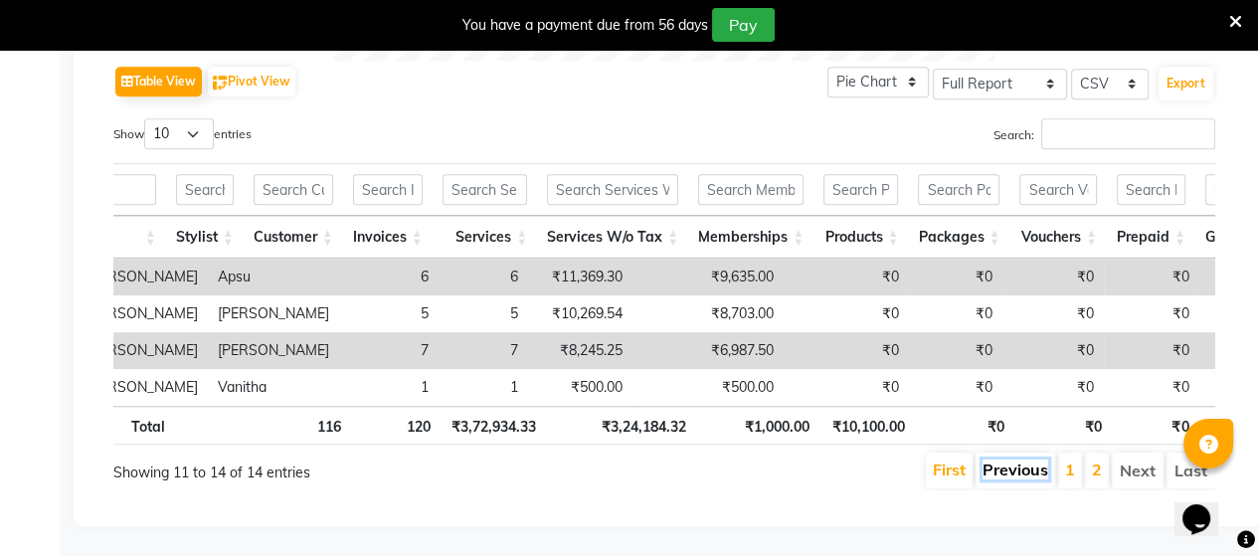
click at [1005, 459] on link "Previous" at bounding box center [1015, 469] width 66 height 20
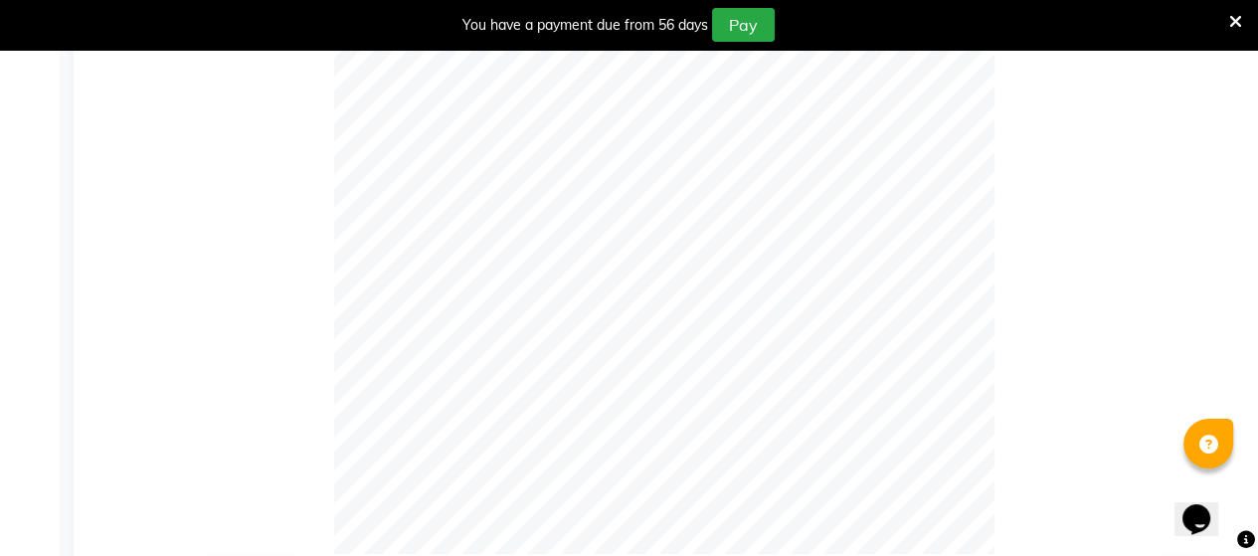
scroll to position [621, 0]
